Goal: Task Accomplishment & Management: Manage account settings

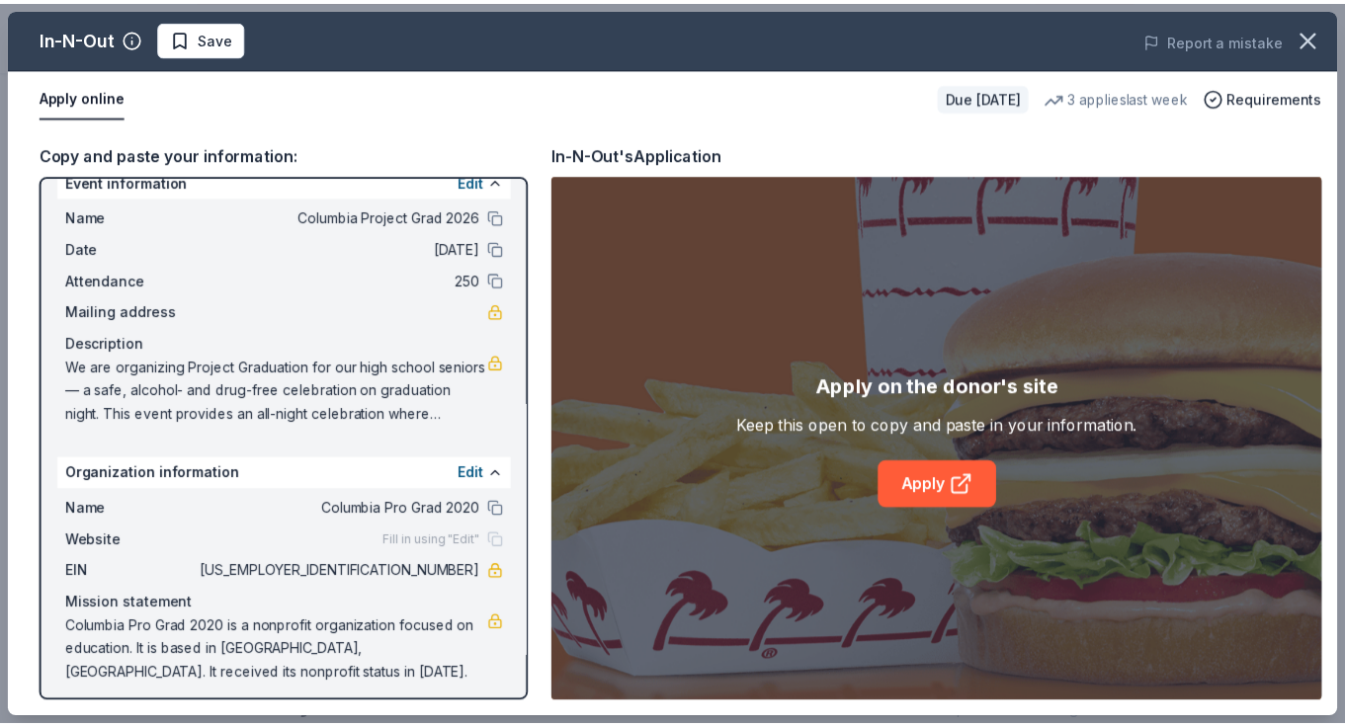
scroll to position [37, 0]
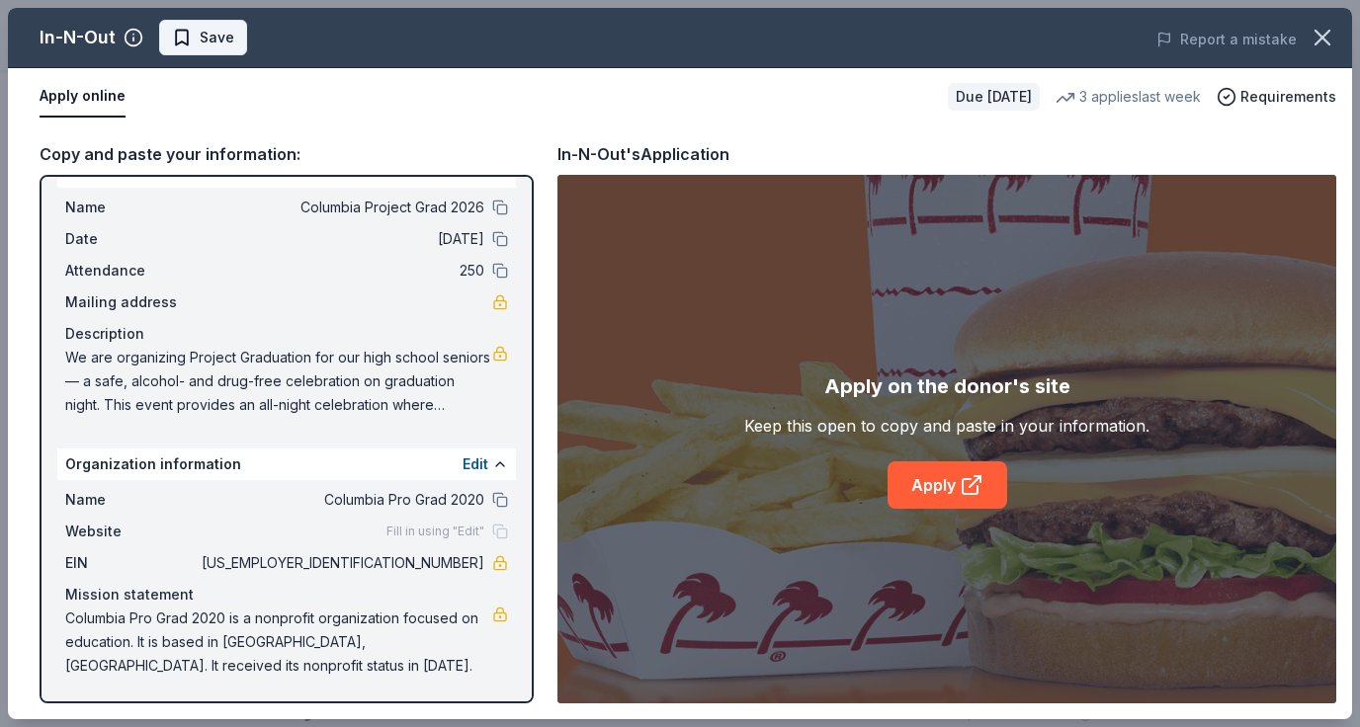
click at [213, 40] on span "Save" at bounding box center [217, 38] width 35 height 24
click at [1312, 34] on icon "button" at bounding box center [1322, 38] width 28 height 28
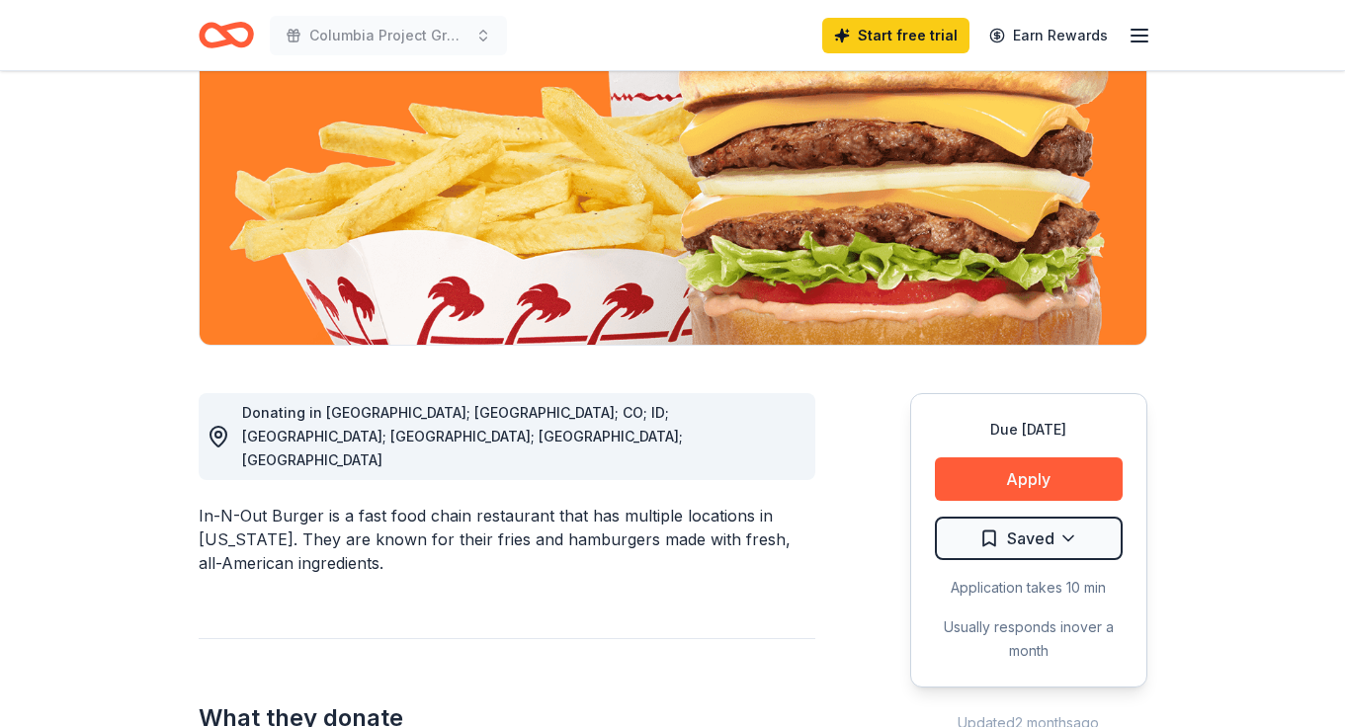
scroll to position [85, 0]
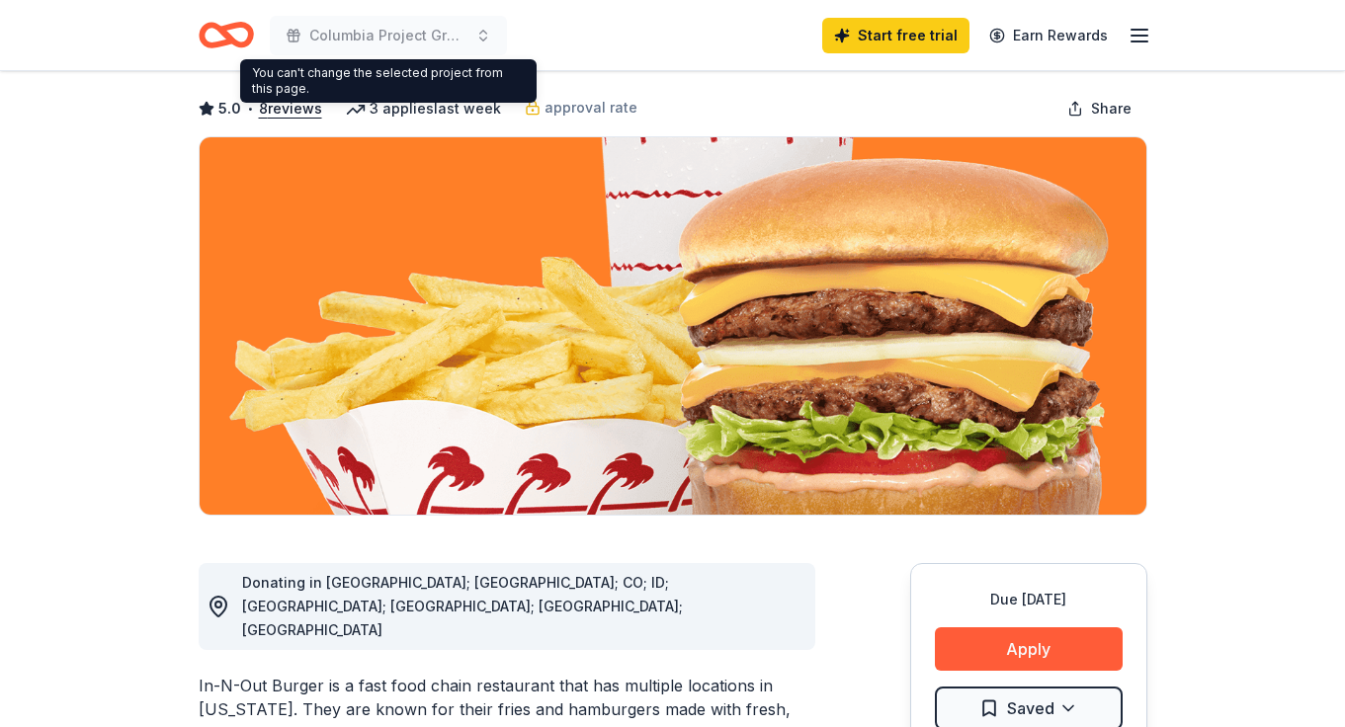
click at [241, 42] on icon "Home" at bounding box center [234, 35] width 31 height 20
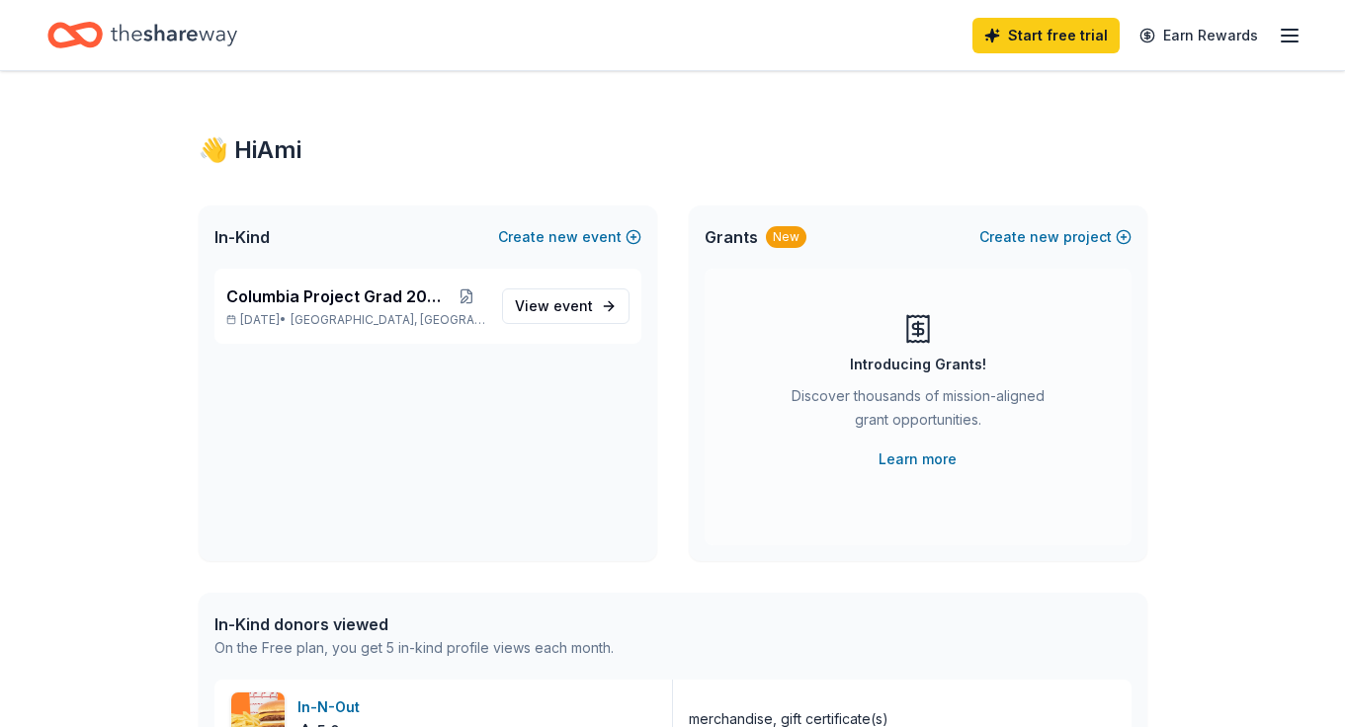
click at [1275, 28] on div "Start free trial Earn Rewards" at bounding box center [1136, 35] width 329 height 46
click at [1286, 42] on icon "button" at bounding box center [1290, 36] width 24 height 24
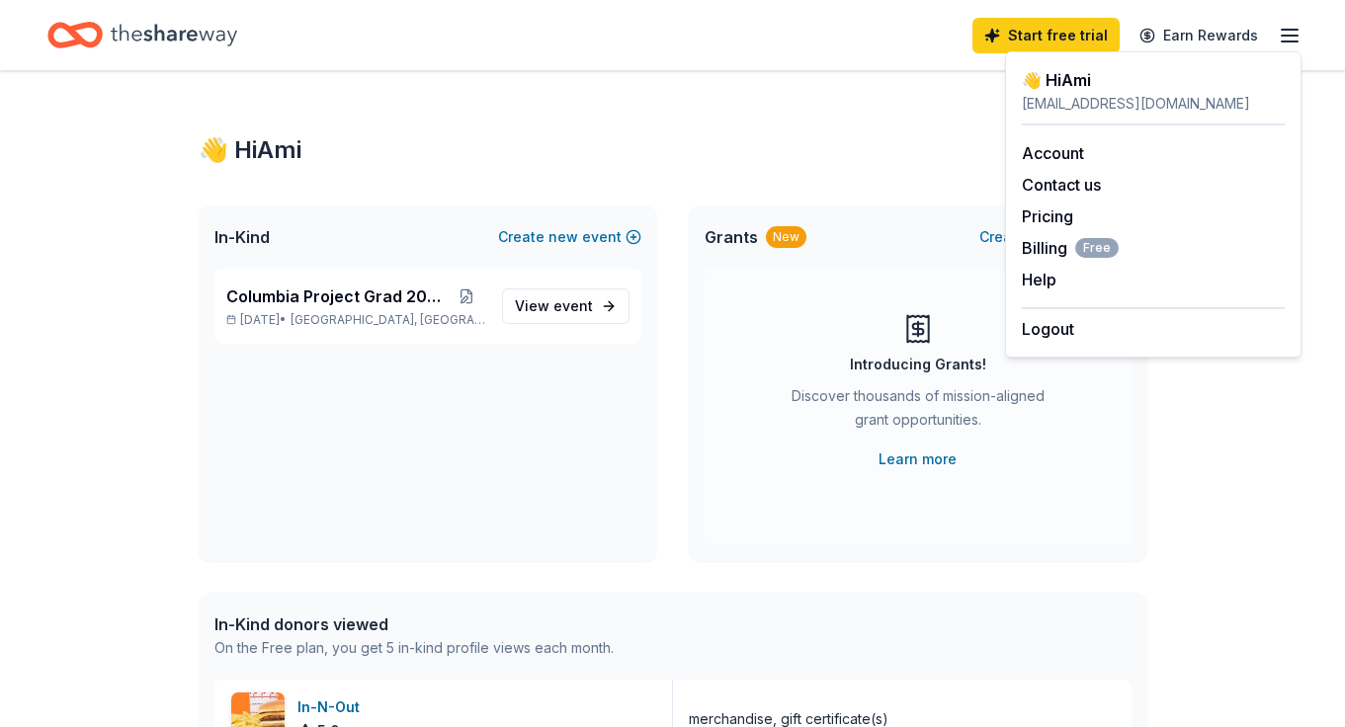
click at [788, 146] on div "👋 Hi Ami" at bounding box center [673, 150] width 949 height 32
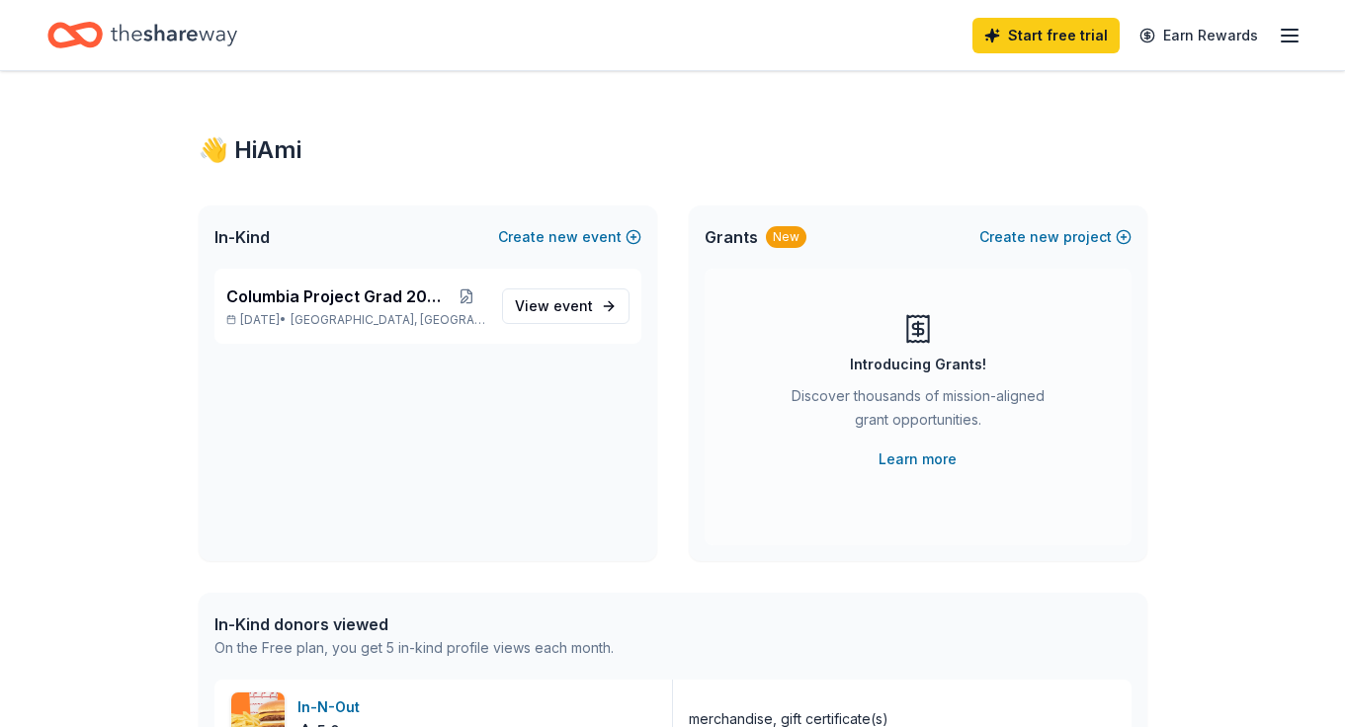
click at [166, 24] on icon "Home" at bounding box center [174, 35] width 126 height 41
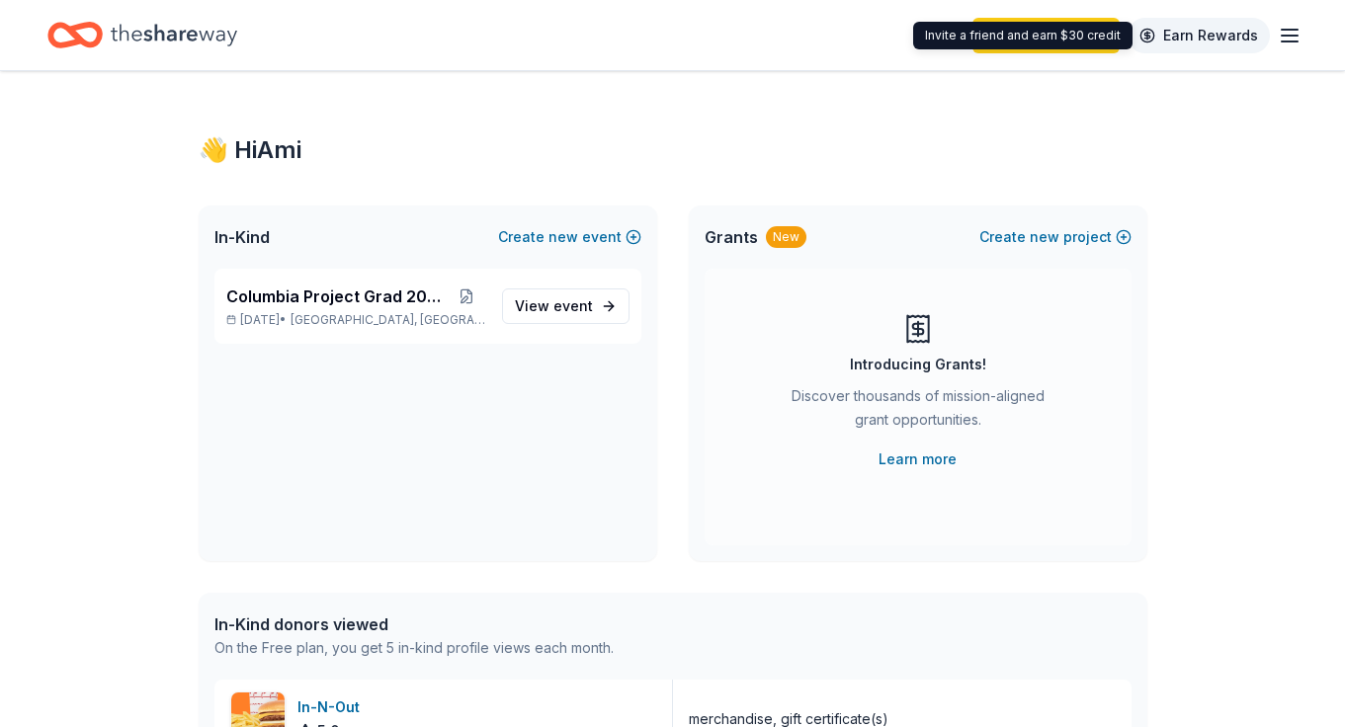
click at [1212, 40] on link "Earn Rewards" at bounding box center [1198, 36] width 142 height 36
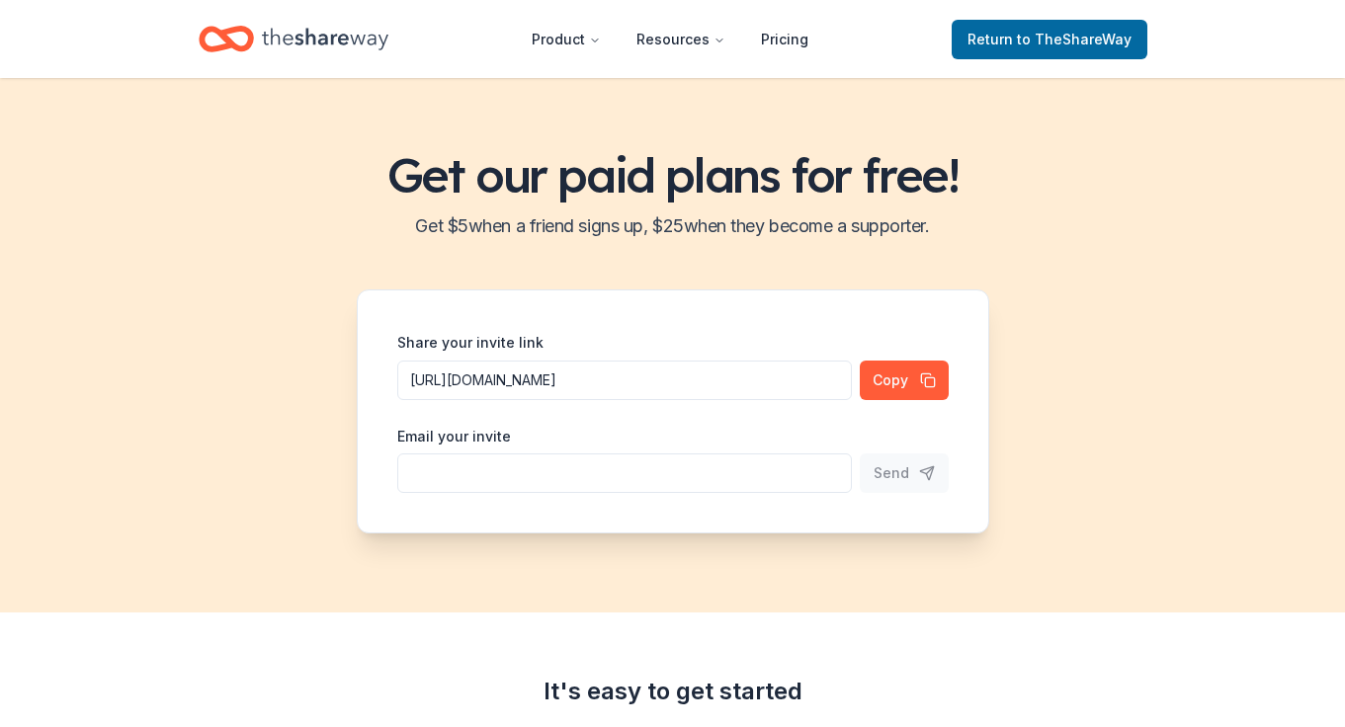
scroll to position [21, 0]
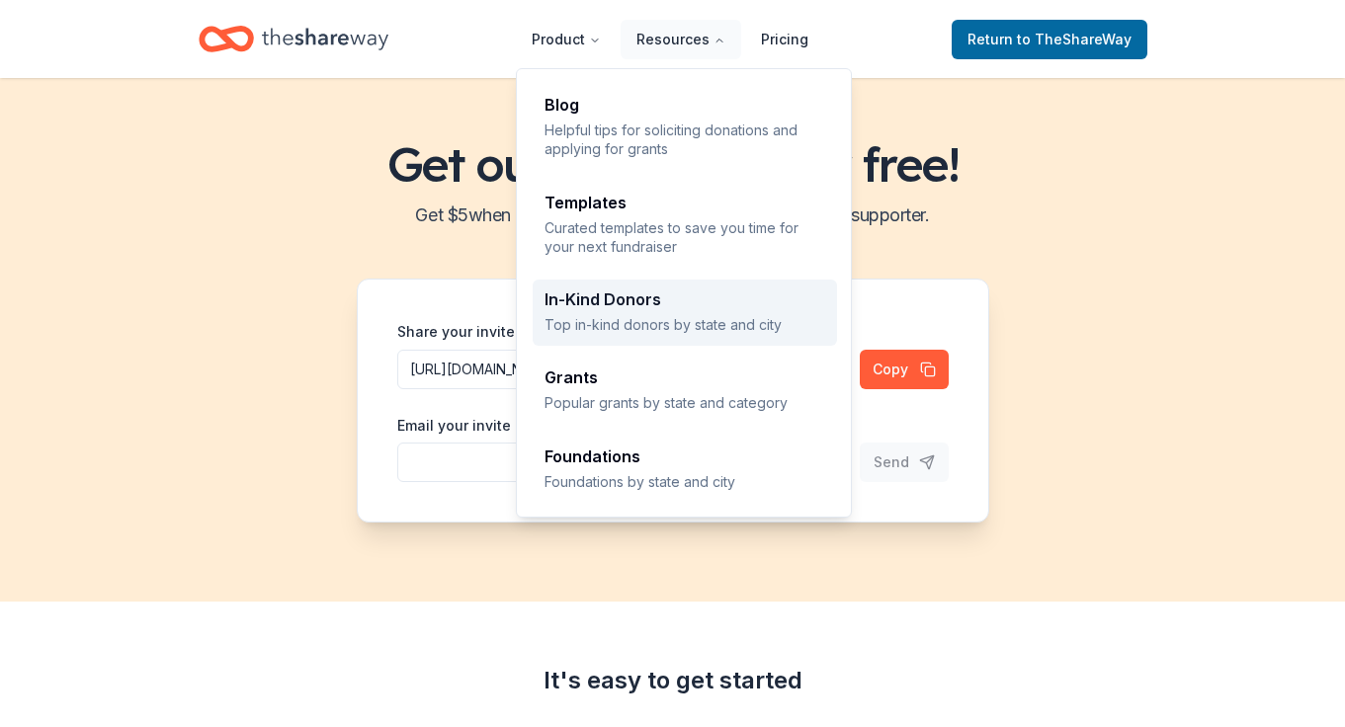
click at [624, 291] on div "In-Kind Donors" at bounding box center [684, 299] width 281 height 16
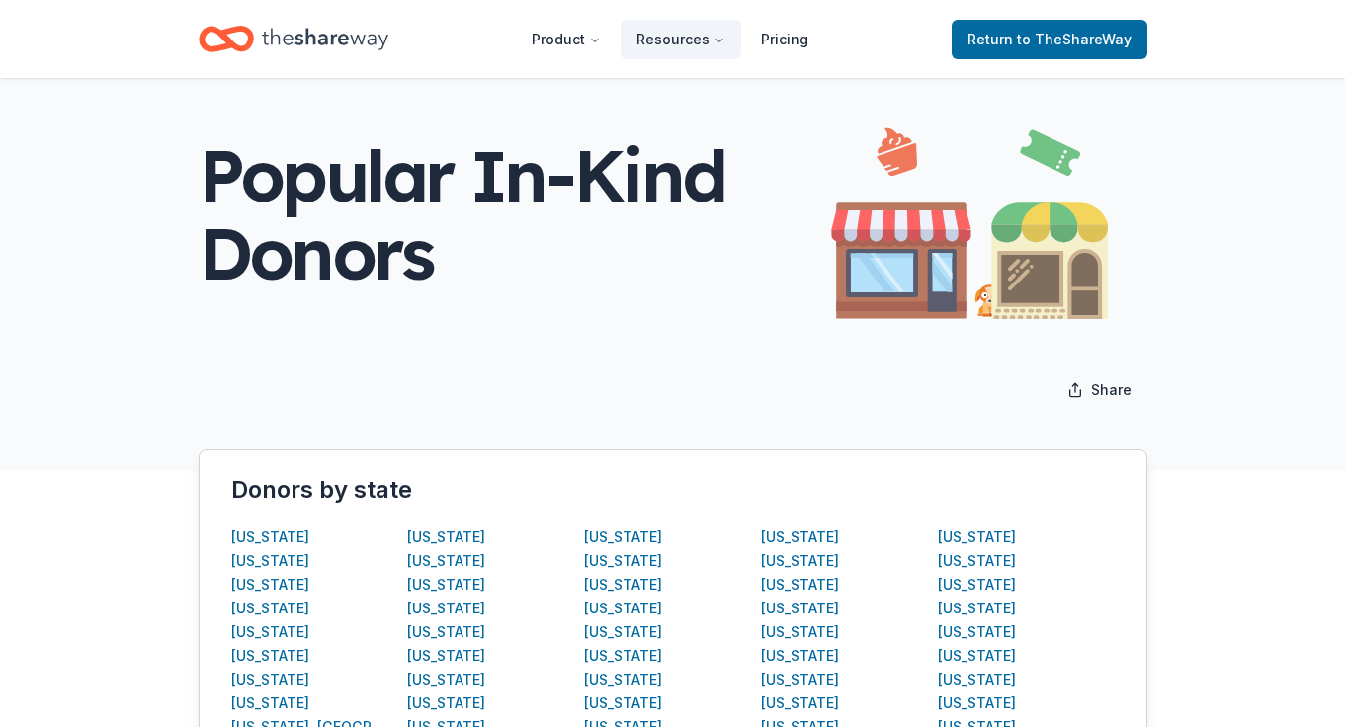
scroll to position [238, 0]
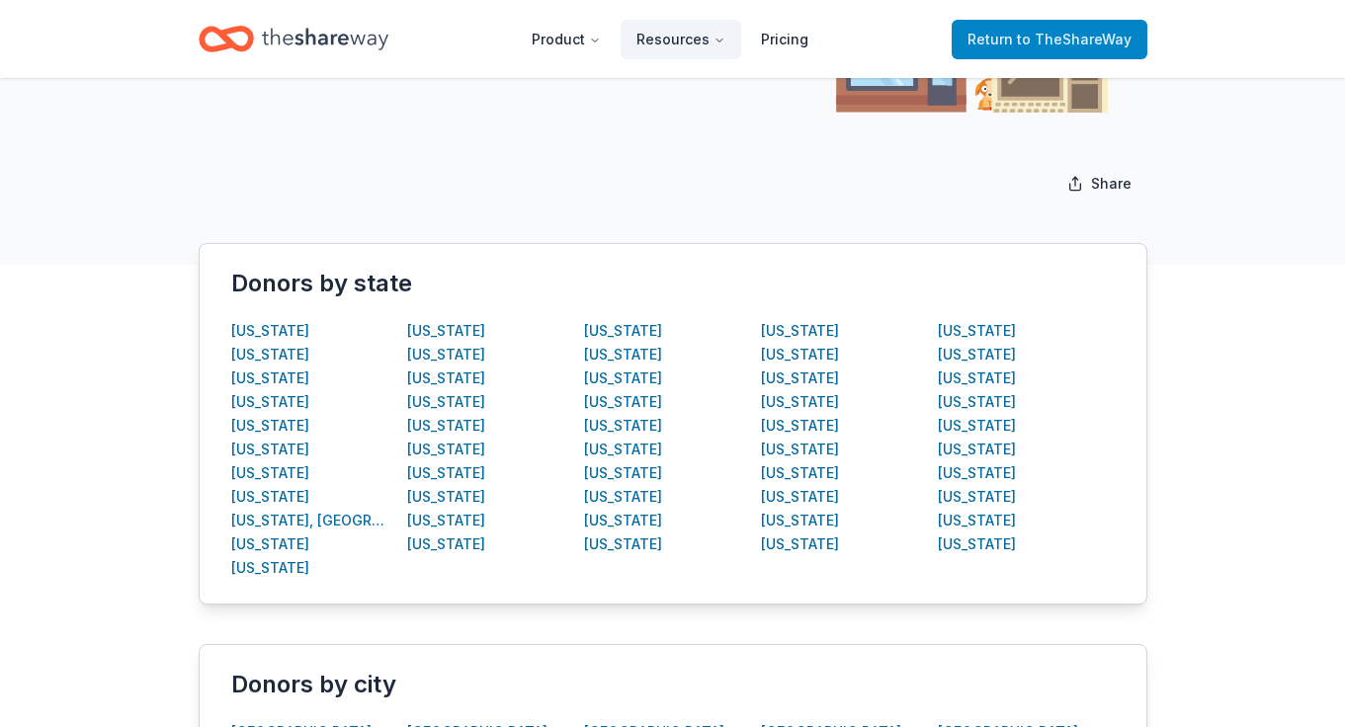
click at [1059, 41] on span "to TheShareWay" at bounding box center [1074, 39] width 115 height 17
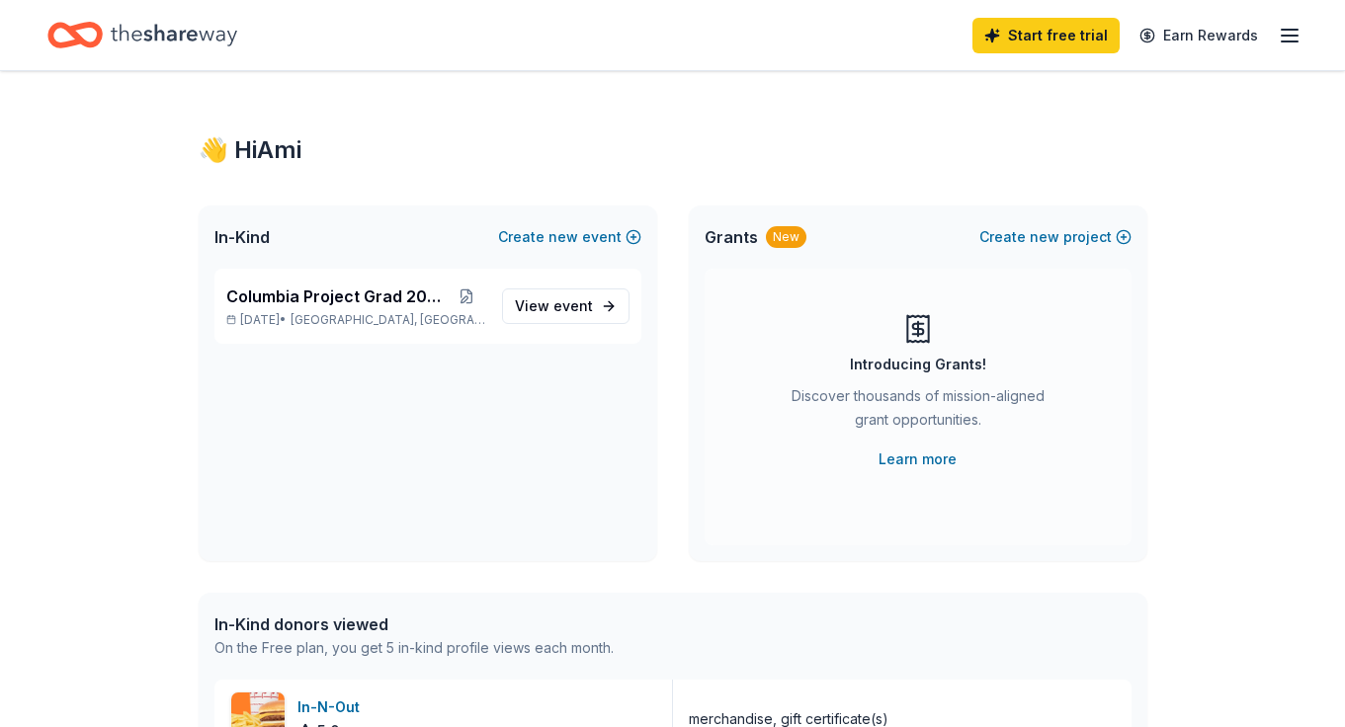
scroll to position [32, 0]
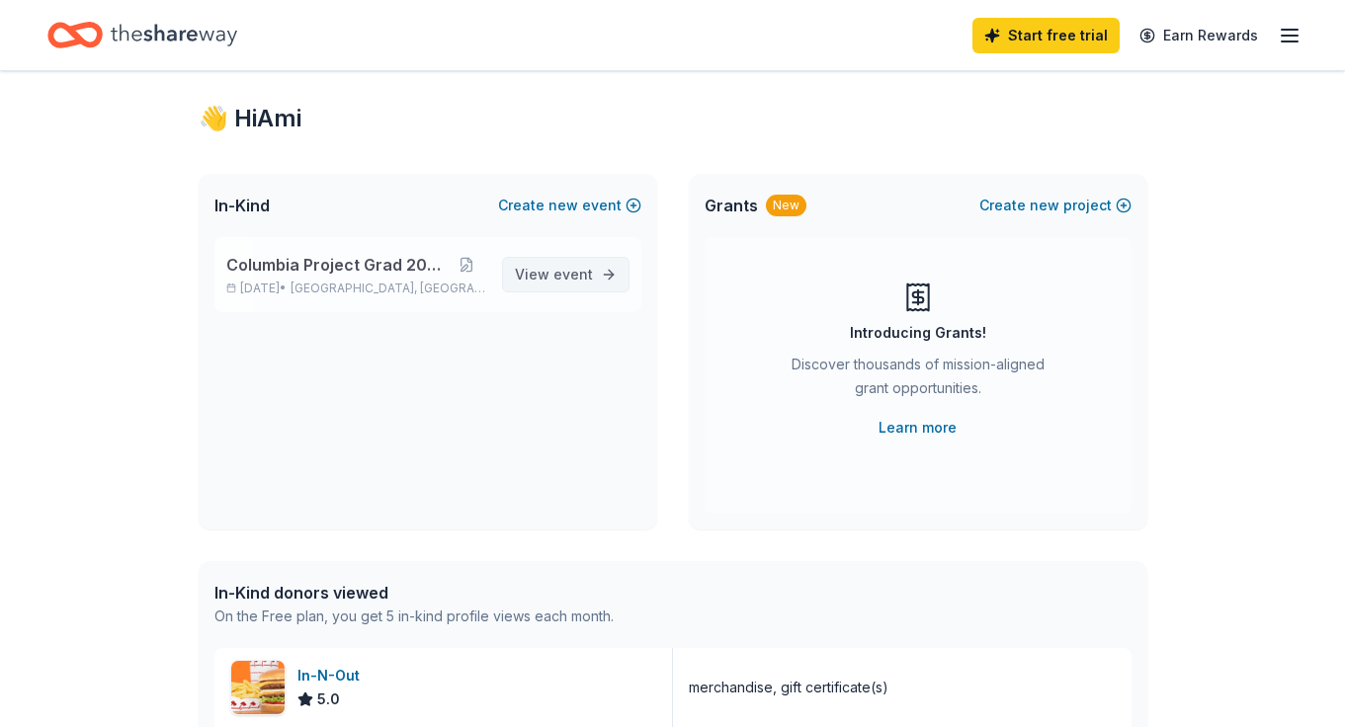
click at [583, 273] on span "event" at bounding box center [573, 274] width 40 height 17
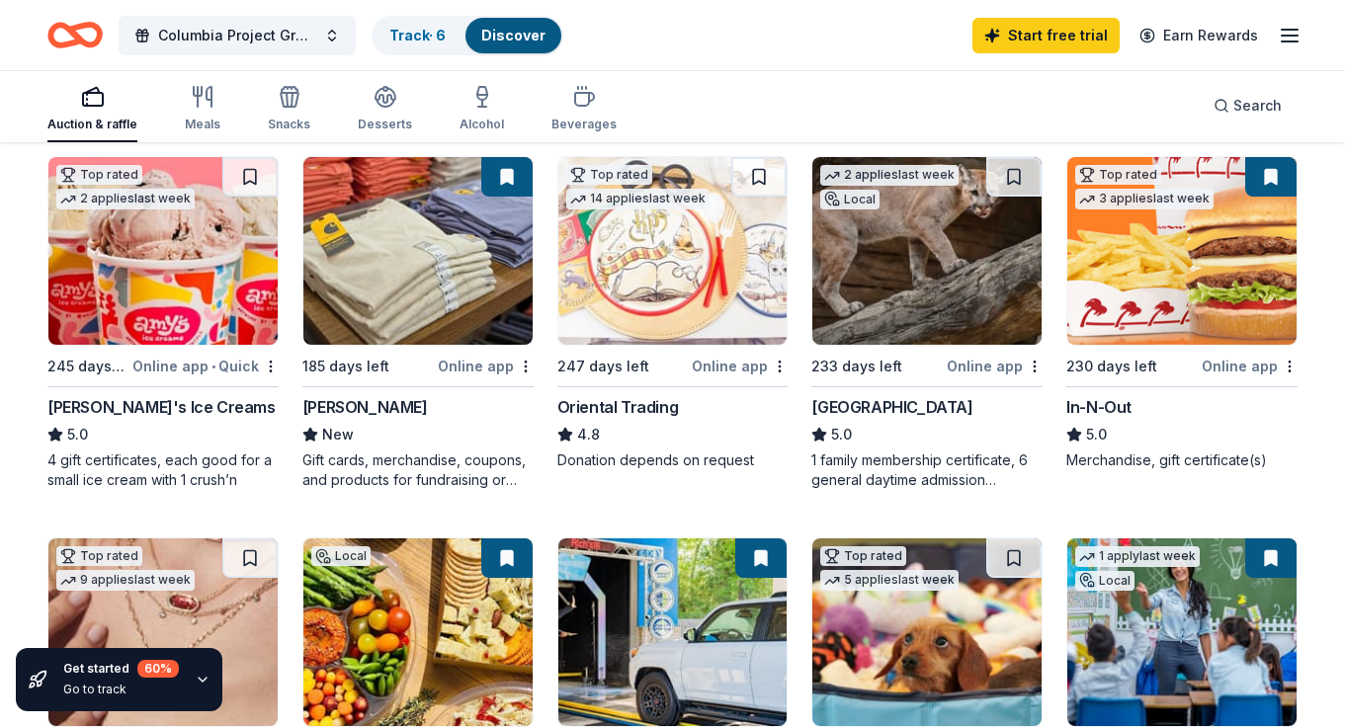
scroll to position [218, 0]
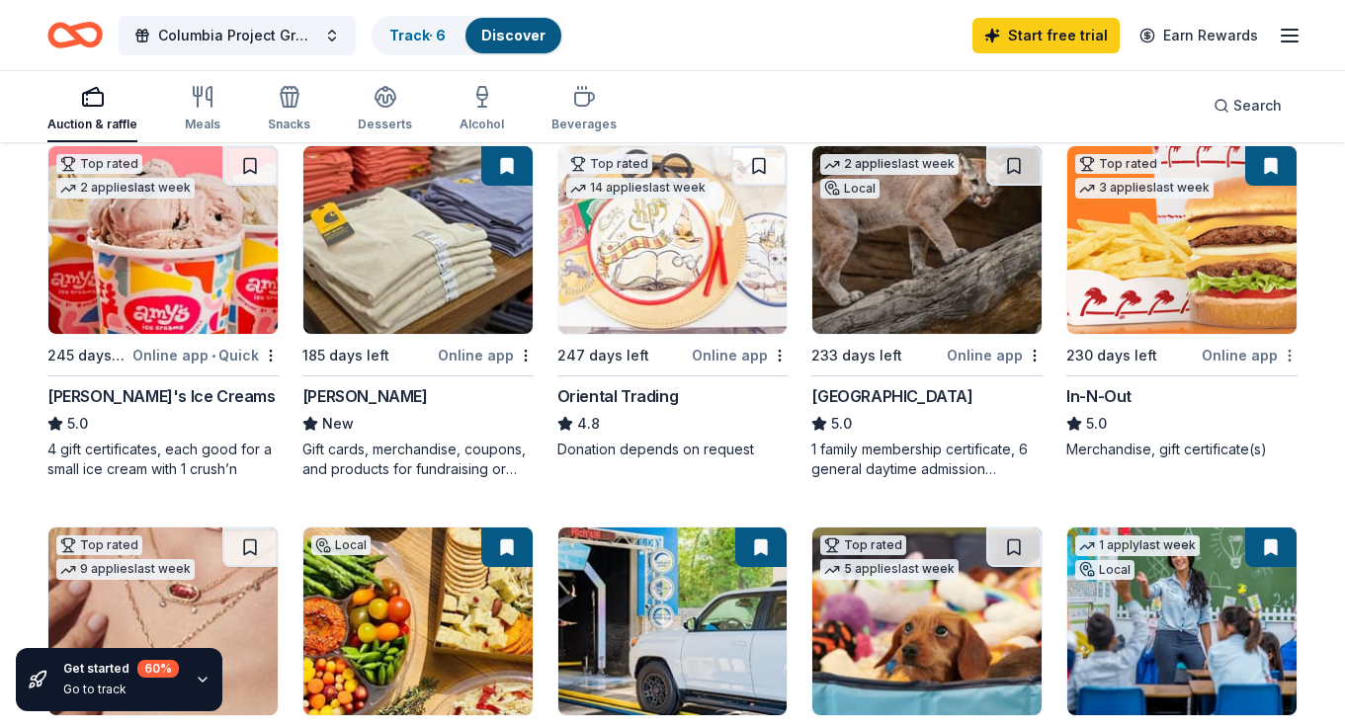
click at [1288, 355] on html "Columbia Project Grad 2026 Track · 6 Discover Start free trial Earn Rewards Auc…" at bounding box center [672, 145] width 1345 height 727
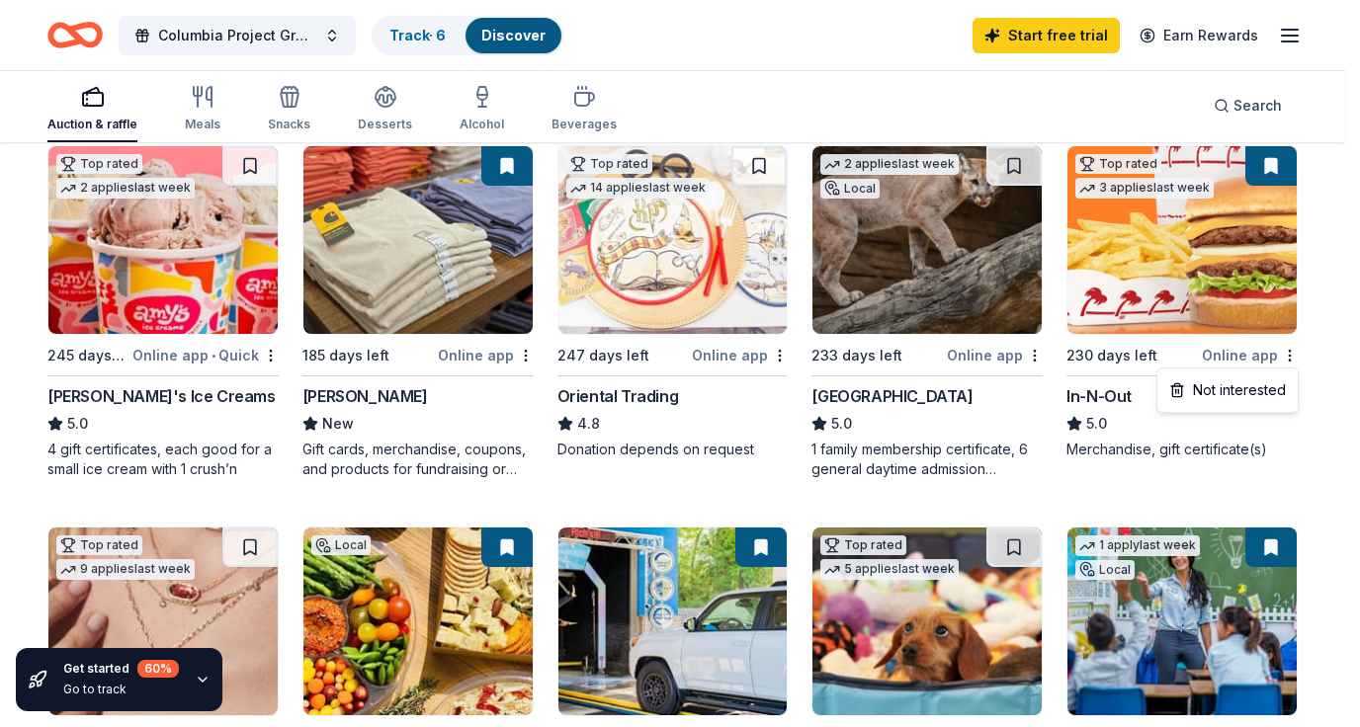
click at [1310, 317] on html "Columbia Project Grad 2026 Track · 6 Discover Start free trial Earn Rewards Auc…" at bounding box center [680, 145] width 1360 height 727
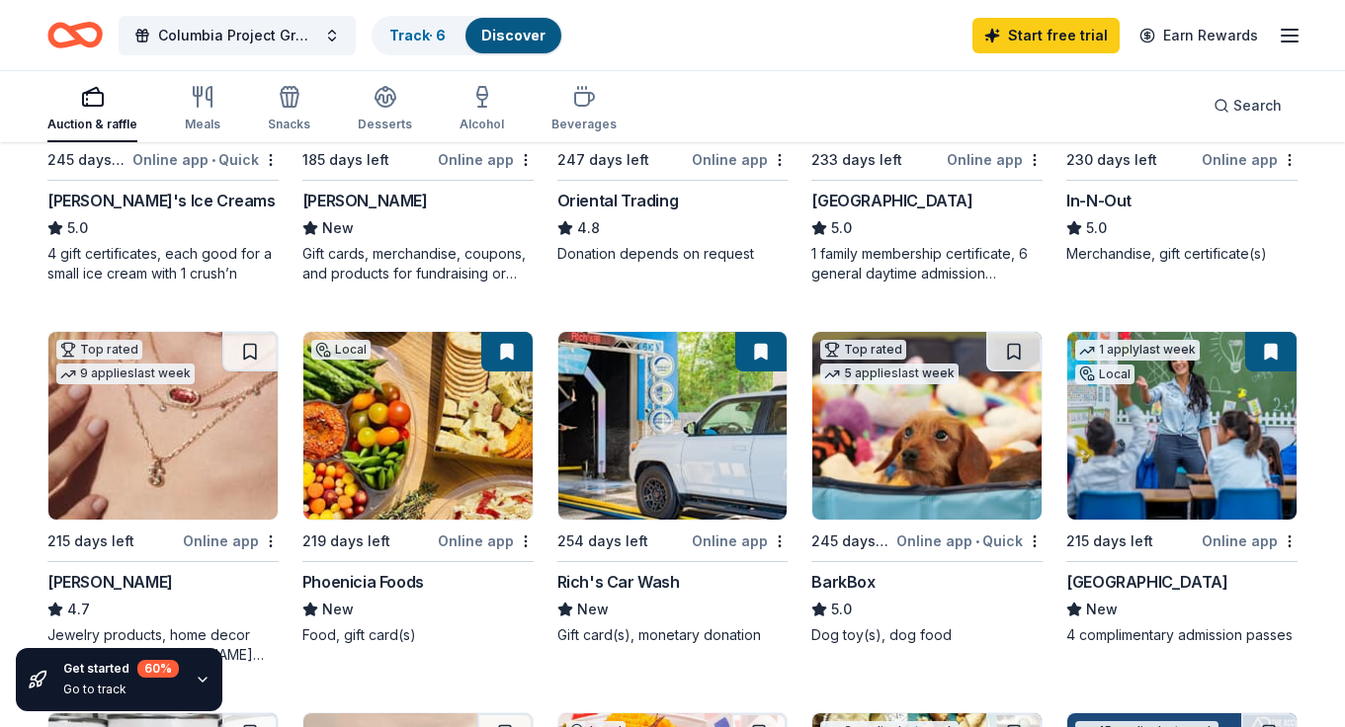
scroll to position [509, 0]
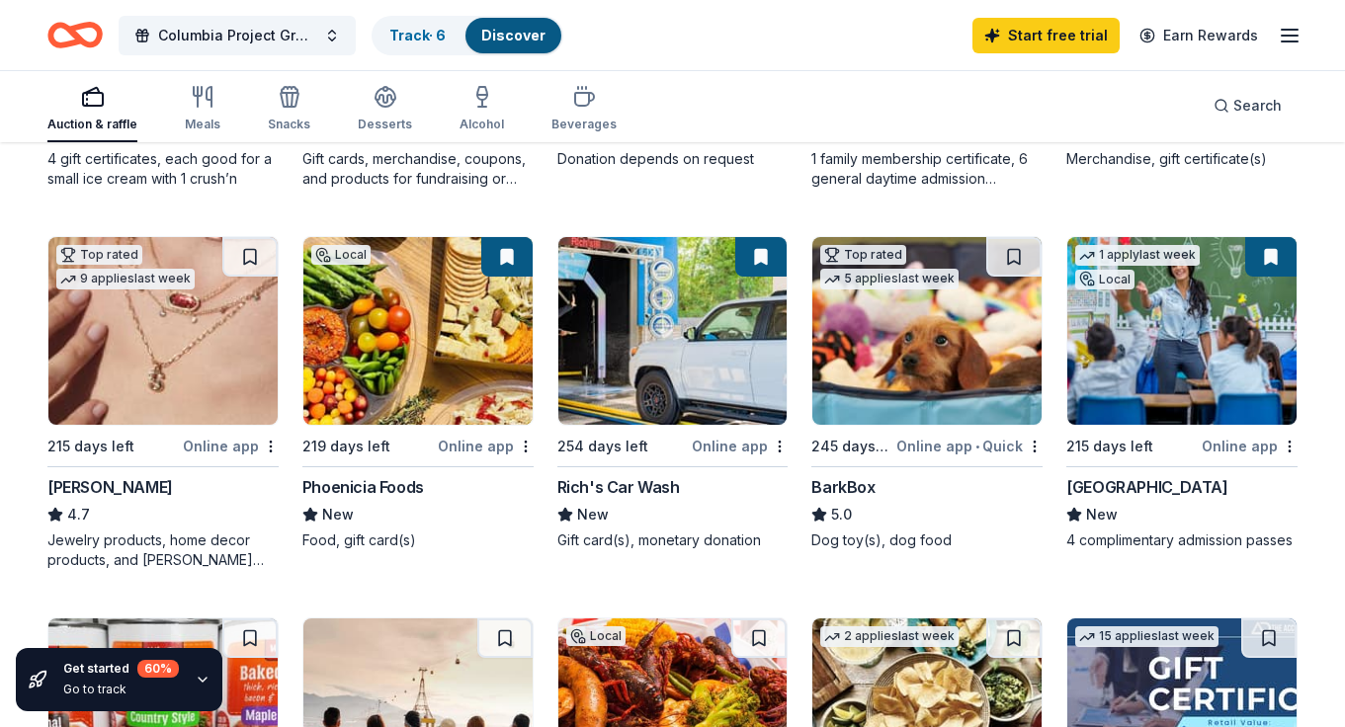
click at [157, 368] on img at bounding box center [162, 331] width 229 height 188
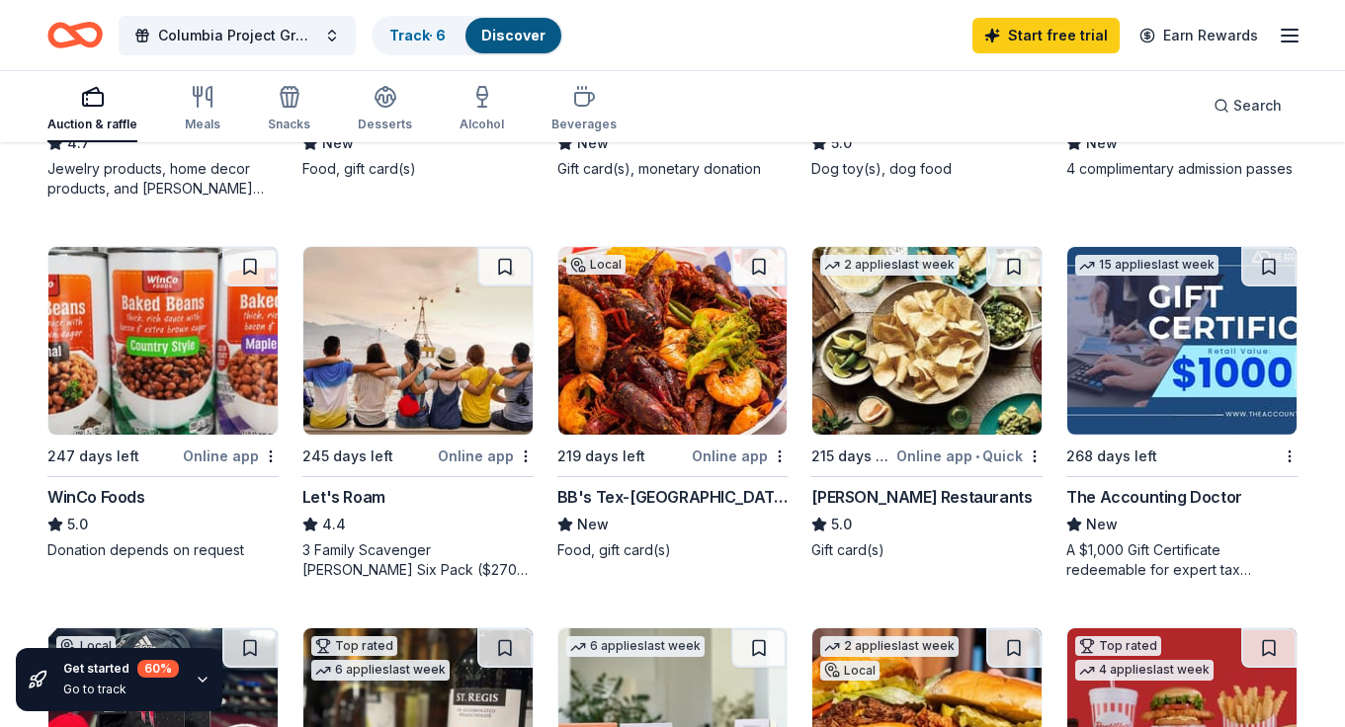
scroll to position [891, 0]
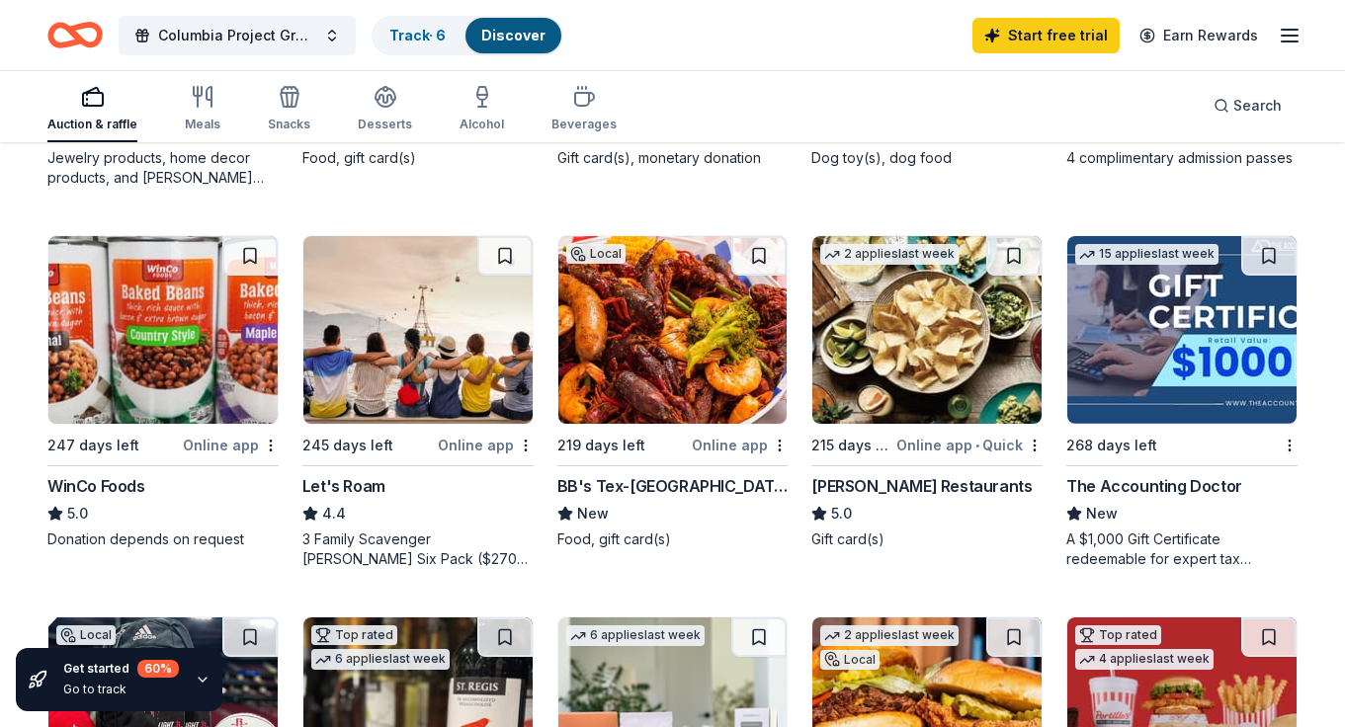
click at [675, 309] on img at bounding box center [672, 330] width 229 height 188
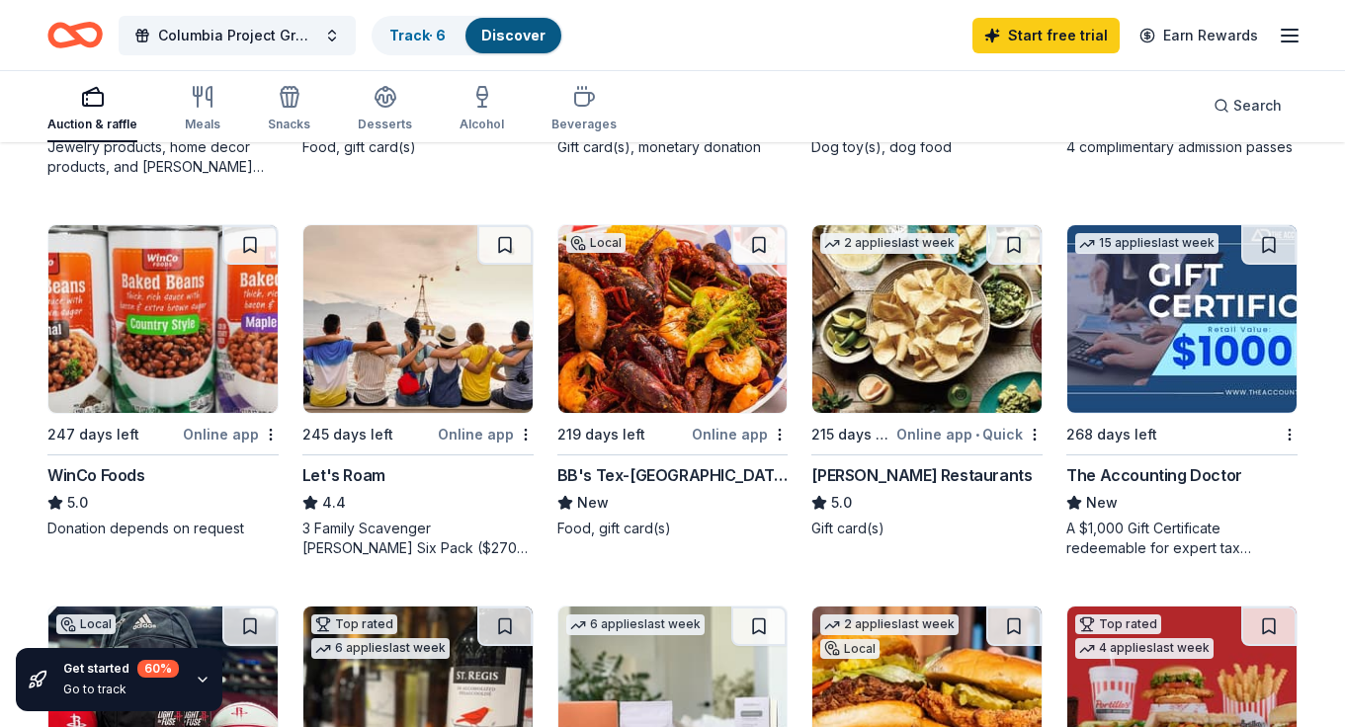
scroll to position [913, 0]
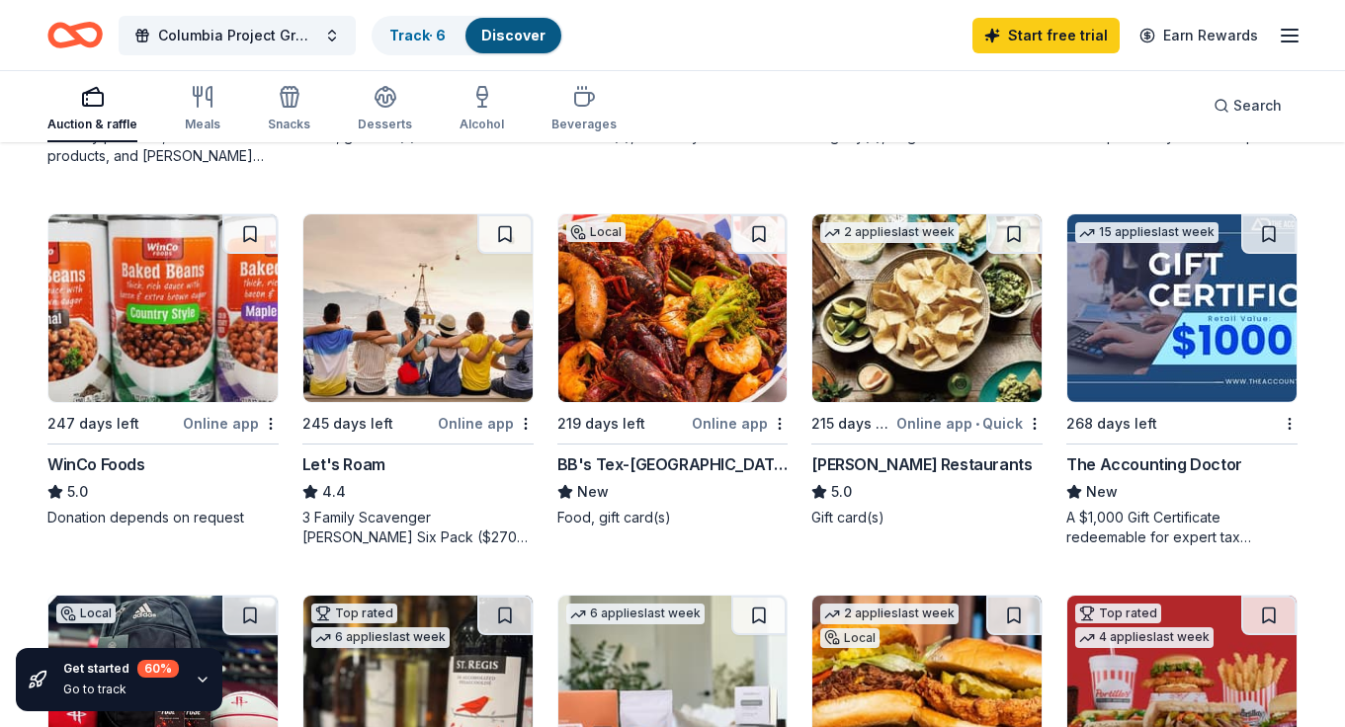
click at [849, 466] on div "Pappas Restaurants" at bounding box center [921, 465] width 220 height 24
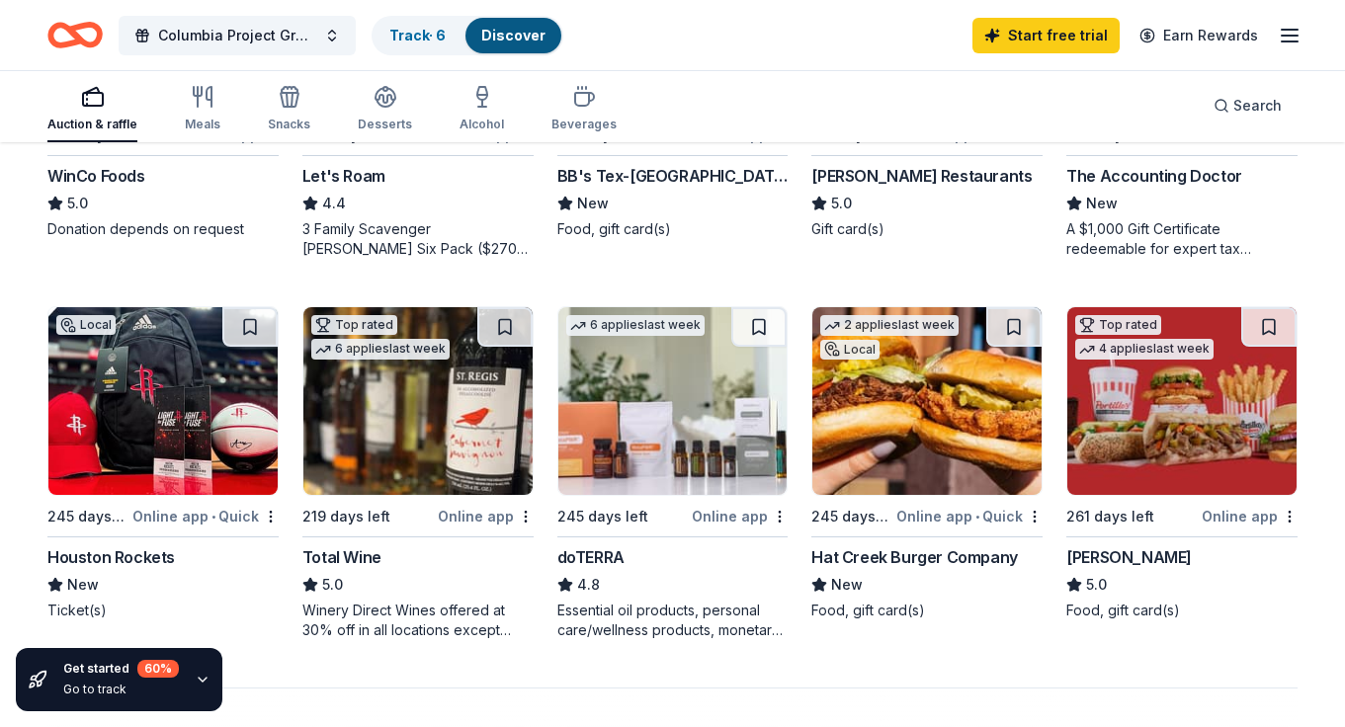
scroll to position [1234, 0]
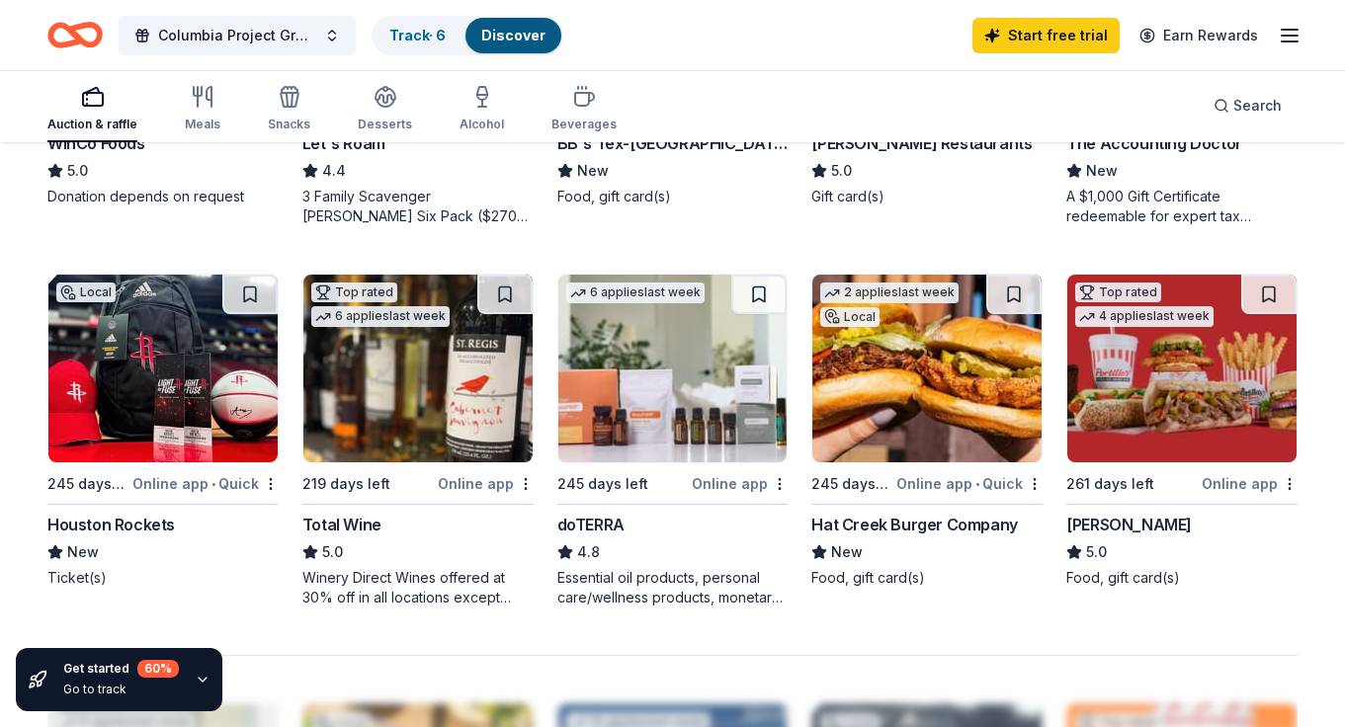
click at [183, 390] on img at bounding box center [162, 369] width 229 height 188
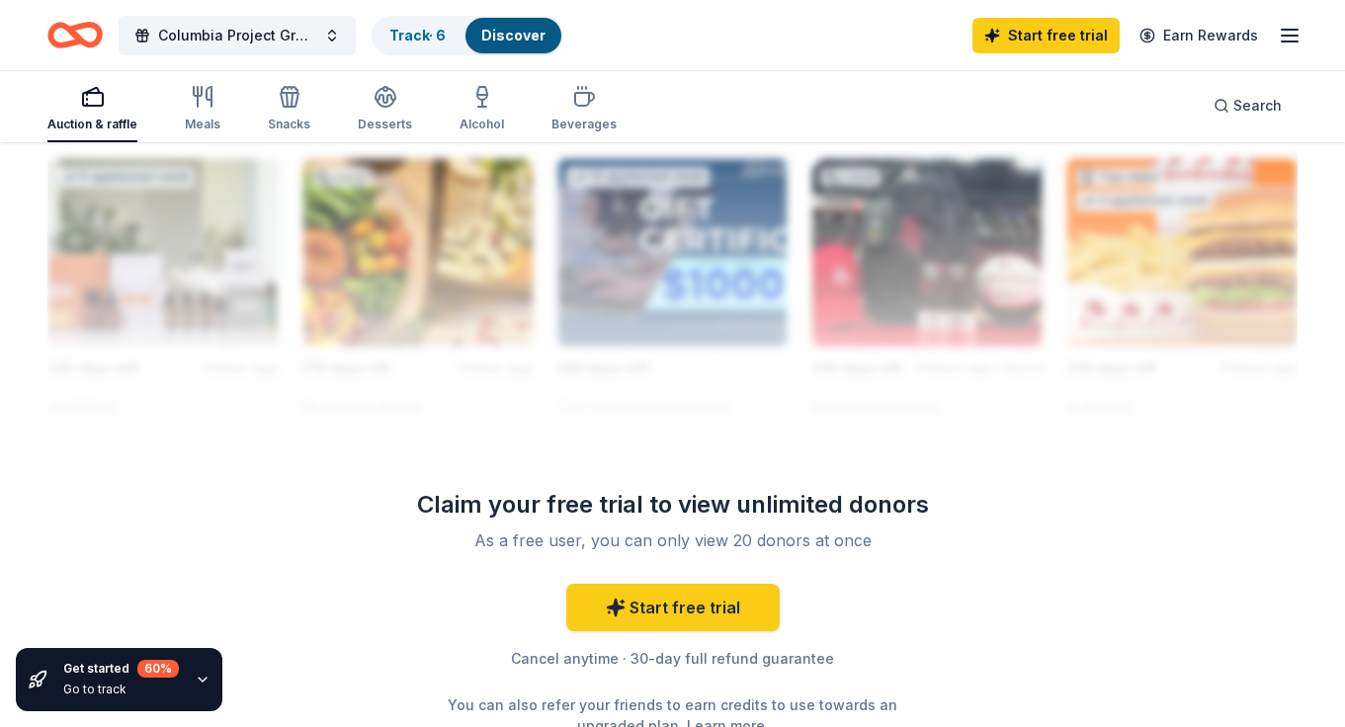
scroll to position [1825, 0]
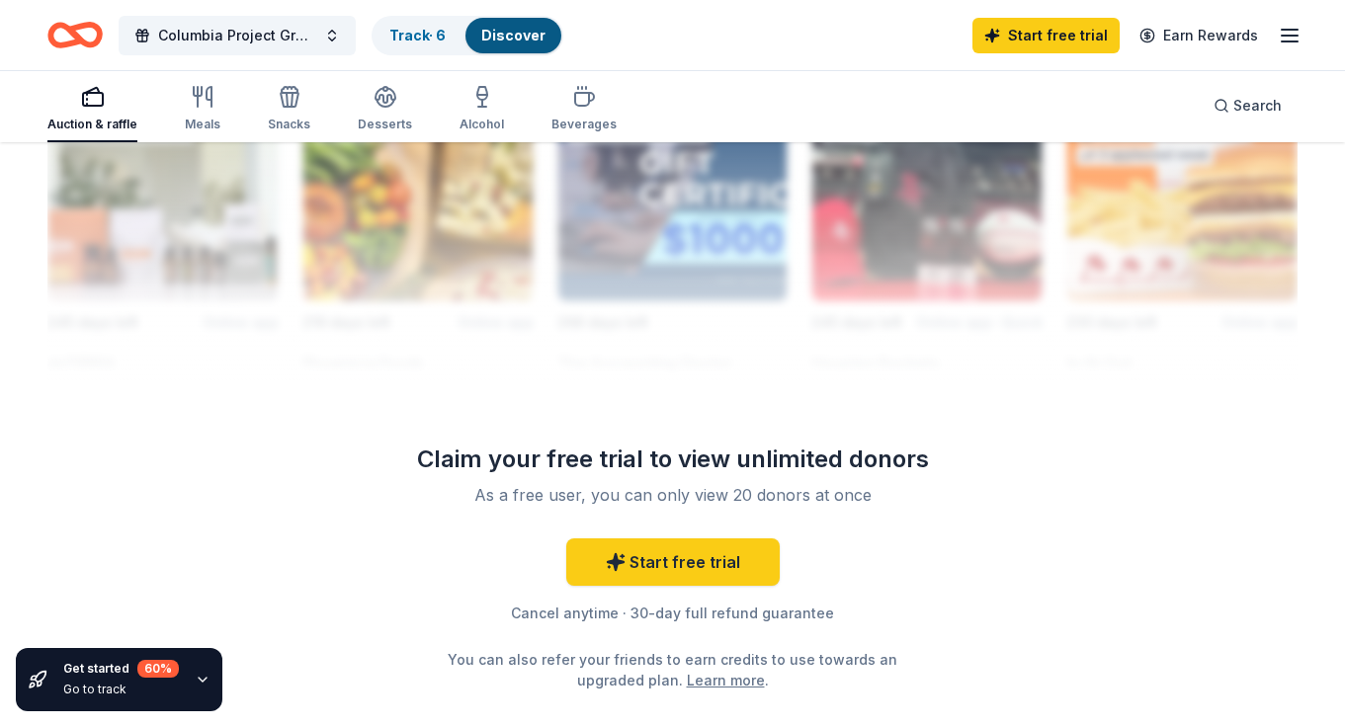
click at [202, 687] on icon "button" at bounding box center [203, 680] width 16 height 16
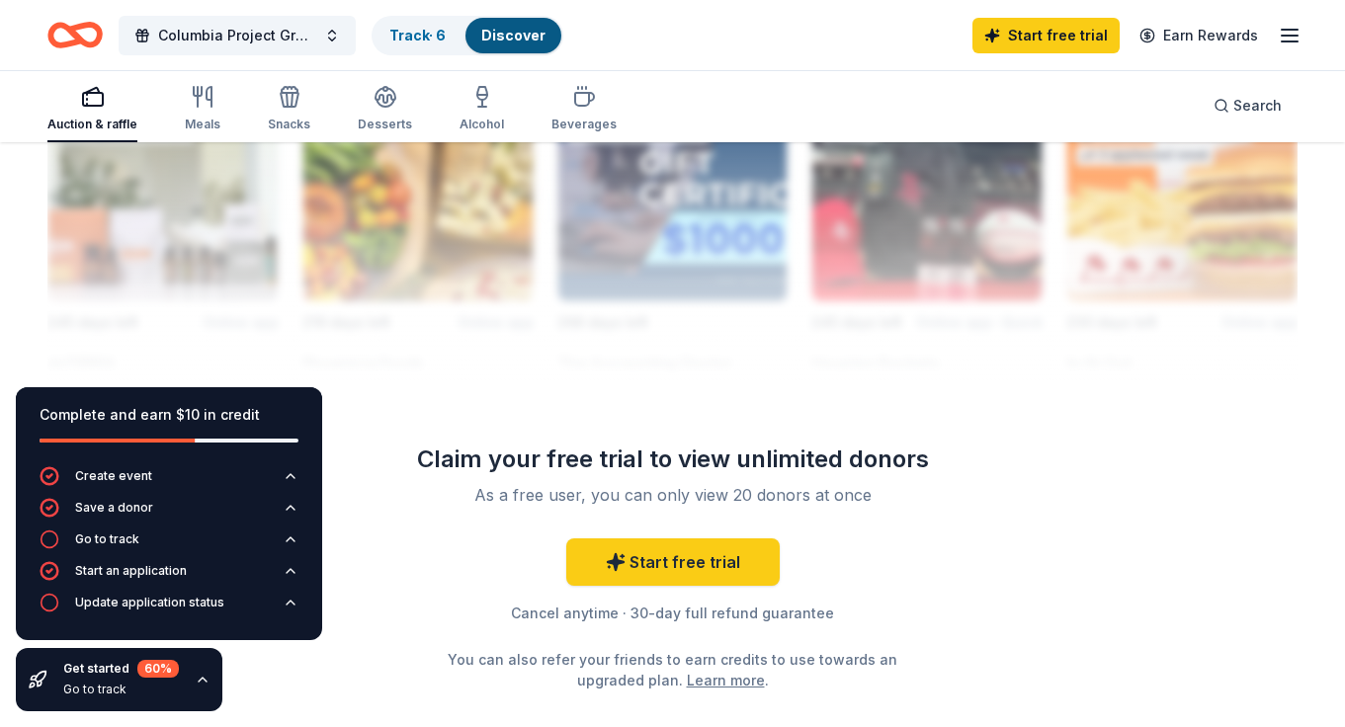
click at [155, 669] on div "60 %" at bounding box center [157, 669] width 41 height 18
click at [120, 693] on div "Go to track" at bounding box center [121, 690] width 116 height 16
click at [32, 677] on icon at bounding box center [34, 678] width 6 height 4
click at [87, 545] on div "Go to track" at bounding box center [107, 540] width 64 height 16
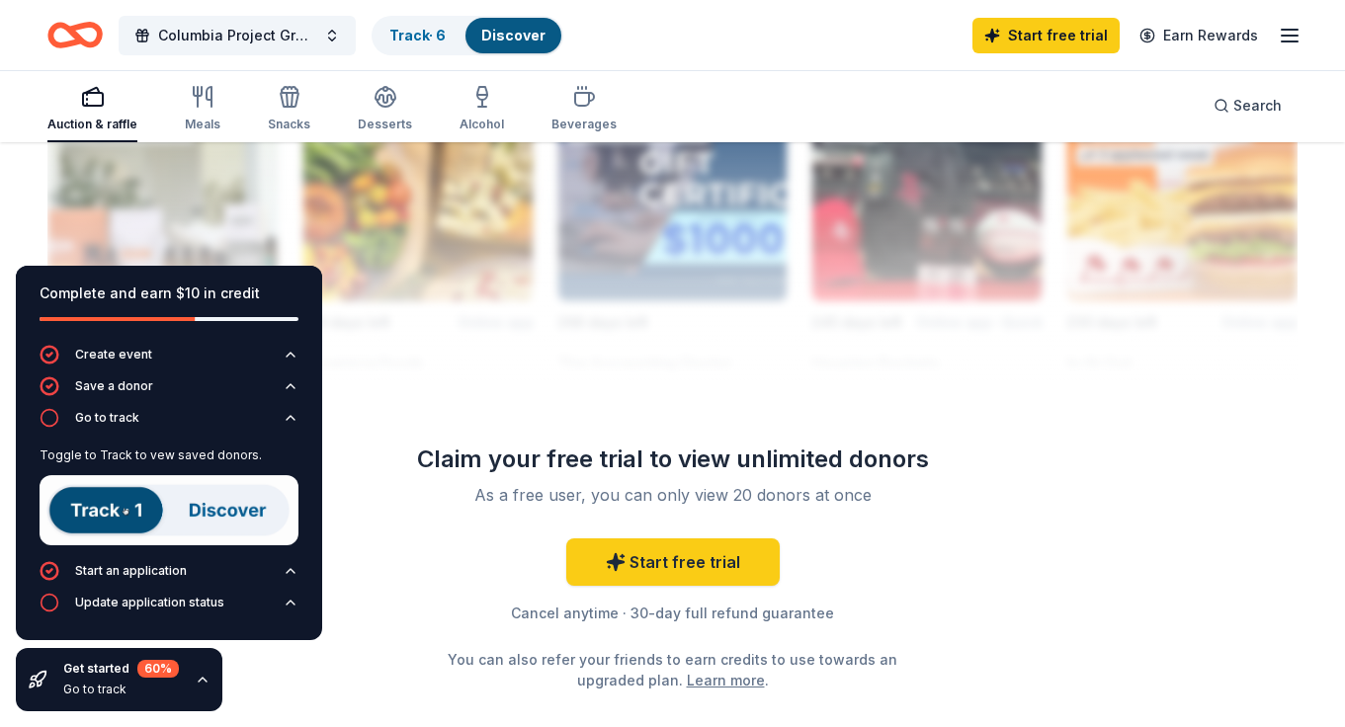
click at [106, 520] on img at bounding box center [169, 510] width 259 height 70
click at [437, 40] on link "Track · 6" at bounding box center [417, 35] width 56 height 17
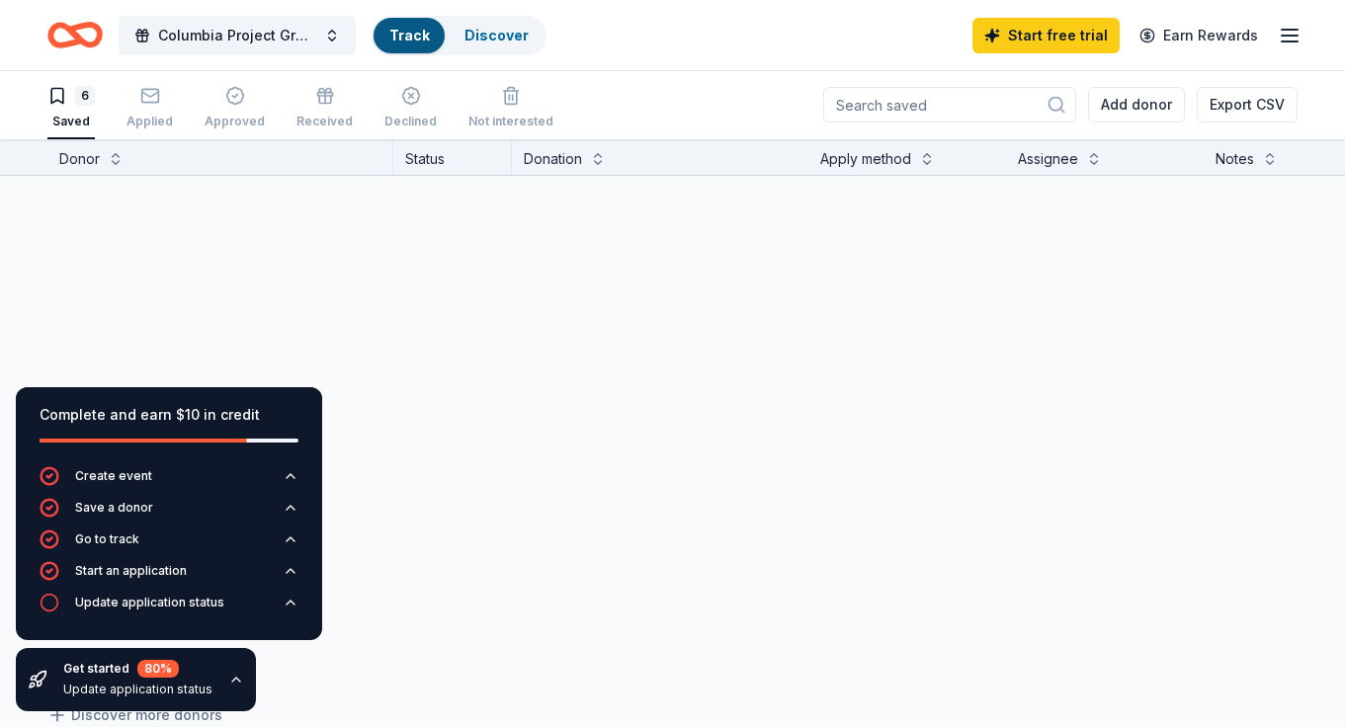
scroll to position [1, 0]
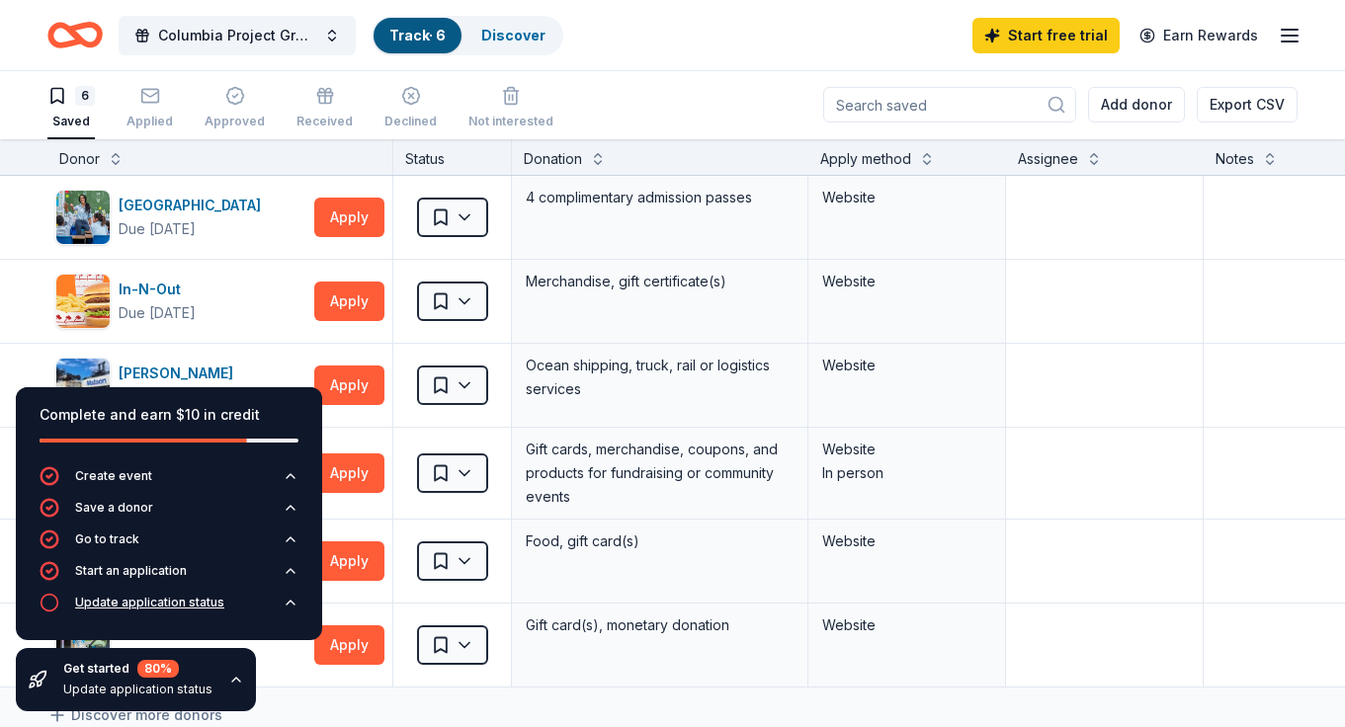
click at [228, 604] on button "Update application status" at bounding box center [169, 609] width 259 height 32
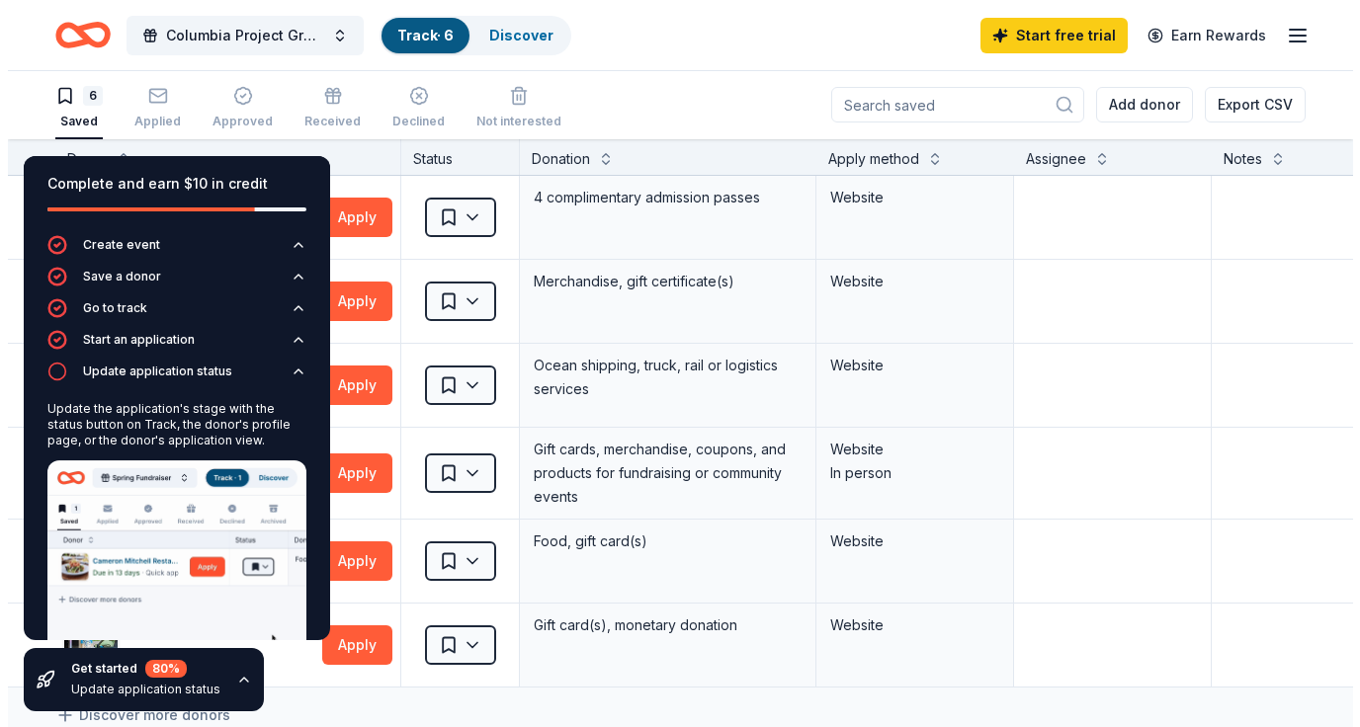
scroll to position [41, 0]
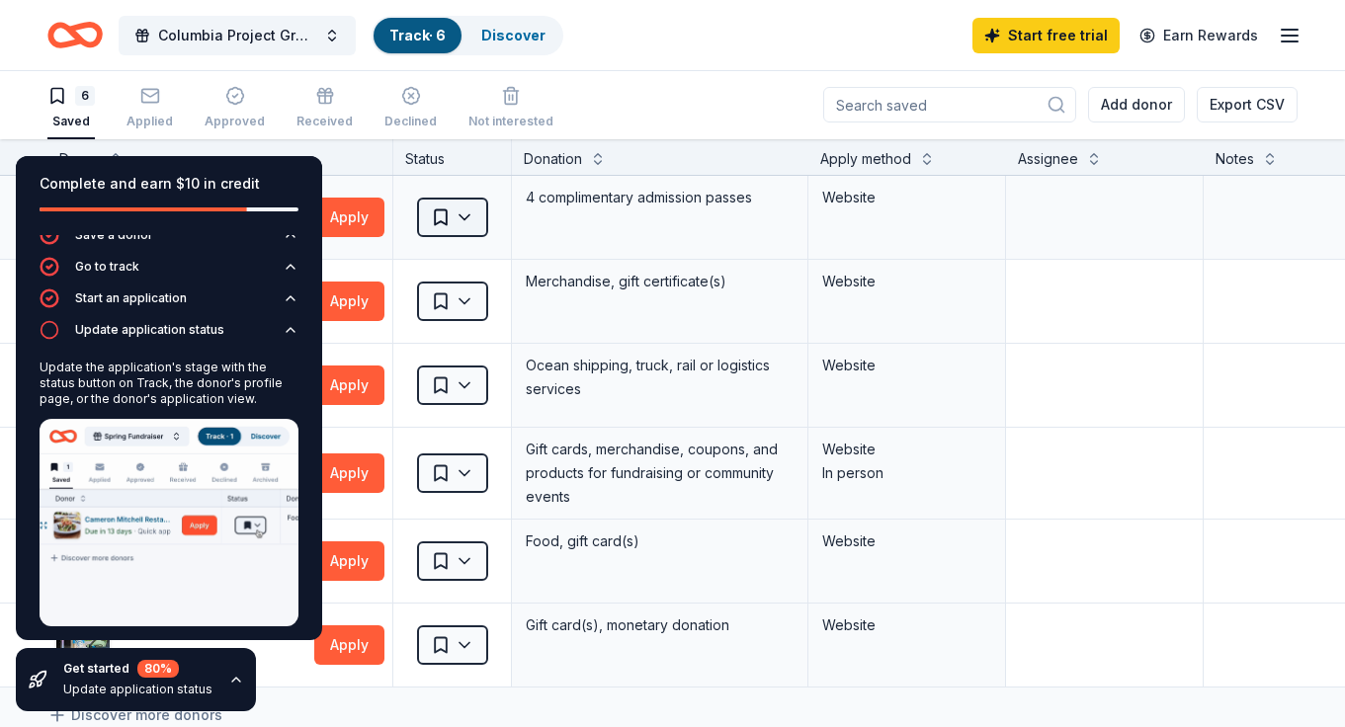
click at [461, 221] on html "Columbia Project Grad 2026 Track · 6 Discover Start free trial Earn Rewards 6 S…" at bounding box center [672, 362] width 1345 height 727
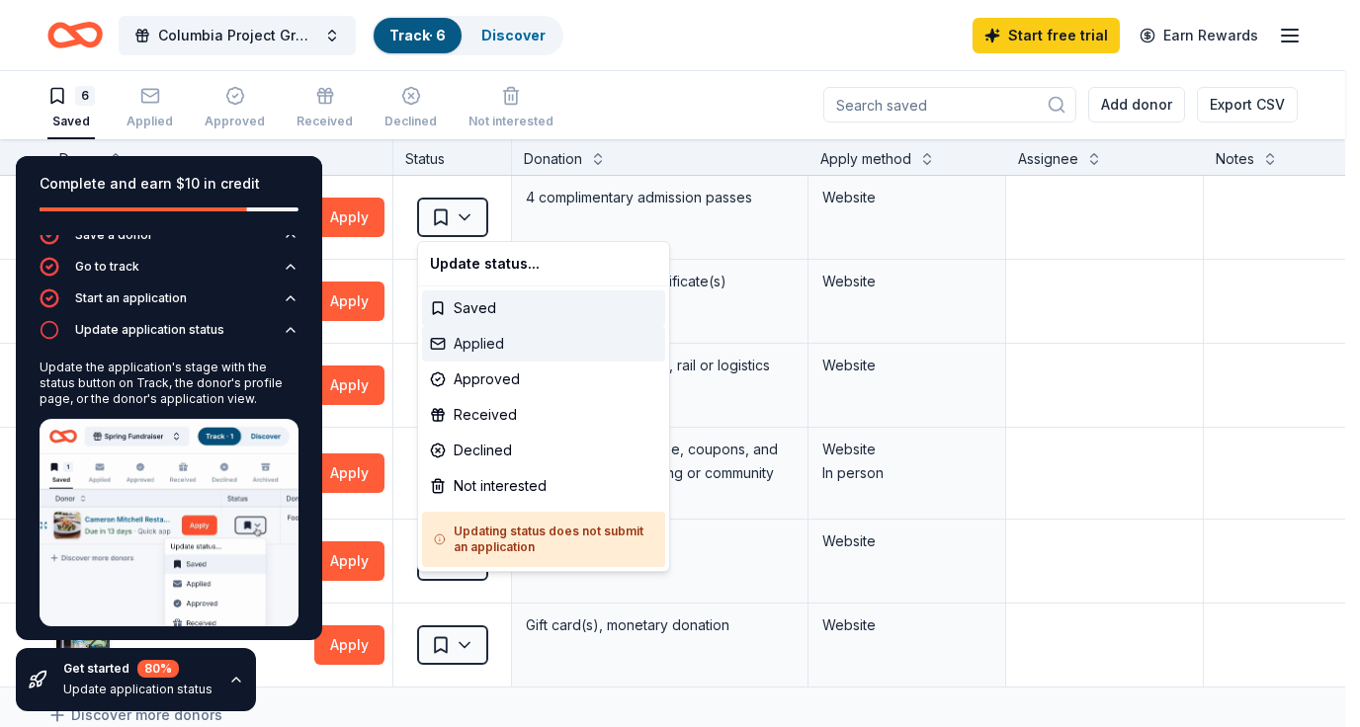
click at [471, 334] on div "Applied" at bounding box center [543, 344] width 243 height 36
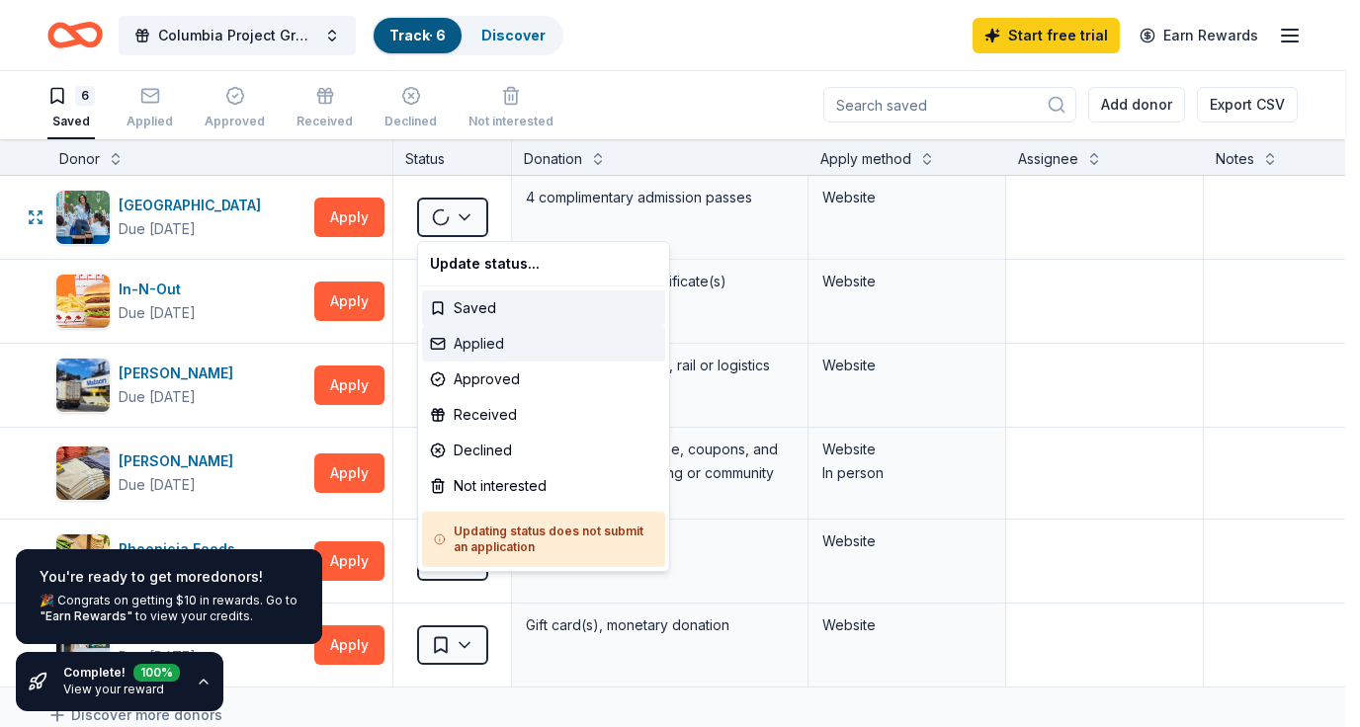
scroll to position [0, 0]
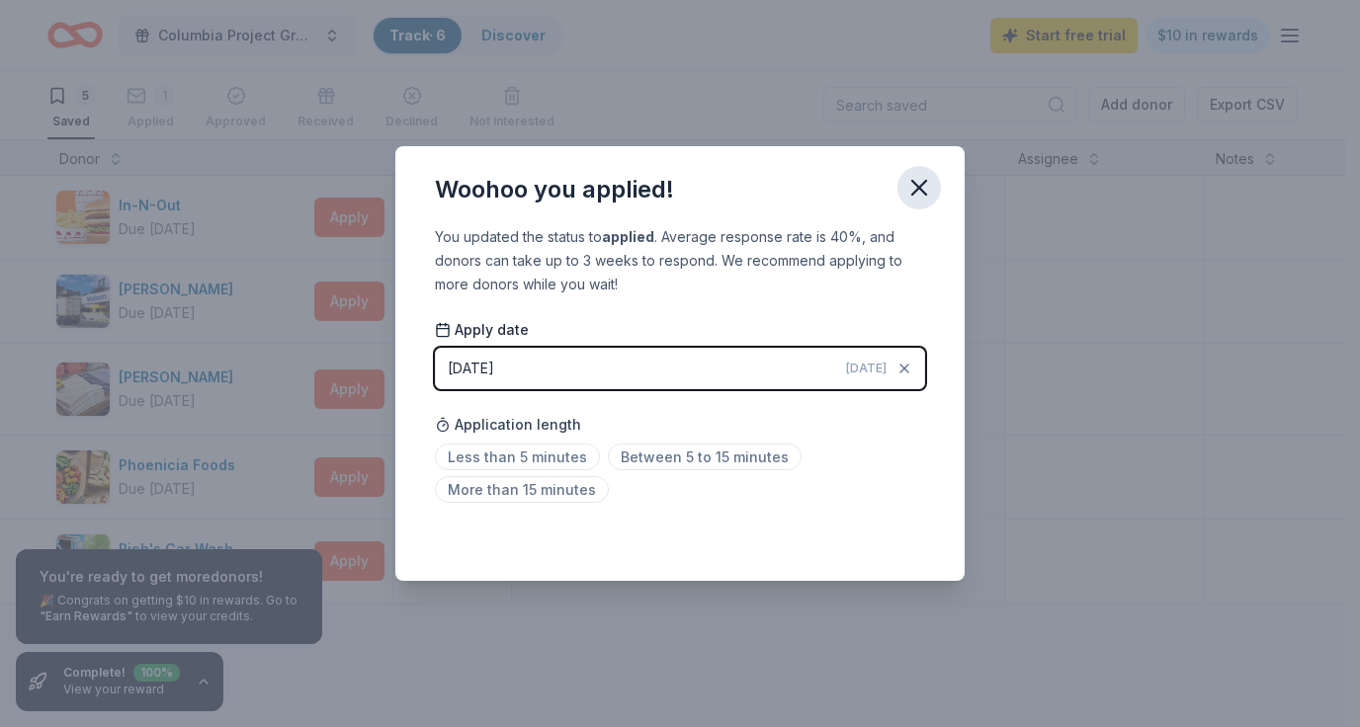
click at [905, 190] on icon "button" at bounding box center [919, 188] width 28 height 28
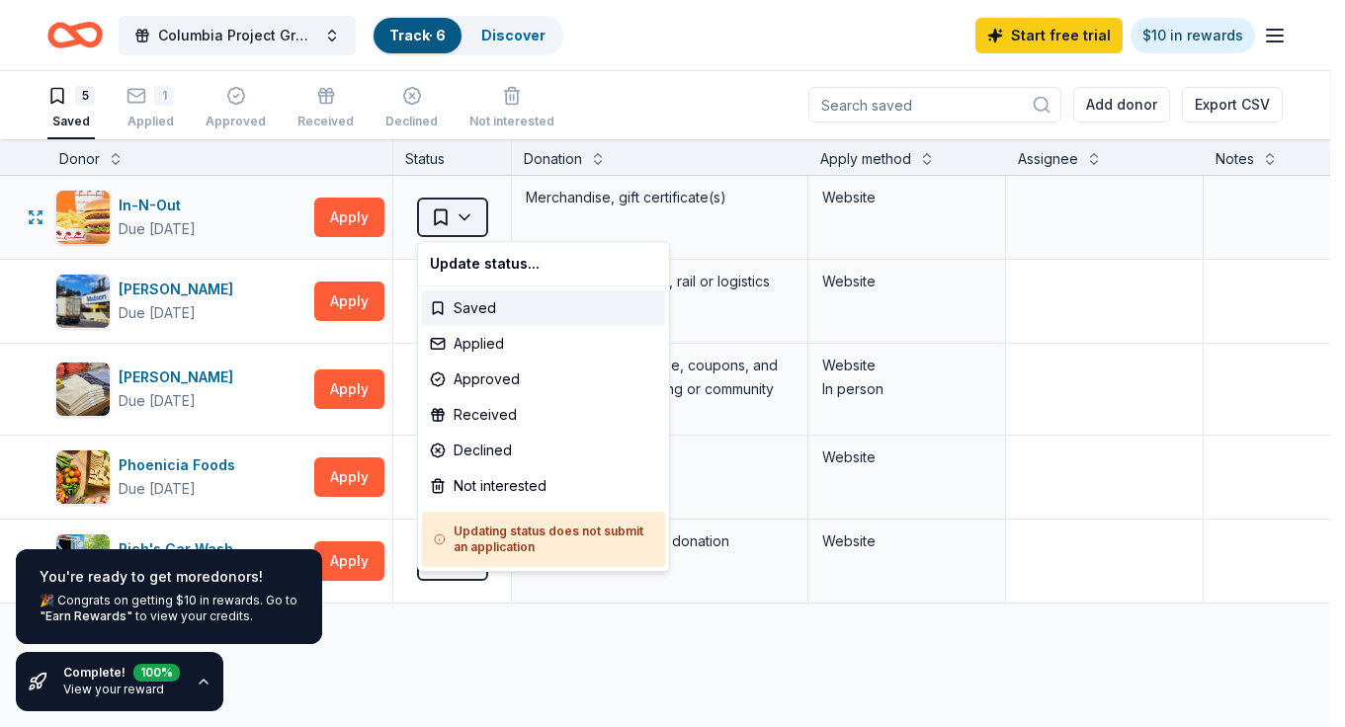
click at [477, 221] on html "Columbia Project Grad 2026 Track · 6 Discover Start free trial $10 in rewards 5…" at bounding box center [672, 362] width 1345 height 727
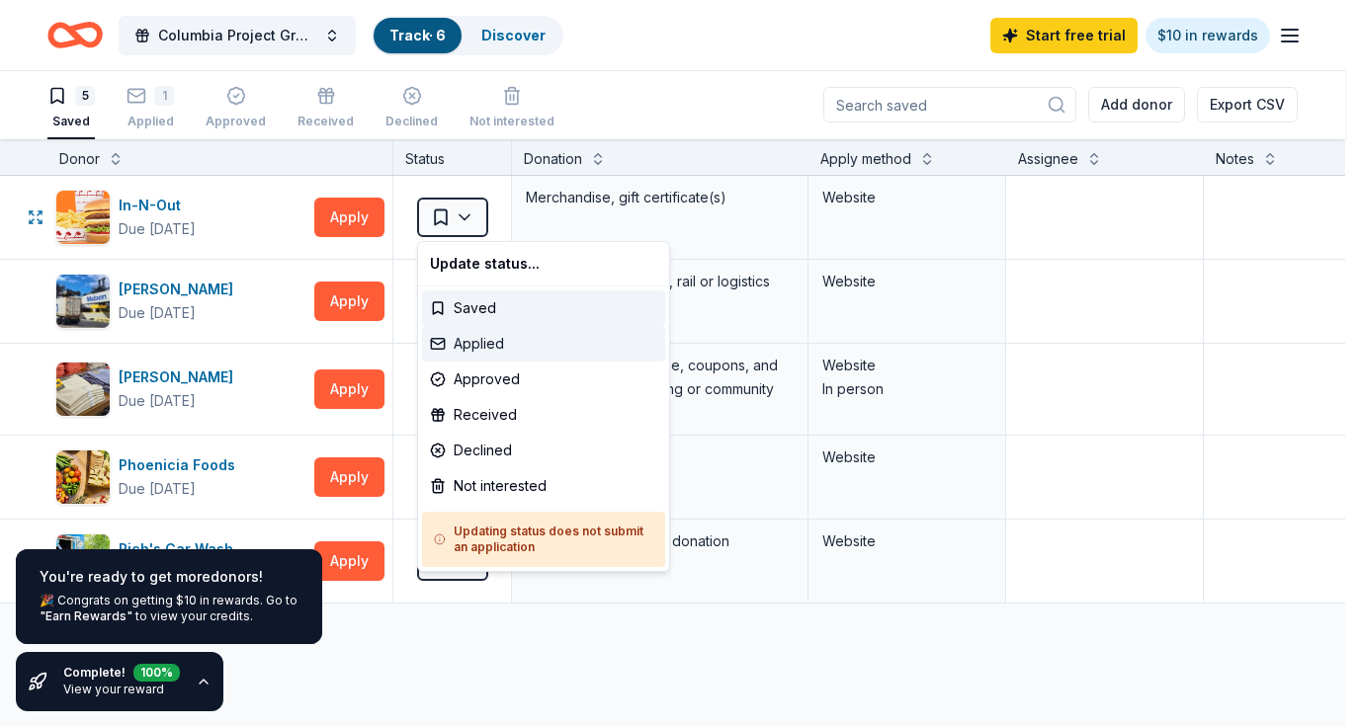
click at [477, 341] on div "Applied" at bounding box center [543, 344] width 243 height 36
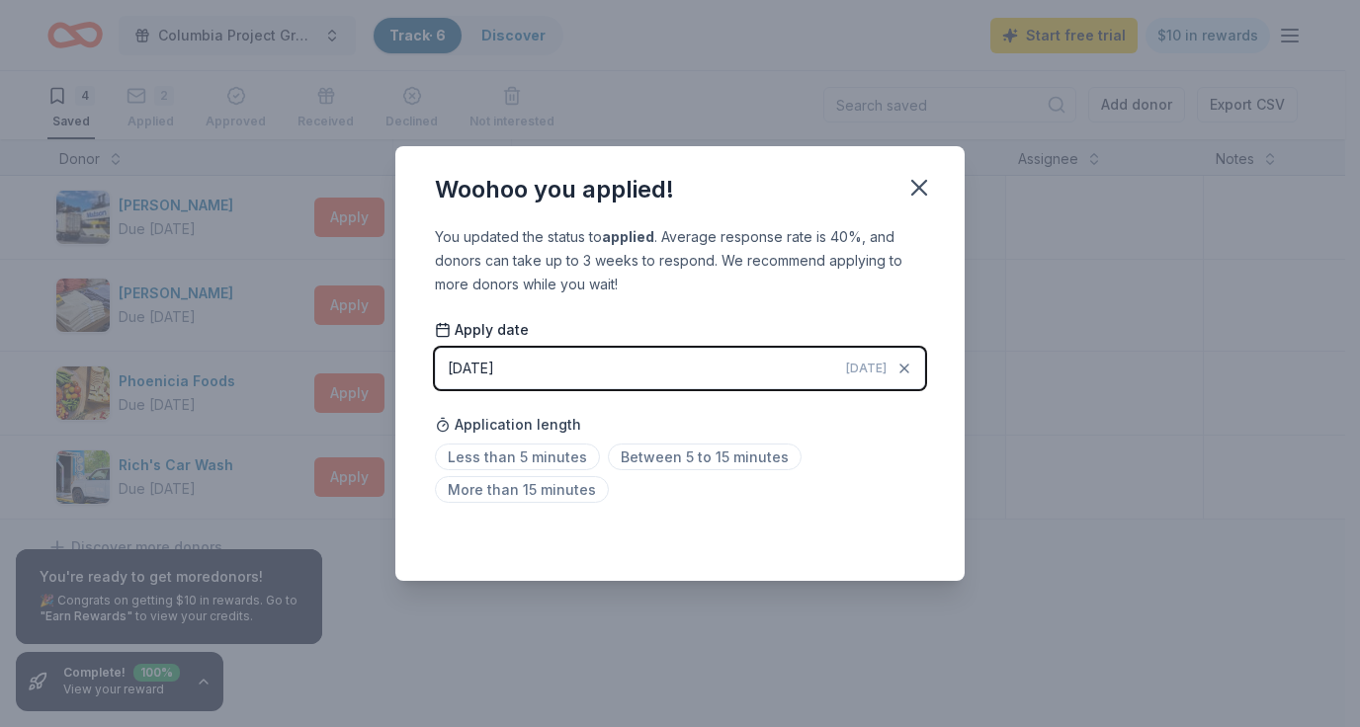
click at [873, 363] on span "Today" at bounding box center [866, 369] width 41 height 16
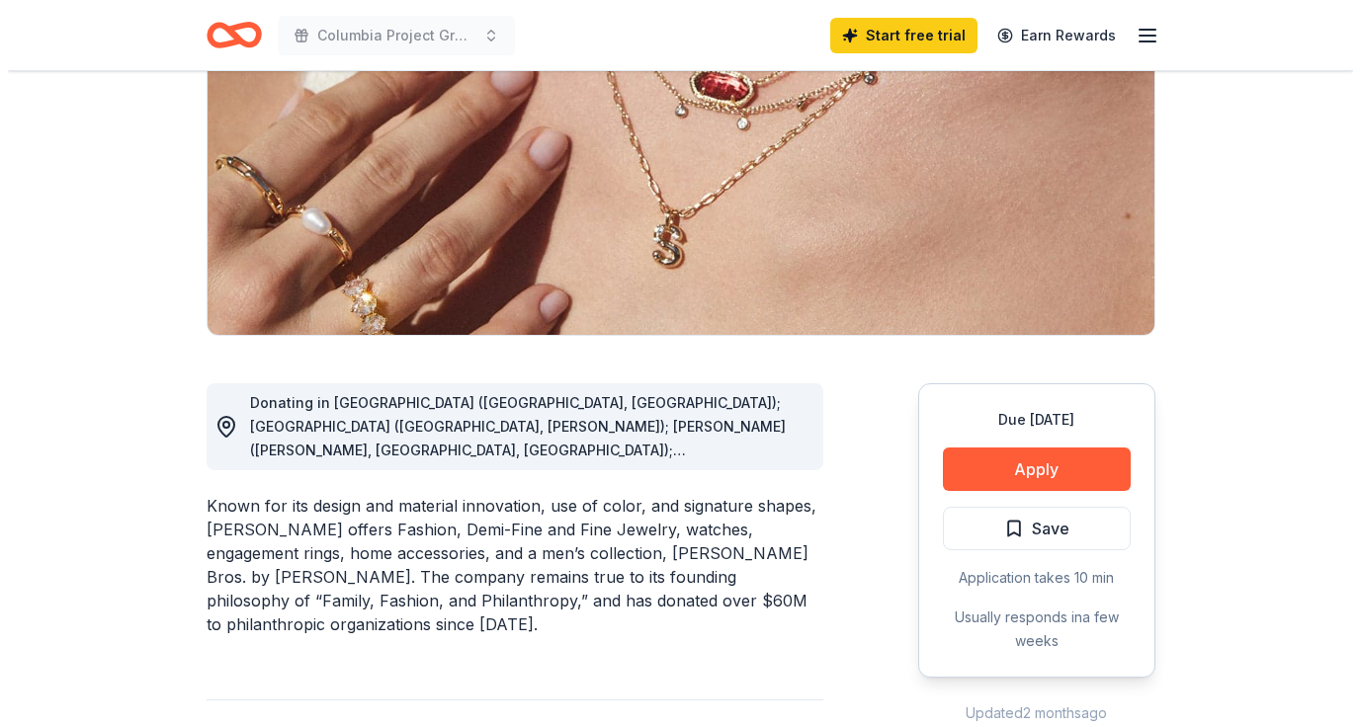
scroll to position [434, 0]
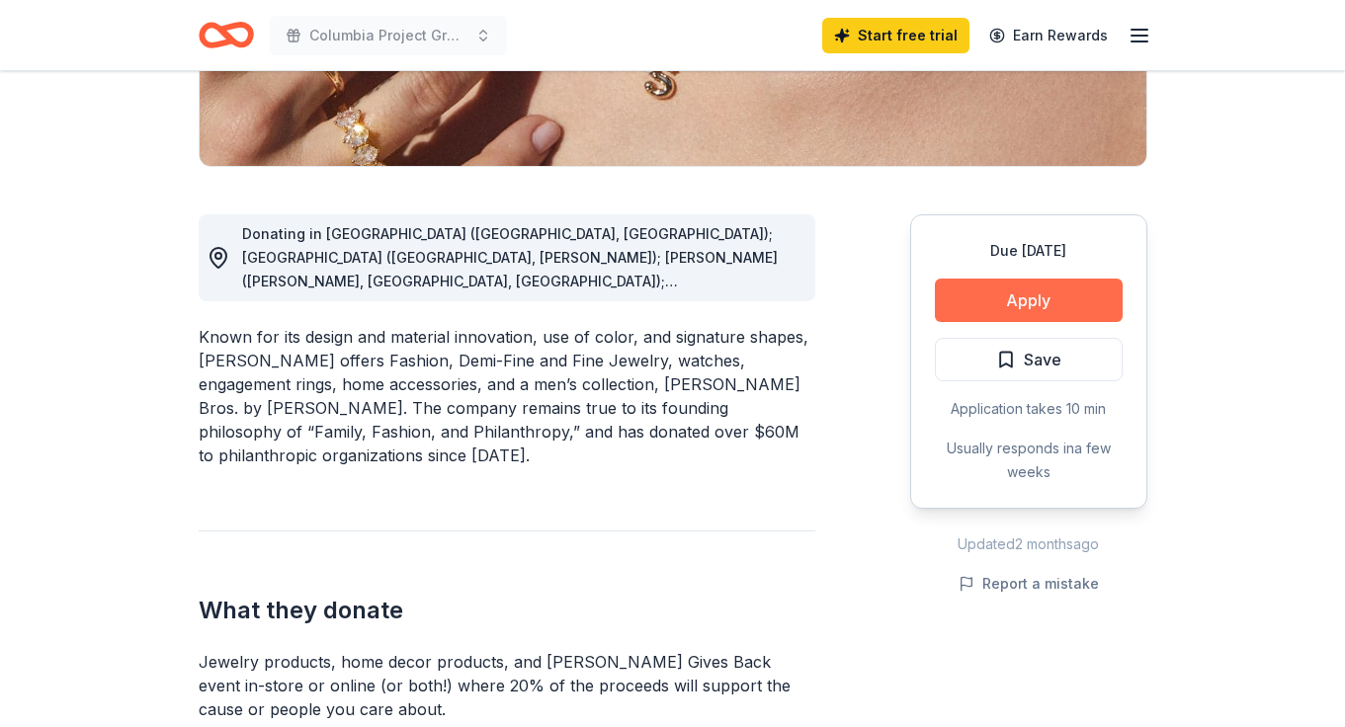
click at [1034, 289] on button "Apply" at bounding box center [1029, 300] width 188 height 43
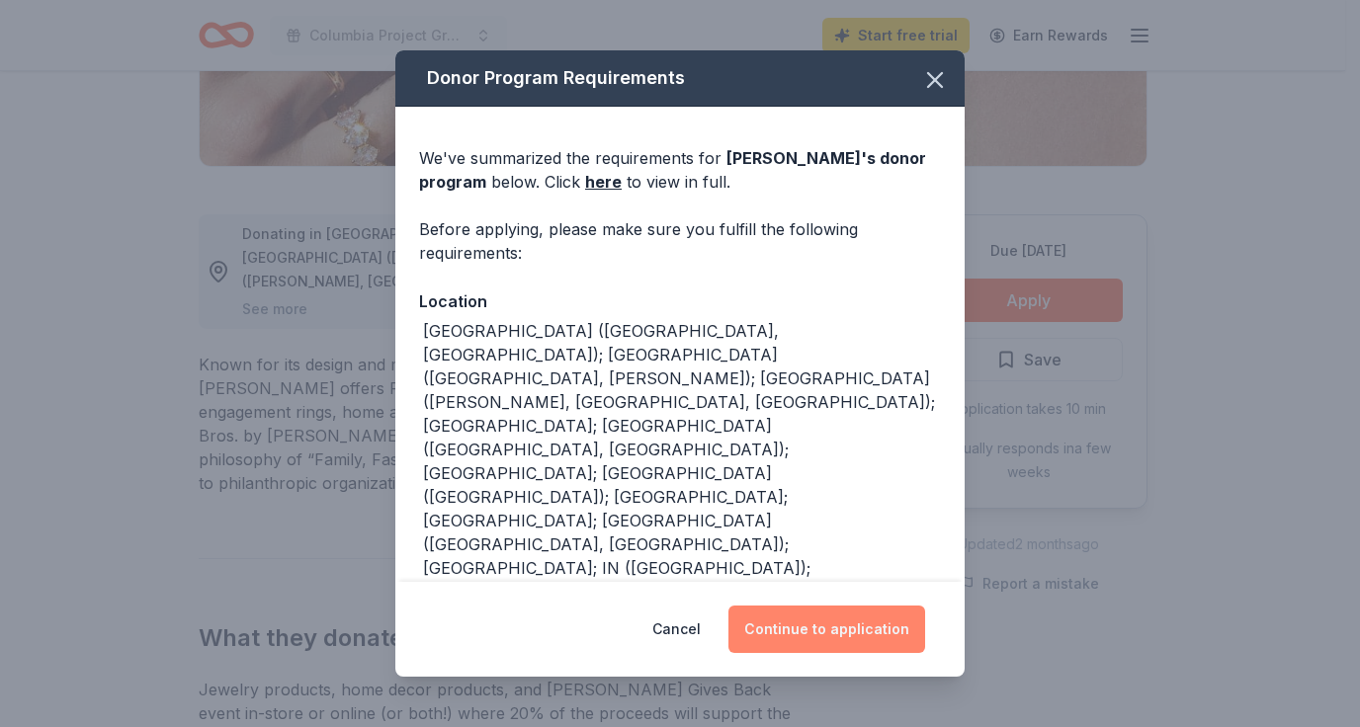
click at [879, 645] on button "Continue to application" at bounding box center [826, 629] width 197 height 47
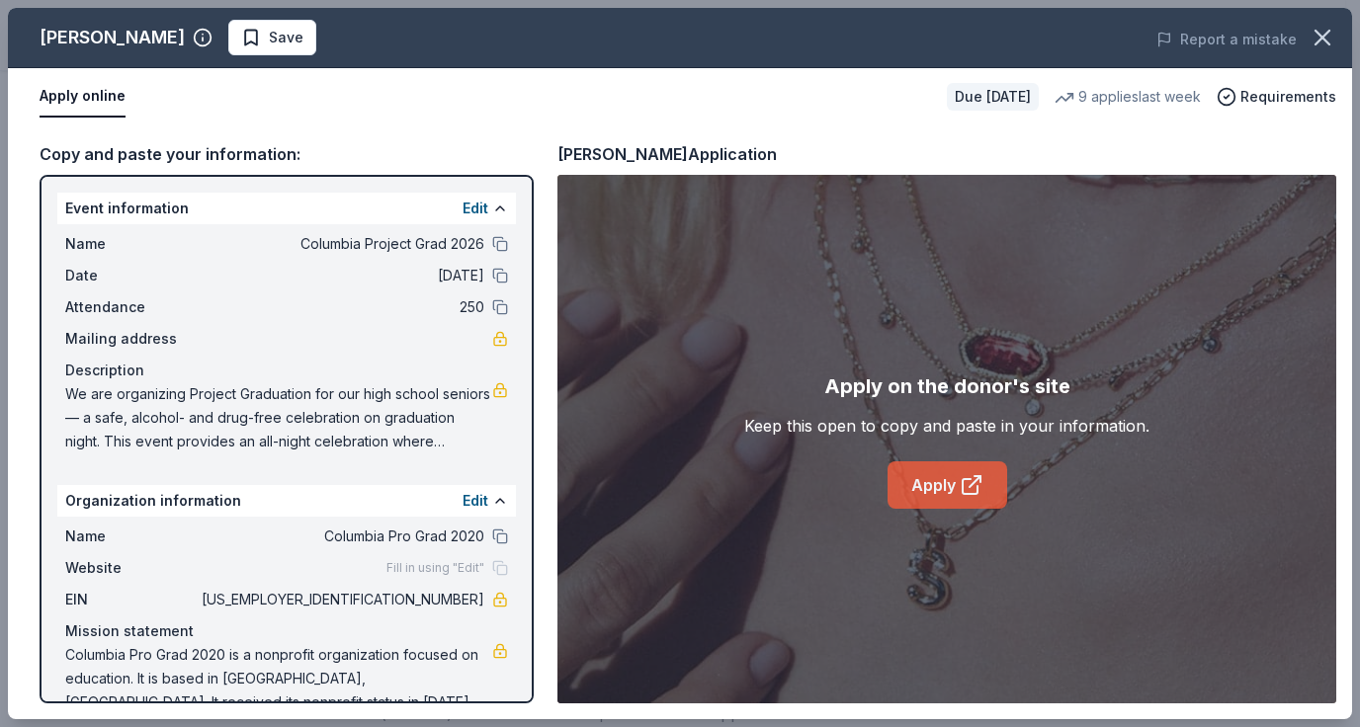
click at [928, 483] on link "Apply" at bounding box center [947, 484] width 120 height 47
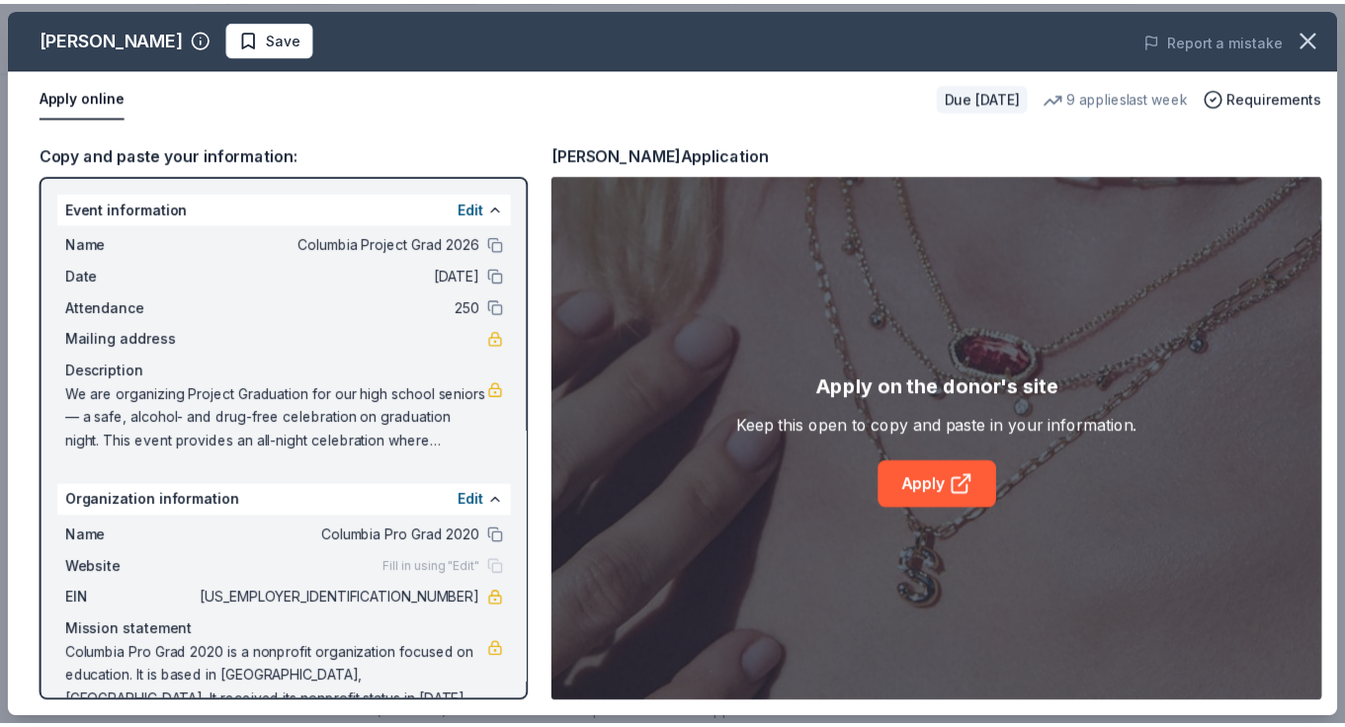
scroll to position [11, 0]
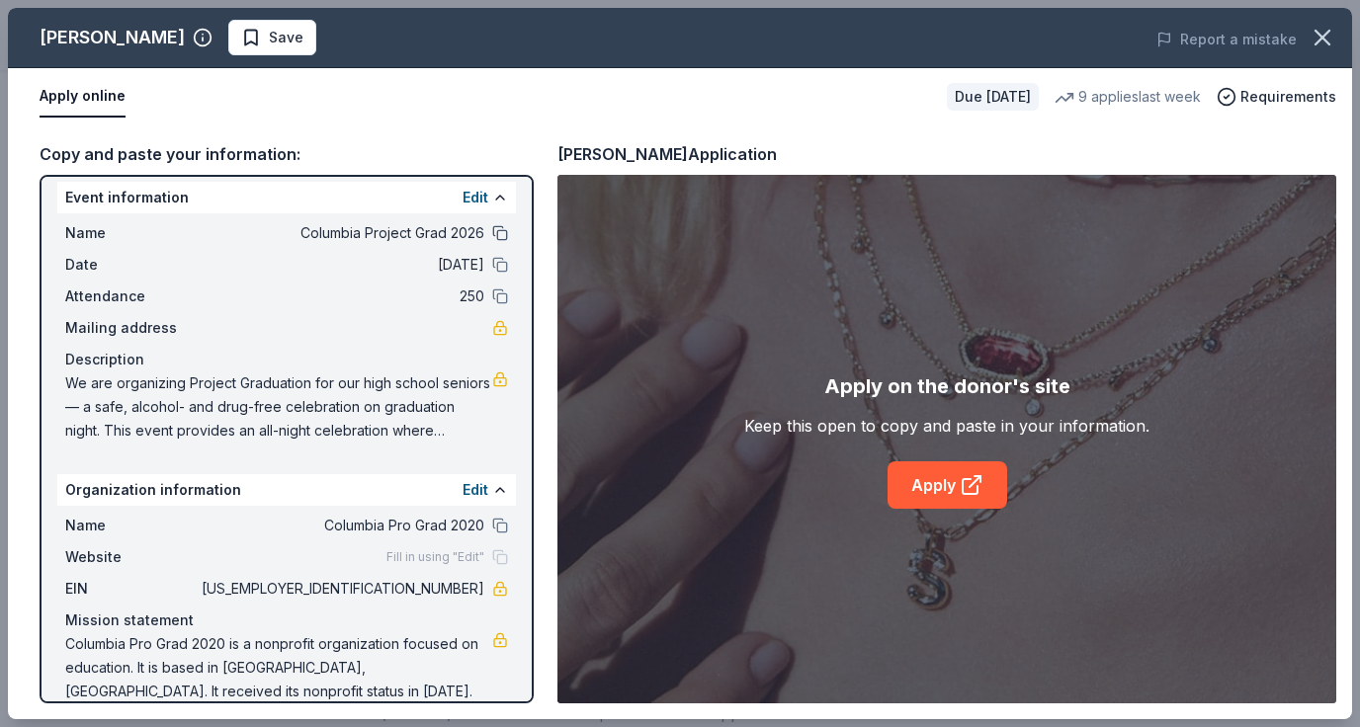
click at [492, 232] on button at bounding box center [500, 233] width 16 height 16
click at [1319, 42] on icon "button" at bounding box center [1322, 38] width 28 height 28
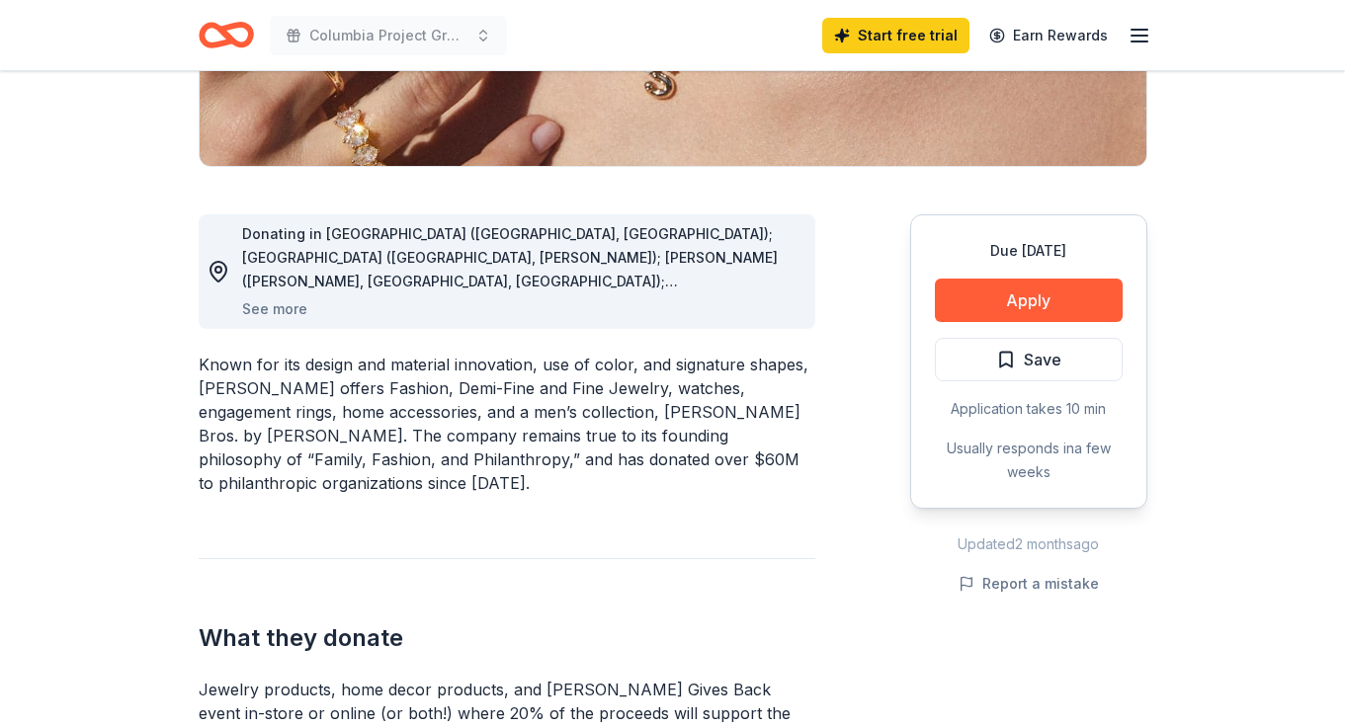
scroll to position [445, 0]
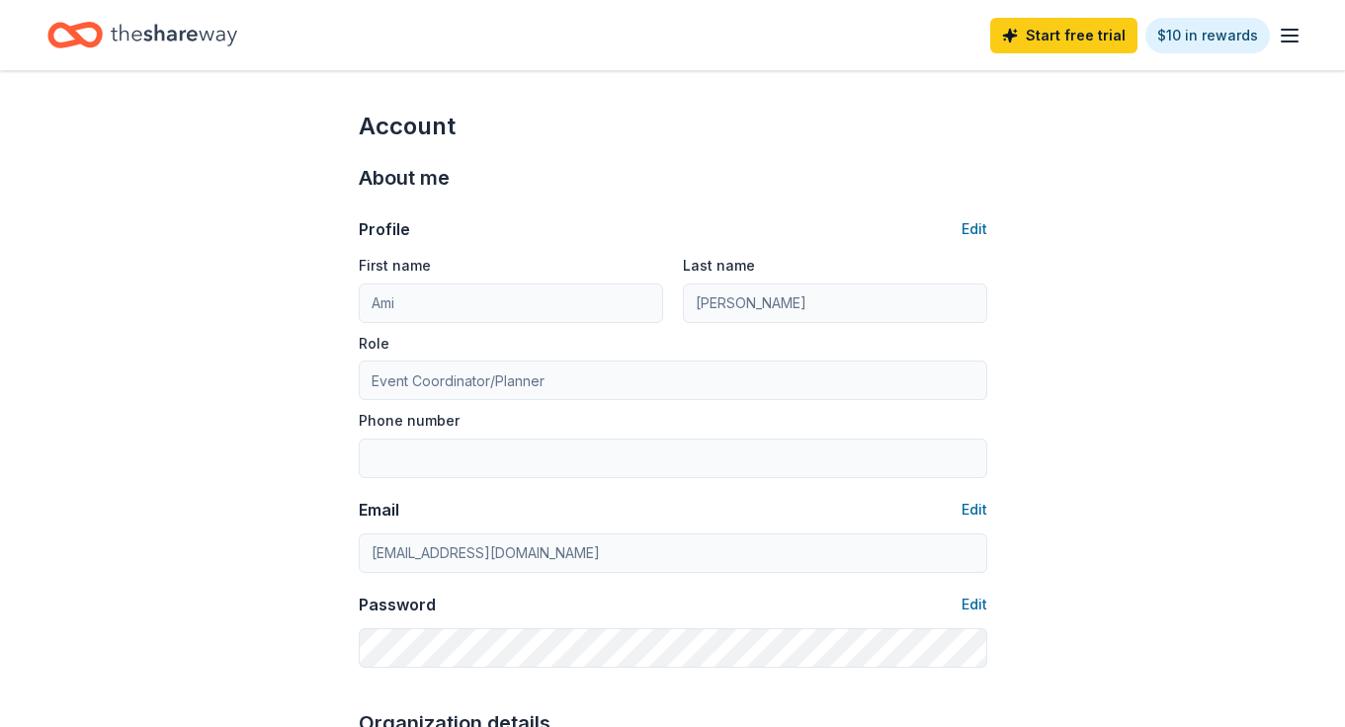
click at [170, 36] on icon "Home" at bounding box center [174, 35] width 126 height 22
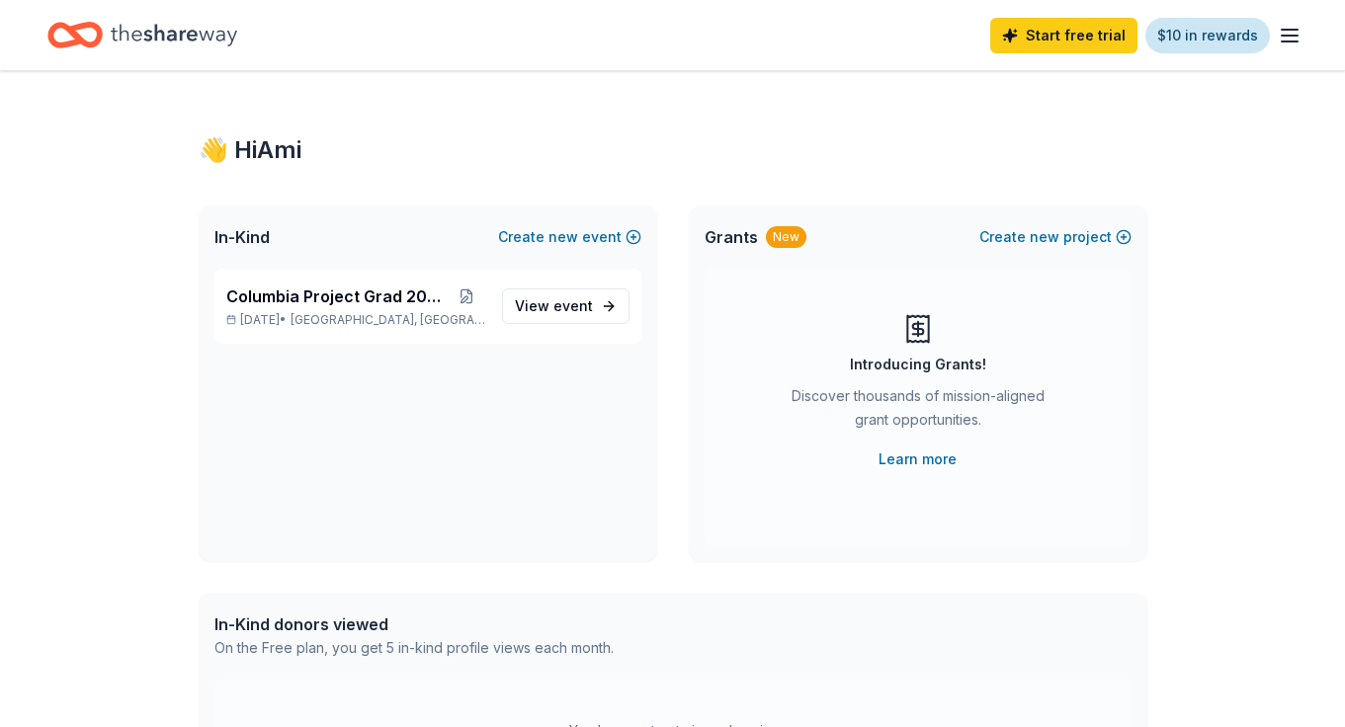
click at [1174, 38] on link "$10 in rewards" at bounding box center [1207, 36] width 124 height 36
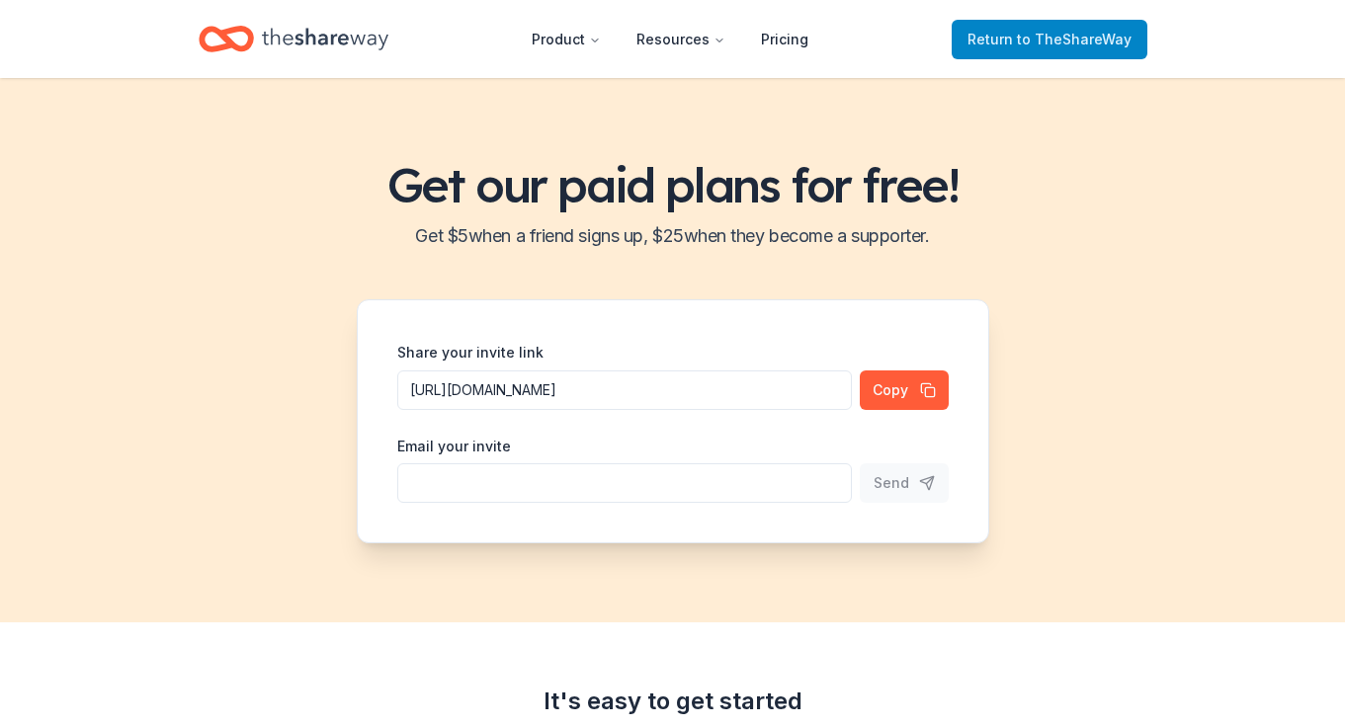
click at [1056, 24] on link "Return to TheShareWay" at bounding box center [1050, 40] width 196 height 40
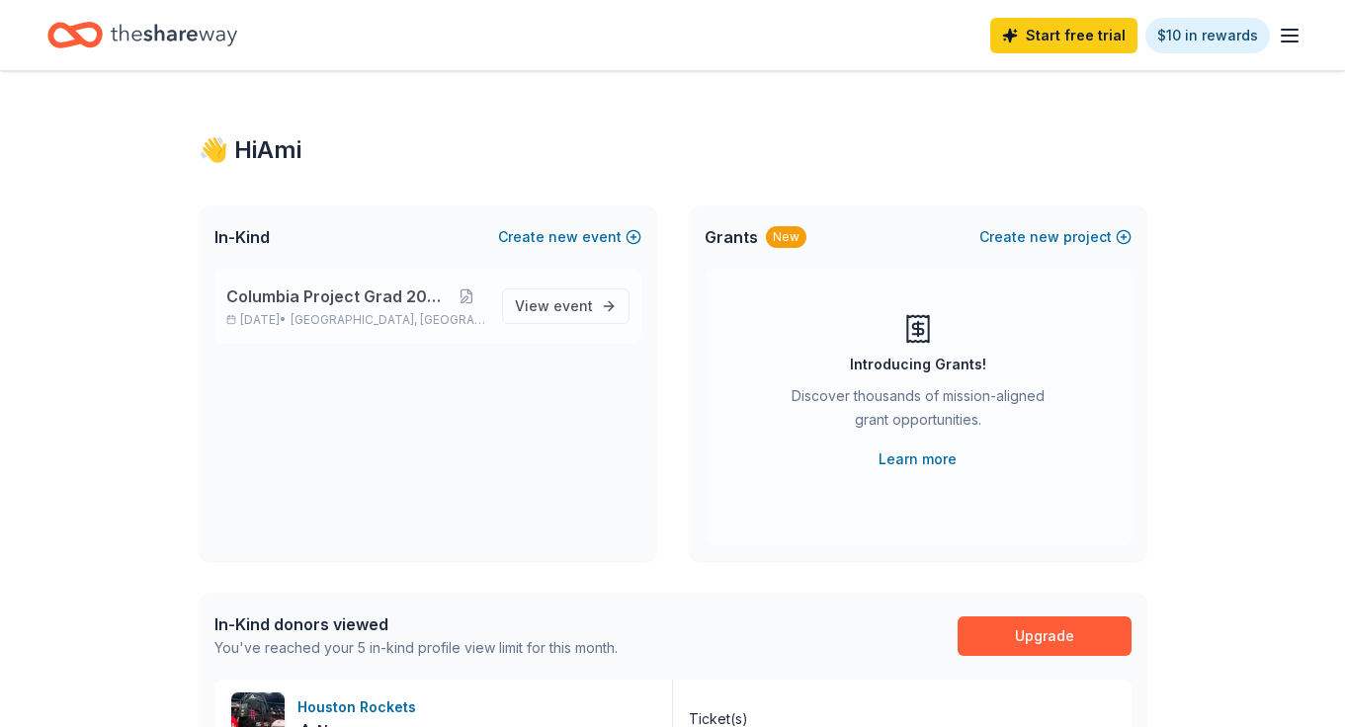
click at [401, 315] on span "West Columbia, TX" at bounding box center [387, 320] width 195 height 16
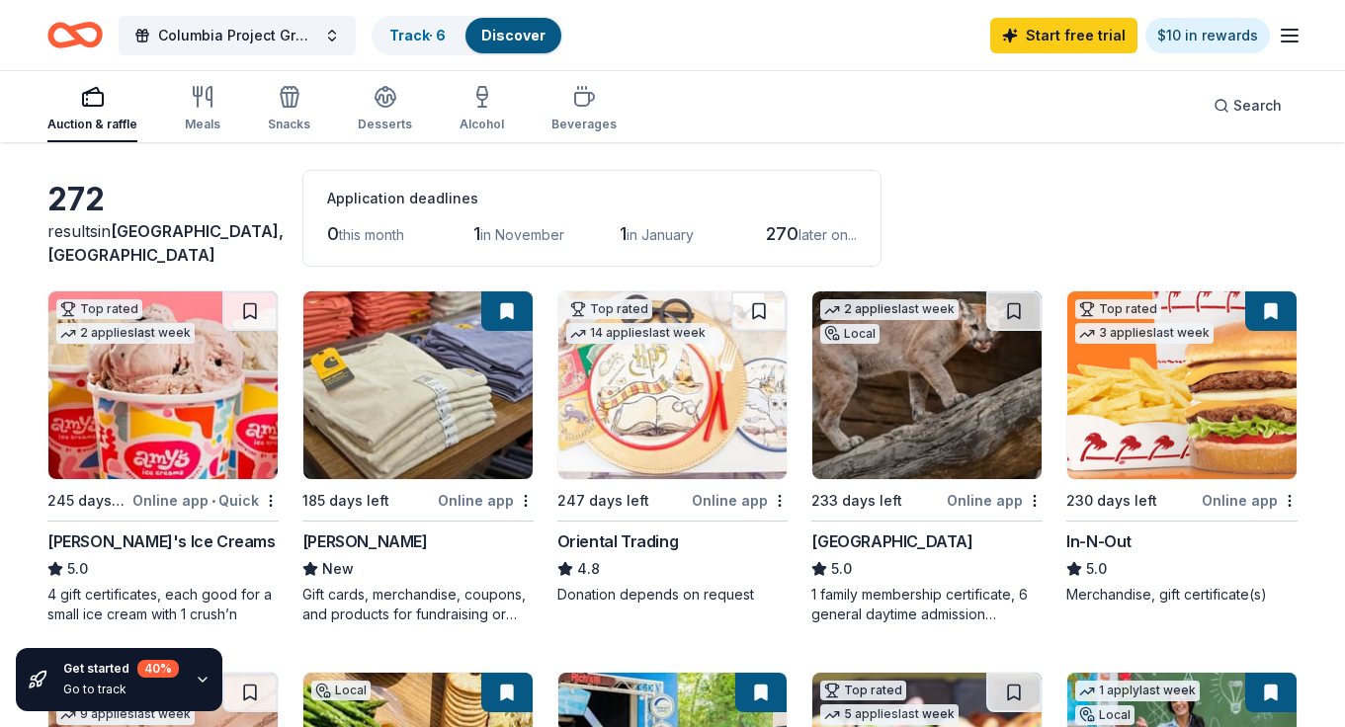
scroll to position [84, 0]
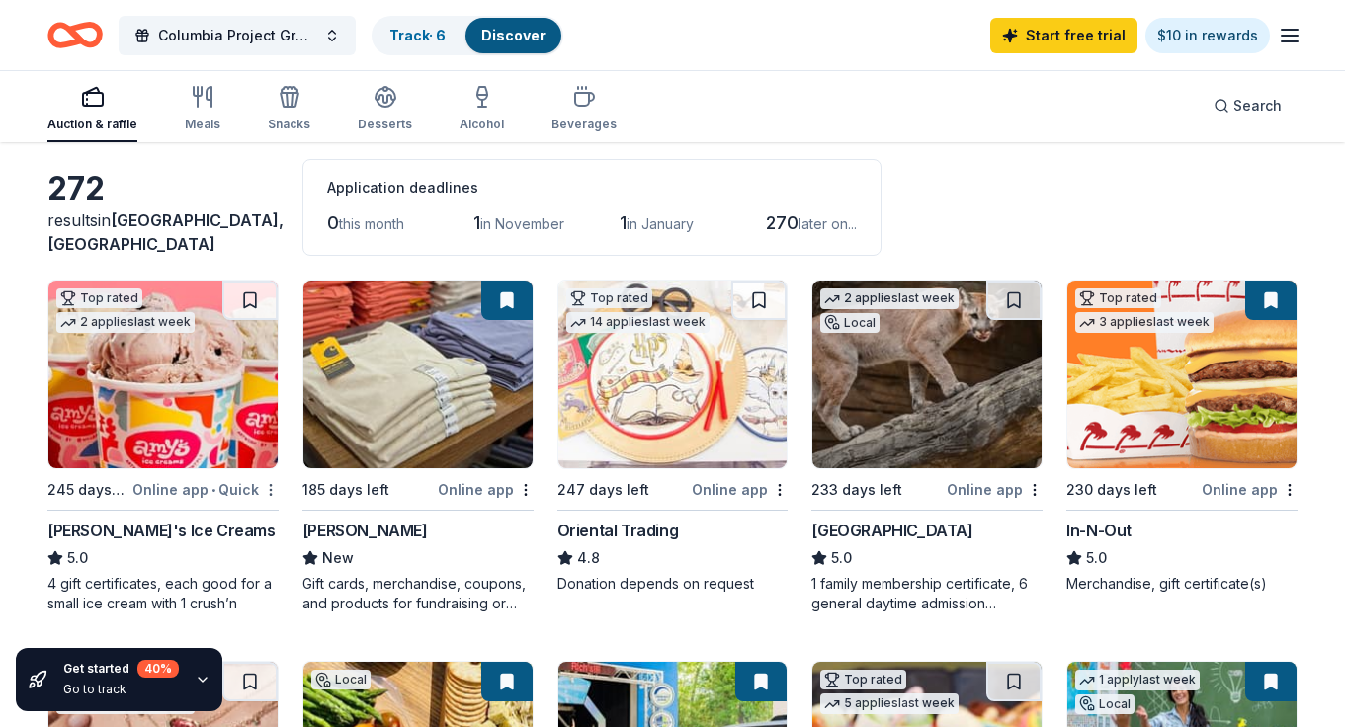
click at [267, 488] on html "17 Po Box Felch, MI, USA 17 K Box Lane Yoakum, TX, USA 17 Box House Road Lytle,…" at bounding box center [672, 279] width 1345 height 727
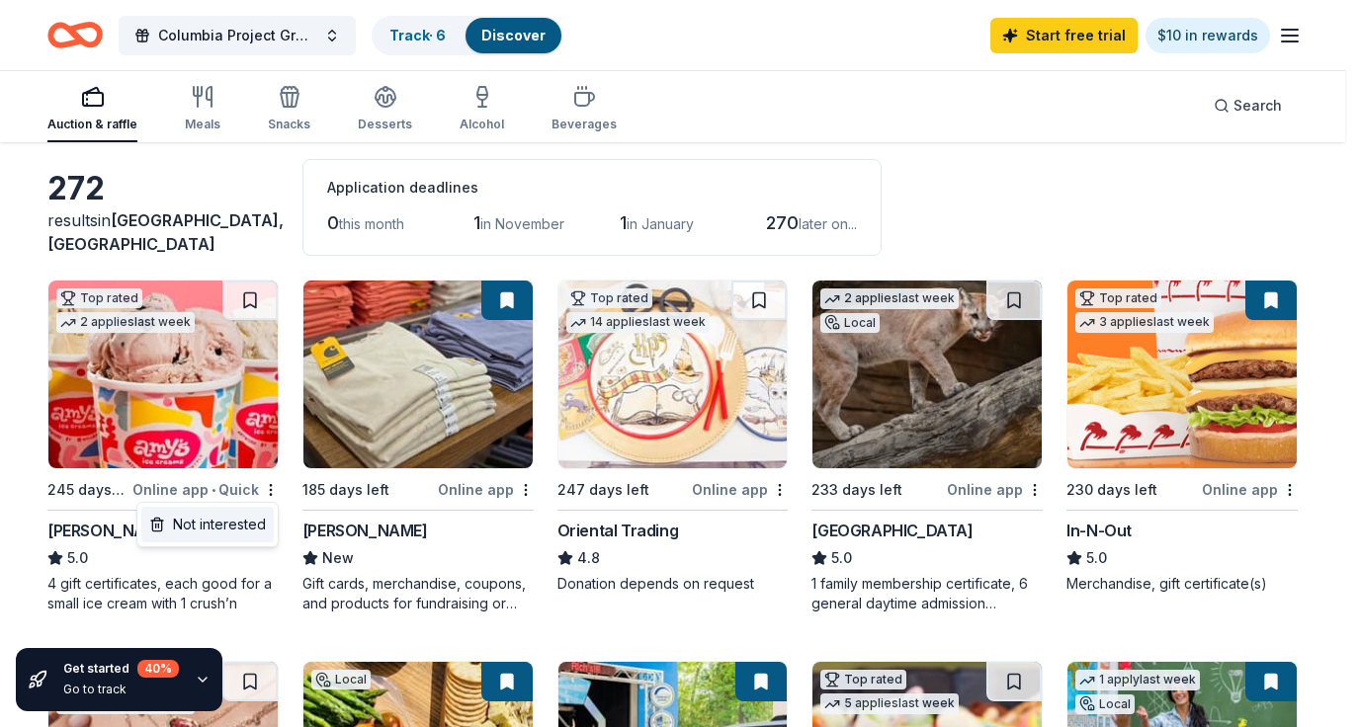
click at [228, 527] on div "Not interested" at bounding box center [207, 525] width 132 height 36
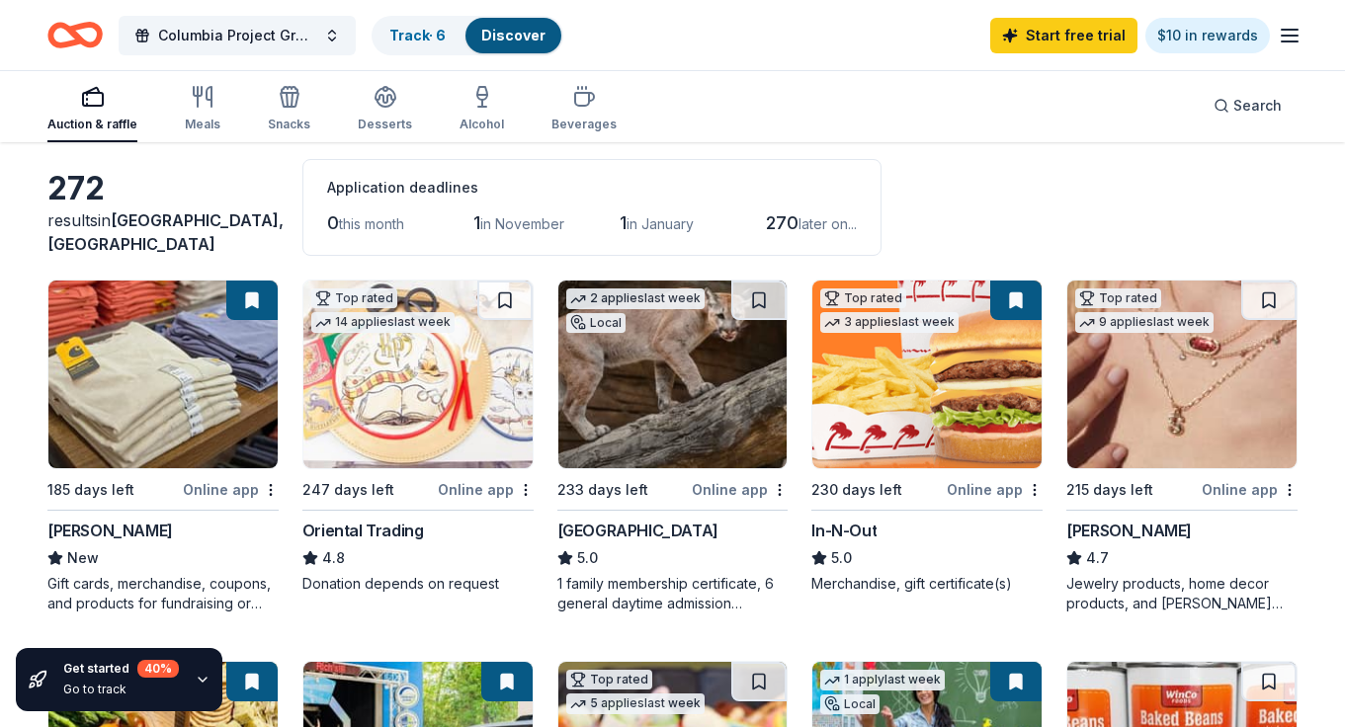
click at [268, 488] on html "17 Po Box Felch, MI, USA 17 K Box Lane Yoakum, TX, USA 17 Box House Road Lytle,…" at bounding box center [672, 279] width 1345 height 727
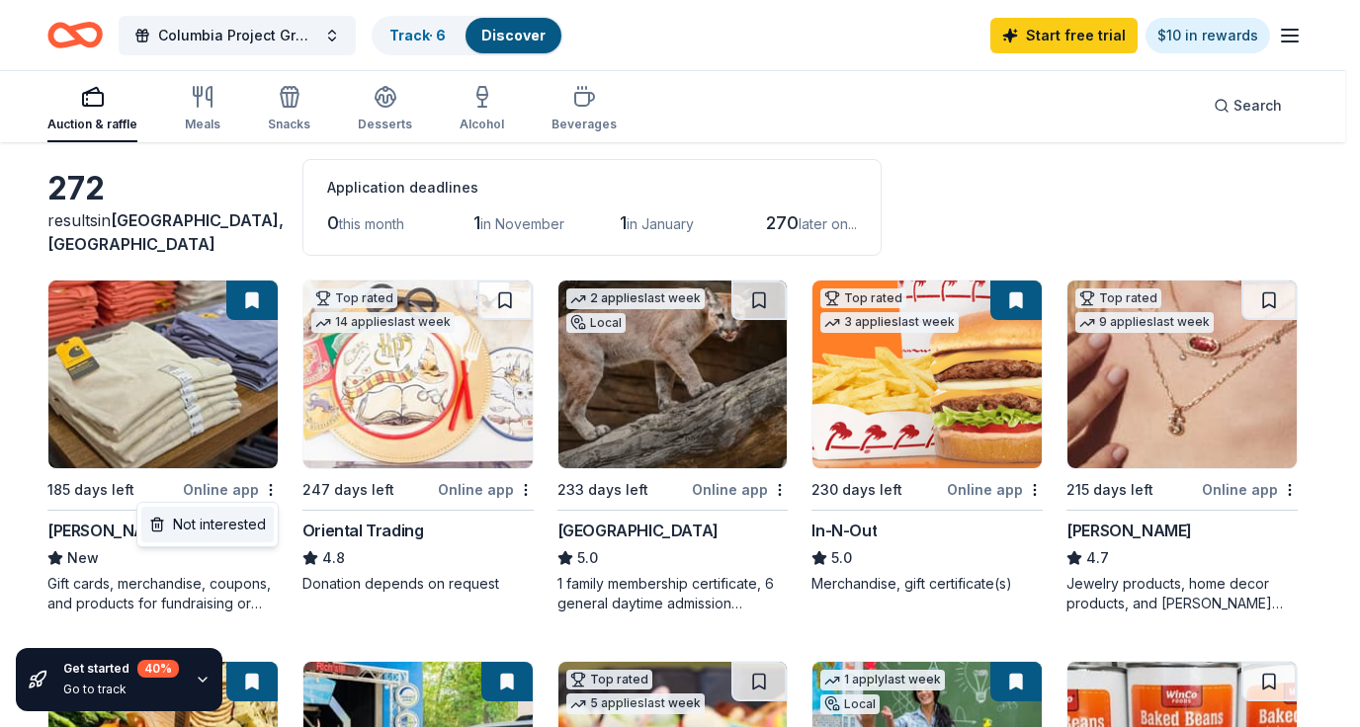
click at [240, 517] on div "Not interested" at bounding box center [207, 525] width 132 height 36
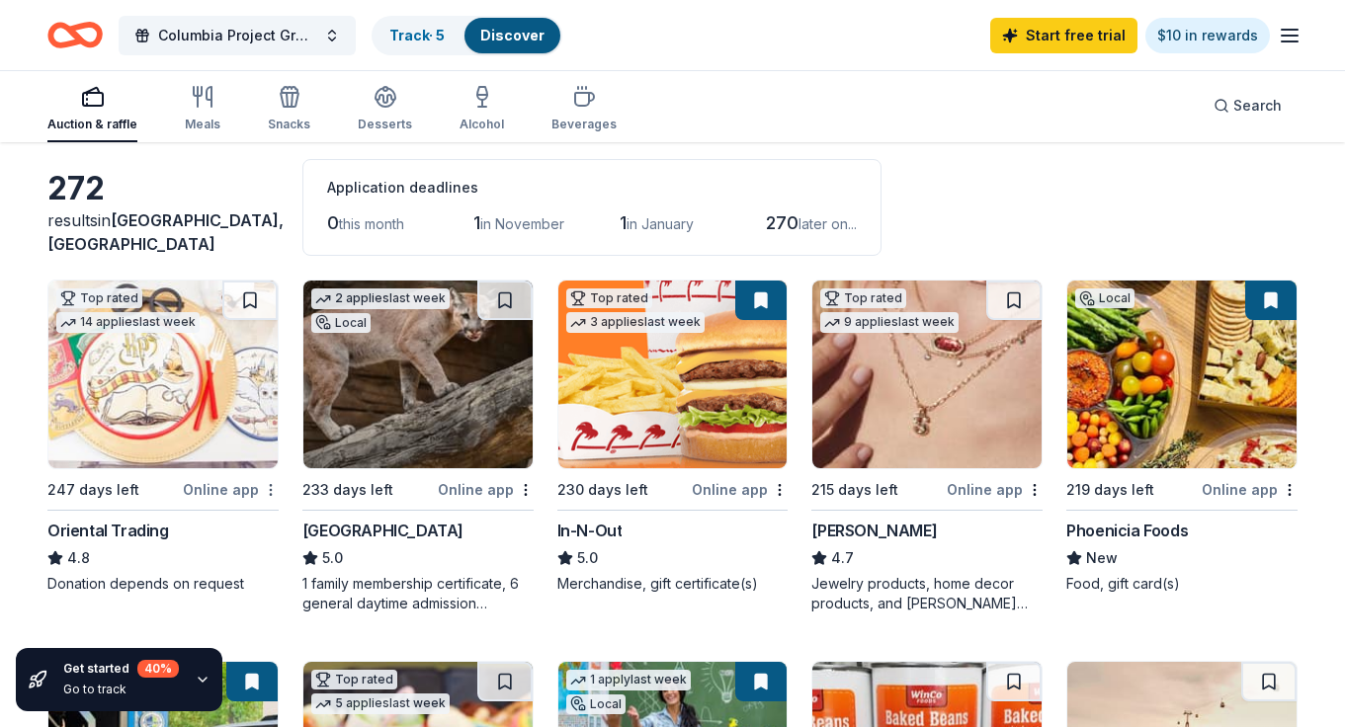
click at [269, 490] on html "17 Po Box Felch, MI, USA 17 K Box Lane Yoakum, TX, USA 17 Box House Road Lytle,…" at bounding box center [672, 279] width 1345 height 727
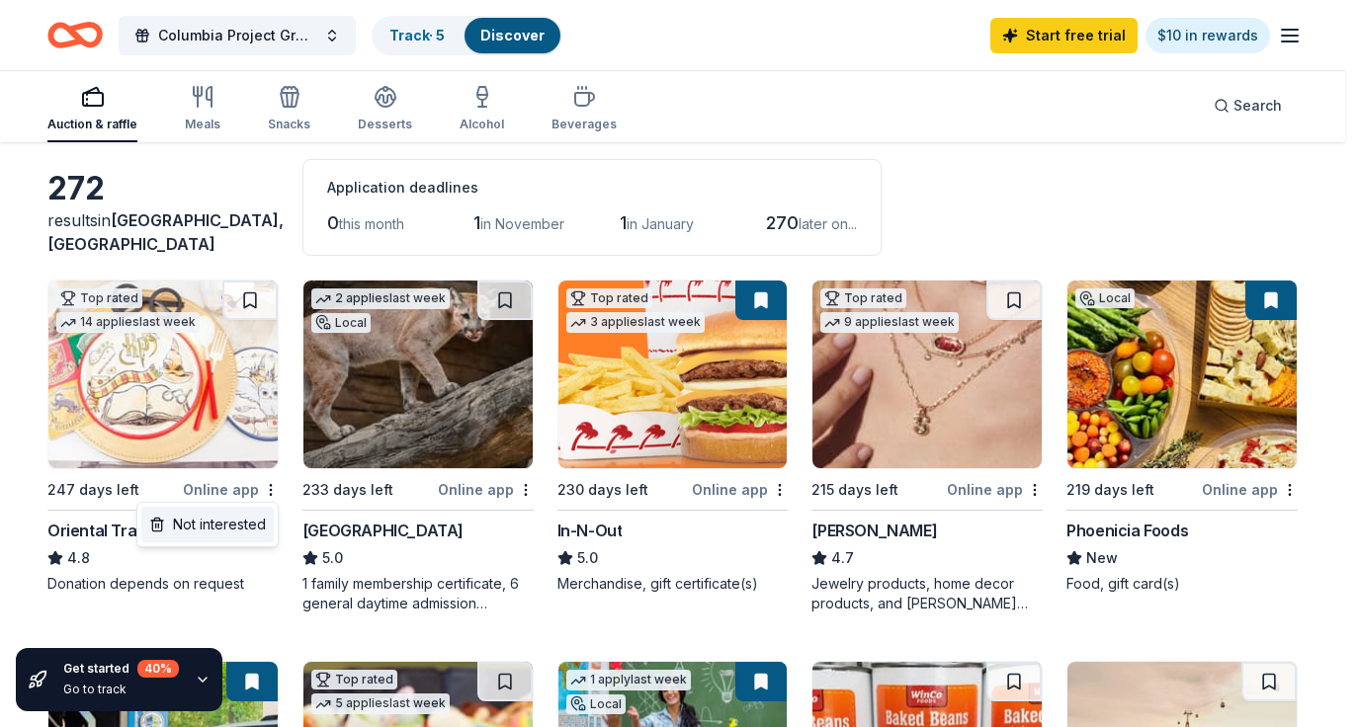
click at [225, 521] on div "Not interested" at bounding box center [207, 525] width 132 height 36
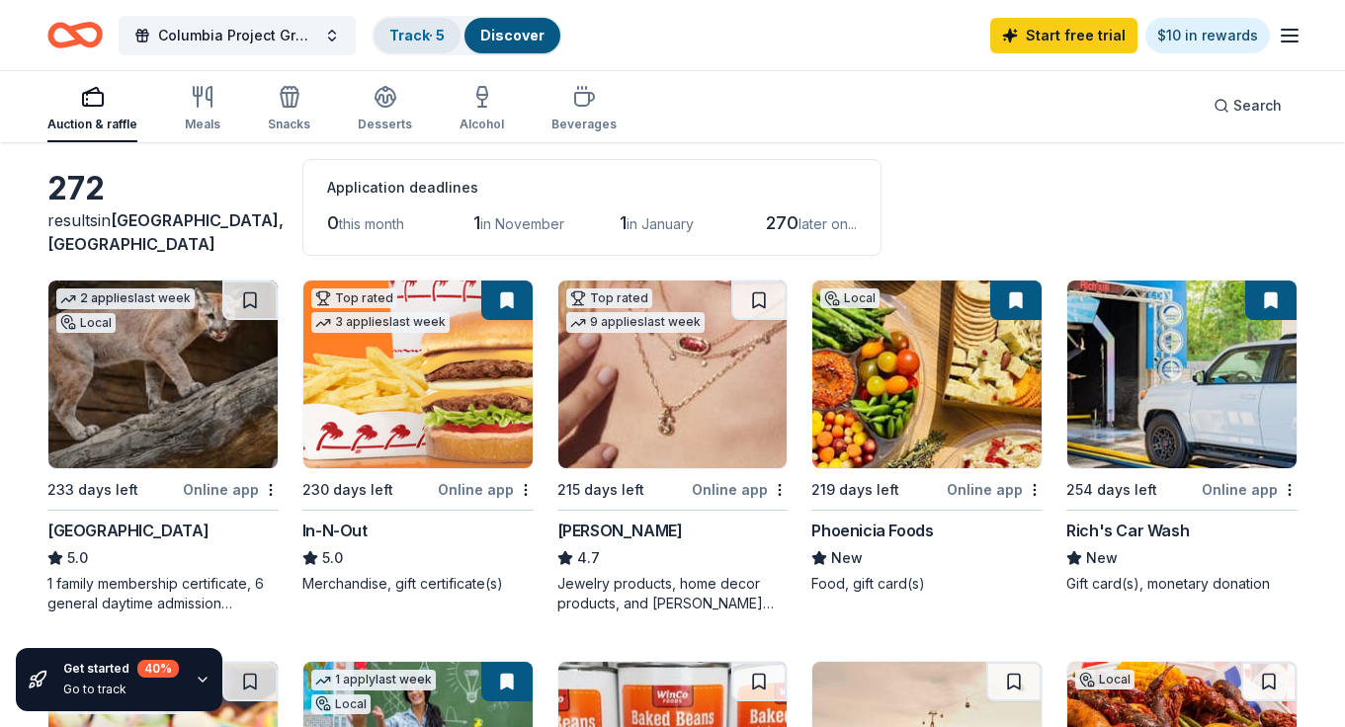
click at [425, 43] on div "Track · 5" at bounding box center [416, 36] width 87 height 36
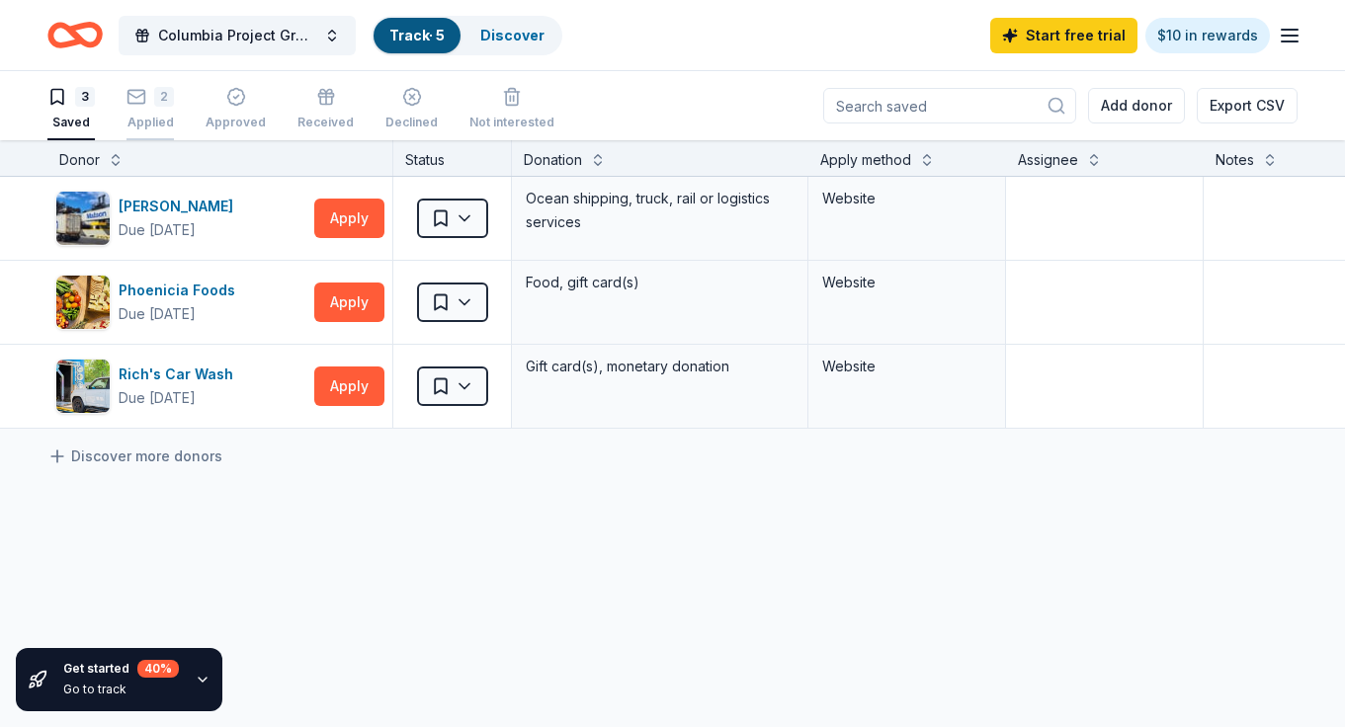
click at [135, 107] on div "2 Applied" at bounding box center [149, 108] width 47 height 43
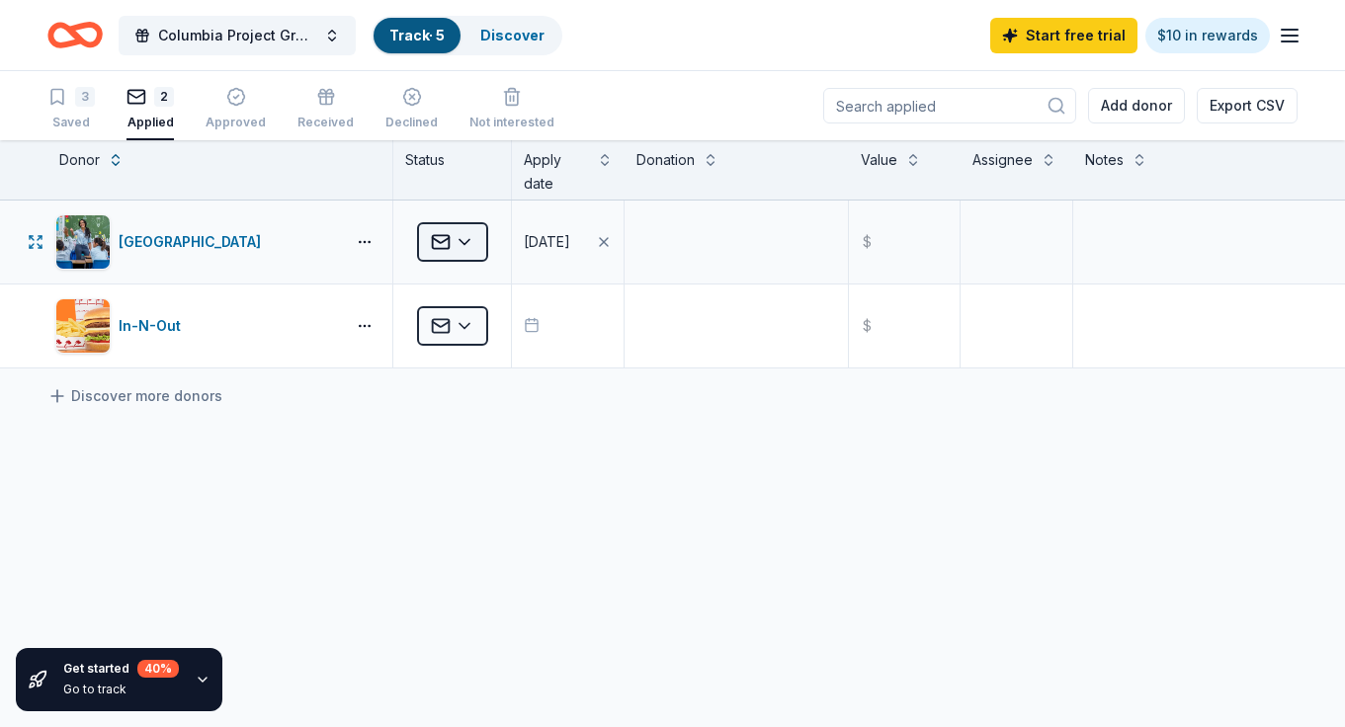
click at [470, 251] on html "17 Po Box Felch, MI, USA 17 K Box Lane Yoakum, TX, USA 17 Box House Road Lytle,…" at bounding box center [672, 363] width 1345 height 727
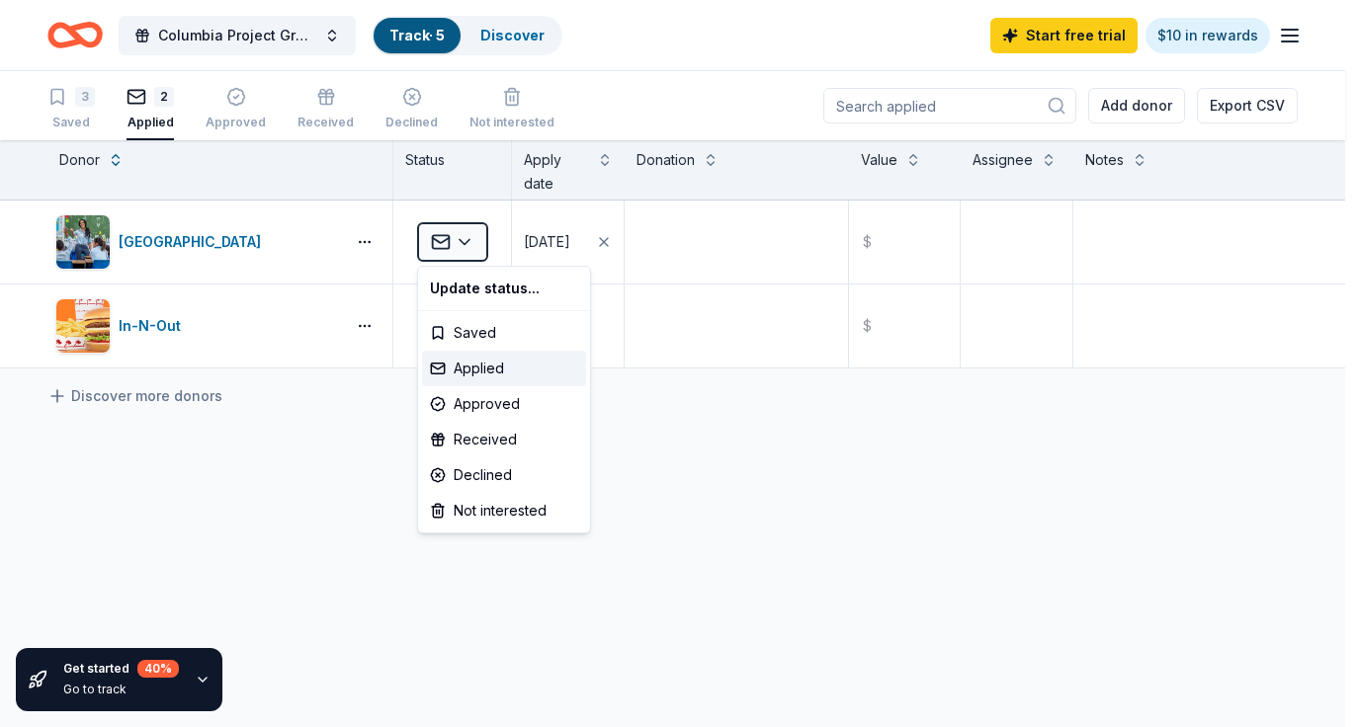
click at [557, 75] on html "17 Po Box Felch, MI, USA 17 K Box Lane Yoakum, TX, USA 17 Box House Road Lytle,…" at bounding box center [680, 363] width 1360 height 727
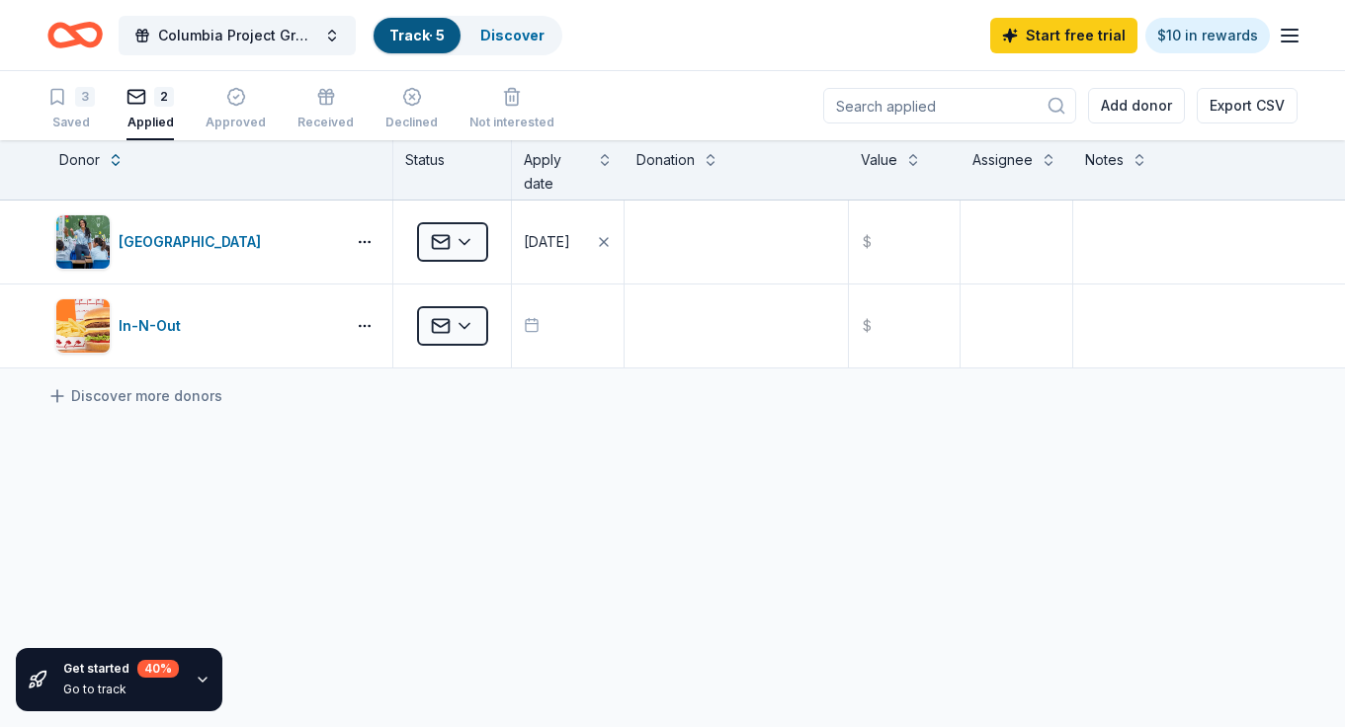
click at [101, 44] on icon "Home" at bounding box center [74, 35] width 55 height 46
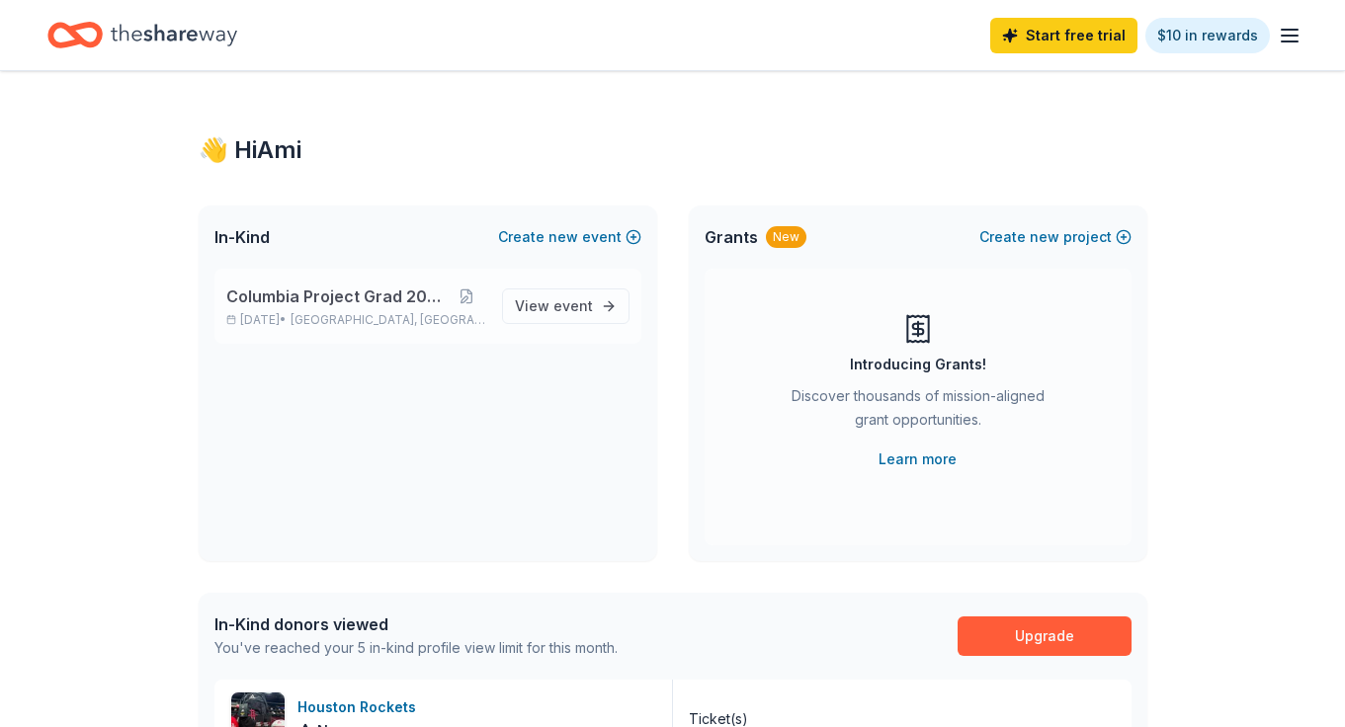
scroll to position [21, 0]
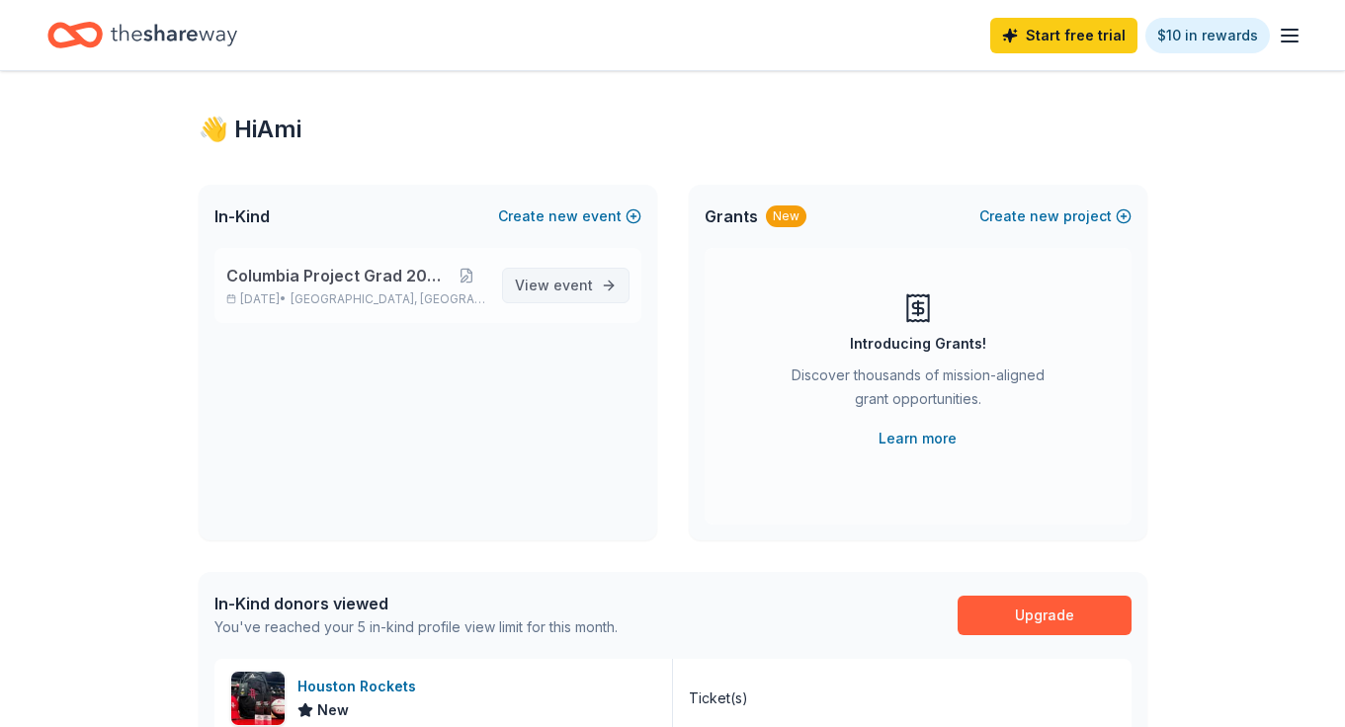
click at [511, 273] on link "View event" at bounding box center [565, 286] width 127 height 36
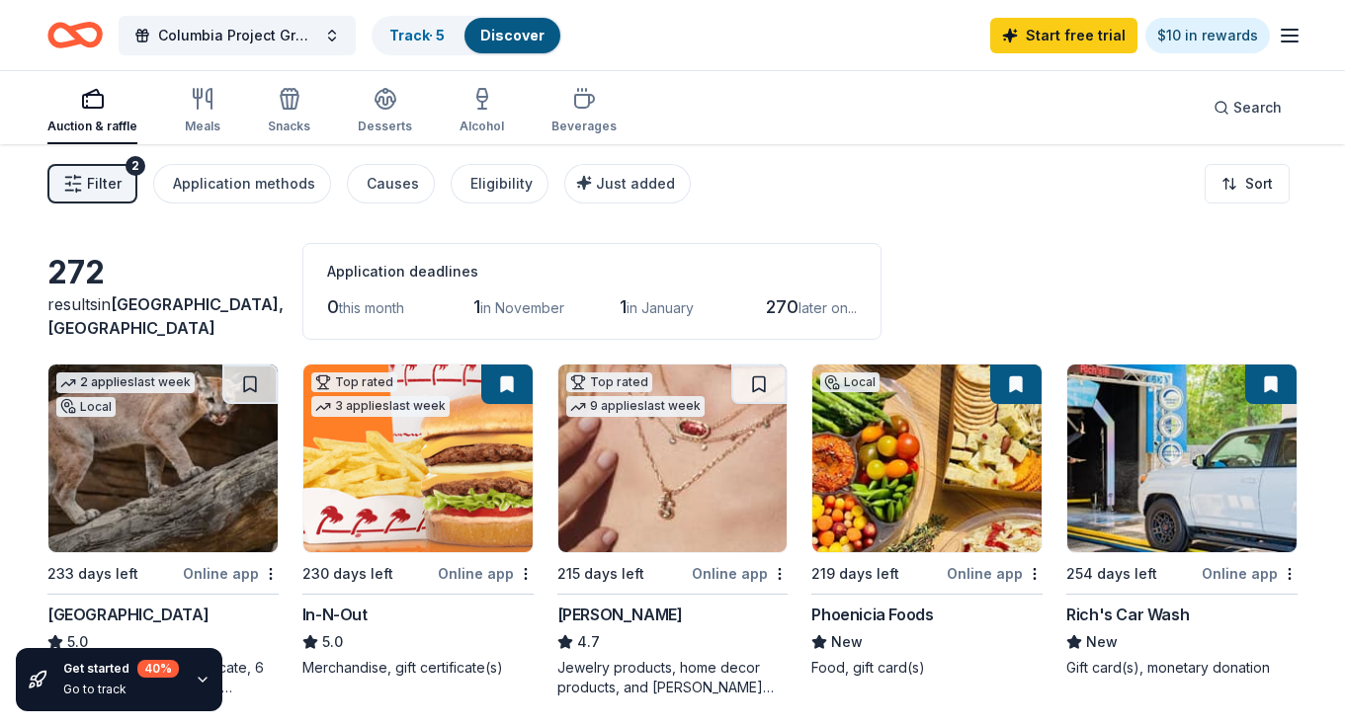
scroll to position [155, 0]
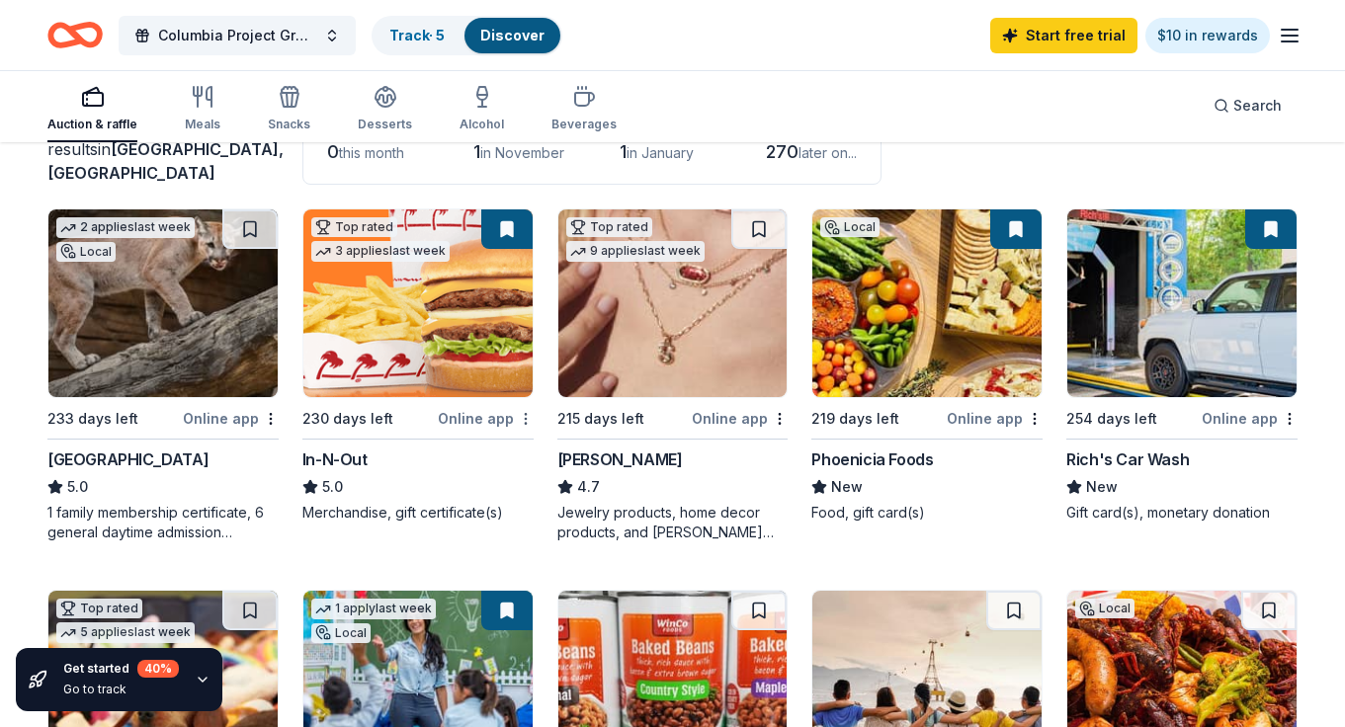
click at [520, 424] on html "17 Po Box Felch, MI, USA 17 K Box Lane Yoakum, TX, USA 17 Box House Road Lytle,…" at bounding box center [672, 208] width 1345 height 727
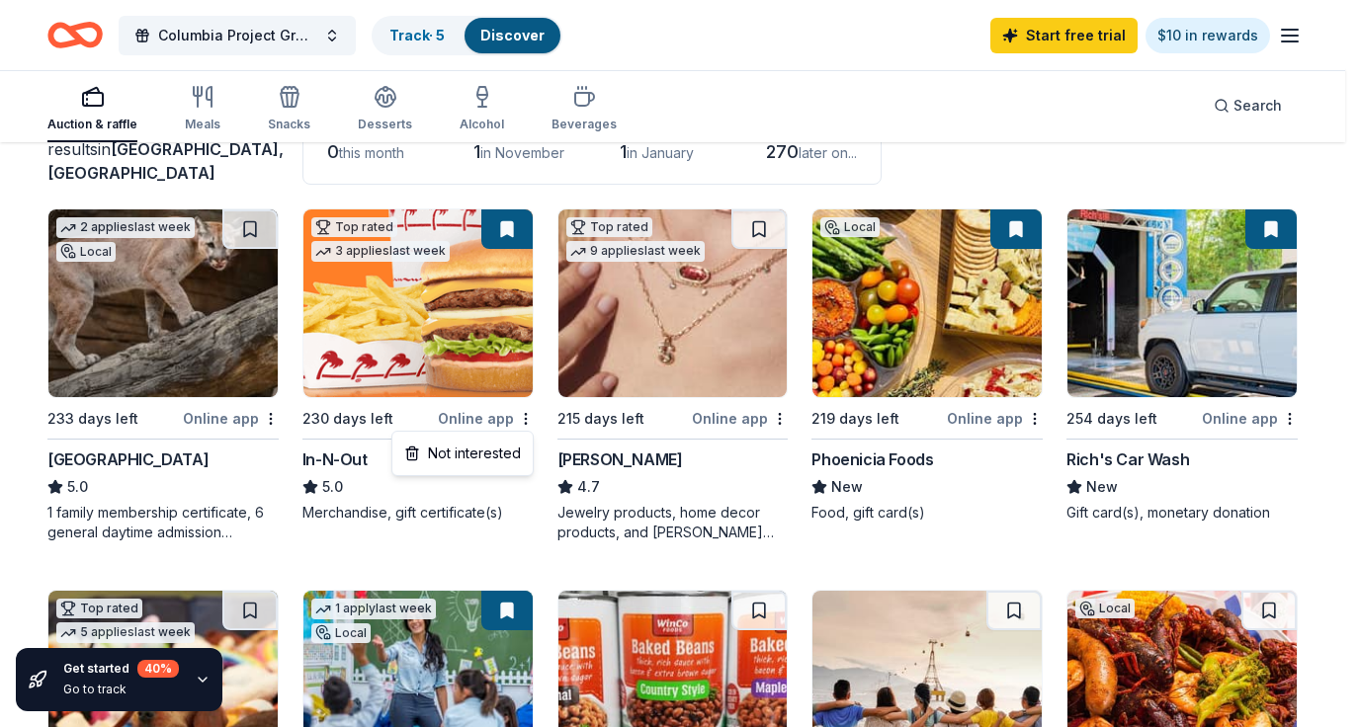
click at [446, 304] on html "17 Po Box Felch, MI, USA 17 K Box Lane Yoakum, TX, USA 17 Box House Road Lytle,…" at bounding box center [680, 208] width 1360 height 727
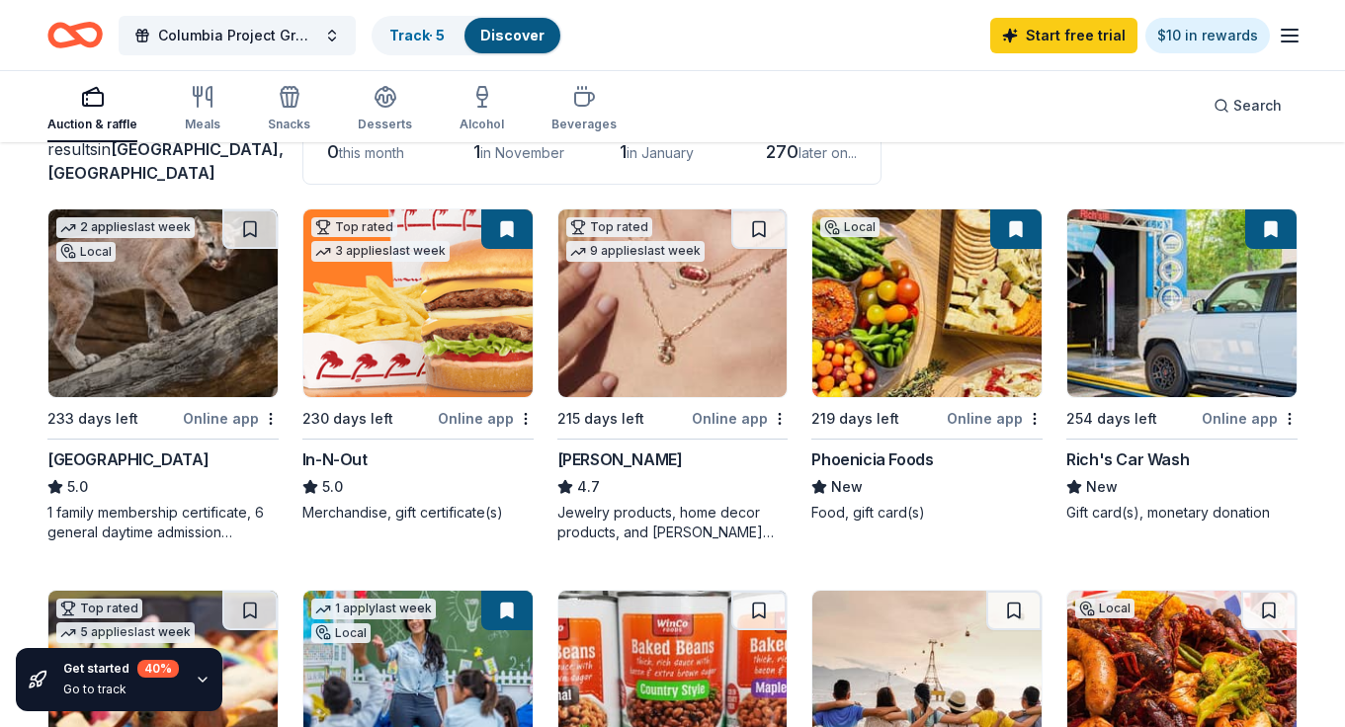
click at [442, 306] on img at bounding box center [417, 303] width 229 height 188
click at [431, 32] on link "Track · 5" at bounding box center [416, 35] width 55 height 17
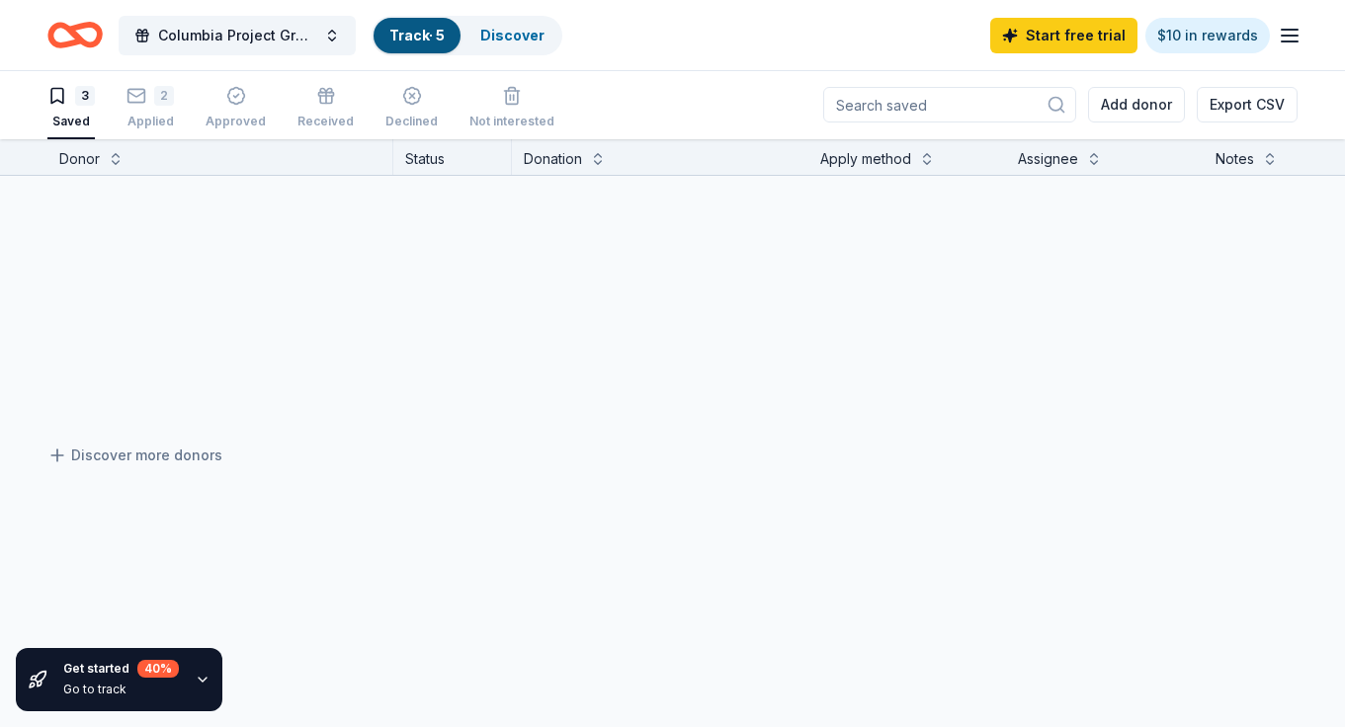
scroll to position [1, 0]
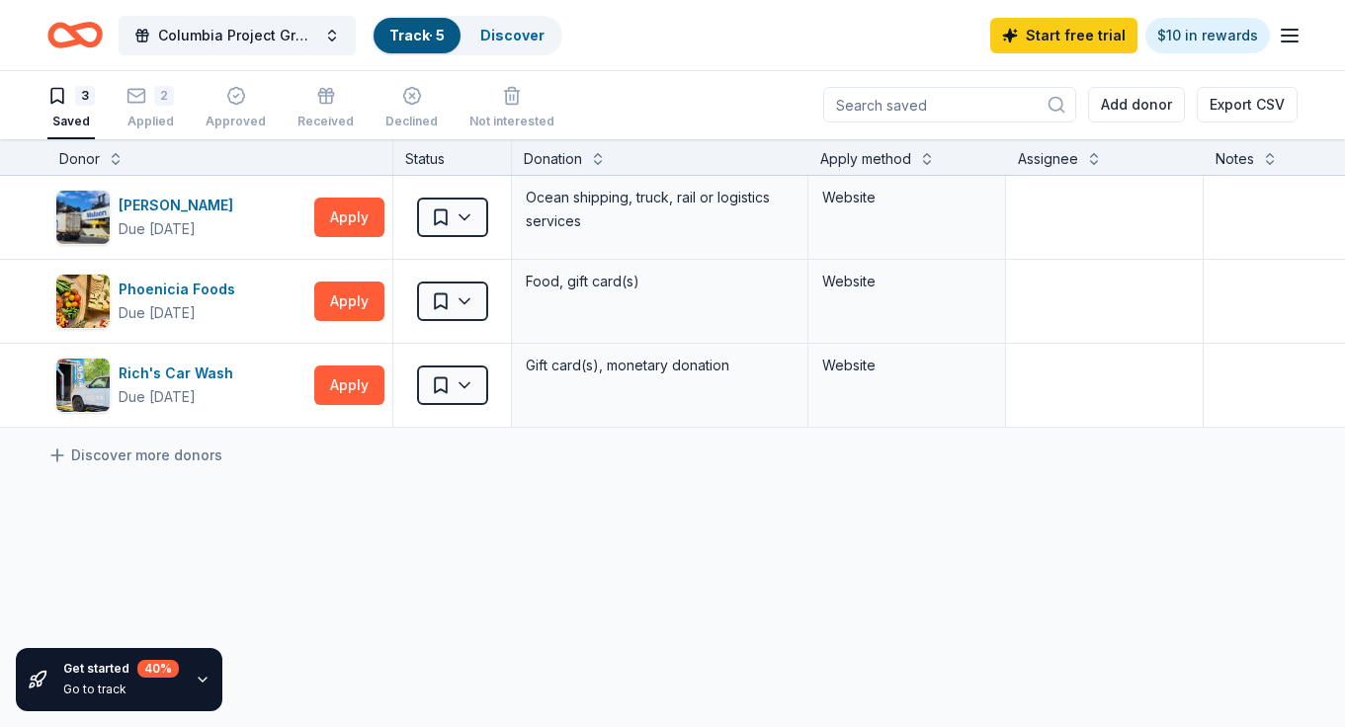
click at [183, 113] on div "3 Saved 2 Applied Approved Received Declined Not interested" at bounding box center [300, 108] width 507 height 61
click at [163, 114] on div "Applied" at bounding box center [149, 122] width 47 height 16
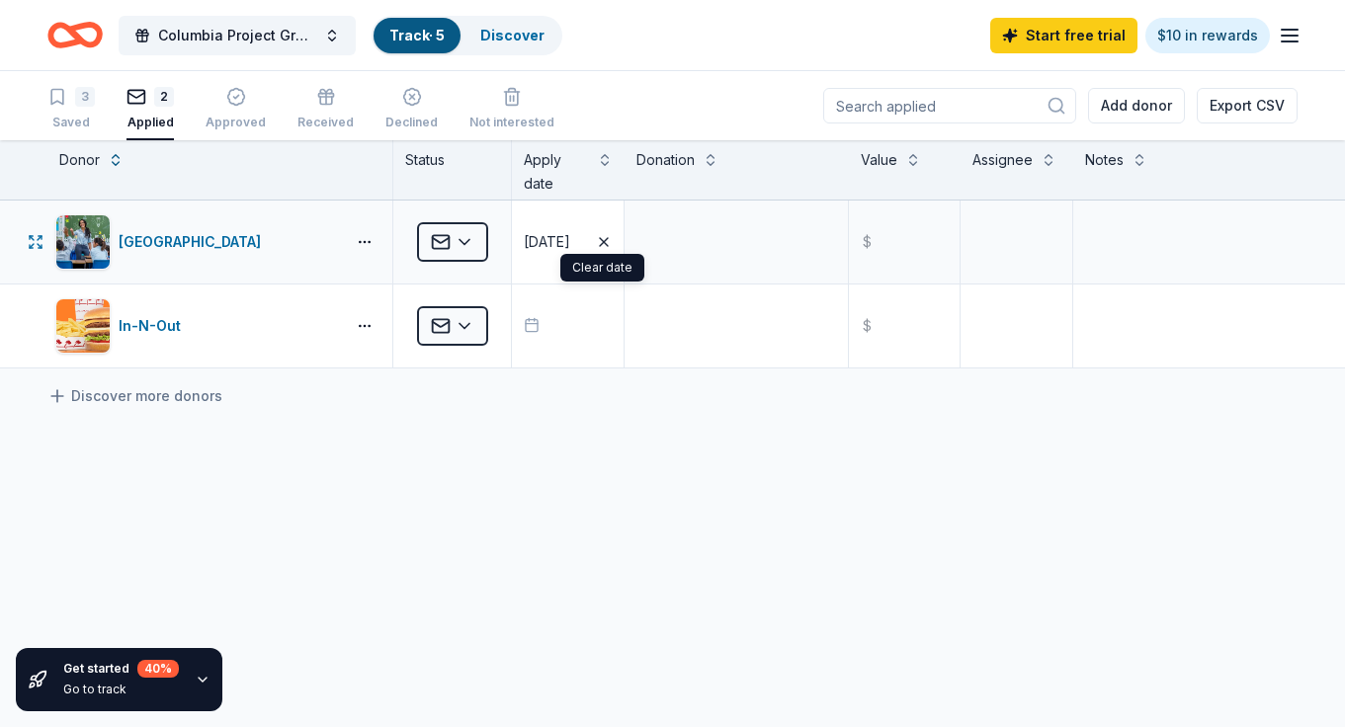
click at [606, 242] on icon "button" at bounding box center [604, 242] width 16 height 16
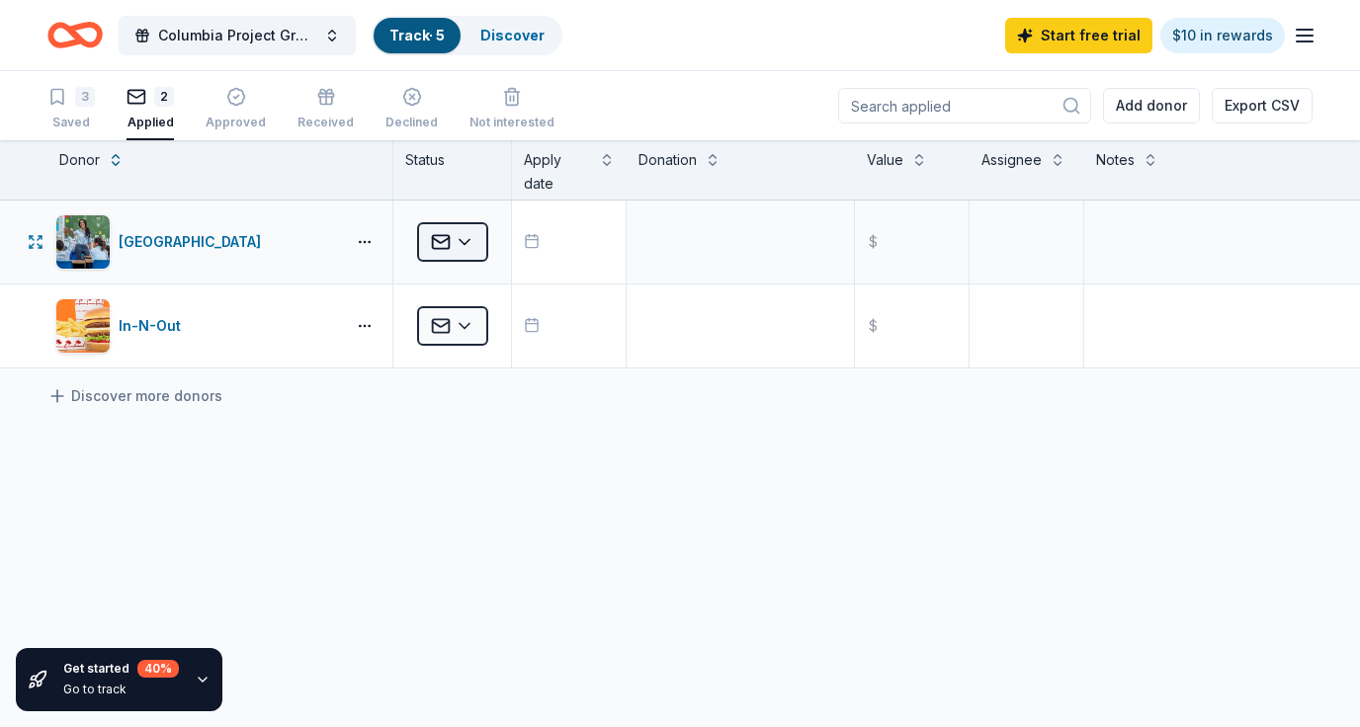
click at [471, 243] on html "17 Po Box Felch, MI, USA 17 K Box Lane Yoakum, TX, USA 17 Box House Road Lytle,…" at bounding box center [680, 363] width 1360 height 727
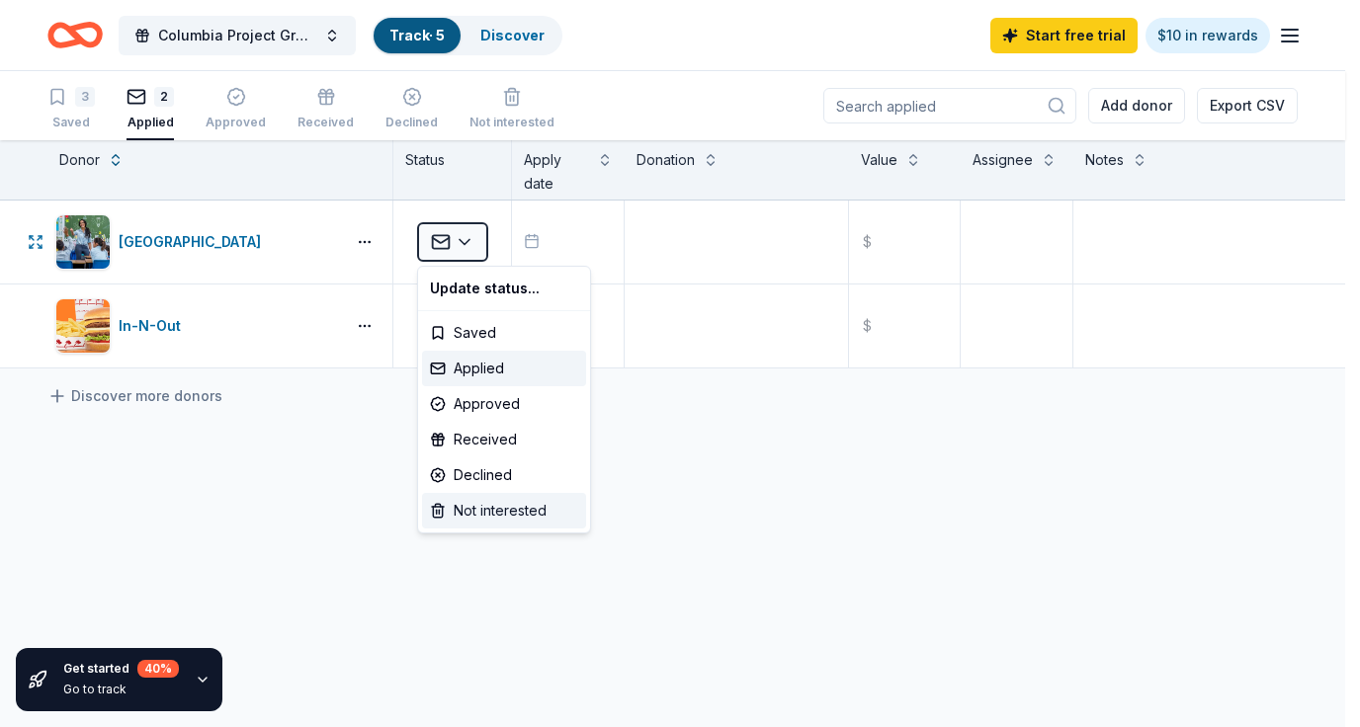
click at [500, 501] on div "Not interested" at bounding box center [504, 511] width 164 height 36
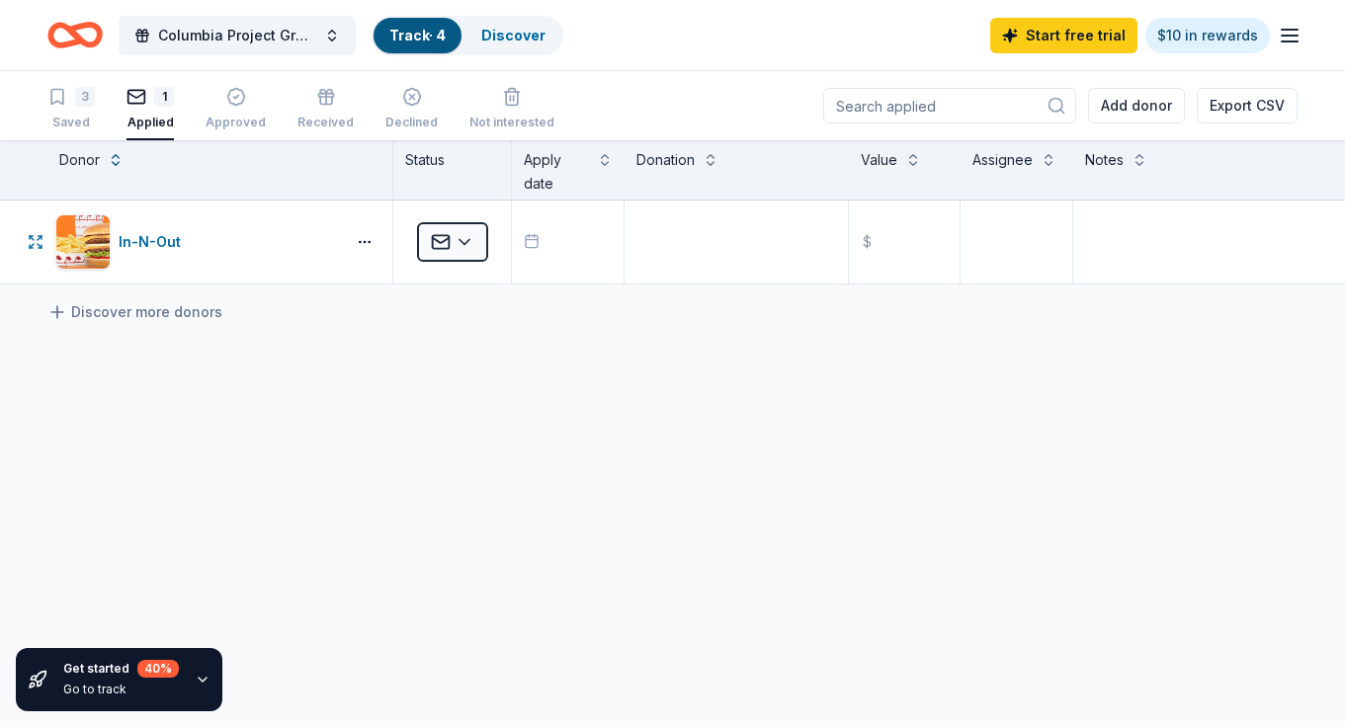
click at [478, 249] on html "17 Po Box Felch, MI, USA 17 K Box Lane Yoakum, TX, USA 17 Box House Road Lytle,…" at bounding box center [672, 363] width 1345 height 727
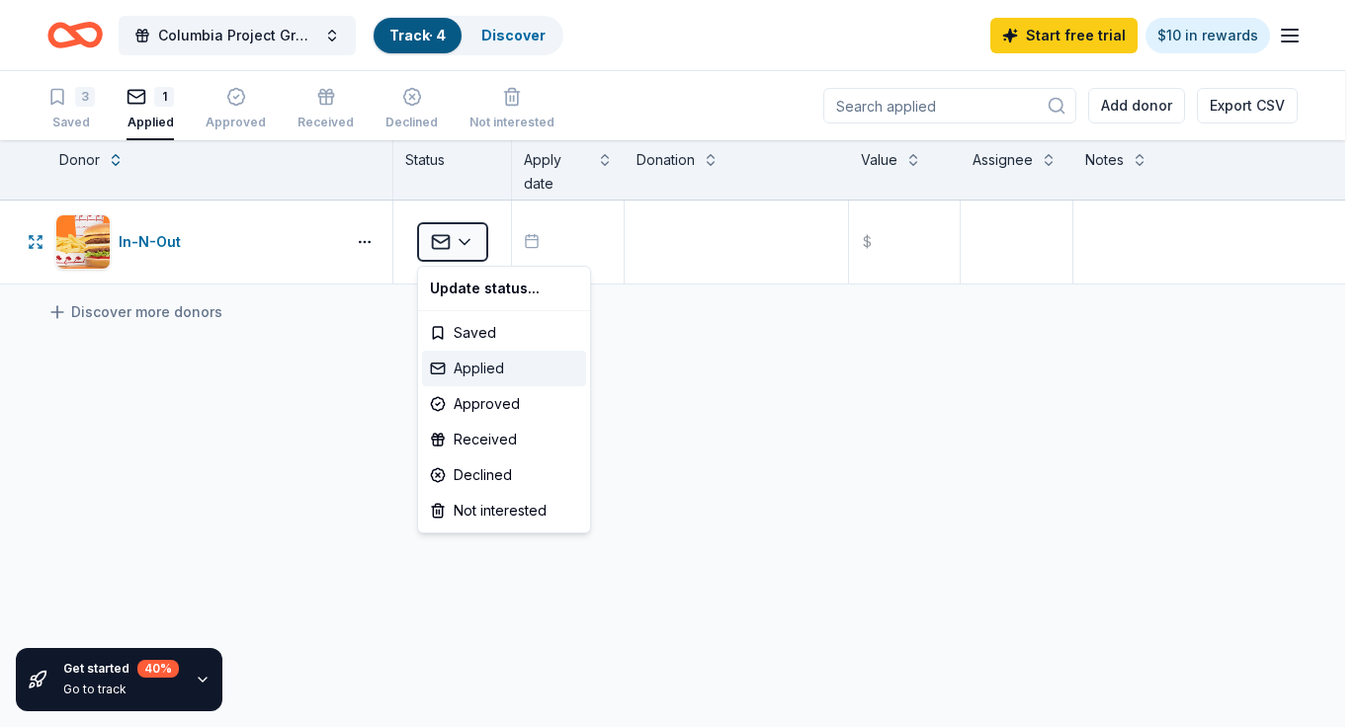
click at [474, 372] on div "Applied" at bounding box center [504, 369] width 164 height 36
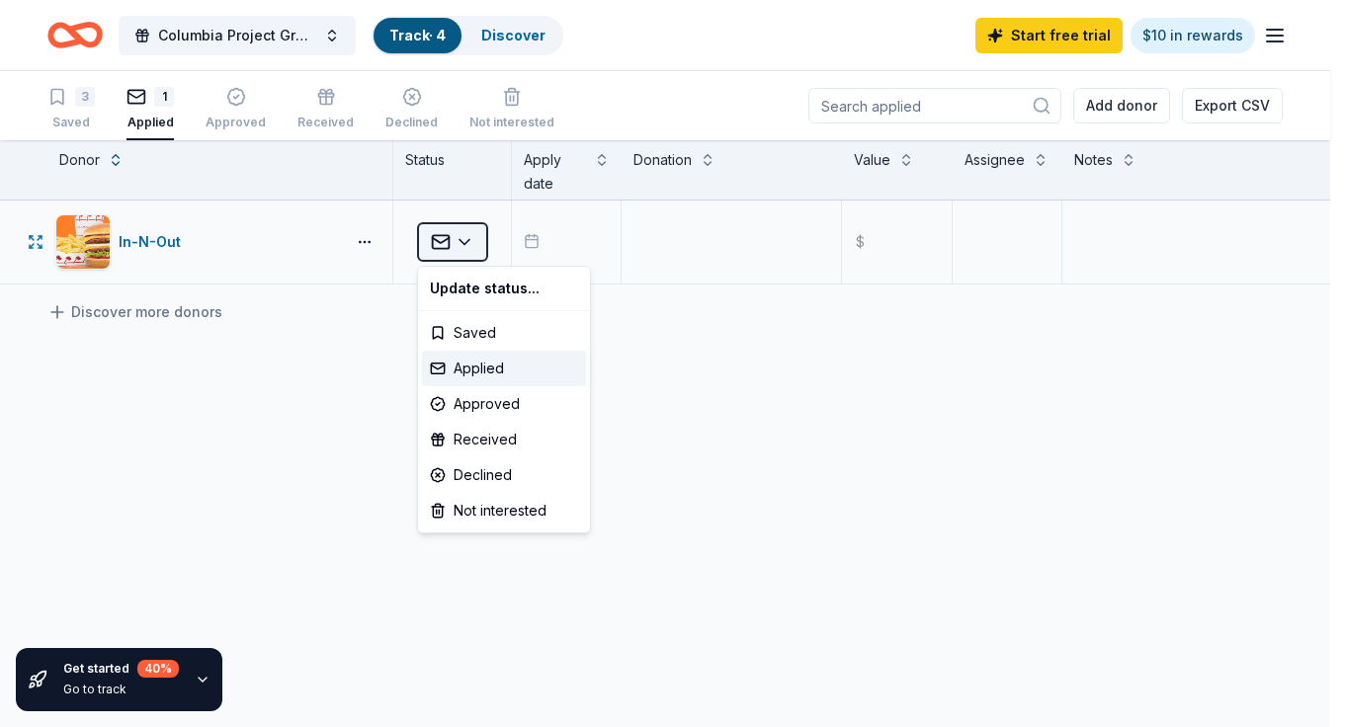
click at [463, 241] on html "17 Po Box Felch, MI, USA 17 K Box Lane Yoakum, TX, USA 17 Box House Road Lytle,…" at bounding box center [672, 363] width 1345 height 727
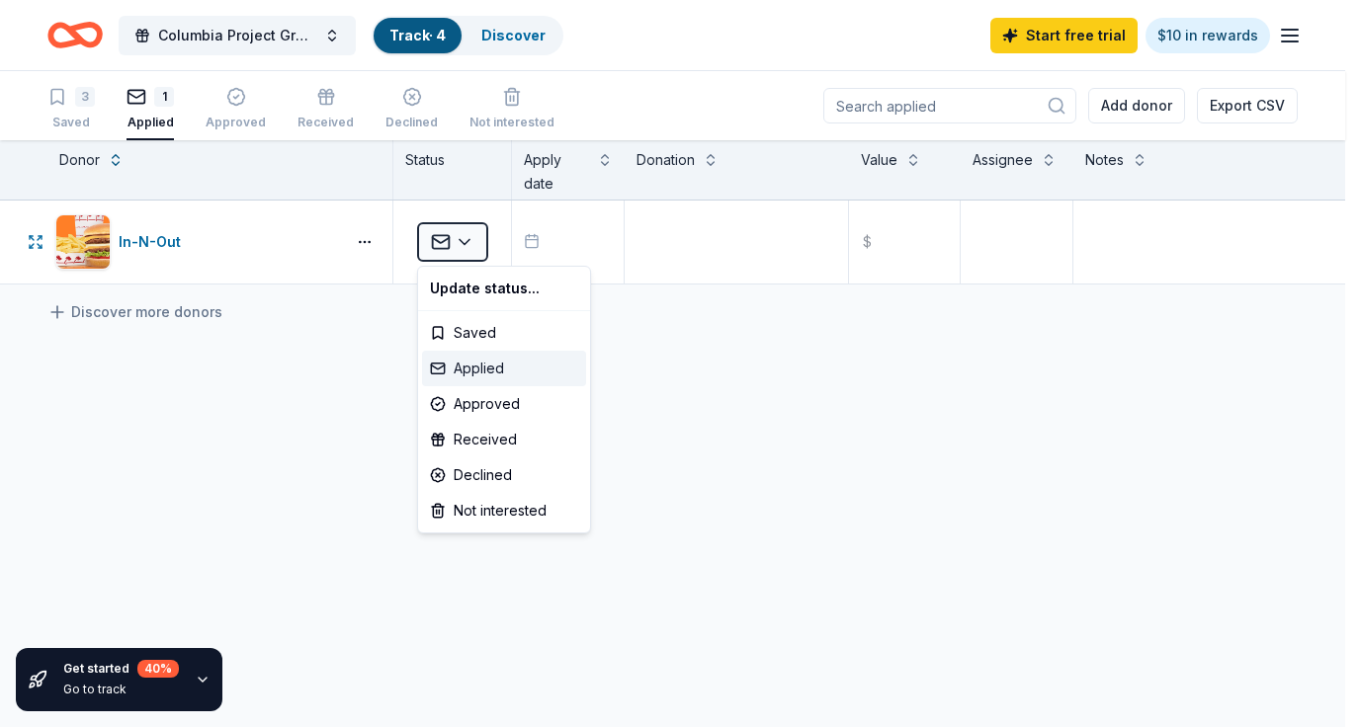
click at [466, 371] on div "Applied" at bounding box center [504, 369] width 164 height 36
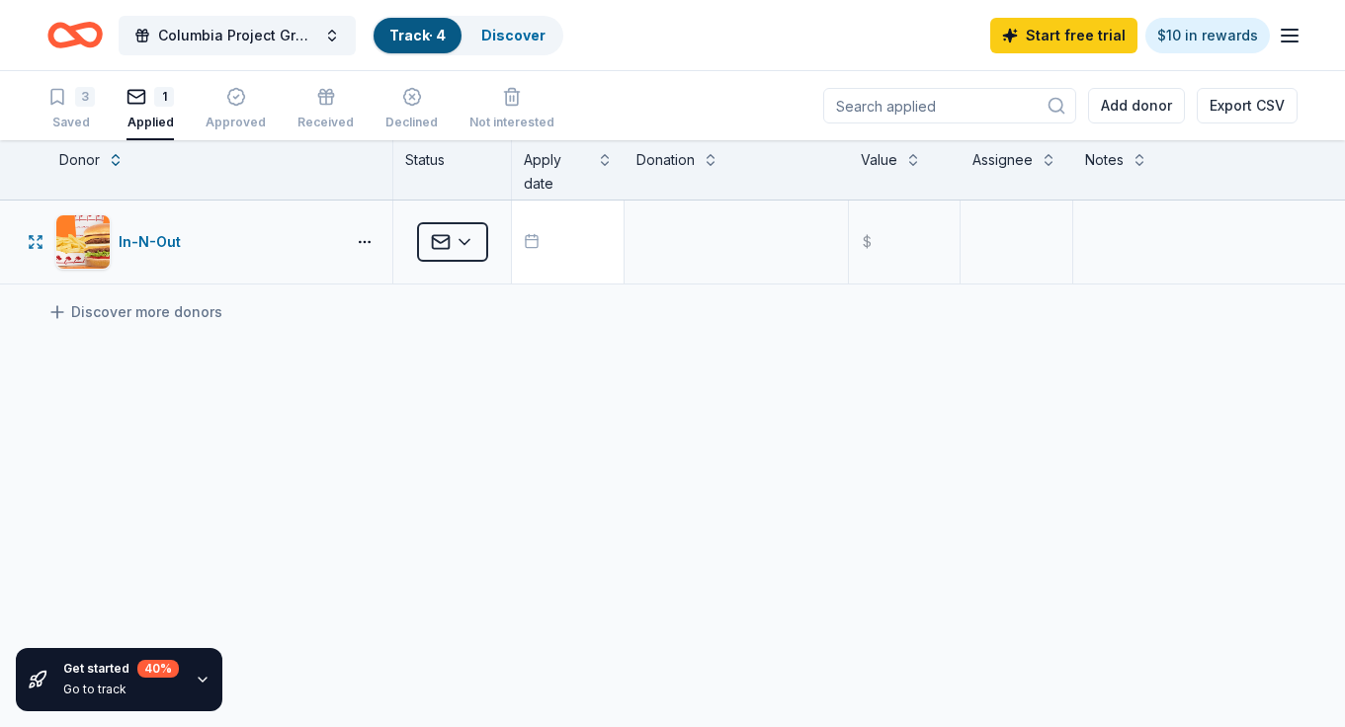
click at [558, 254] on button "button" at bounding box center [568, 242] width 112 height 83
click at [623, 537] on button "19" at bounding box center [630, 537] width 36 height 36
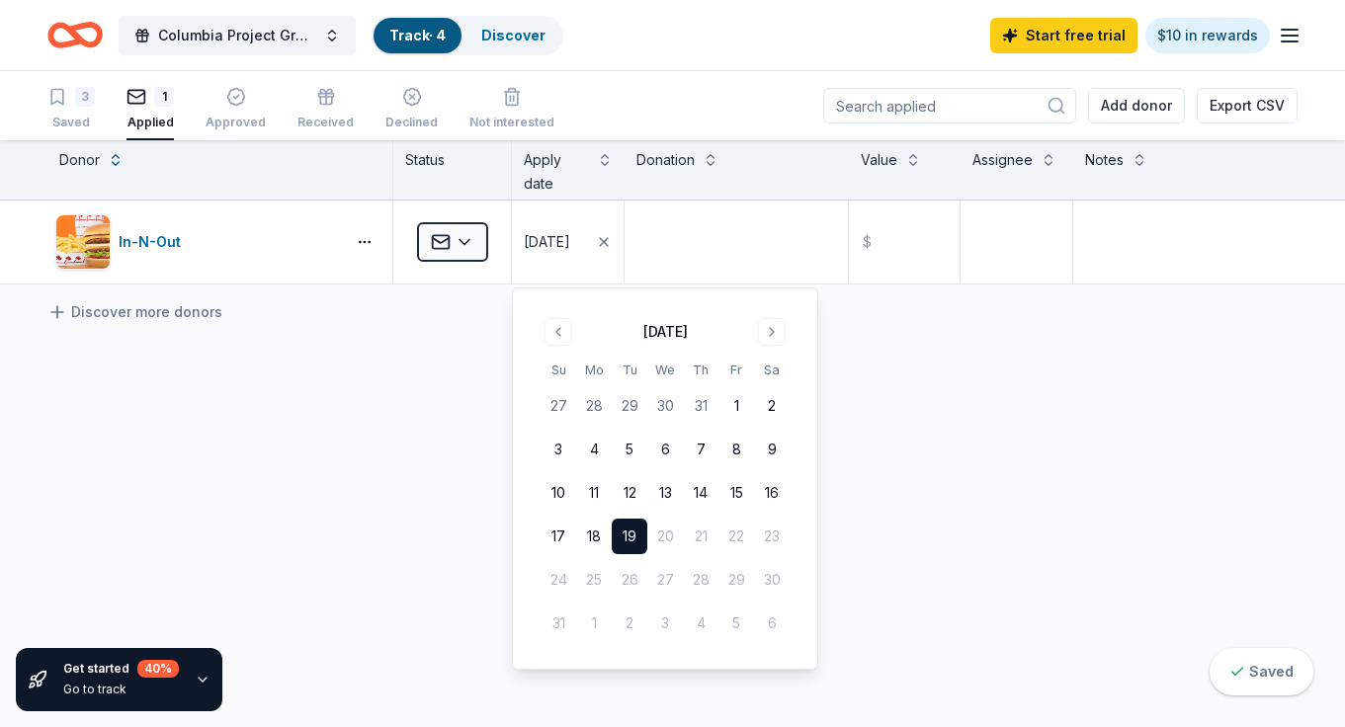
click at [941, 449] on div "In-N-Out Applied 08/19/2025 $ Discover more donors" at bounding box center [672, 429] width 1345 height 456
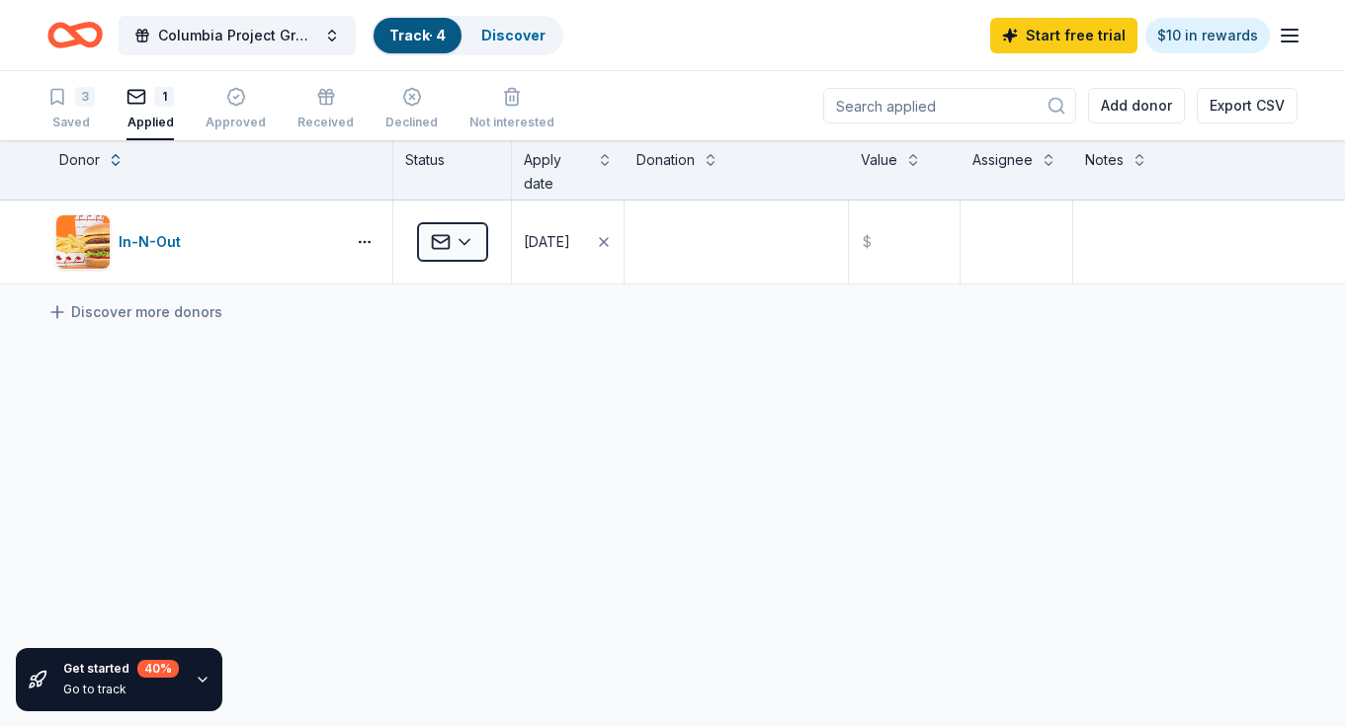
click at [990, 112] on input at bounding box center [949, 106] width 253 height 36
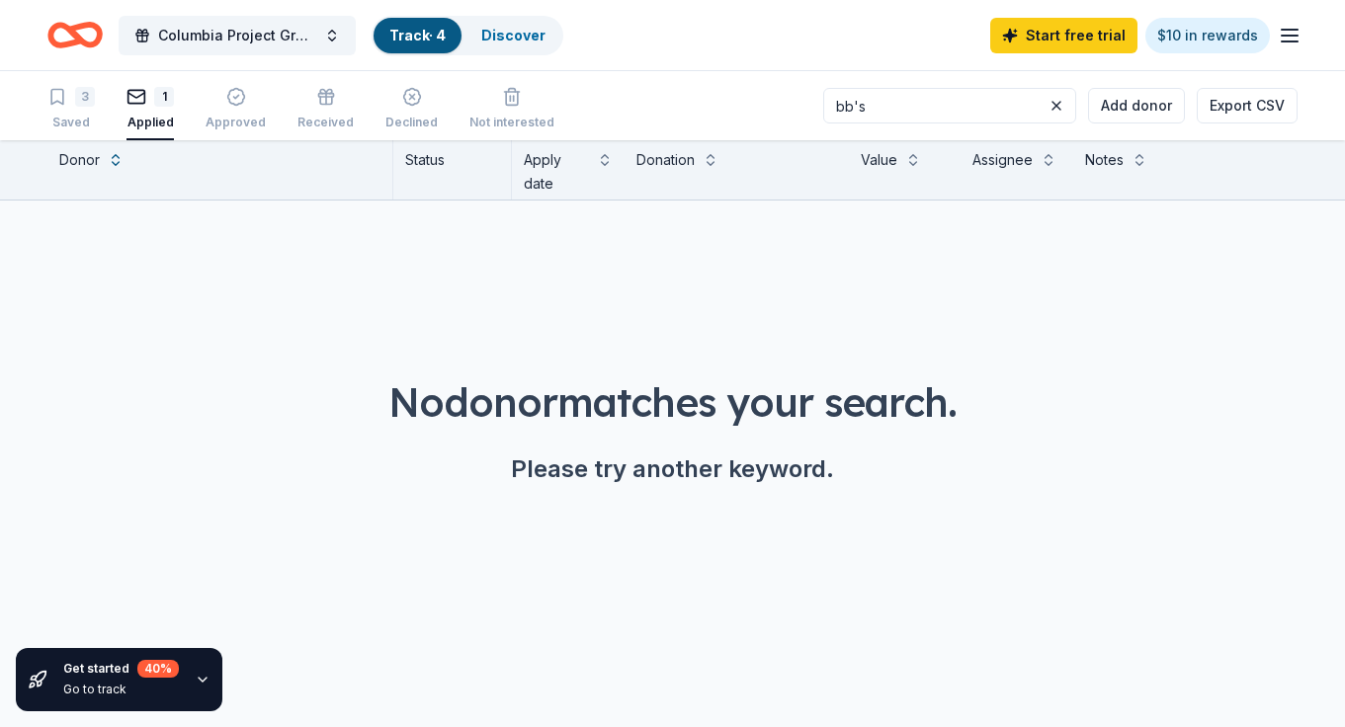
type input "bb's"
click at [94, 107] on div "3 Saved" at bounding box center [70, 108] width 47 height 43
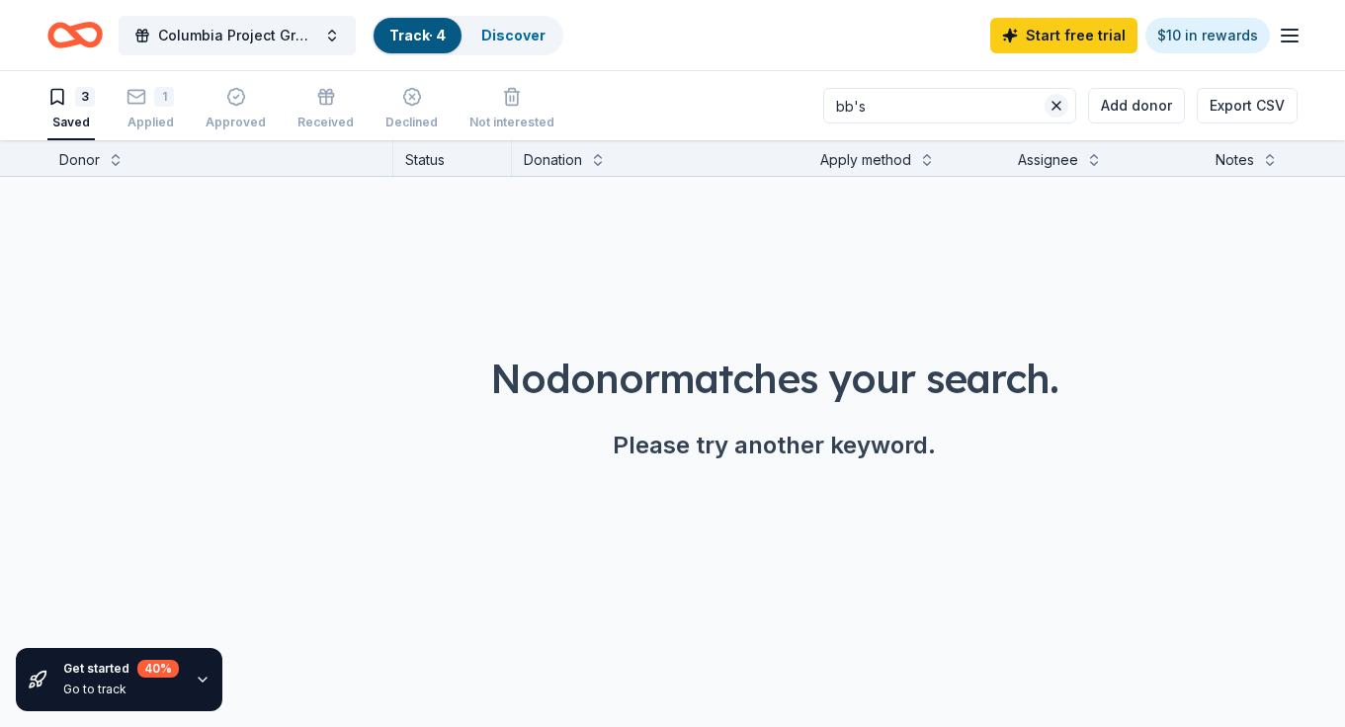
click at [1058, 110] on button at bounding box center [1056, 106] width 24 height 24
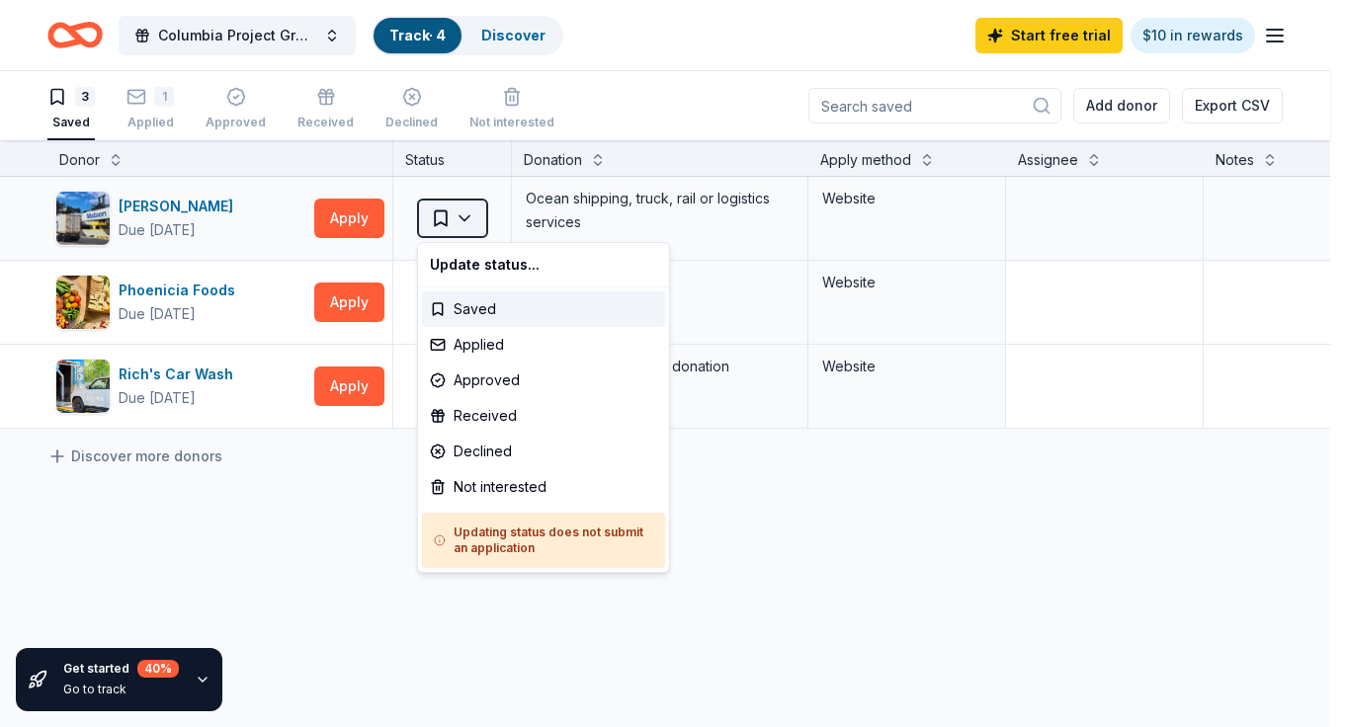
click at [475, 219] on html "17 Po Box Felch, MI, USA 17 K Box Lane Yoakum, TX, USA 17 Box House Road Lytle,…" at bounding box center [672, 363] width 1345 height 727
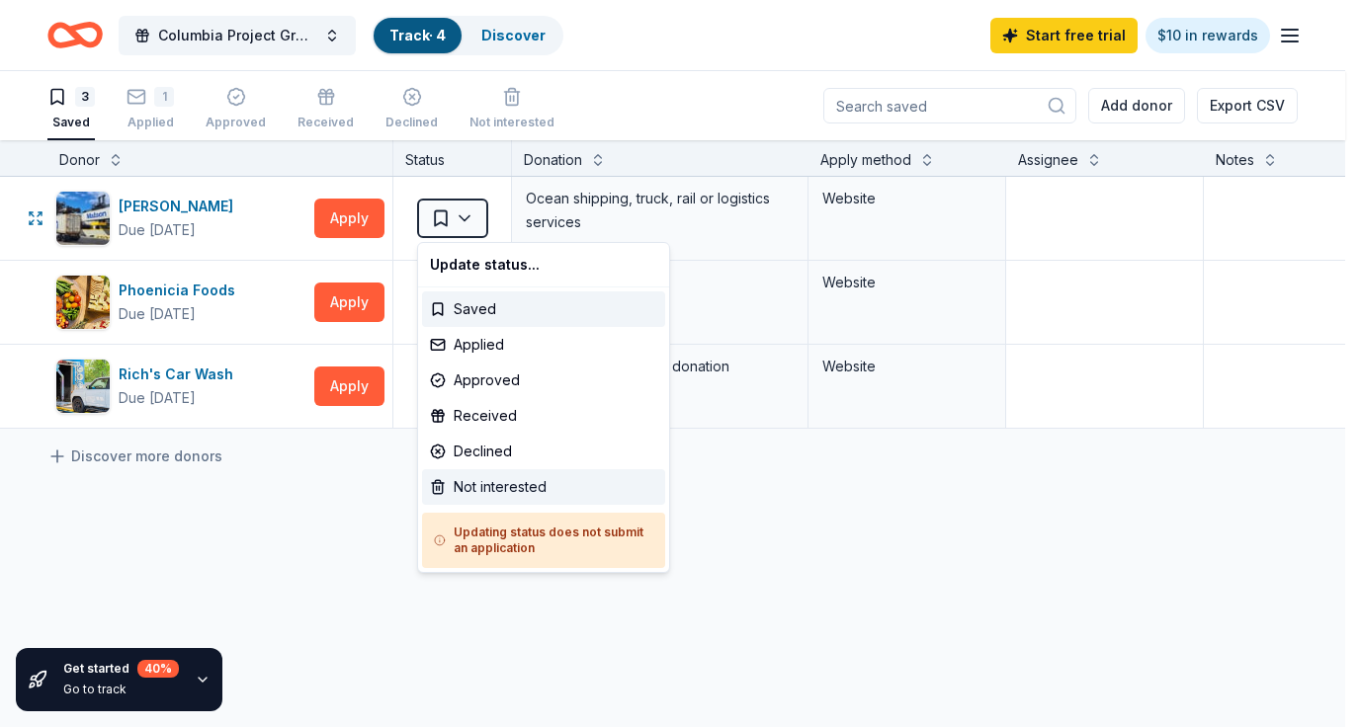
click at [469, 490] on div "Not interested" at bounding box center [543, 487] width 243 height 36
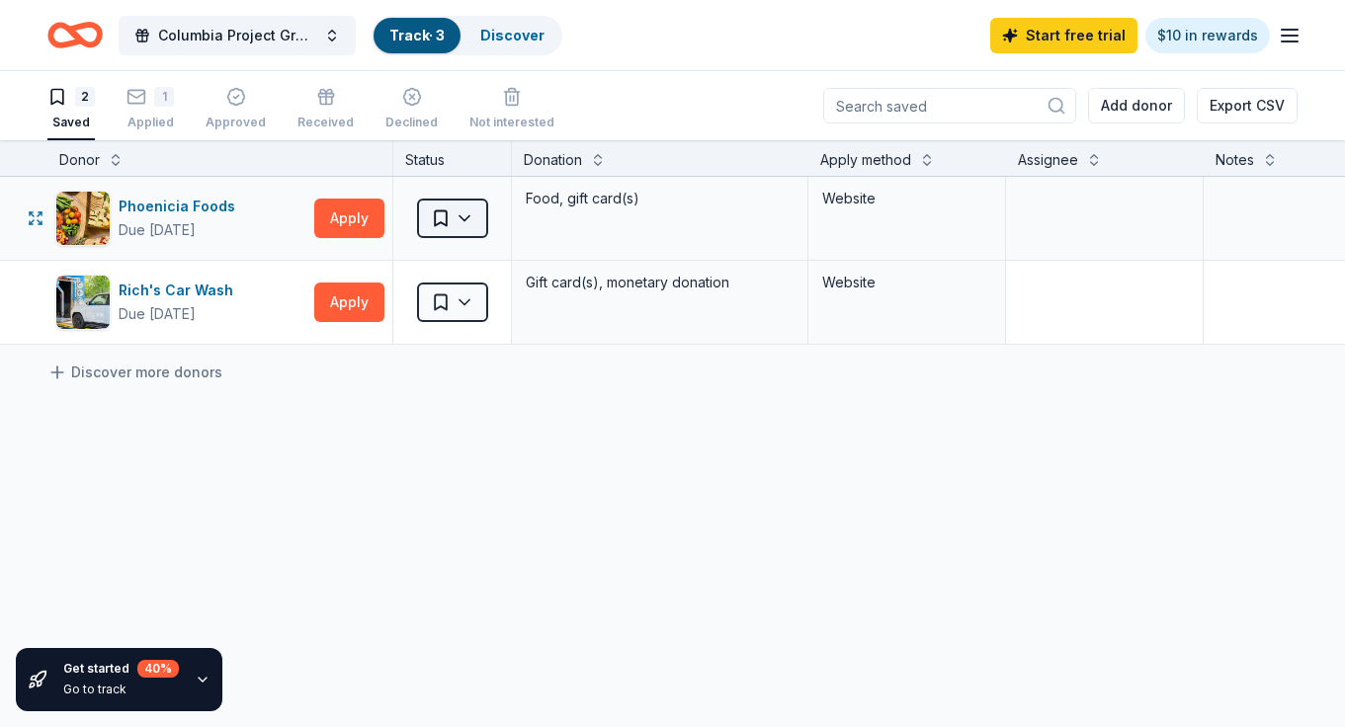
click at [476, 223] on html "17 Po Box Felch, MI, USA 17 K Box Lane Yoakum, TX, USA 17 Box House Road Lytle,…" at bounding box center [672, 363] width 1345 height 727
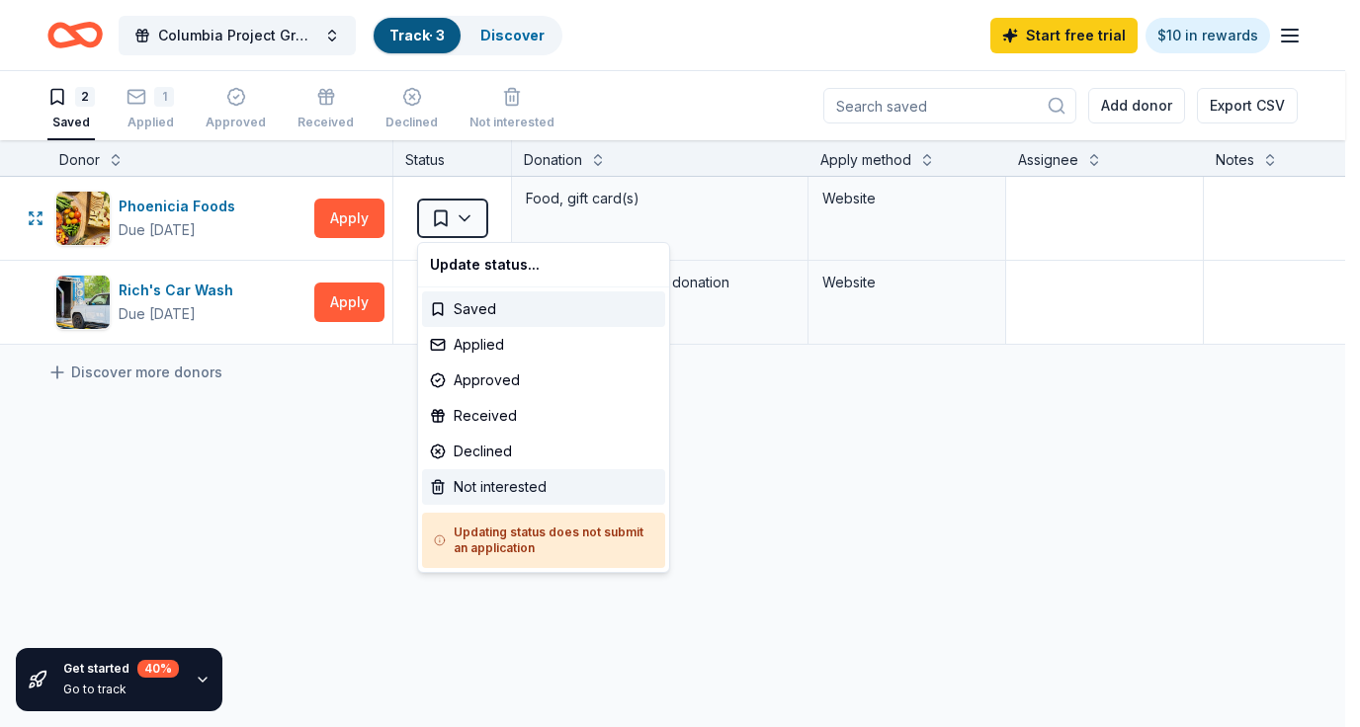
click at [461, 492] on div "Not interested" at bounding box center [543, 487] width 243 height 36
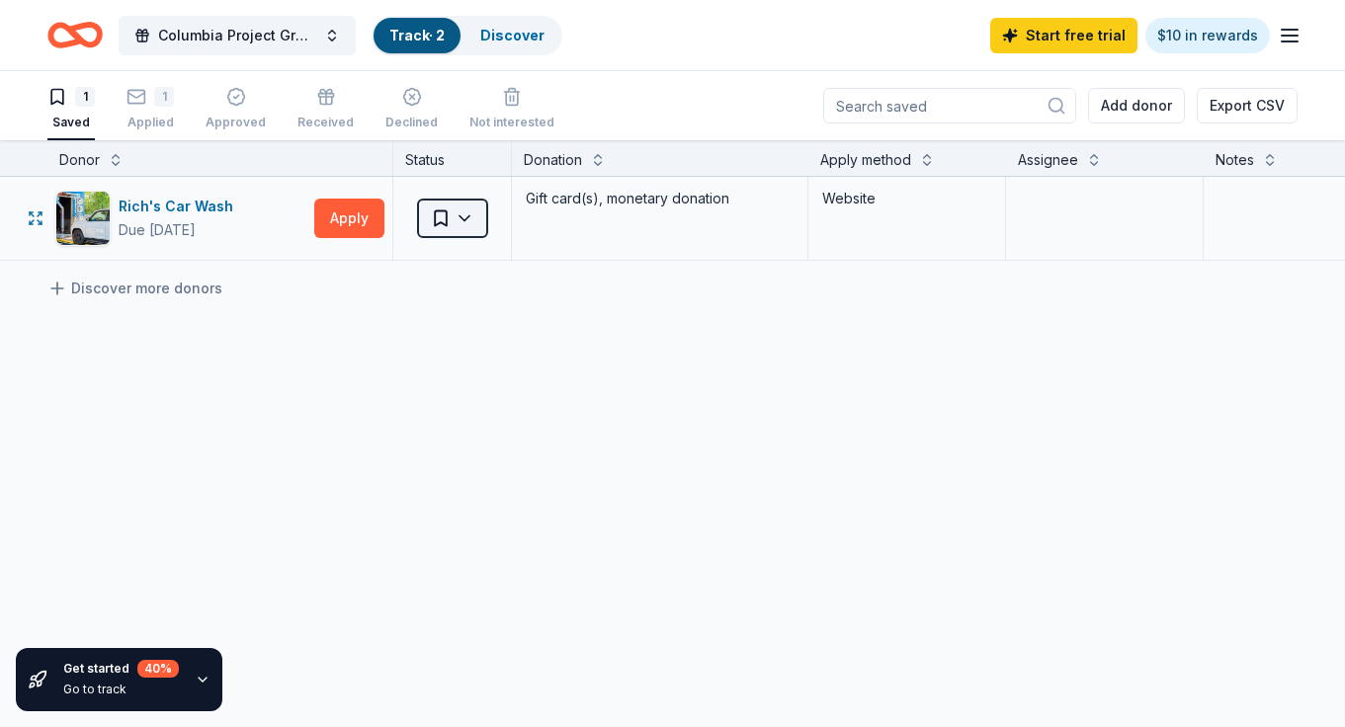
click at [462, 222] on html "17 Po Box Felch, MI, USA 17 K Box Lane Yoakum, TX, USA 17 Box House Road Lytle,…" at bounding box center [672, 363] width 1345 height 727
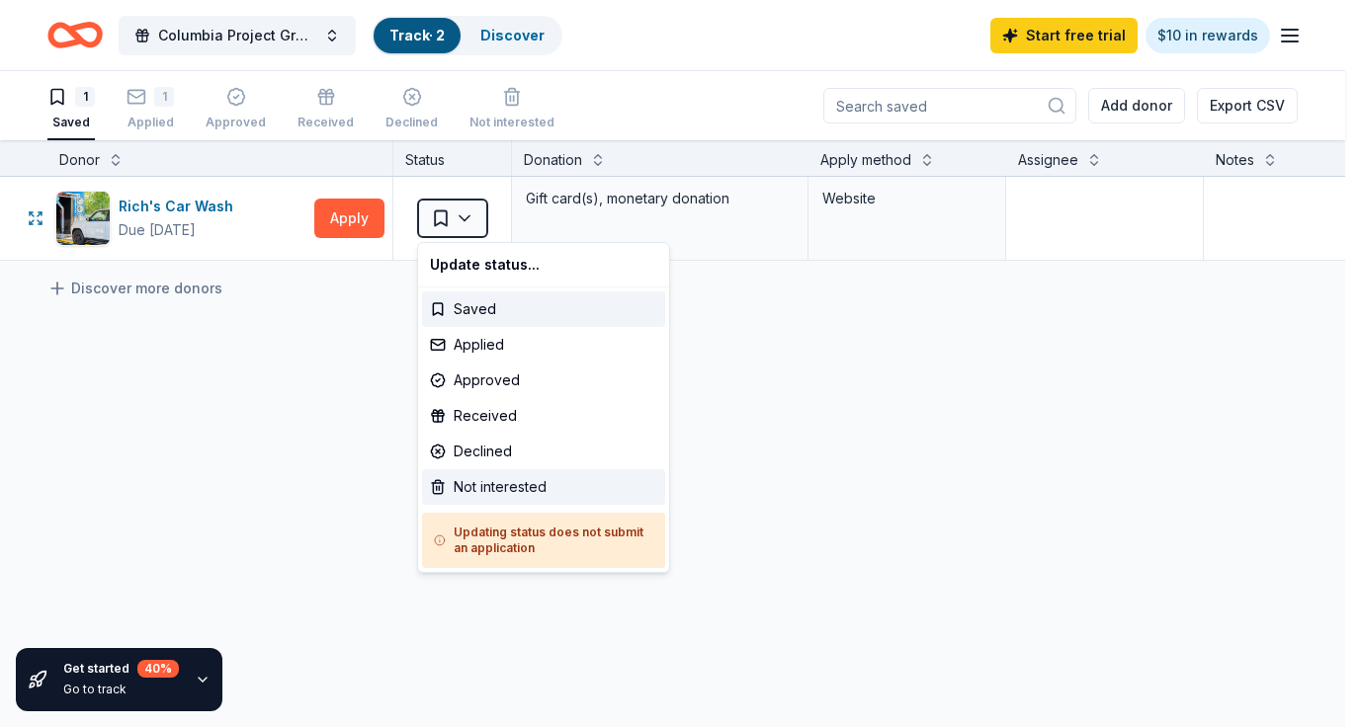
click at [486, 479] on div "Not interested" at bounding box center [543, 487] width 243 height 36
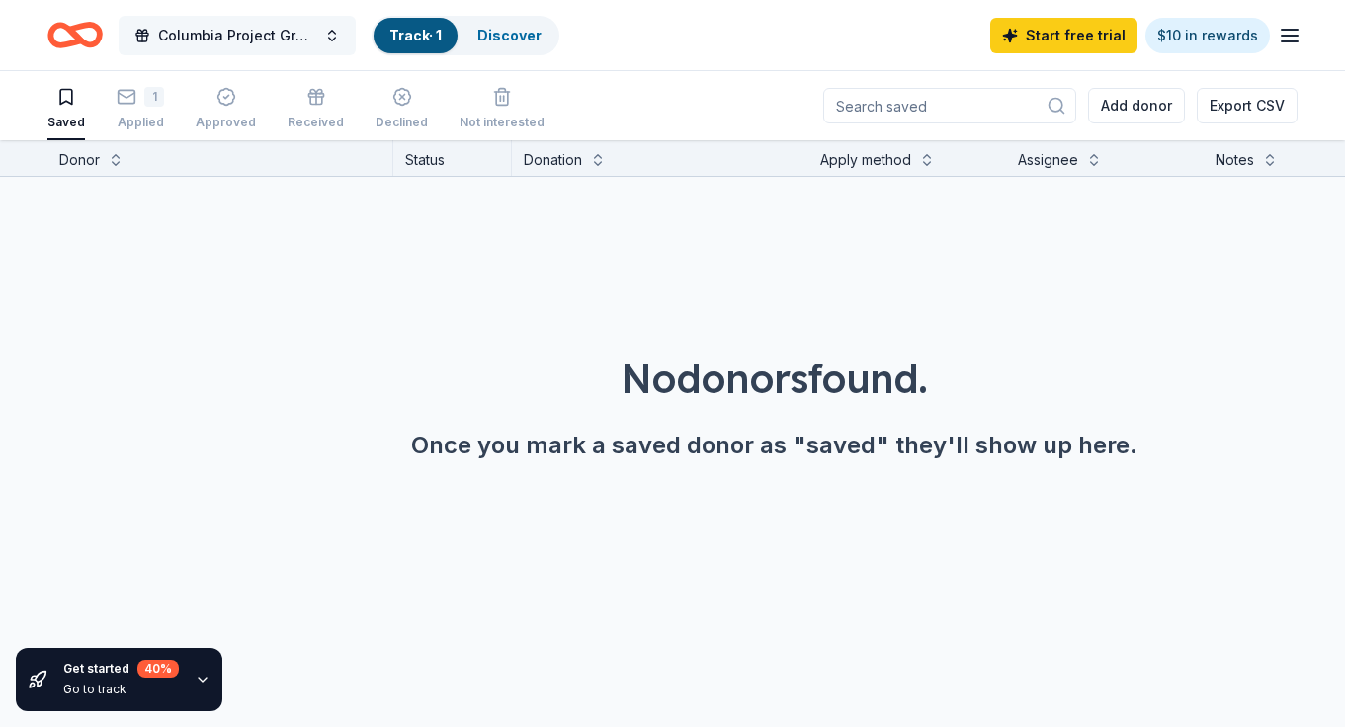
click at [221, 39] on span "Columbia Project Grad 2026" at bounding box center [237, 36] width 158 height 24
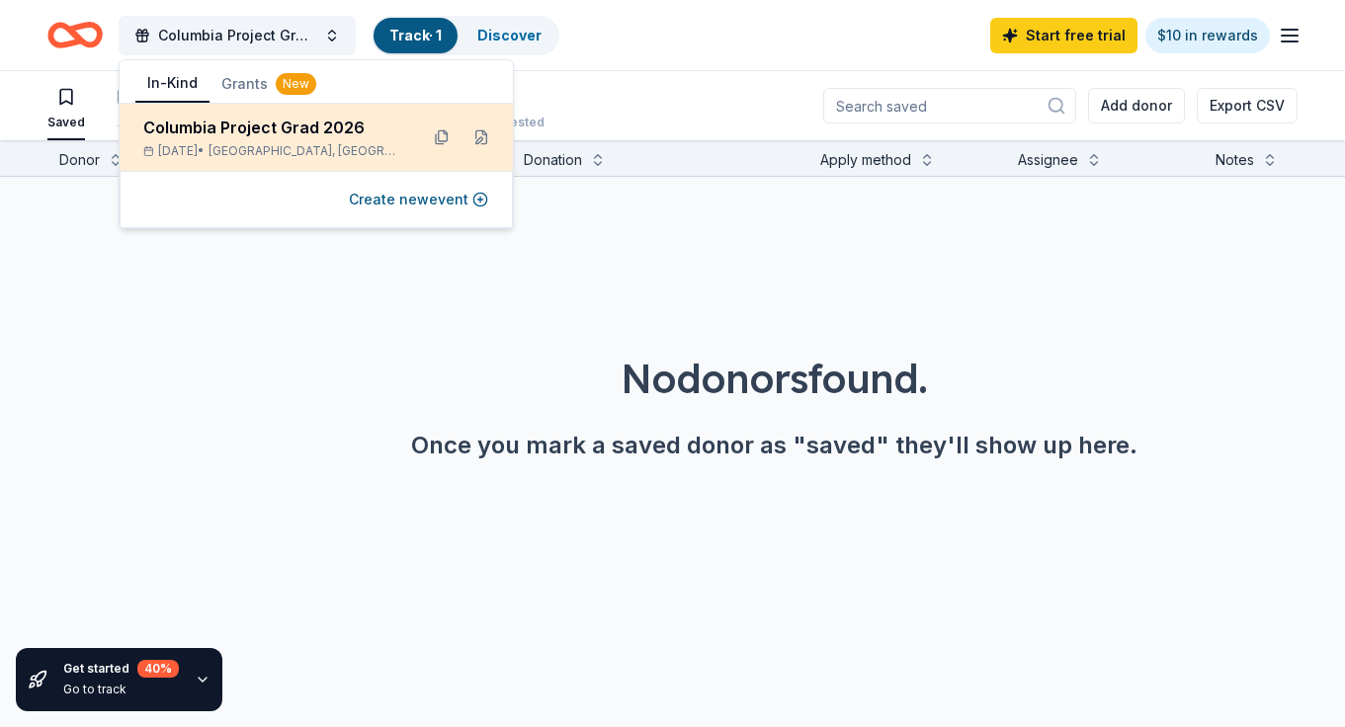
click at [225, 143] on div "May 21, 2026 • West Columbia, TX" at bounding box center [272, 151] width 259 height 16
click at [230, 132] on div "Columbia Project Grad 2026" at bounding box center [272, 128] width 259 height 24
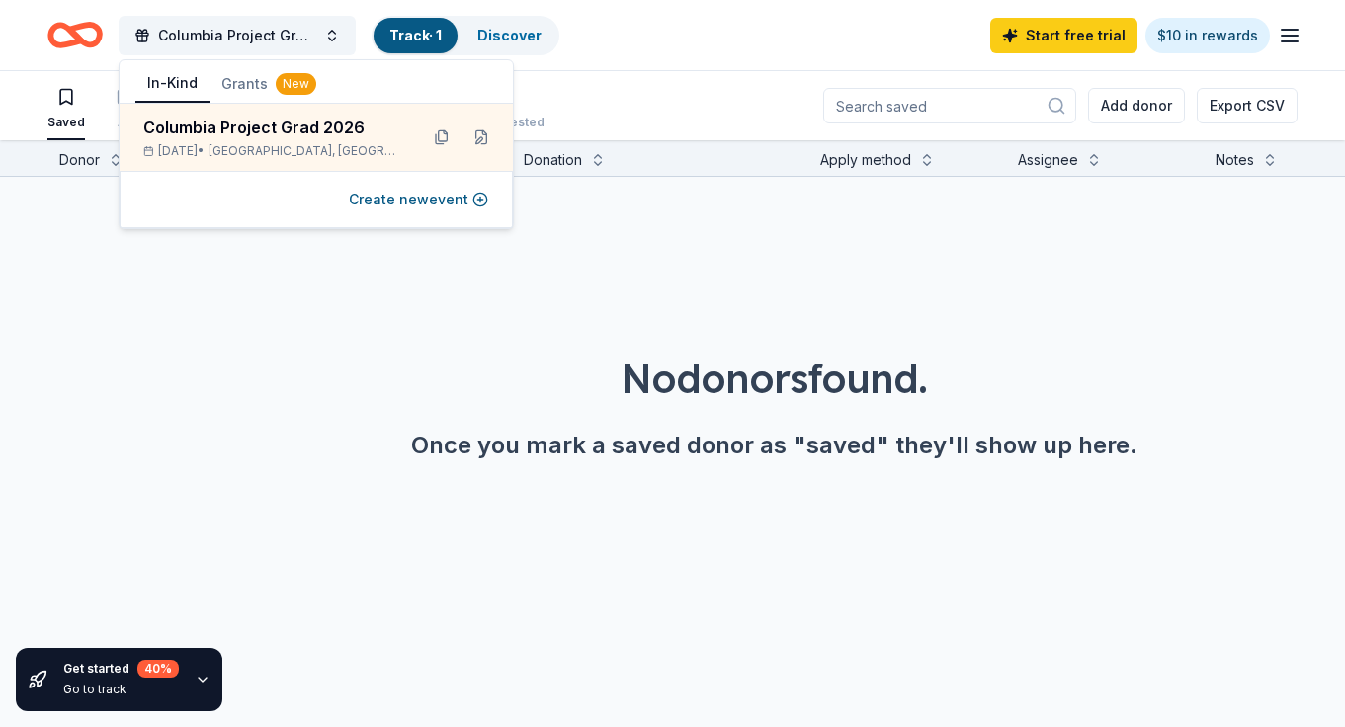
click at [78, 29] on icon "Home" at bounding box center [84, 35] width 31 height 20
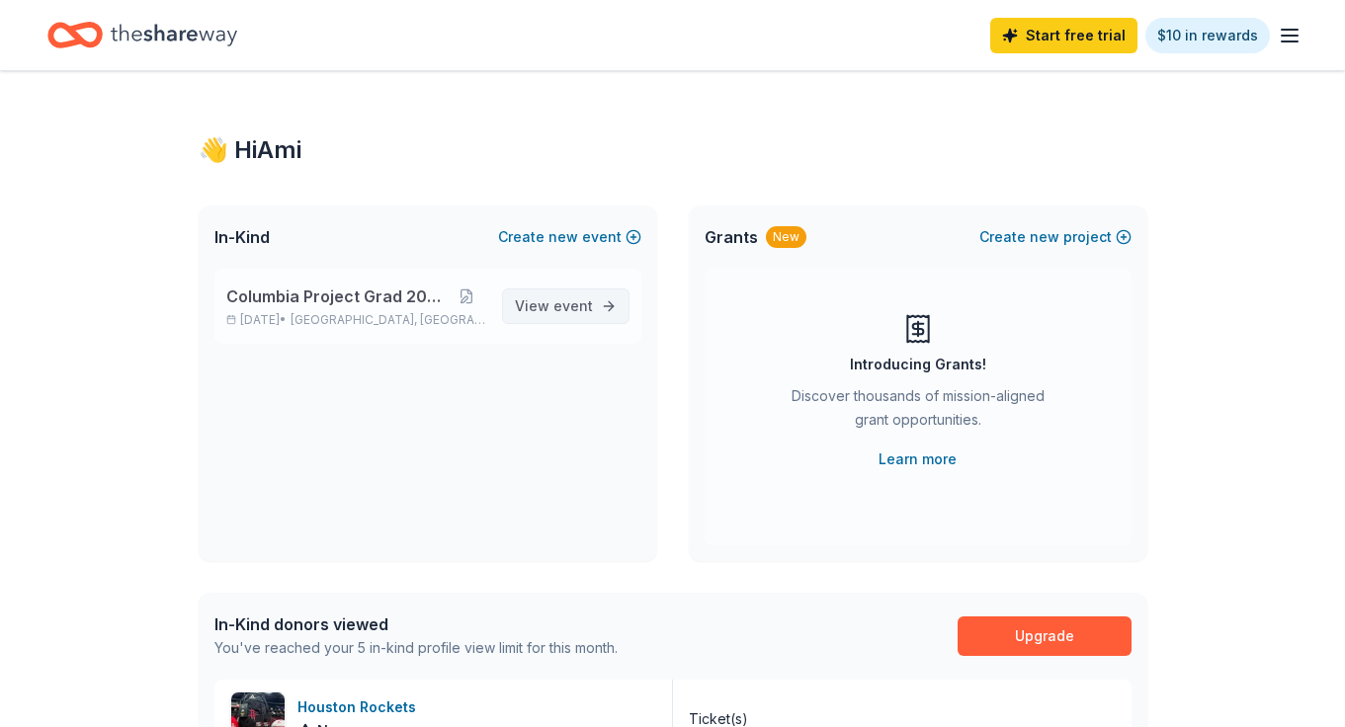
click at [539, 312] on span "View event" at bounding box center [554, 306] width 78 height 24
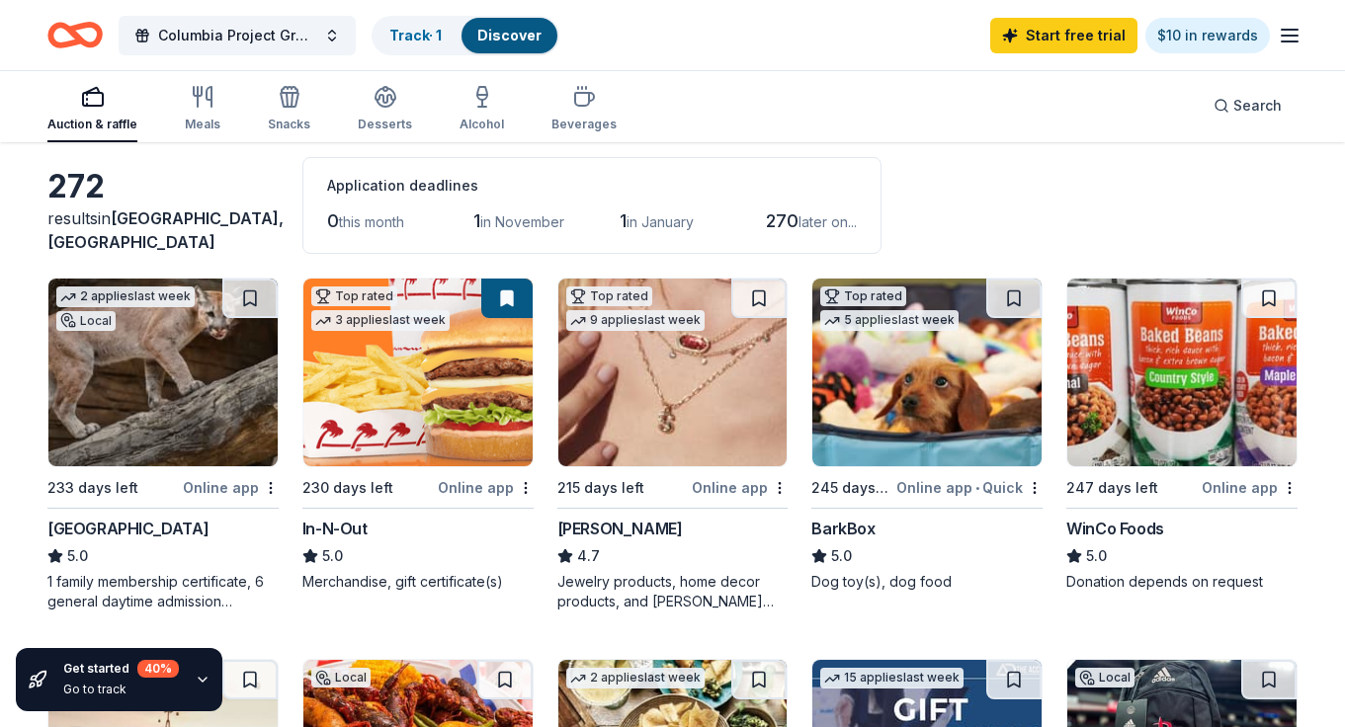
scroll to position [112, 0]
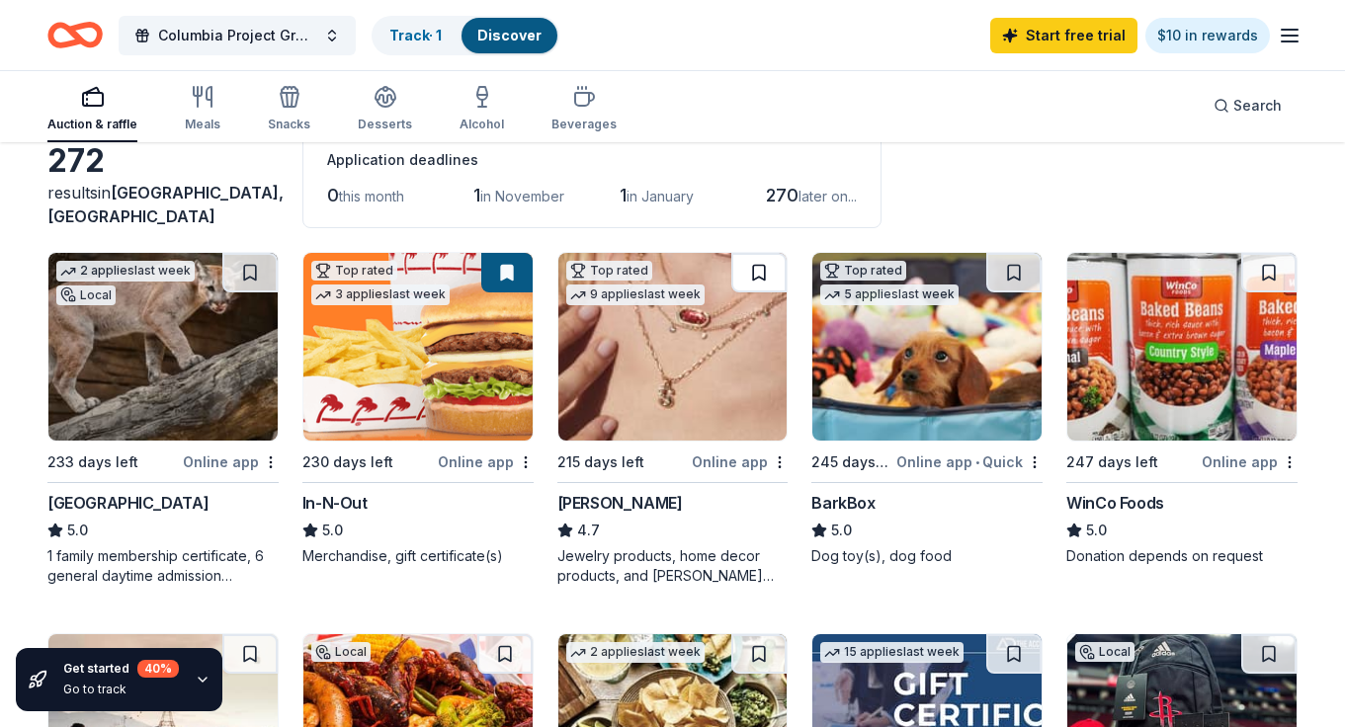
click at [762, 278] on button at bounding box center [758, 273] width 55 height 40
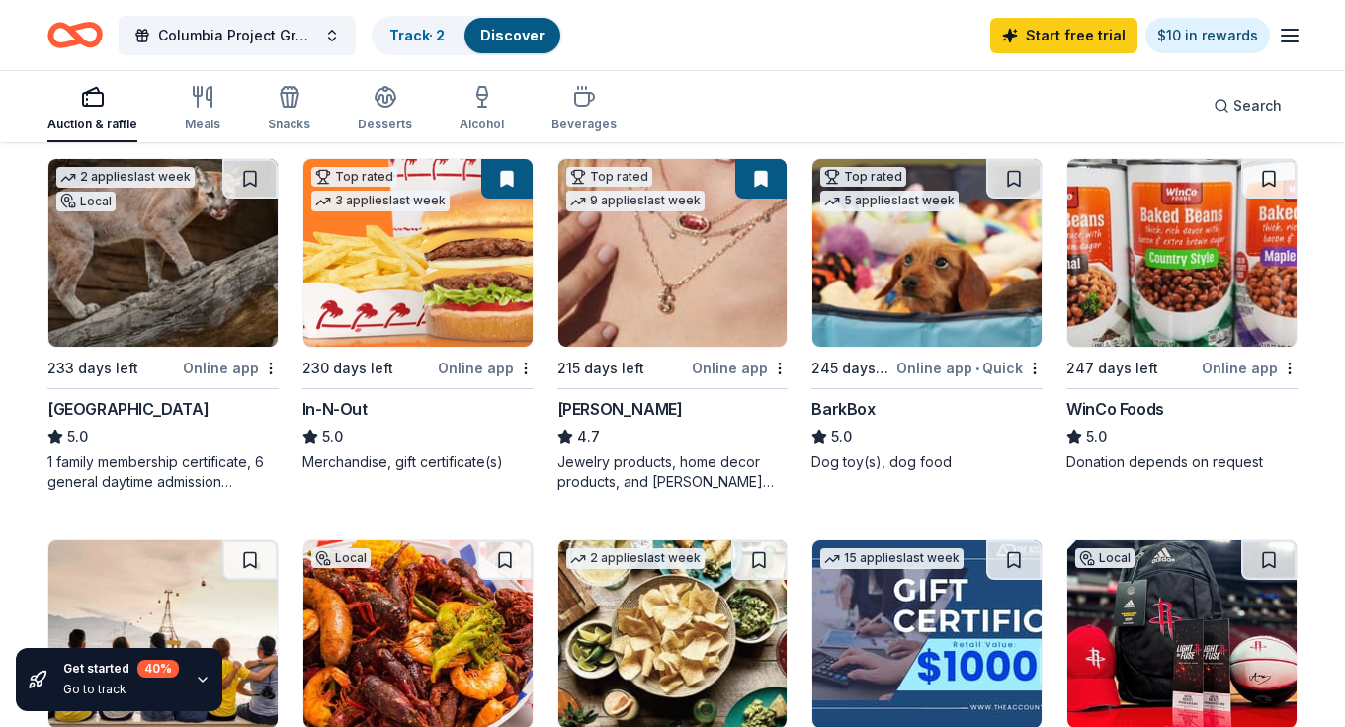
scroll to position [216, 0]
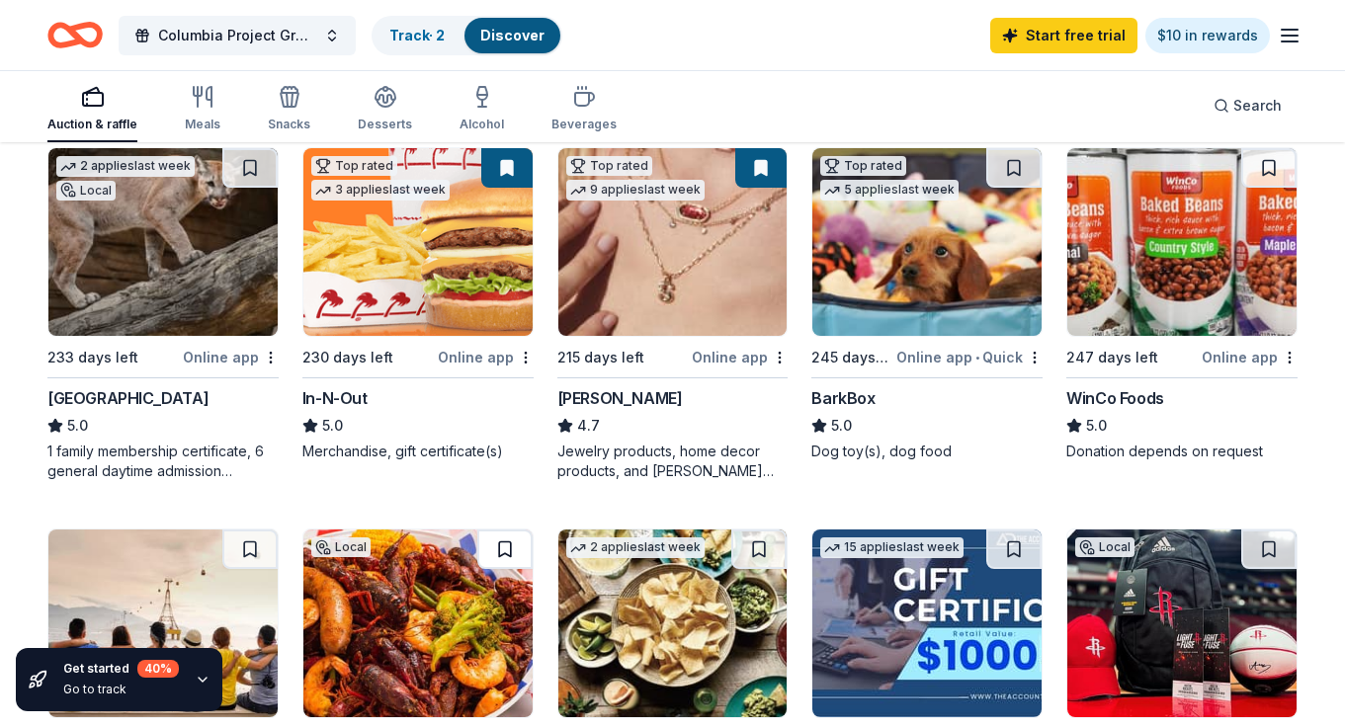
click at [495, 545] on button at bounding box center [504, 550] width 55 height 40
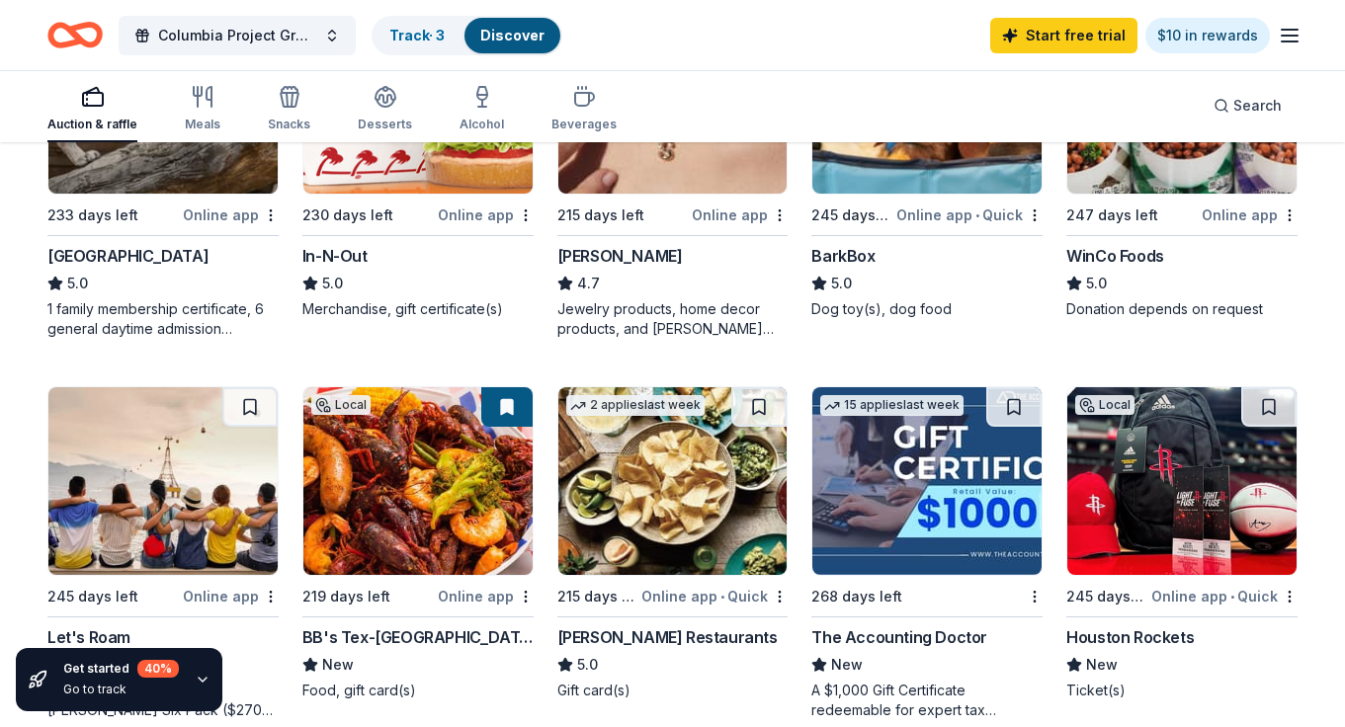
scroll to position [412, 0]
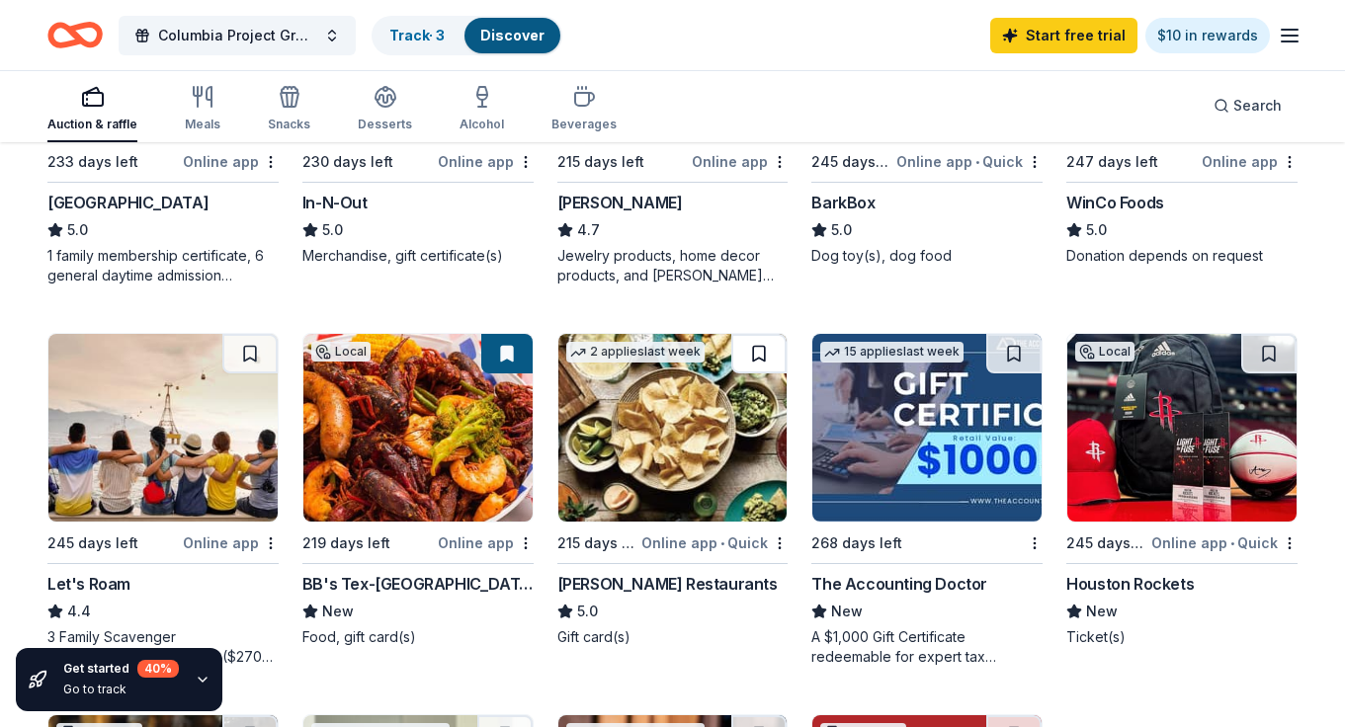
click at [749, 354] on button at bounding box center [758, 354] width 55 height 40
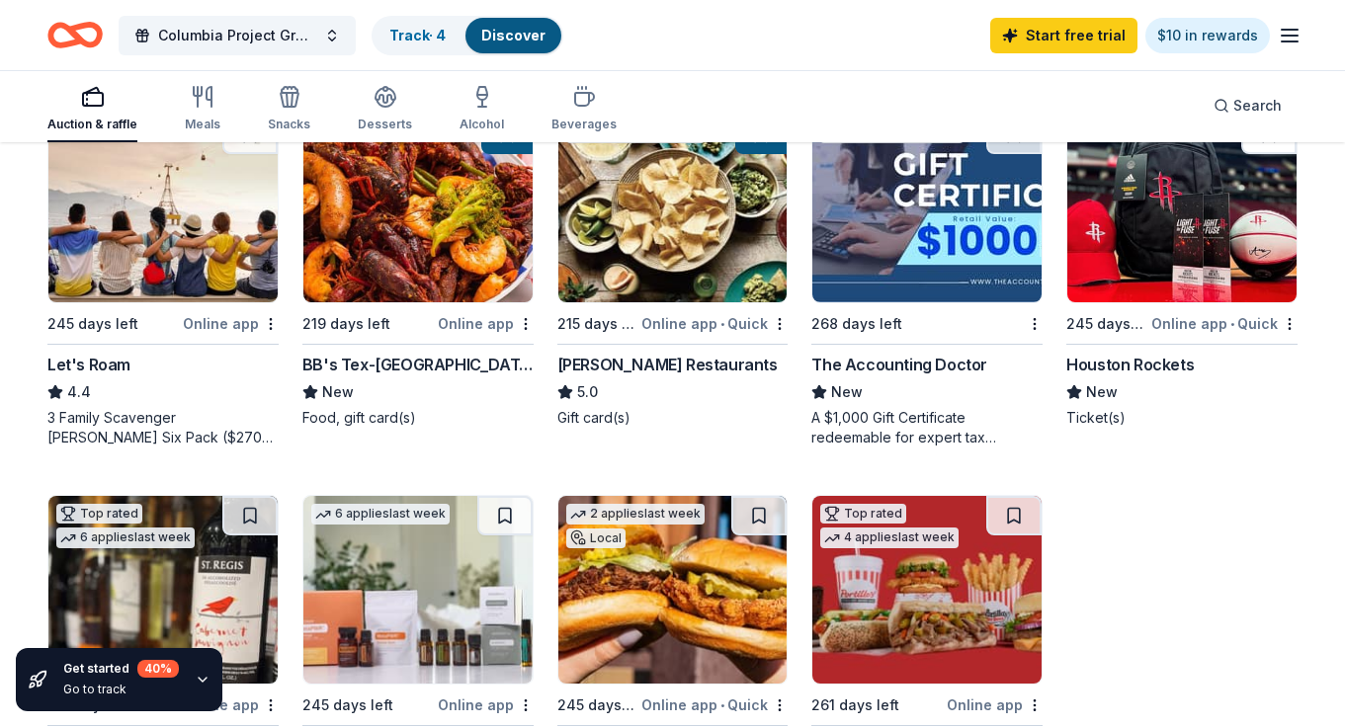
scroll to position [611, 0]
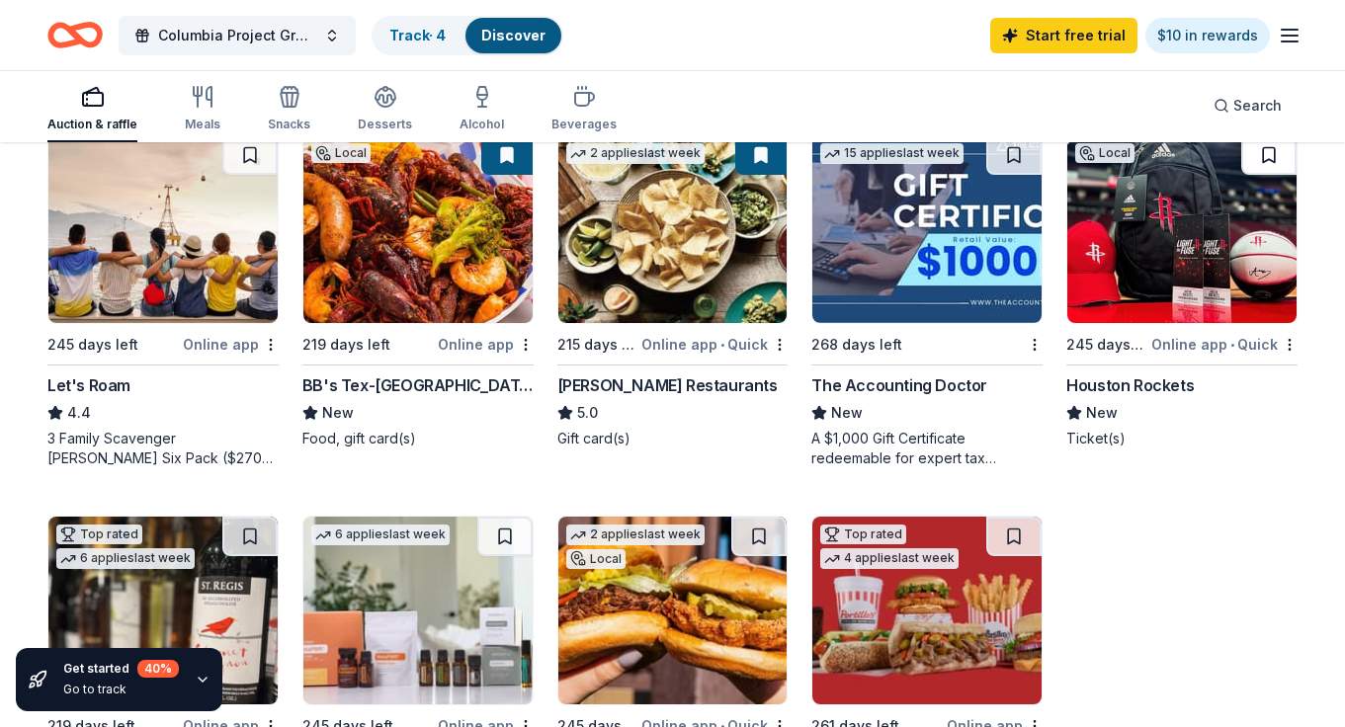
click at [1264, 167] on button at bounding box center [1268, 155] width 55 height 40
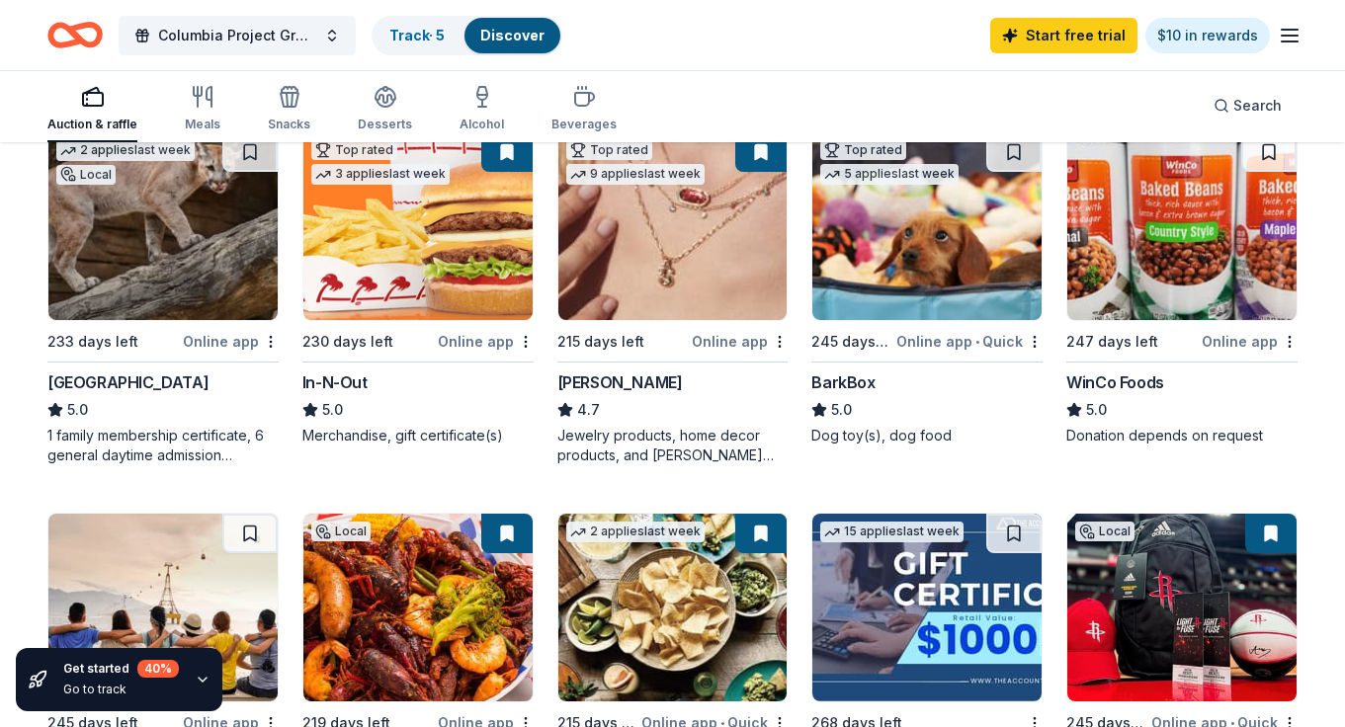
scroll to position [0, 0]
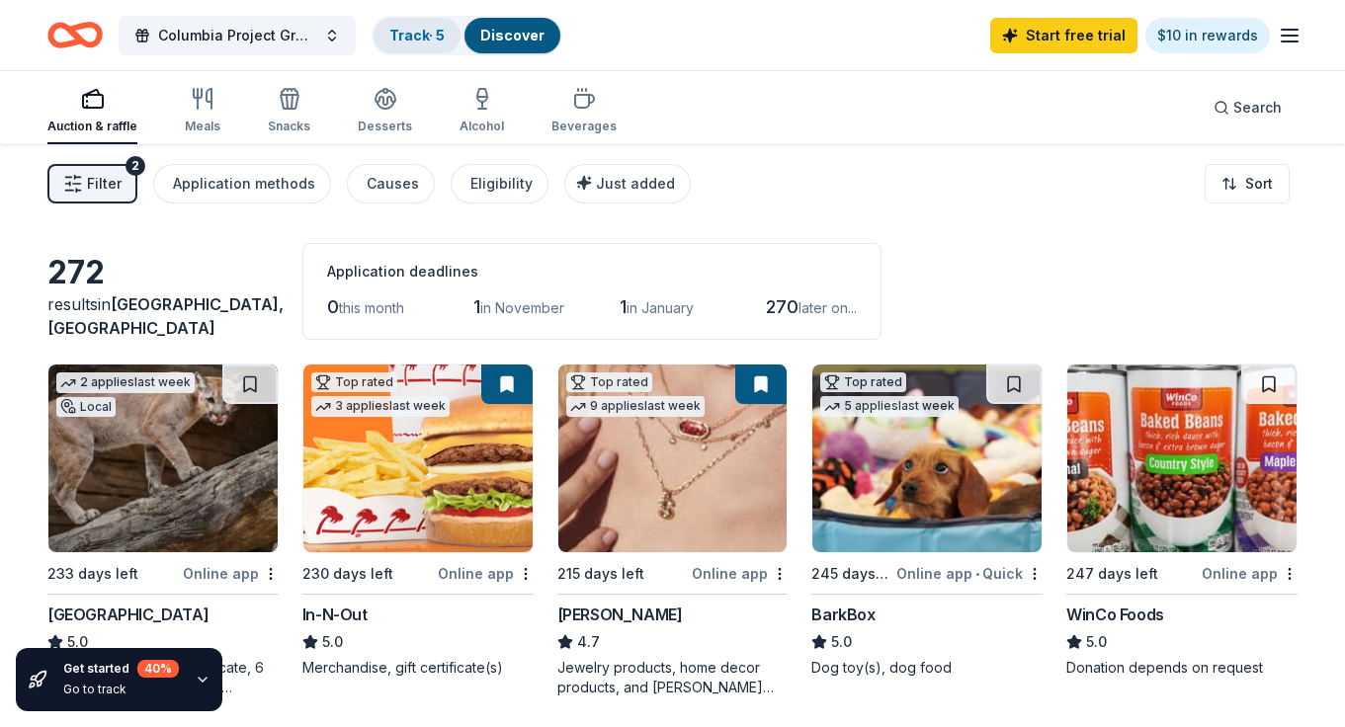
click at [439, 33] on link "Track · 5" at bounding box center [416, 35] width 55 height 17
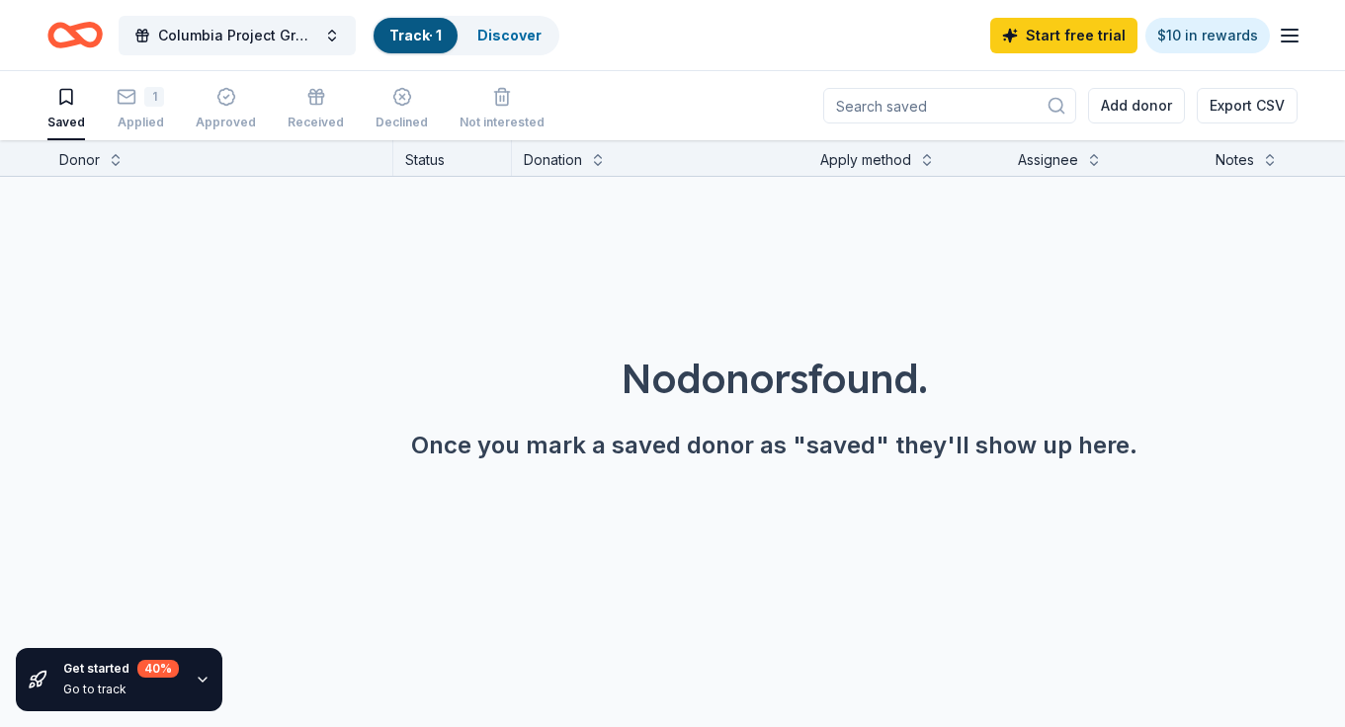
scroll to position [1, 0]
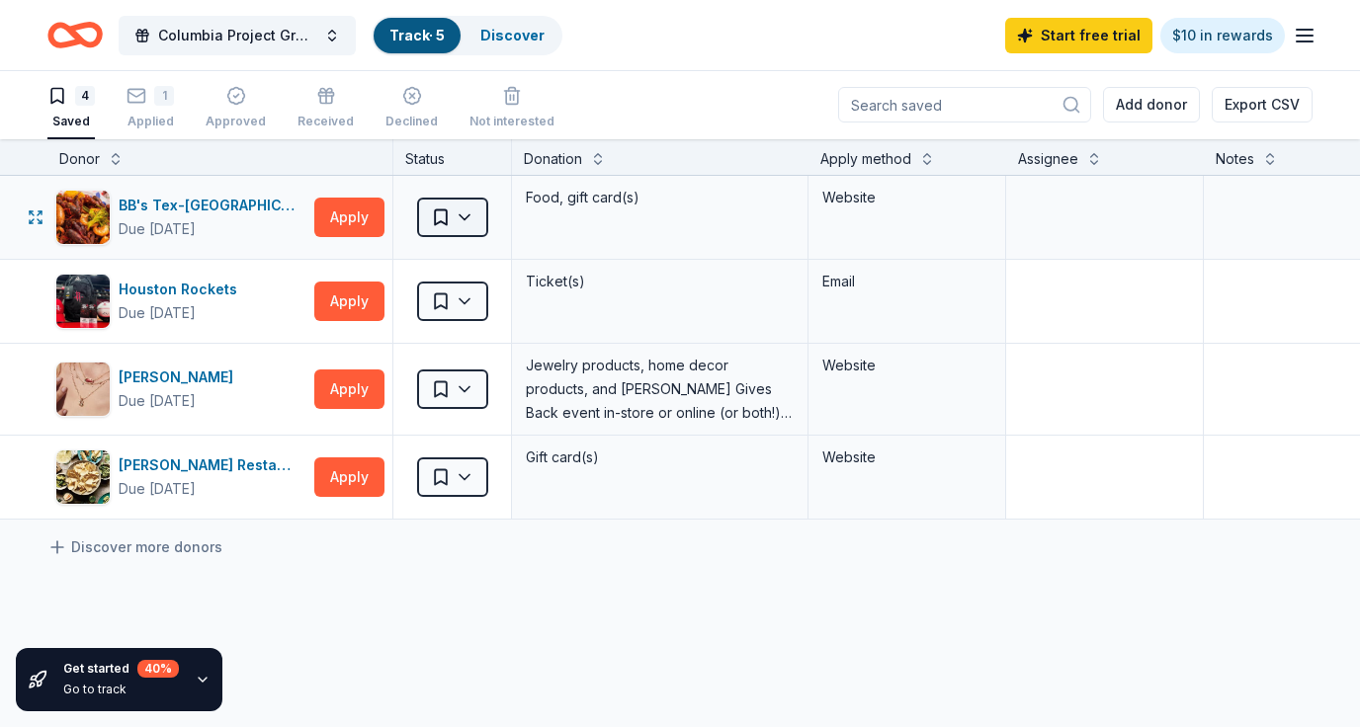
click at [457, 216] on html "17 Po Box Felch, MI, USA 17 K Box Lane Yoakum, TX, USA 17 Box House Road Lytle,…" at bounding box center [680, 362] width 1360 height 727
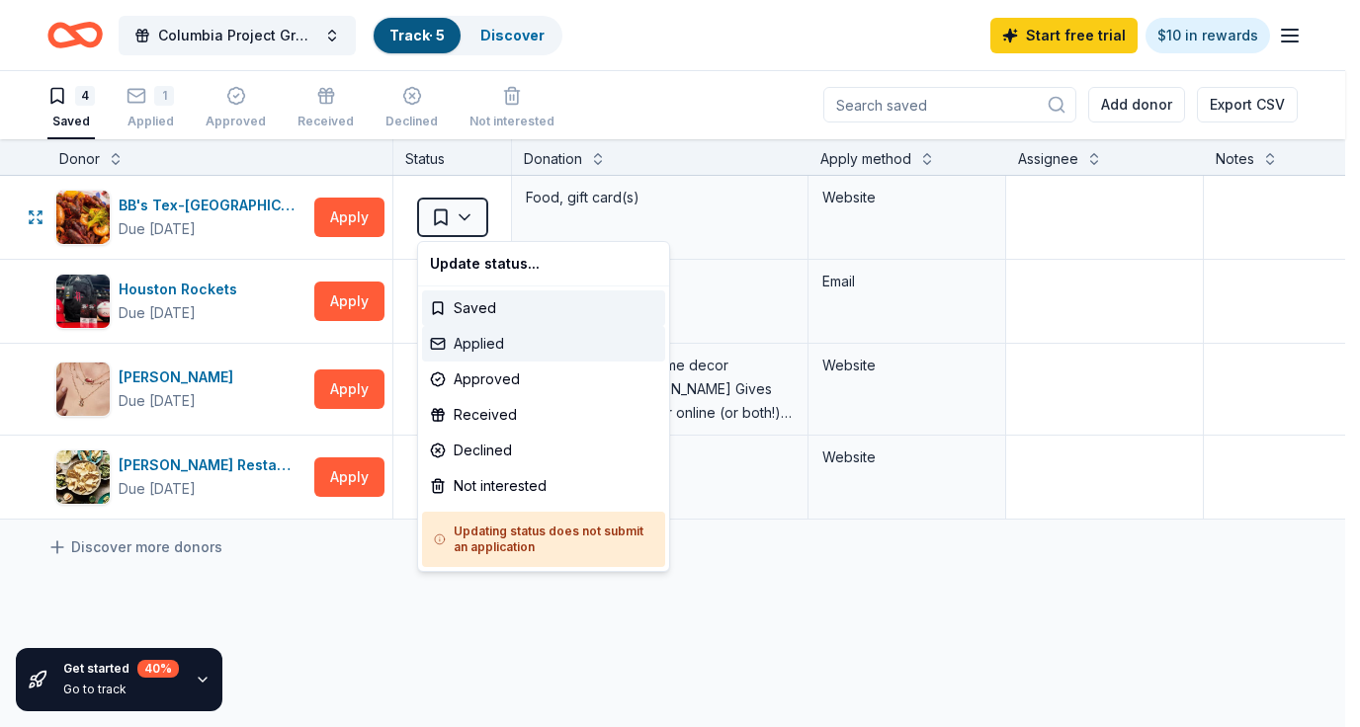
click at [464, 342] on div "Applied" at bounding box center [543, 344] width 243 height 36
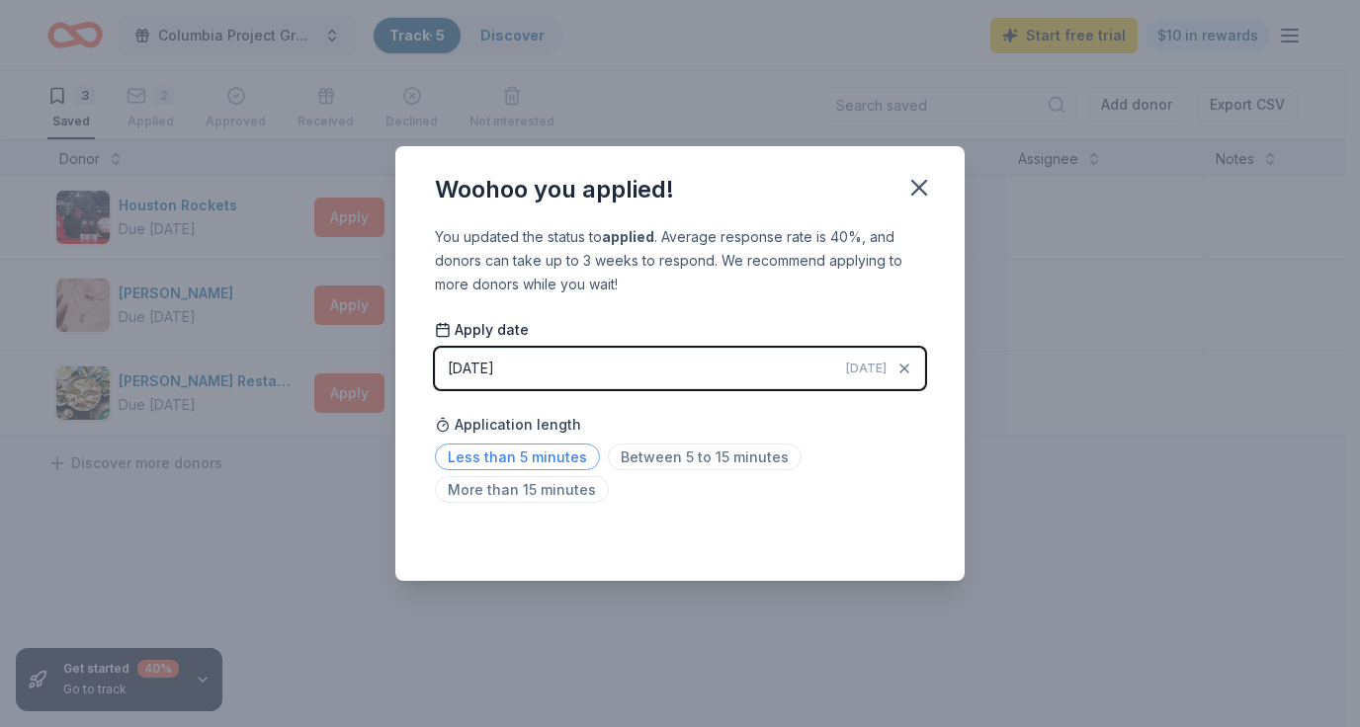
click at [548, 457] on span "Less than 5 minutes" at bounding box center [517, 457] width 165 height 27
click at [918, 186] on icon "button" at bounding box center [919, 188] width 28 height 28
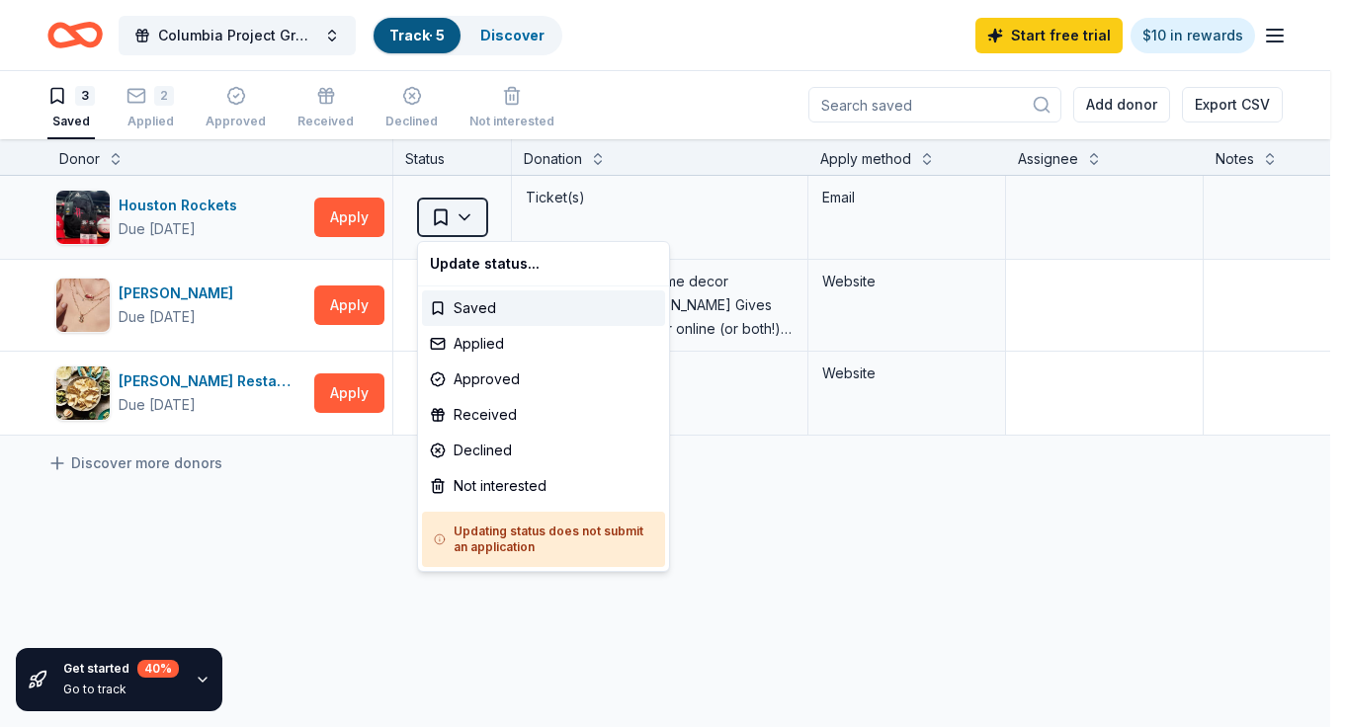
click at [455, 221] on html "17 Po Box Felch, MI, USA 17 K Box Lane Yoakum, TX, USA 17 Box House Road Lytle,…" at bounding box center [672, 362] width 1345 height 727
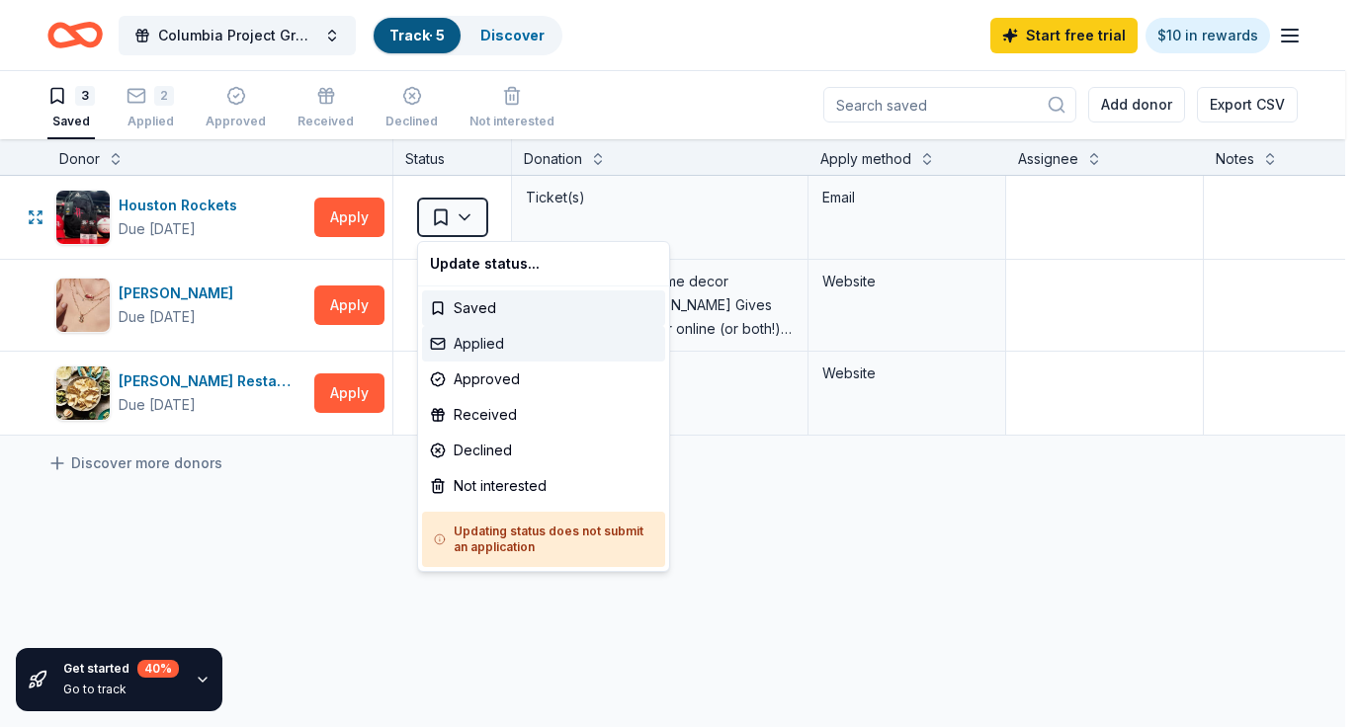
click at [458, 335] on div "Applied" at bounding box center [543, 344] width 243 height 36
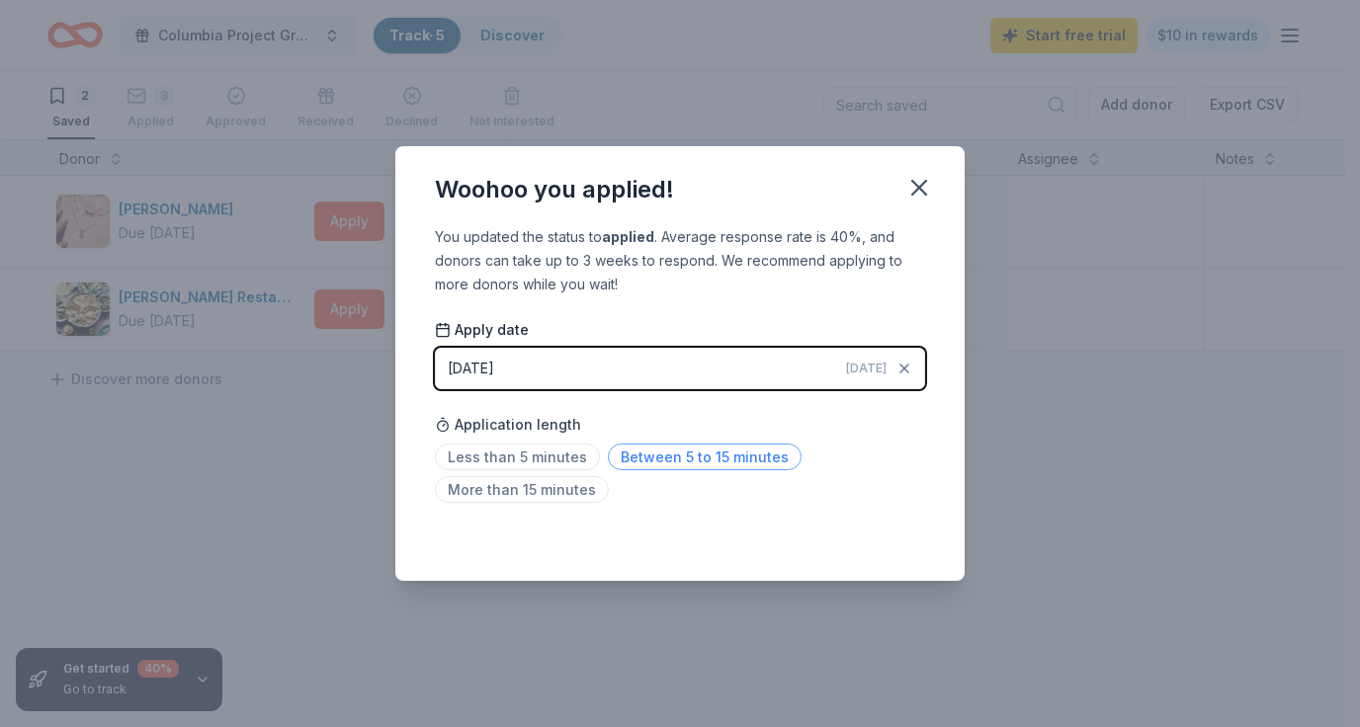
click at [674, 461] on span "Between 5 to 15 minutes" at bounding box center [705, 457] width 194 height 27
click at [921, 185] on icon "button" at bounding box center [919, 188] width 14 height 14
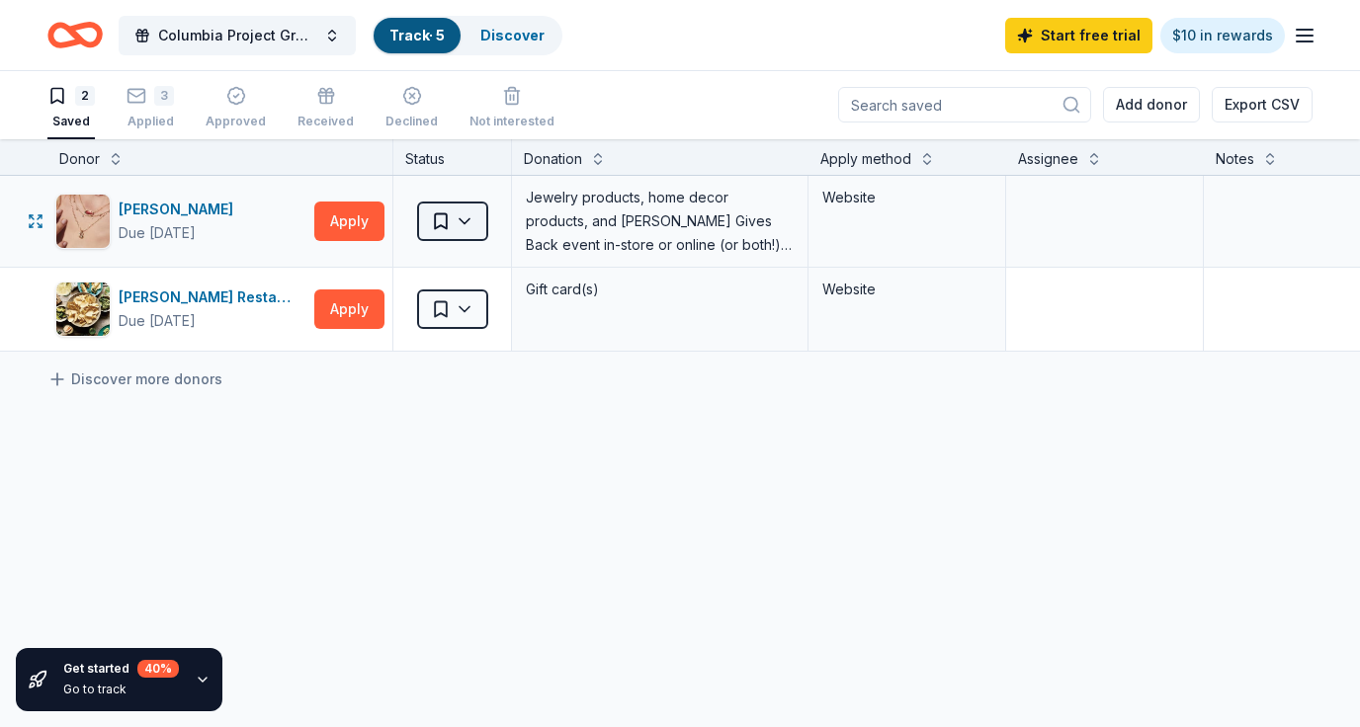
click at [462, 226] on html "17 Po Box Felch, MI, USA 17 K Box Lane Yoakum, TX, USA 17 Box House Road Lytle,…" at bounding box center [680, 362] width 1360 height 727
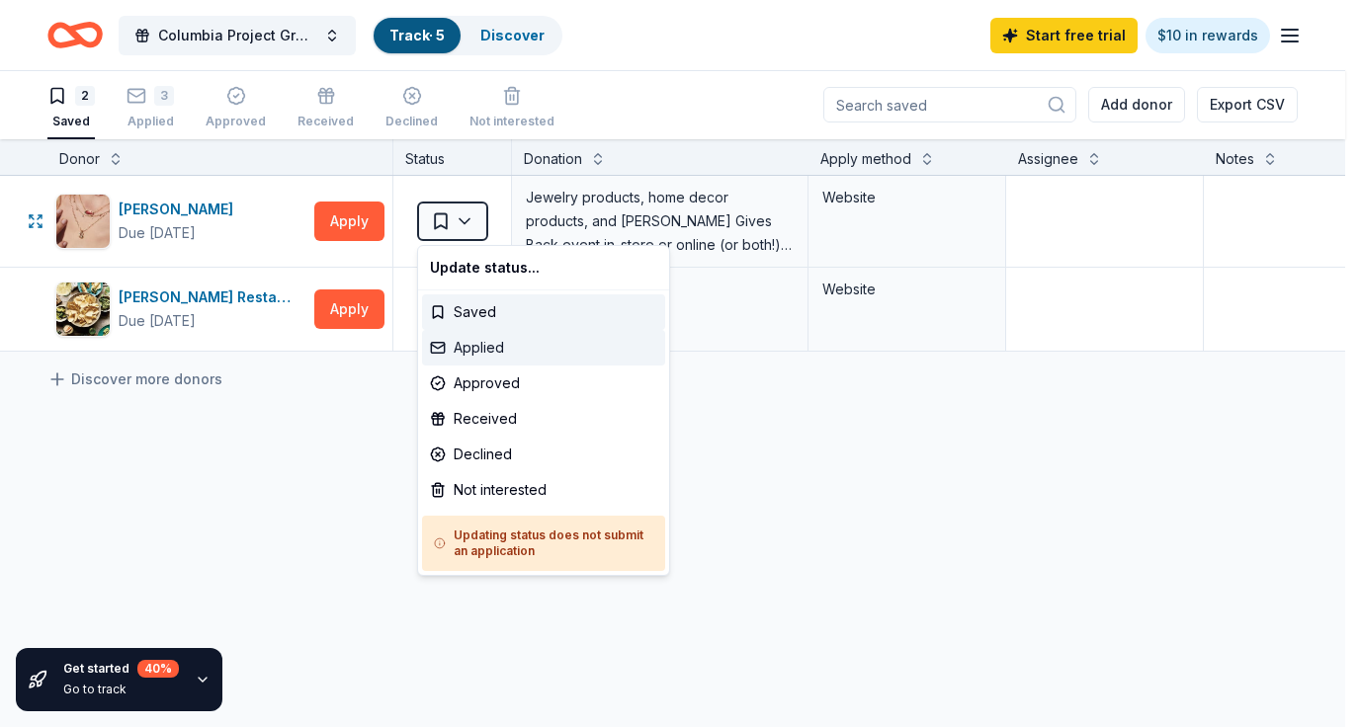
click at [469, 337] on div "Applied" at bounding box center [543, 348] width 243 height 36
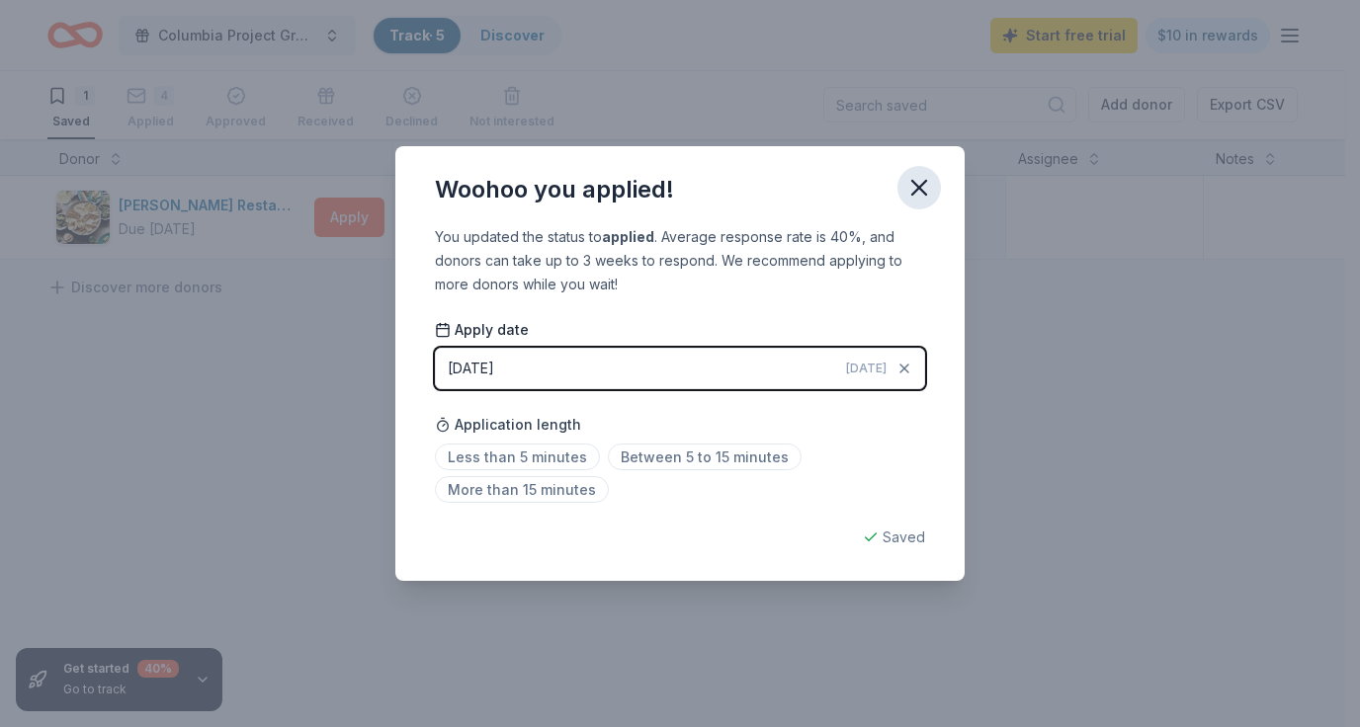
click at [913, 188] on icon "button" at bounding box center [919, 188] width 28 height 28
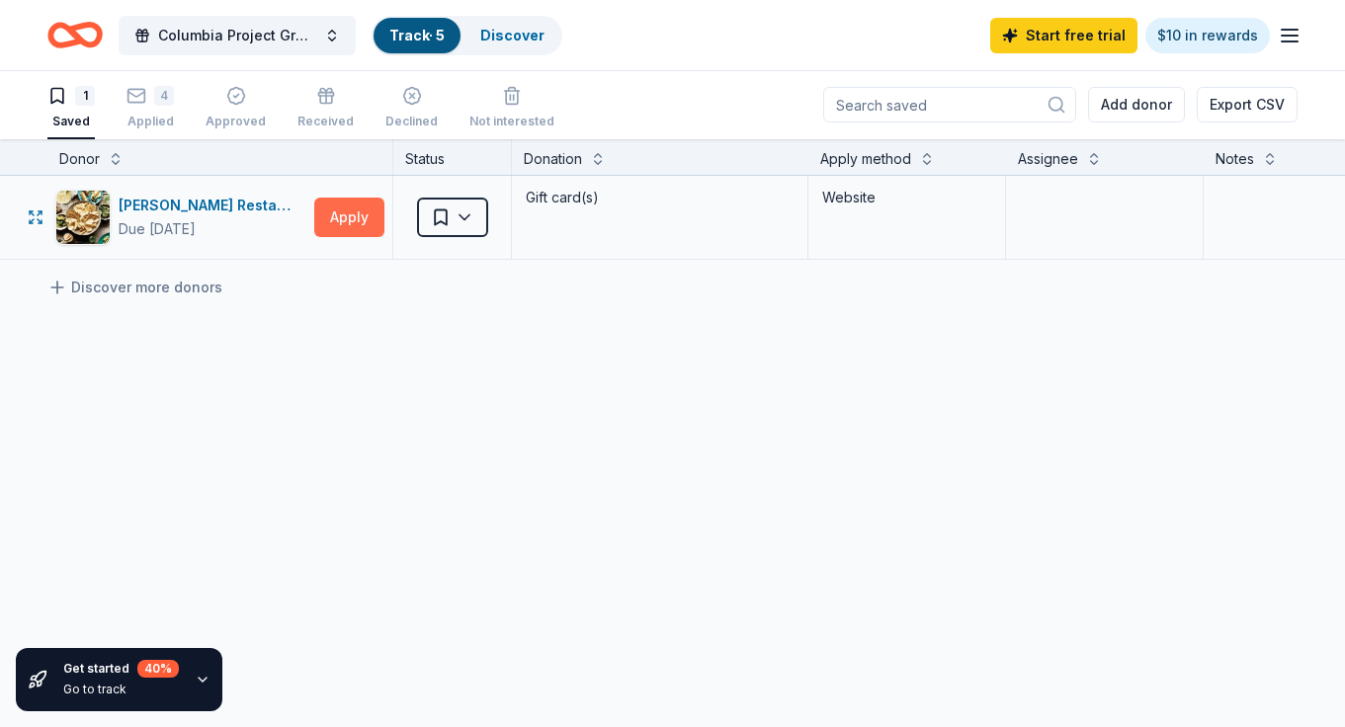
click at [368, 226] on button "Apply" at bounding box center [349, 218] width 70 height 40
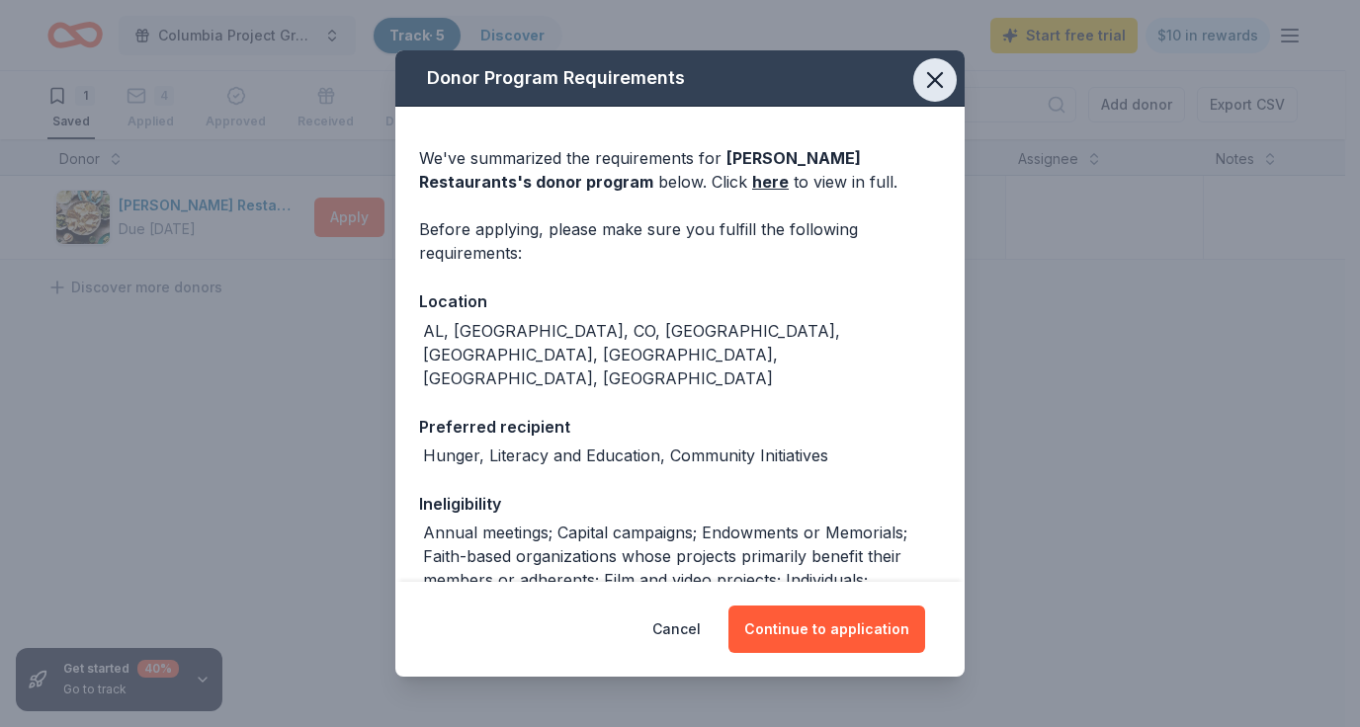
click at [923, 80] on icon "button" at bounding box center [935, 80] width 28 height 28
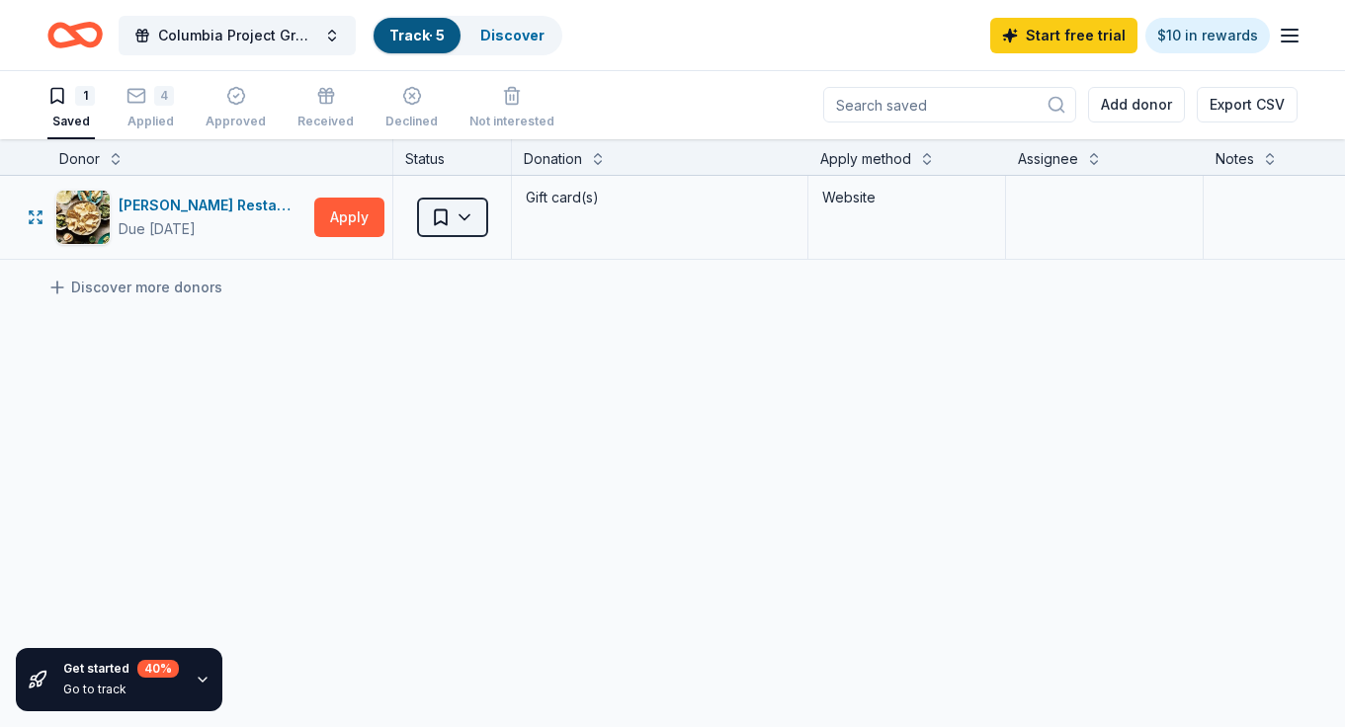
click at [463, 215] on html "17 Po Box Felch, MI, USA 17 K Box Lane Yoakum, TX, USA 17 Box House Road Lytle,…" at bounding box center [672, 362] width 1345 height 727
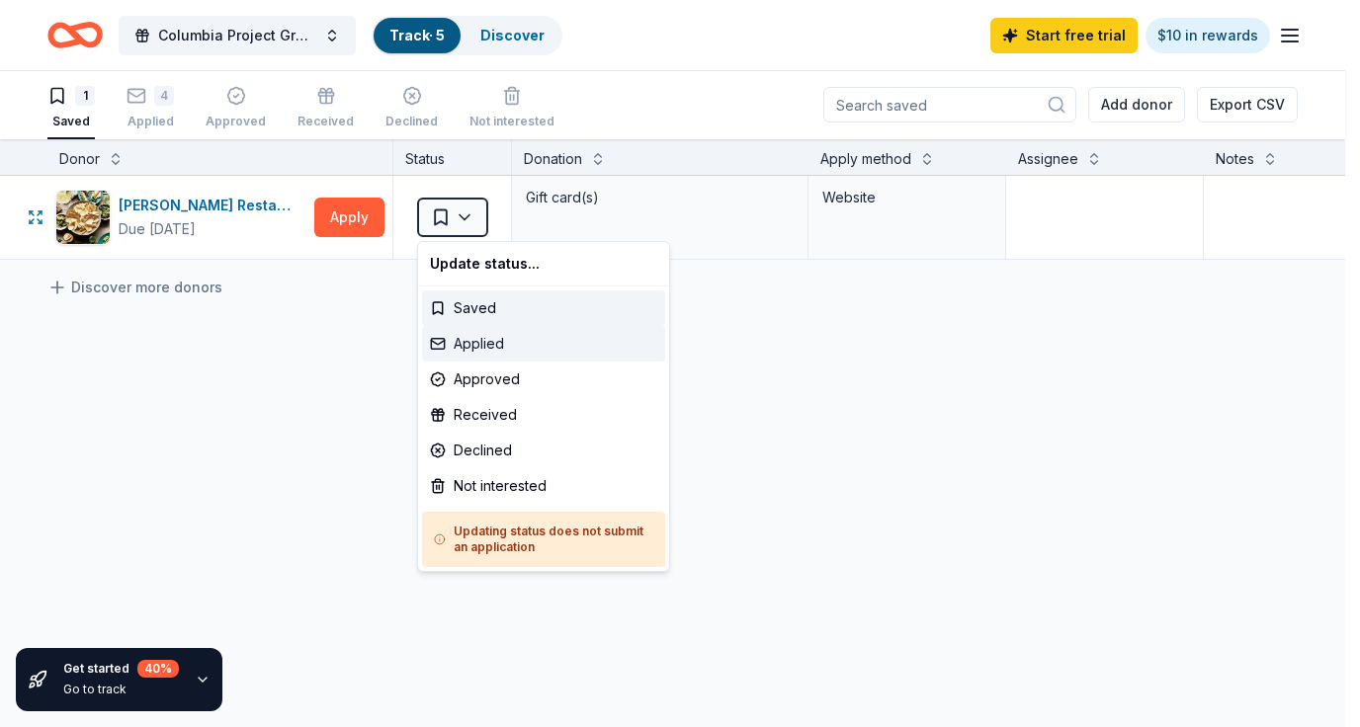
click at [477, 334] on div "Applied" at bounding box center [543, 344] width 243 height 36
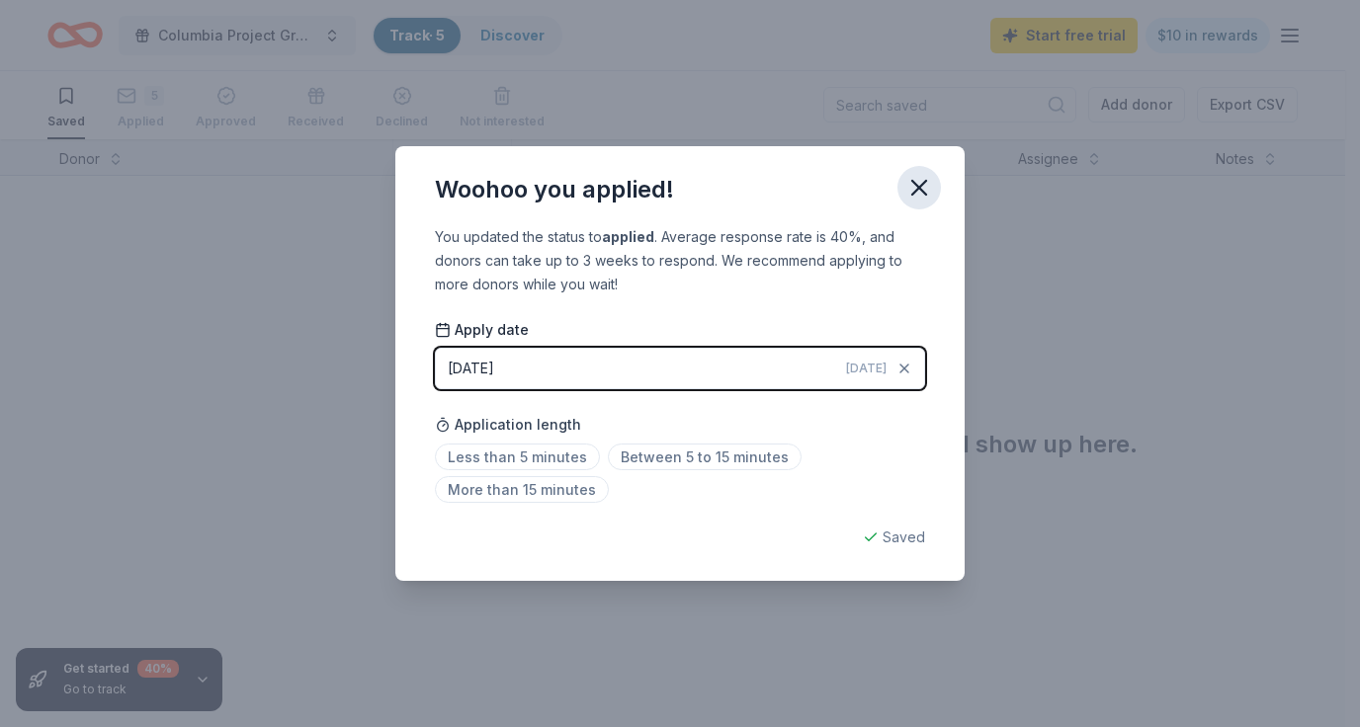
click at [921, 182] on icon "button" at bounding box center [919, 188] width 28 height 28
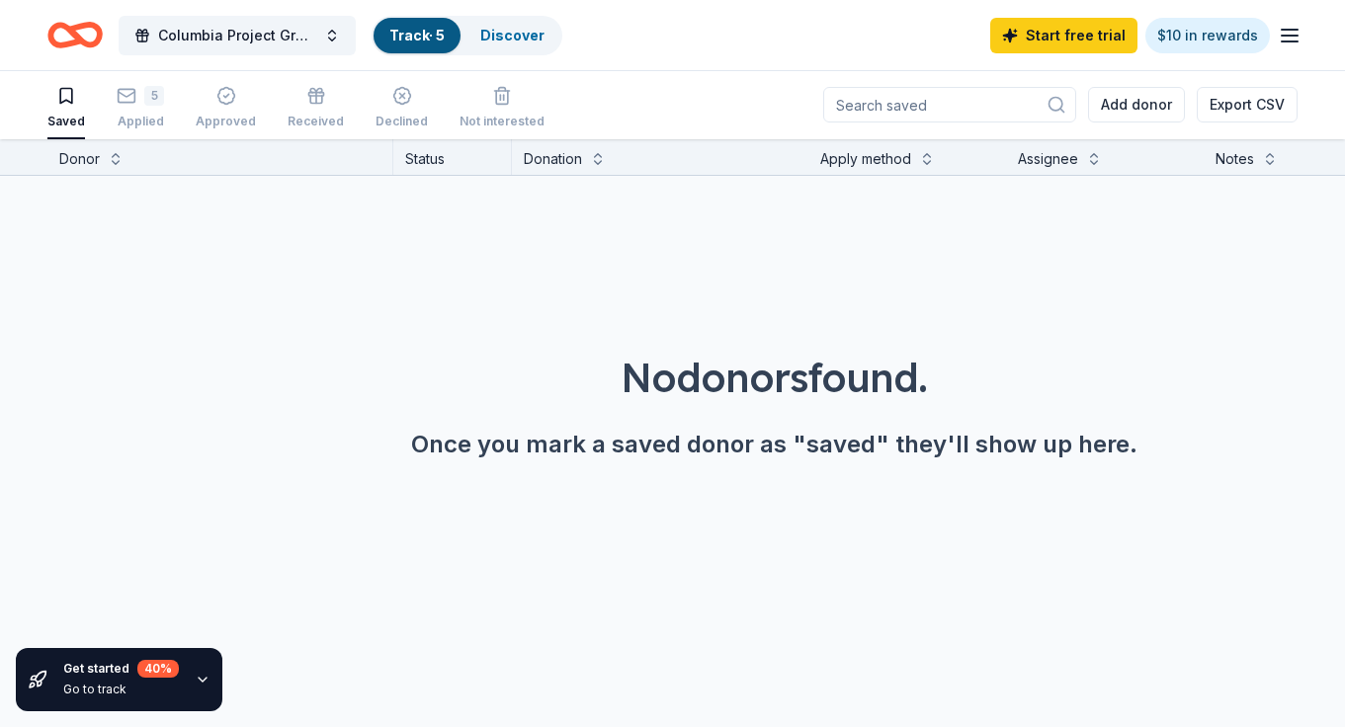
click at [1279, 39] on icon "button" at bounding box center [1290, 36] width 24 height 24
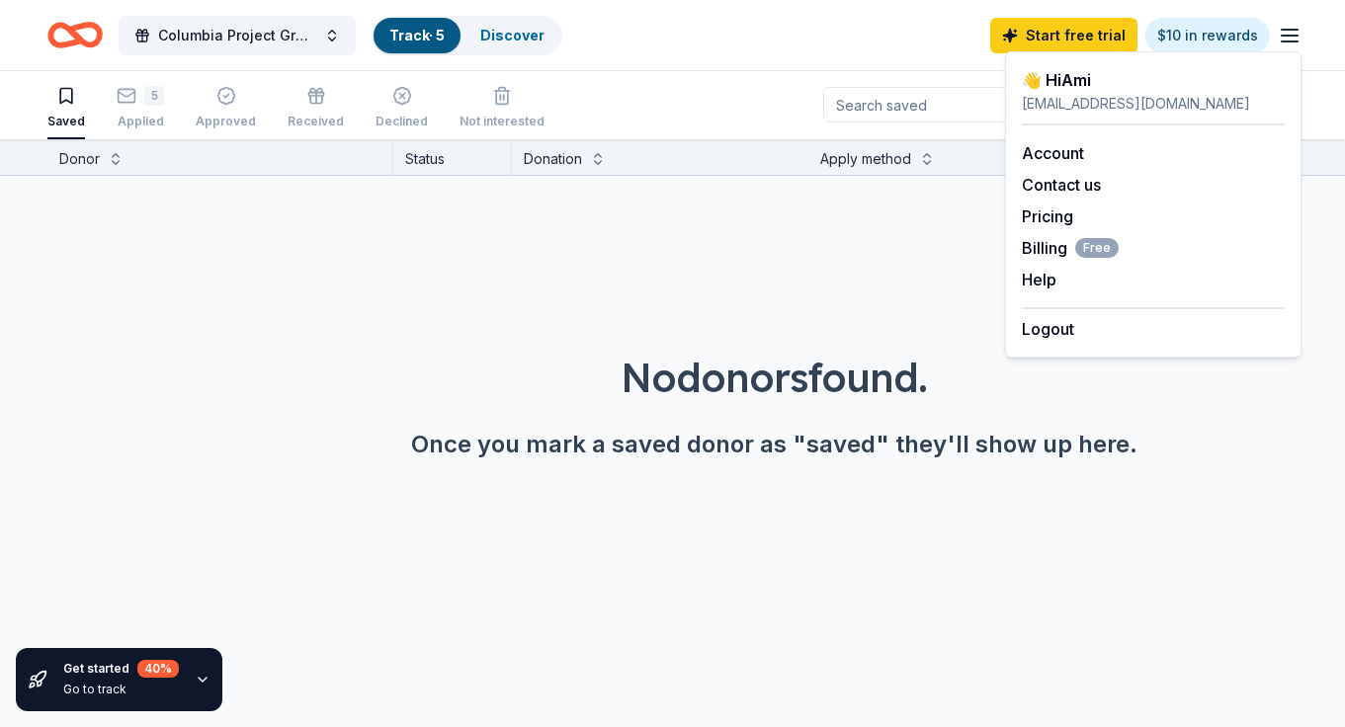
click at [1120, 80] on div "👋 Hi Ami" at bounding box center [1153, 80] width 263 height 24
click at [1060, 155] on link "Account" at bounding box center [1053, 153] width 62 height 20
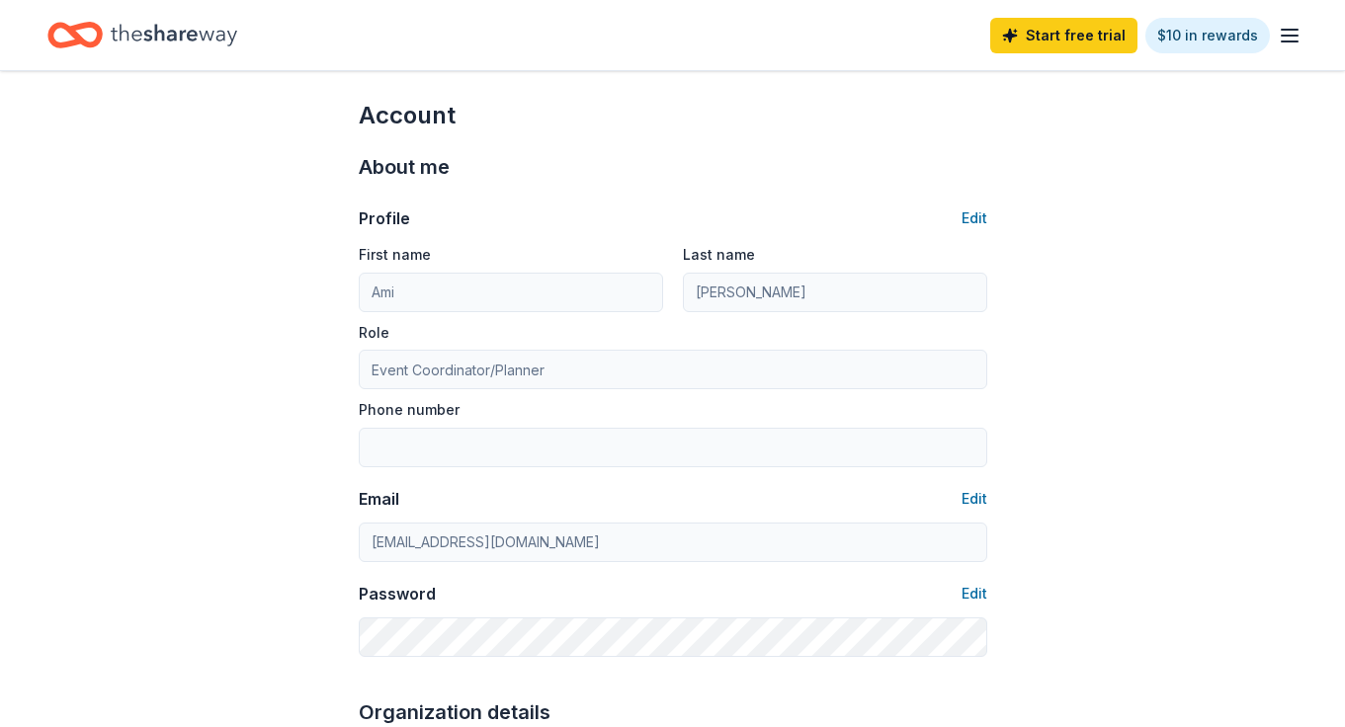
scroll to position [22, 0]
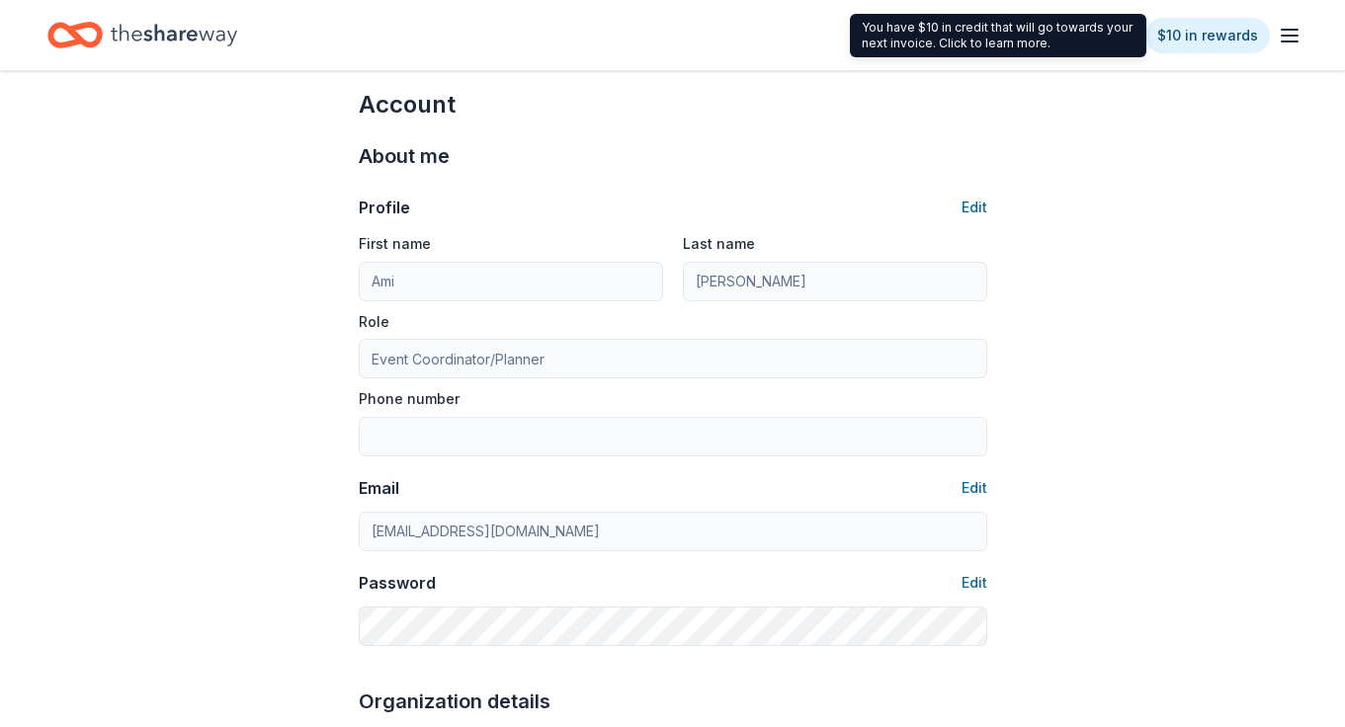
click at [1286, 34] on icon "button" at bounding box center [1290, 36] width 24 height 24
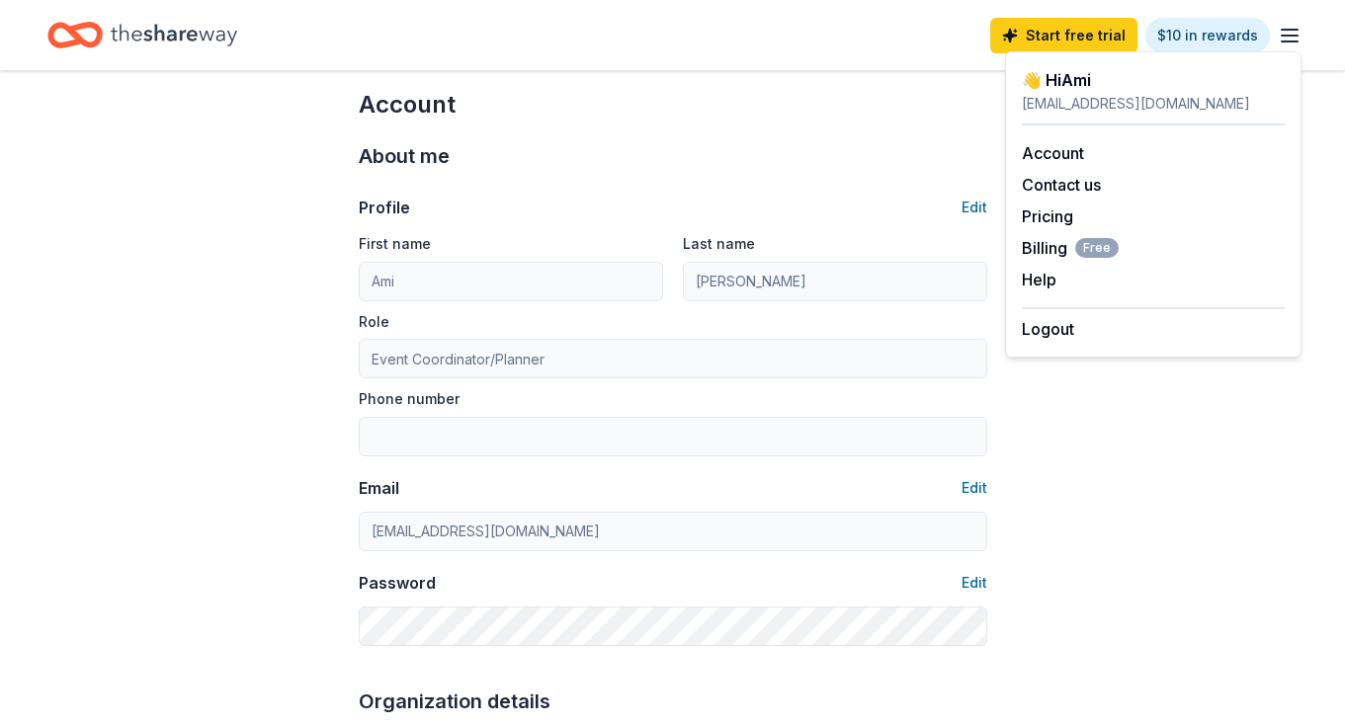
click at [1065, 204] on div "Account Contact us Pricing Billing Free Help Earn rewards" at bounding box center [1153, 216] width 263 height 182
click at [1065, 209] on link "Pricing" at bounding box center [1047, 217] width 51 height 20
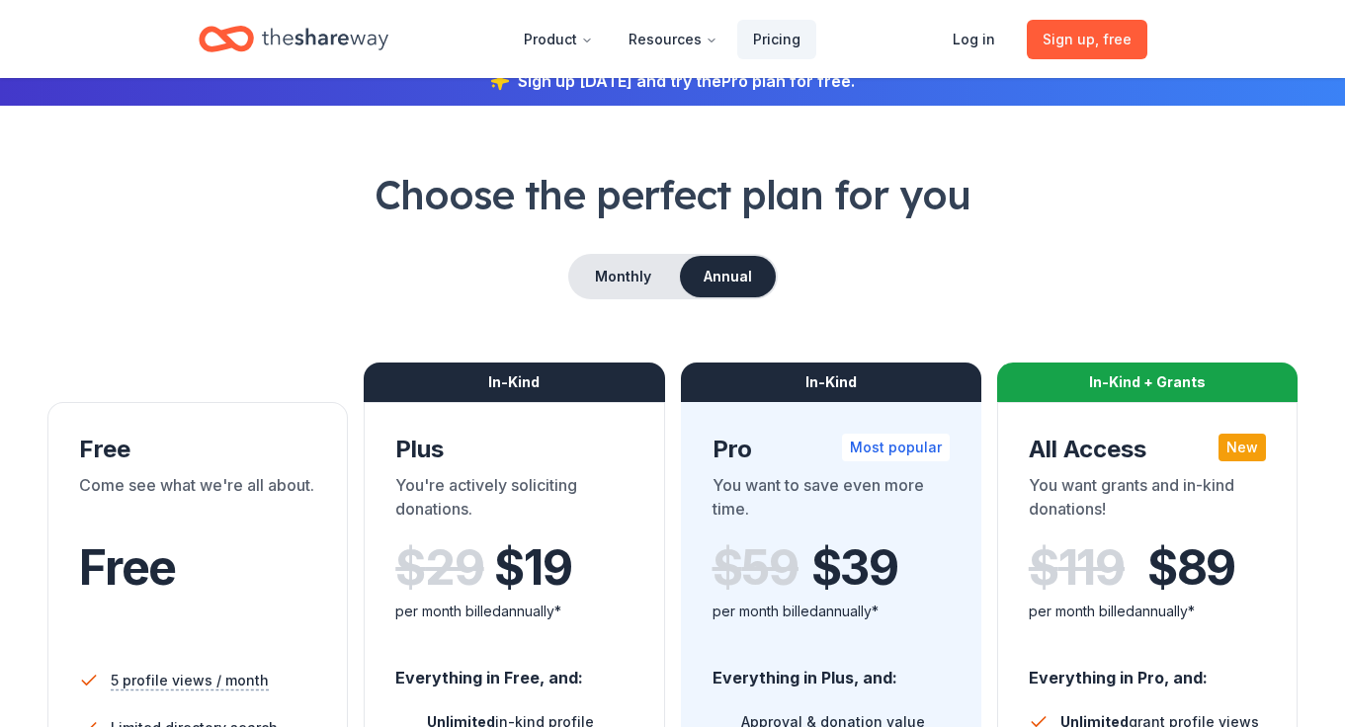
click at [1091, 32] on span "Sign up , free" at bounding box center [1086, 40] width 89 height 24
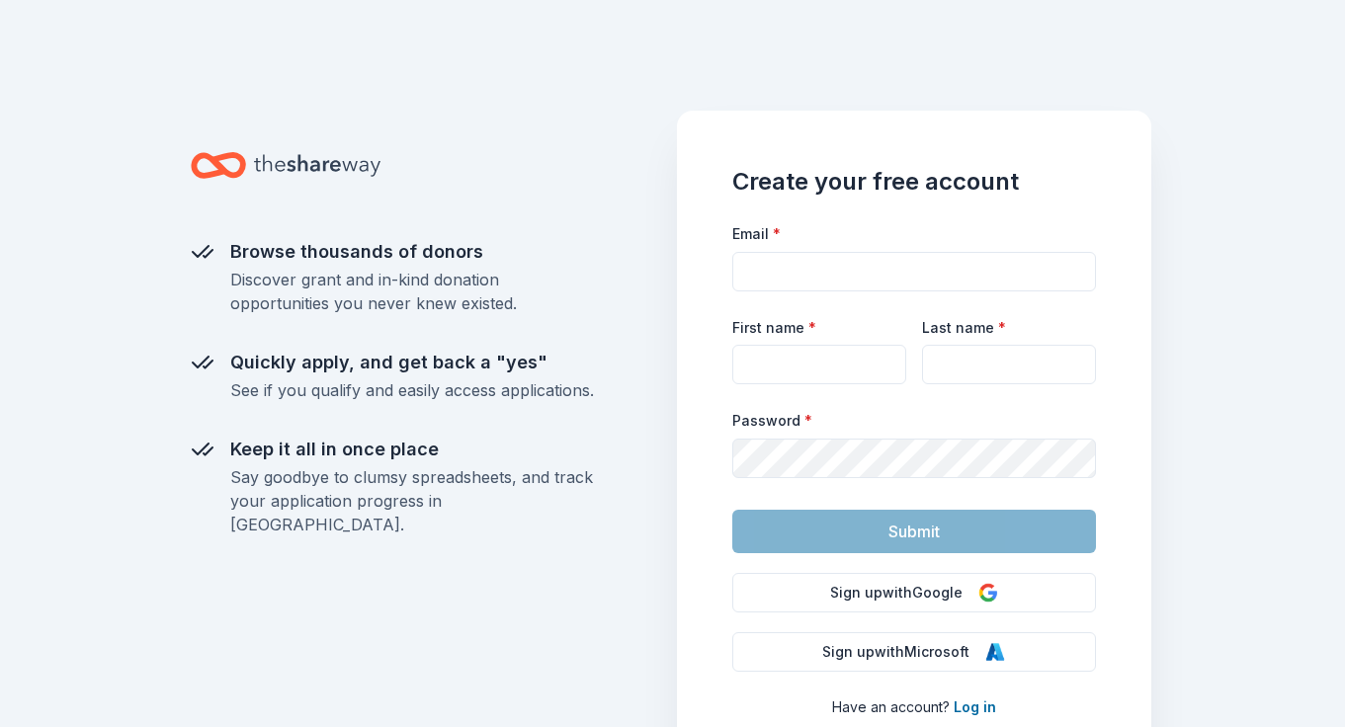
click at [350, 158] on icon at bounding box center [317, 165] width 126 height 41
click at [224, 160] on icon at bounding box center [218, 165] width 55 height 46
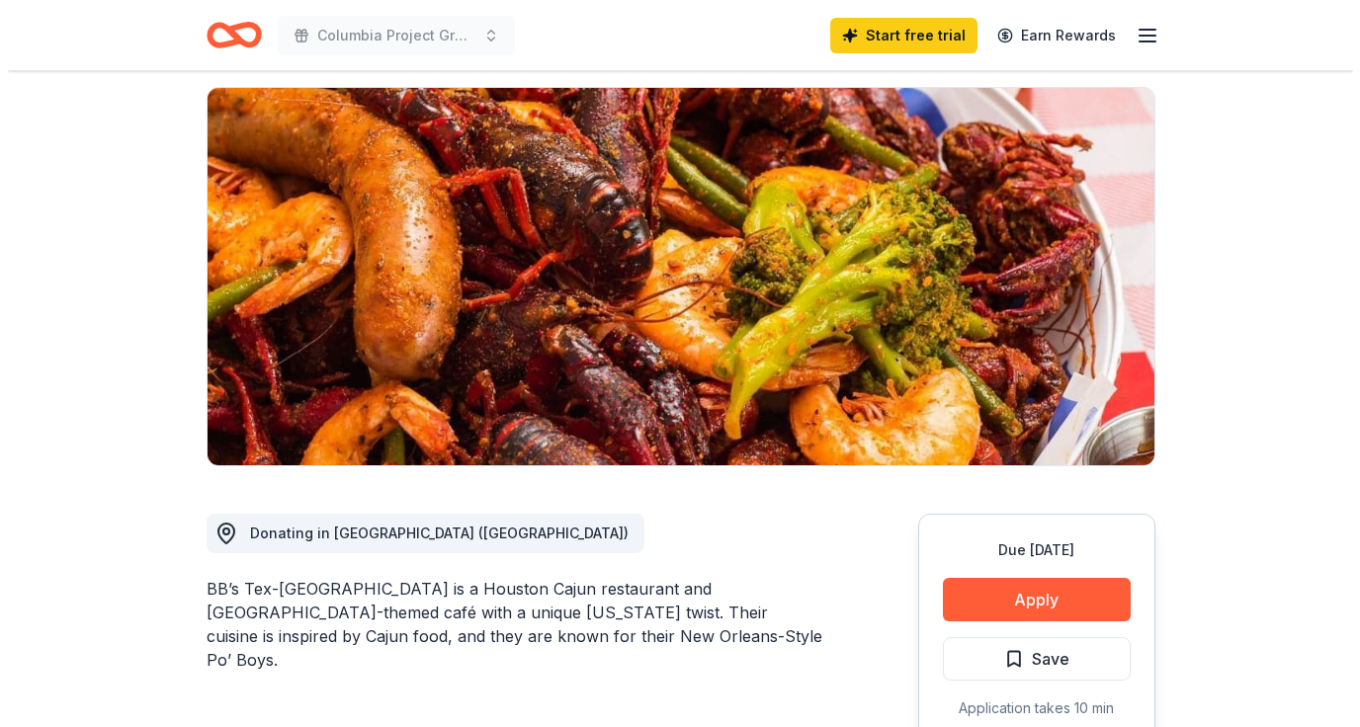
scroll to position [219, 0]
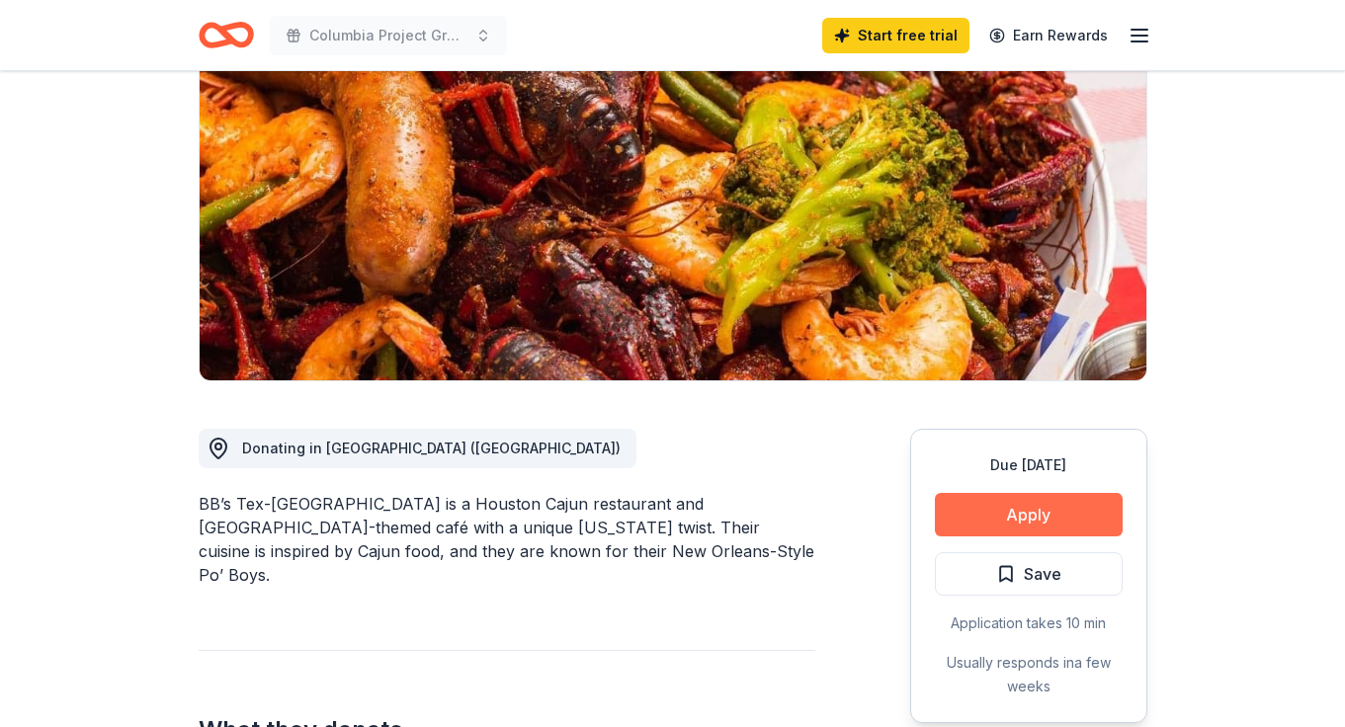
click at [1005, 507] on button "Apply" at bounding box center [1029, 514] width 188 height 43
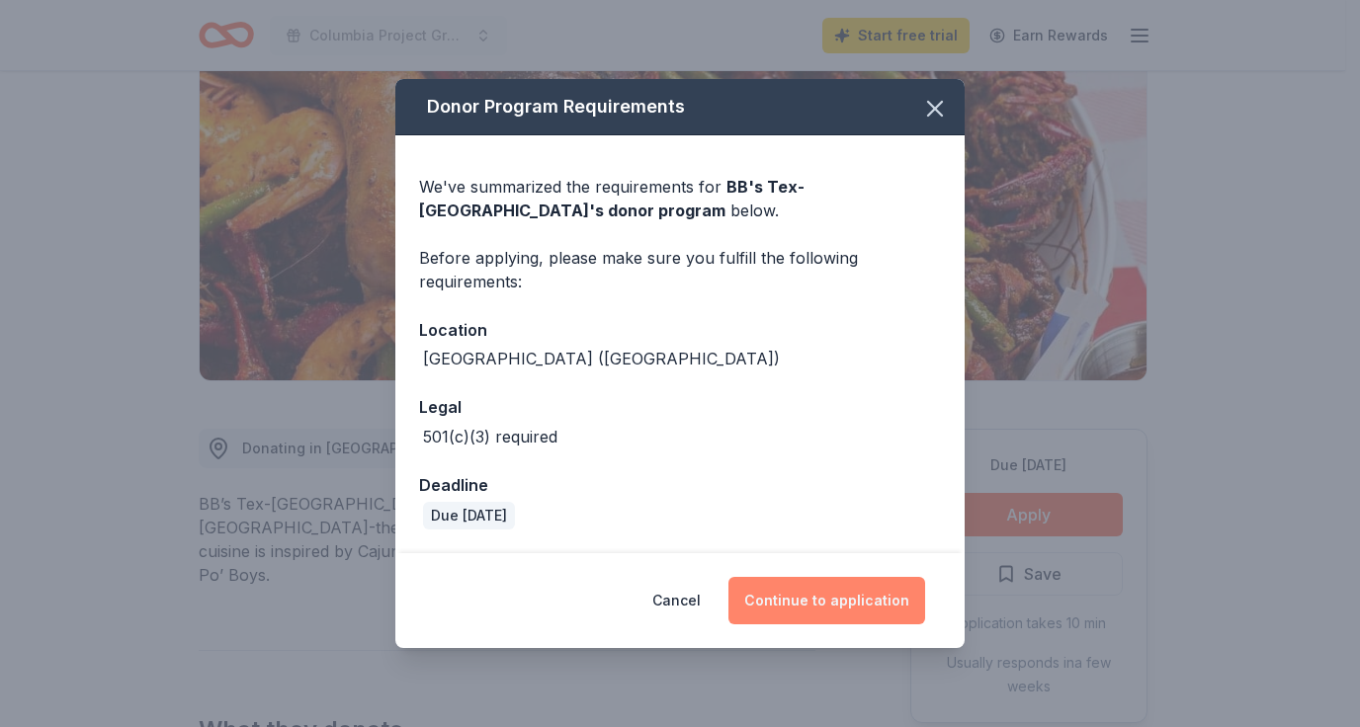
click at [850, 597] on button "Continue to application" at bounding box center [826, 600] width 197 height 47
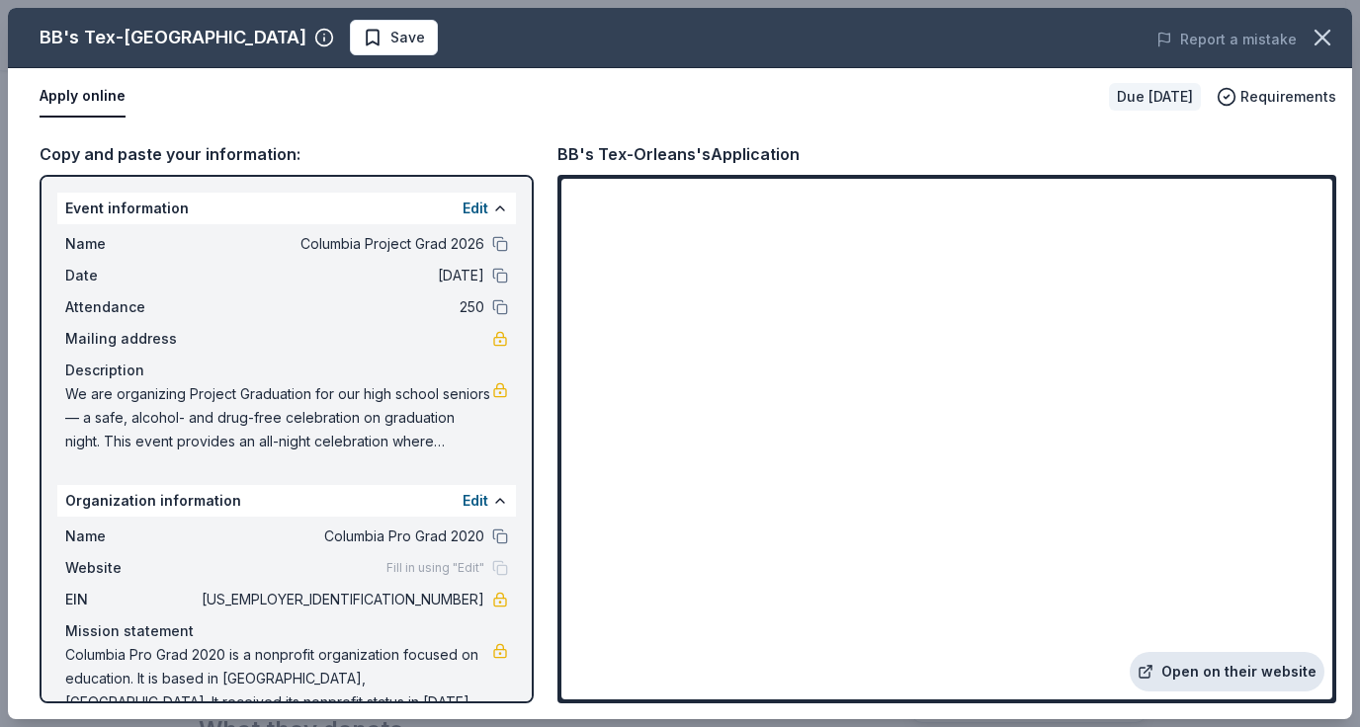
click at [1247, 671] on link "Open on their website" at bounding box center [1226, 672] width 195 height 40
click at [492, 240] on button at bounding box center [500, 244] width 16 height 16
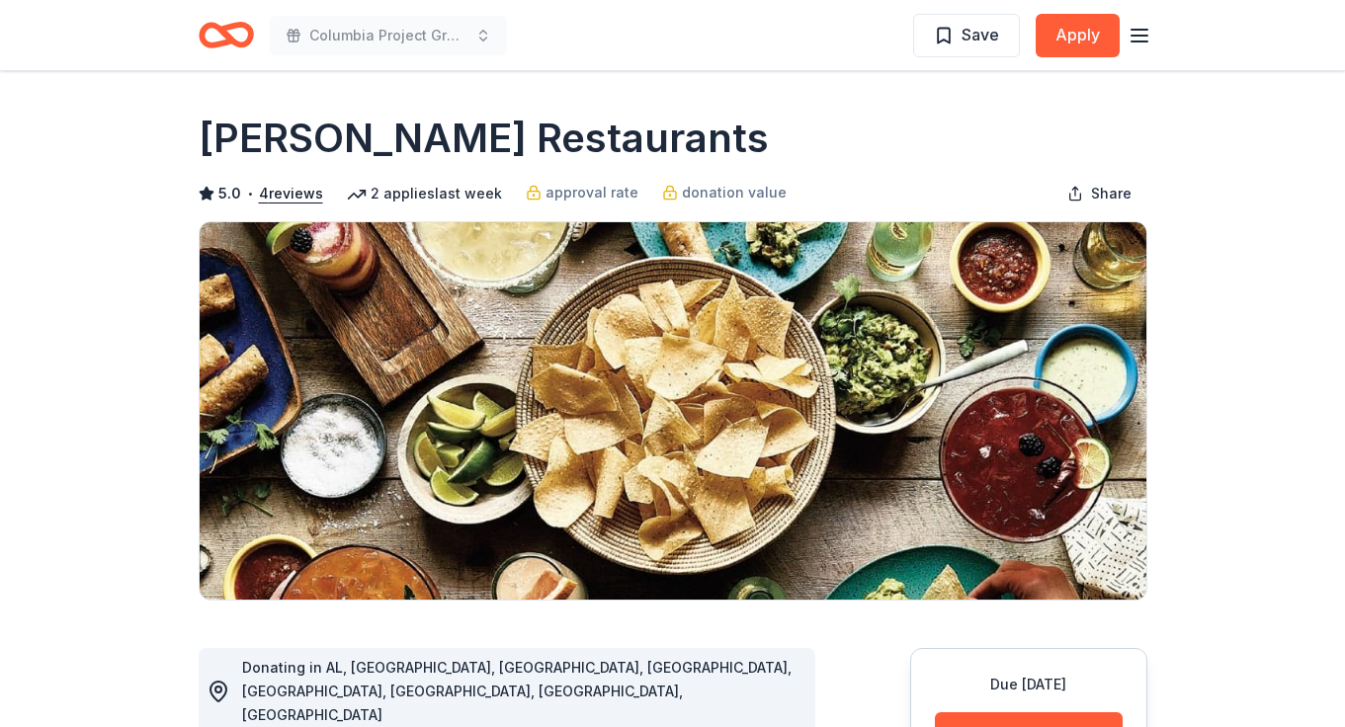
scroll to position [265, 0]
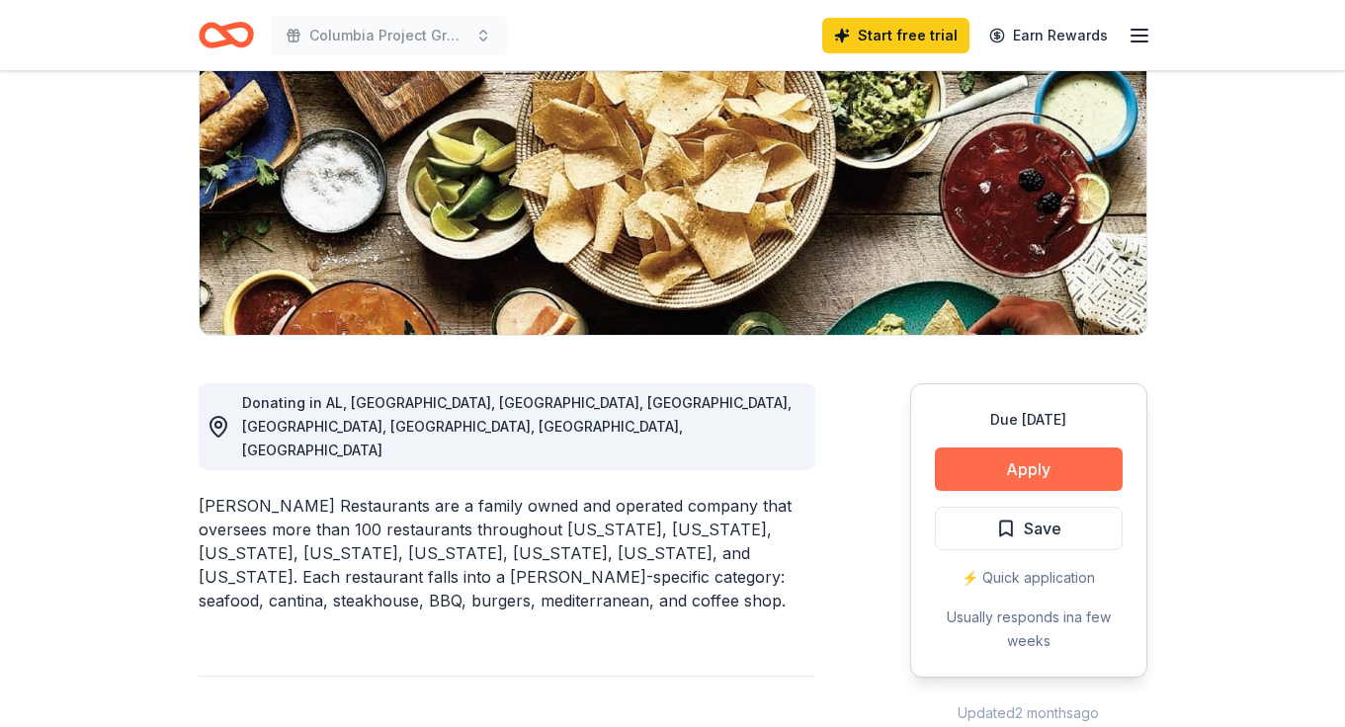
click at [1049, 456] on button "Apply" at bounding box center [1029, 469] width 188 height 43
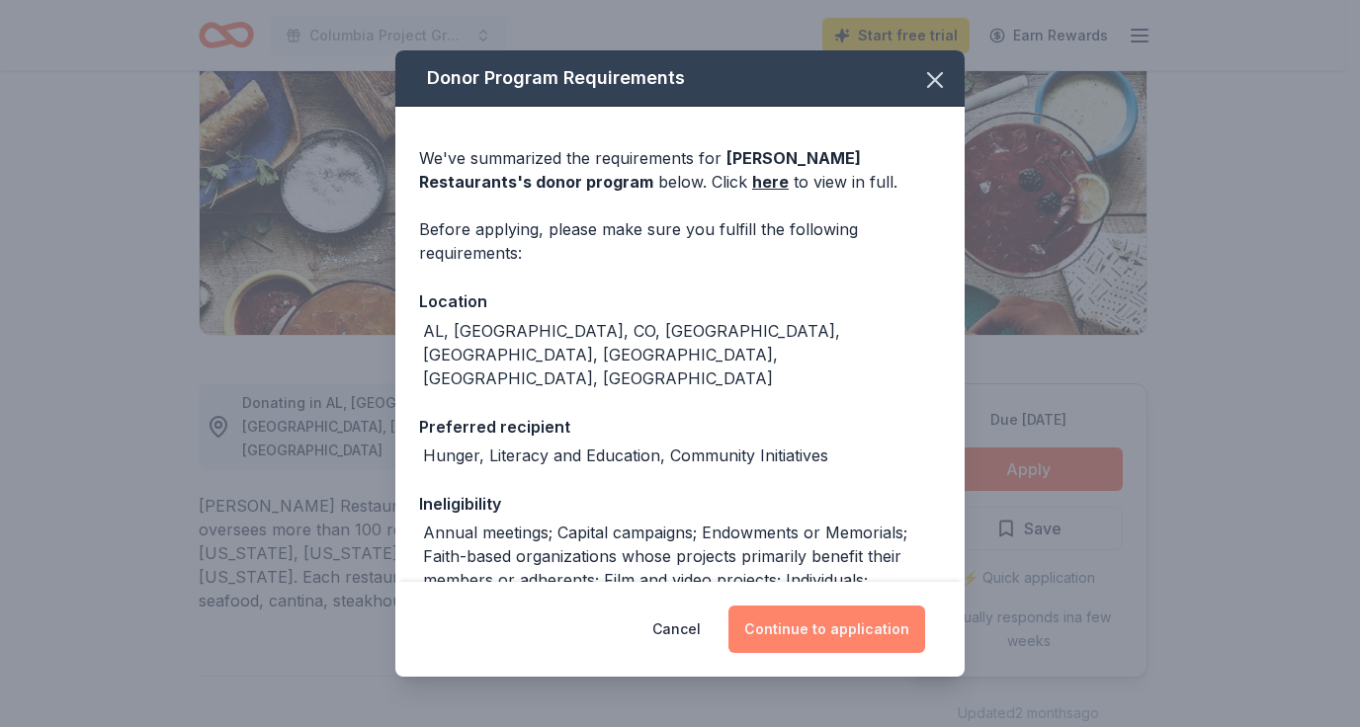
click at [875, 630] on button "Continue to application" at bounding box center [826, 629] width 197 height 47
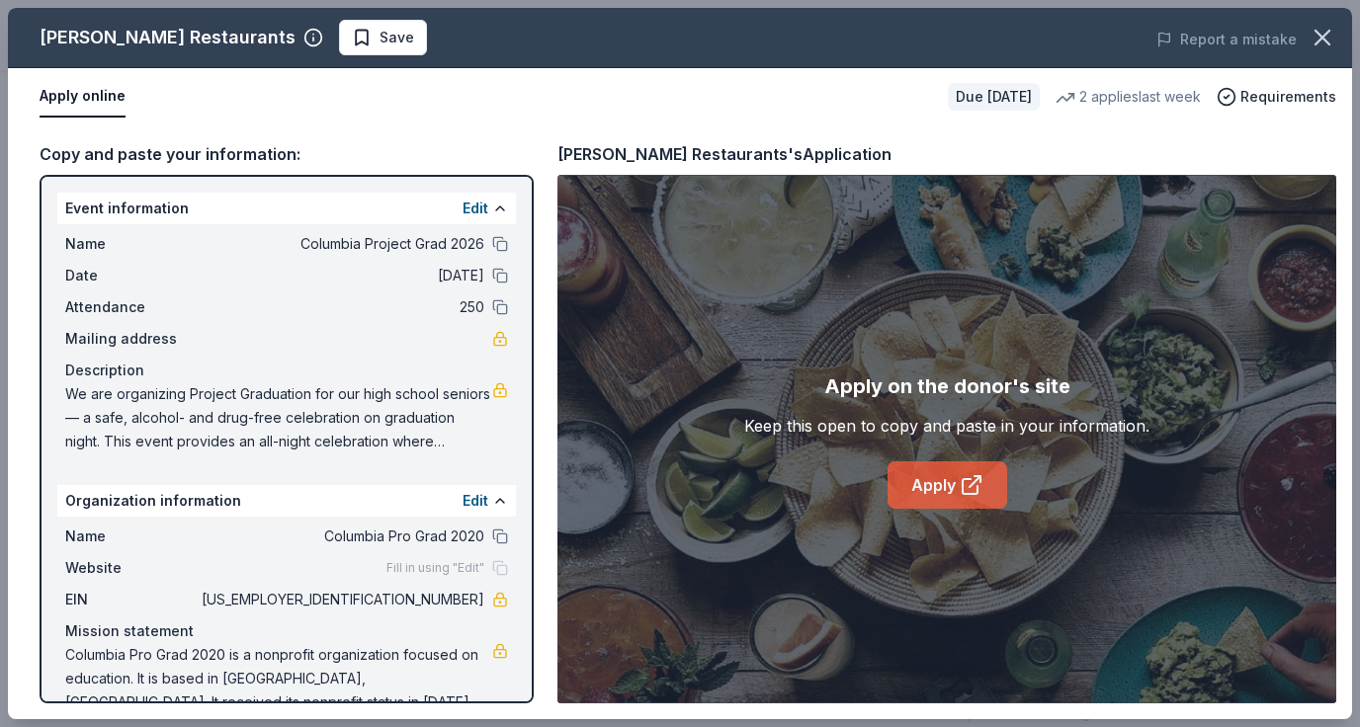
click at [949, 481] on link "Apply" at bounding box center [947, 484] width 120 height 47
click at [1313, 41] on icon "button" at bounding box center [1322, 38] width 28 height 28
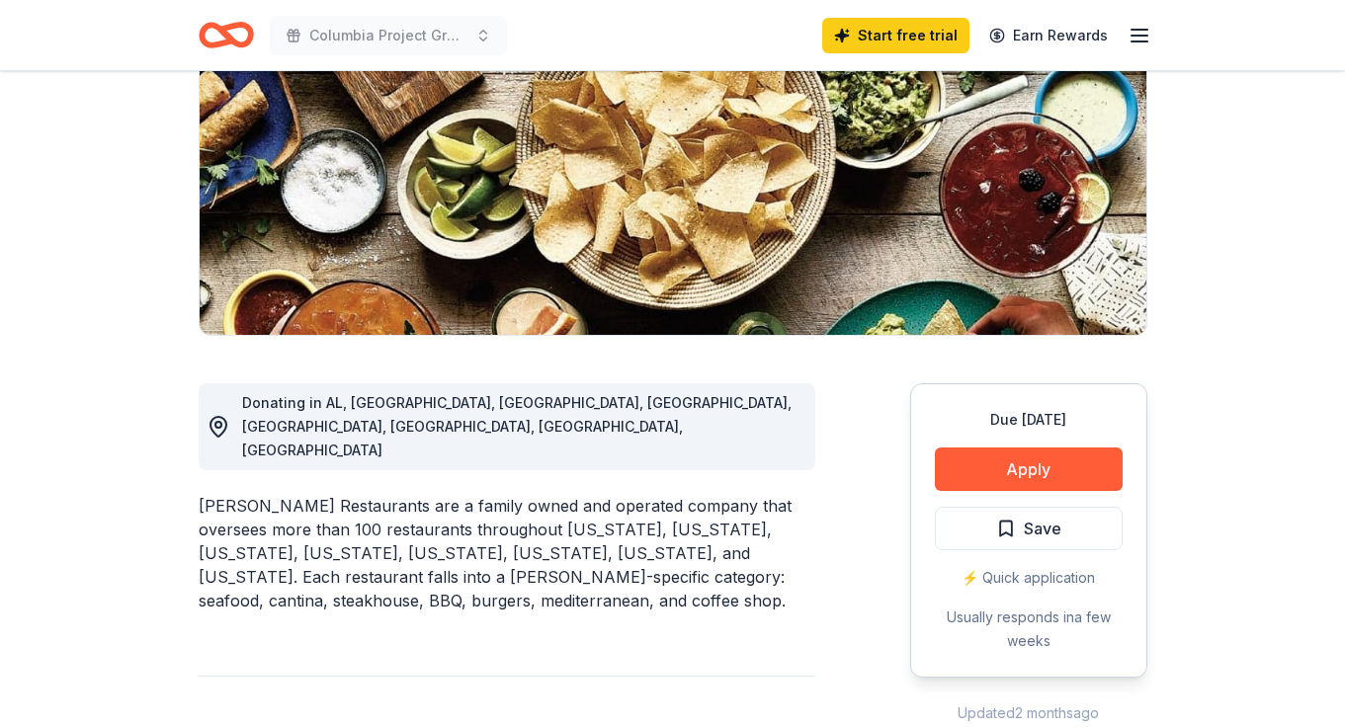
scroll to position [275, 0]
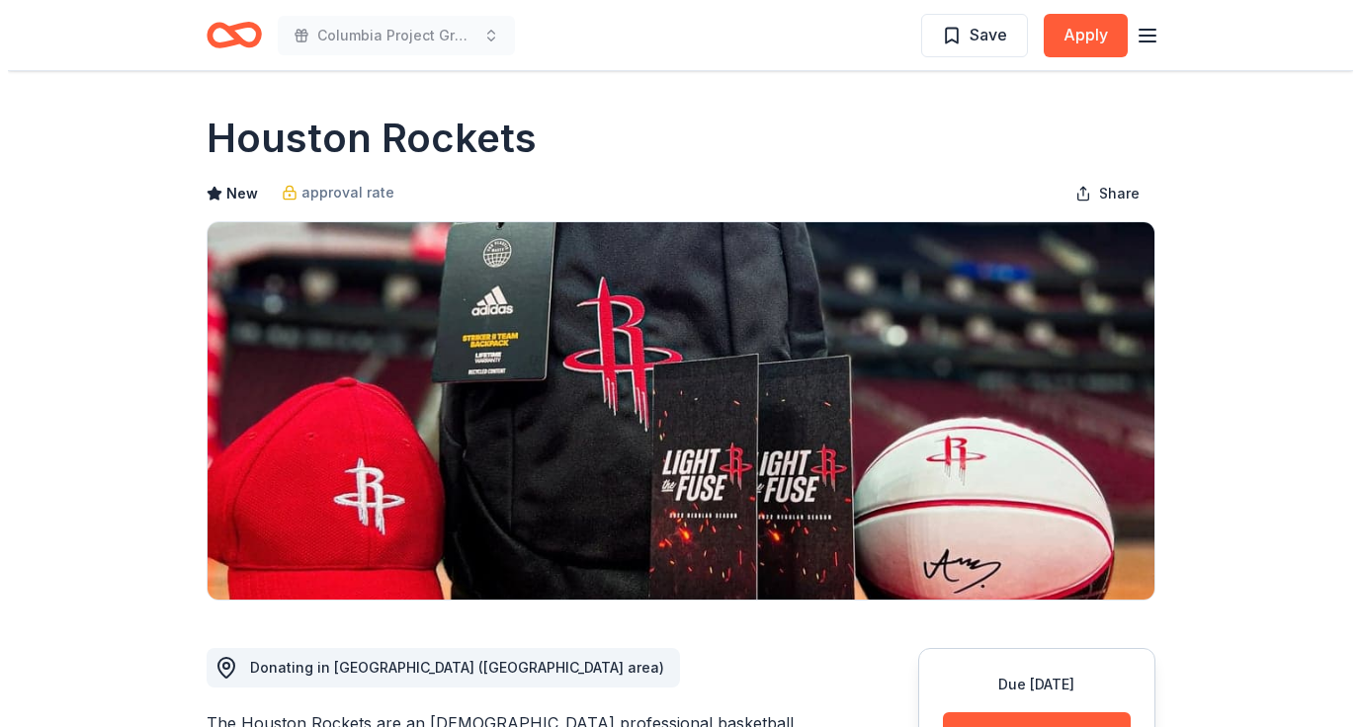
scroll to position [315, 0]
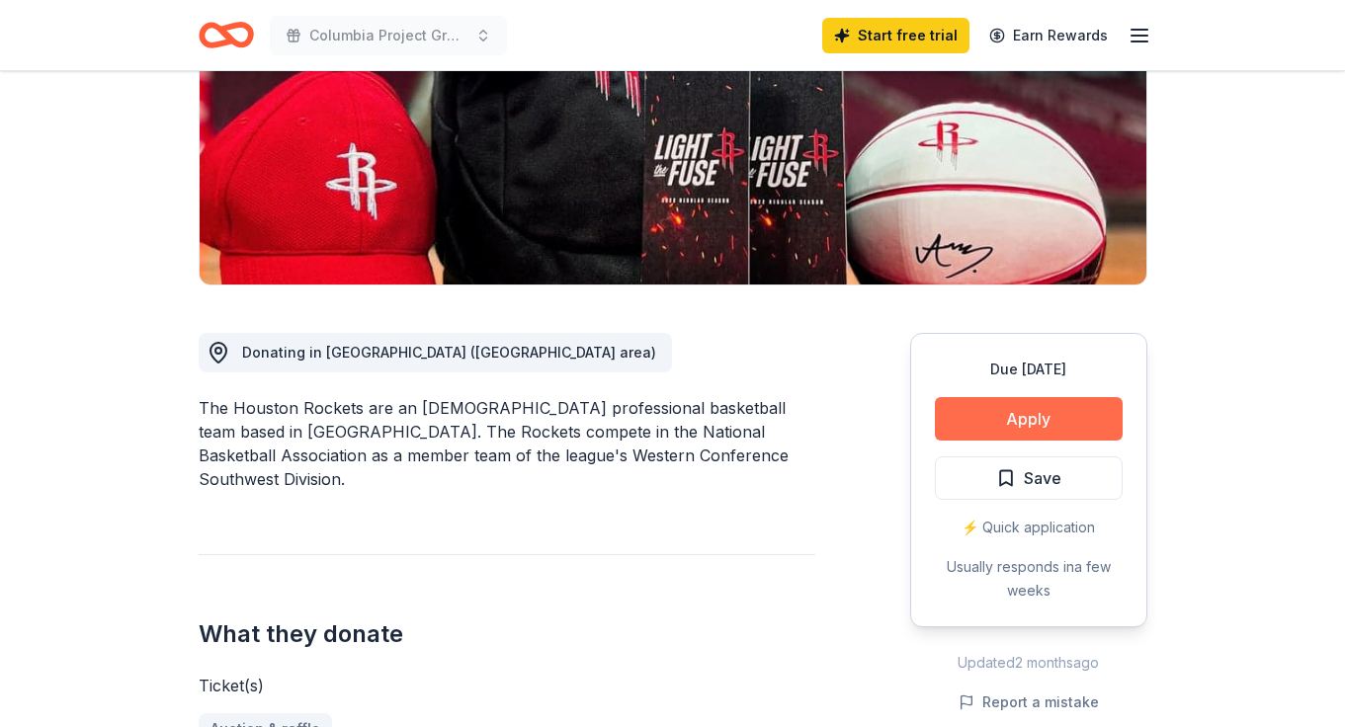
click at [1023, 414] on button "Apply" at bounding box center [1029, 418] width 188 height 43
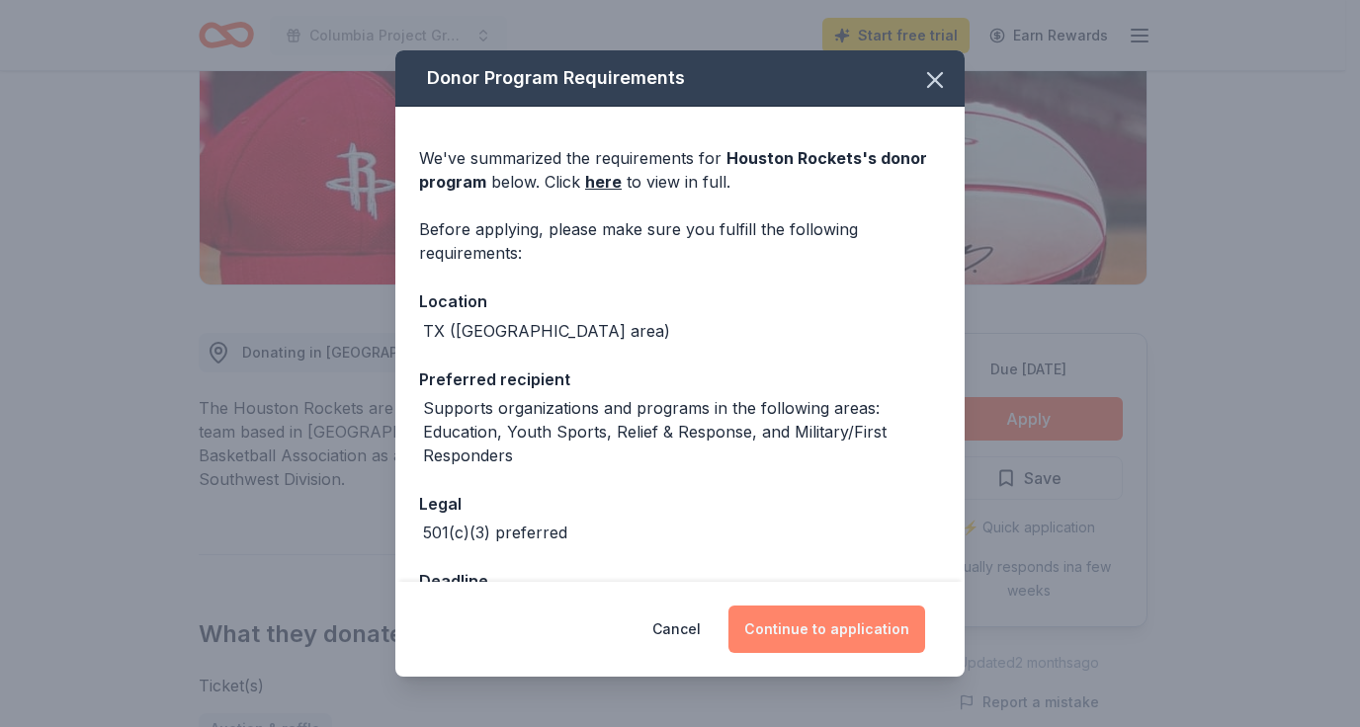
click at [803, 630] on button "Continue to application" at bounding box center [826, 629] width 197 height 47
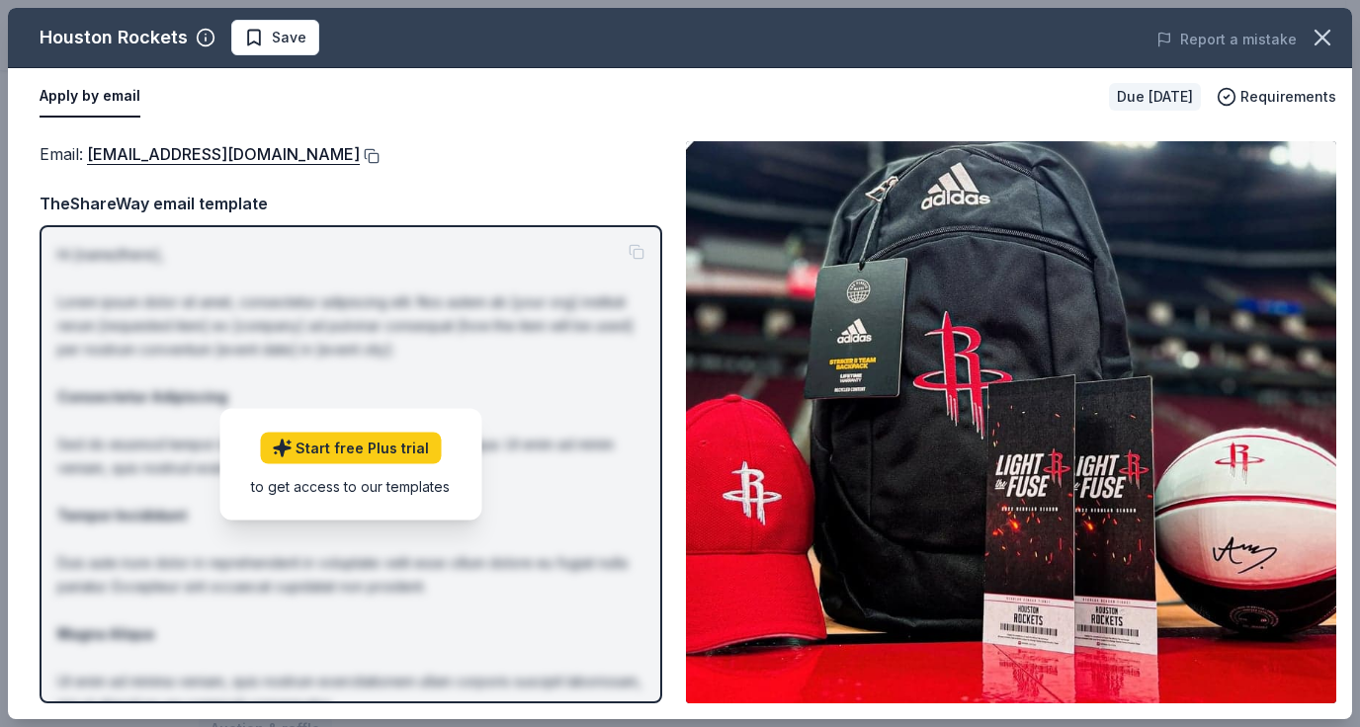
click at [360, 154] on button at bounding box center [370, 156] width 20 height 16
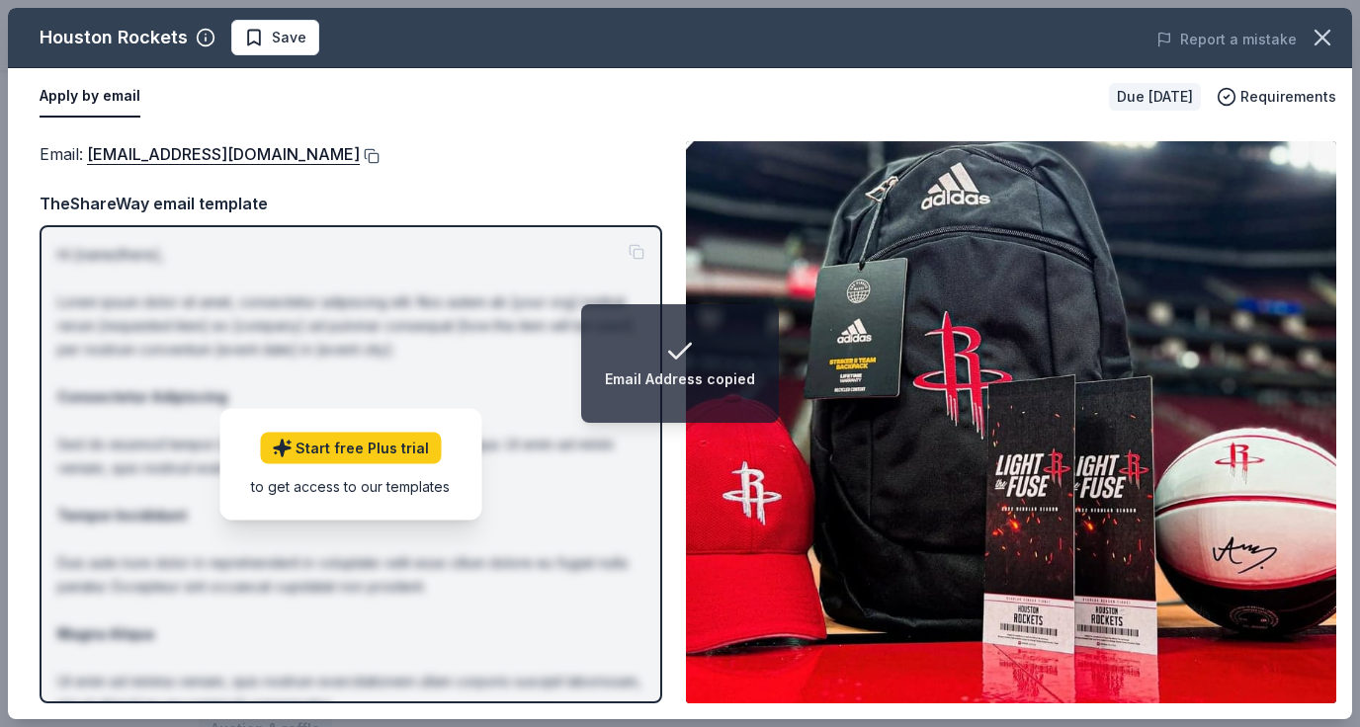
click at [360, 160] on button at bounding box center [370, 156] width 20 height 16
click at [1325, 44] on icon "button" at bounding box center [1322, 38] width 28 height 28
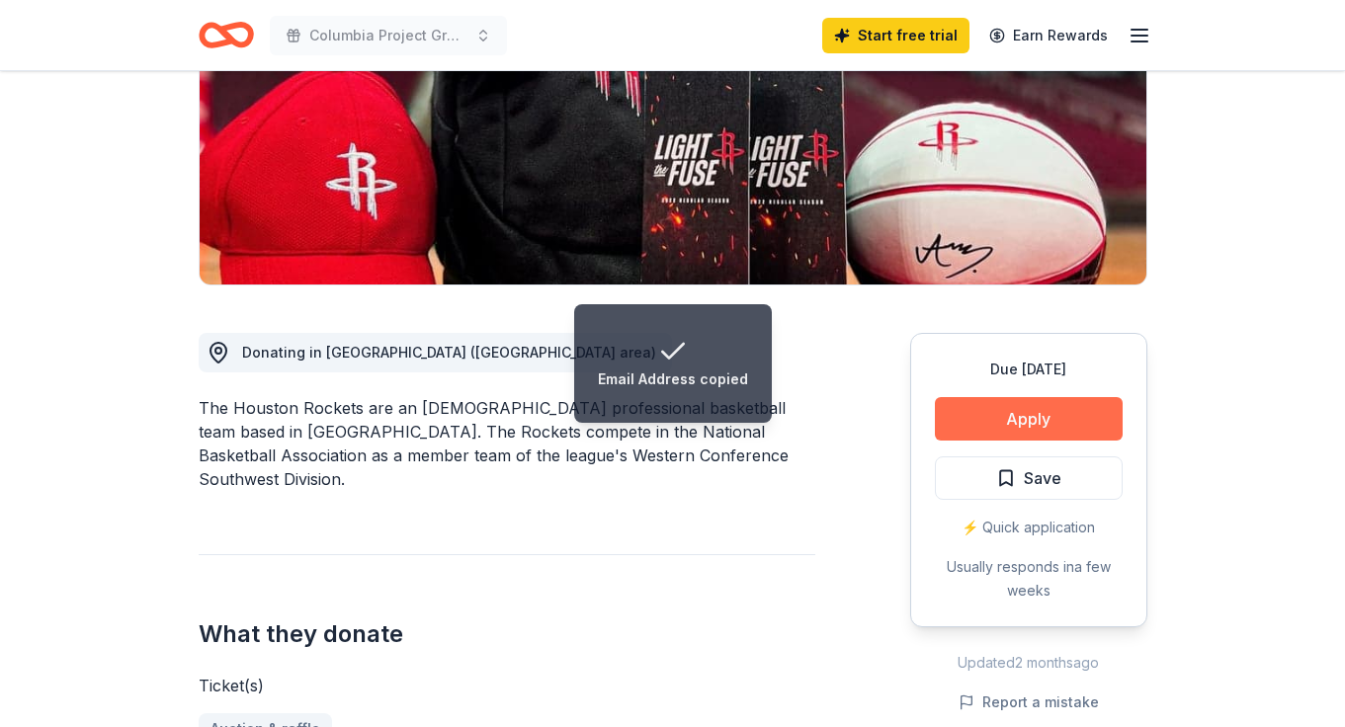
click at [1042, 415] on button "Apply" at bounding box center [1029, 418] width 188 height 43
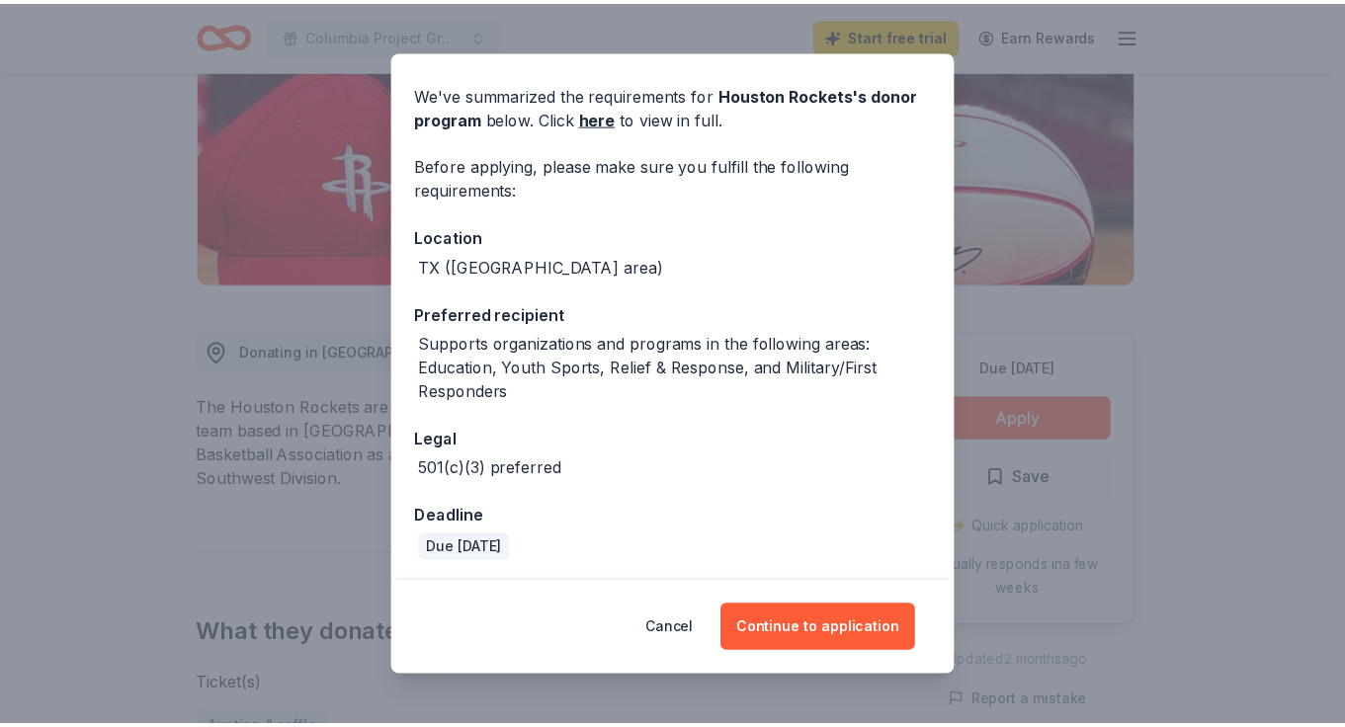
scroll to position [68, 0]
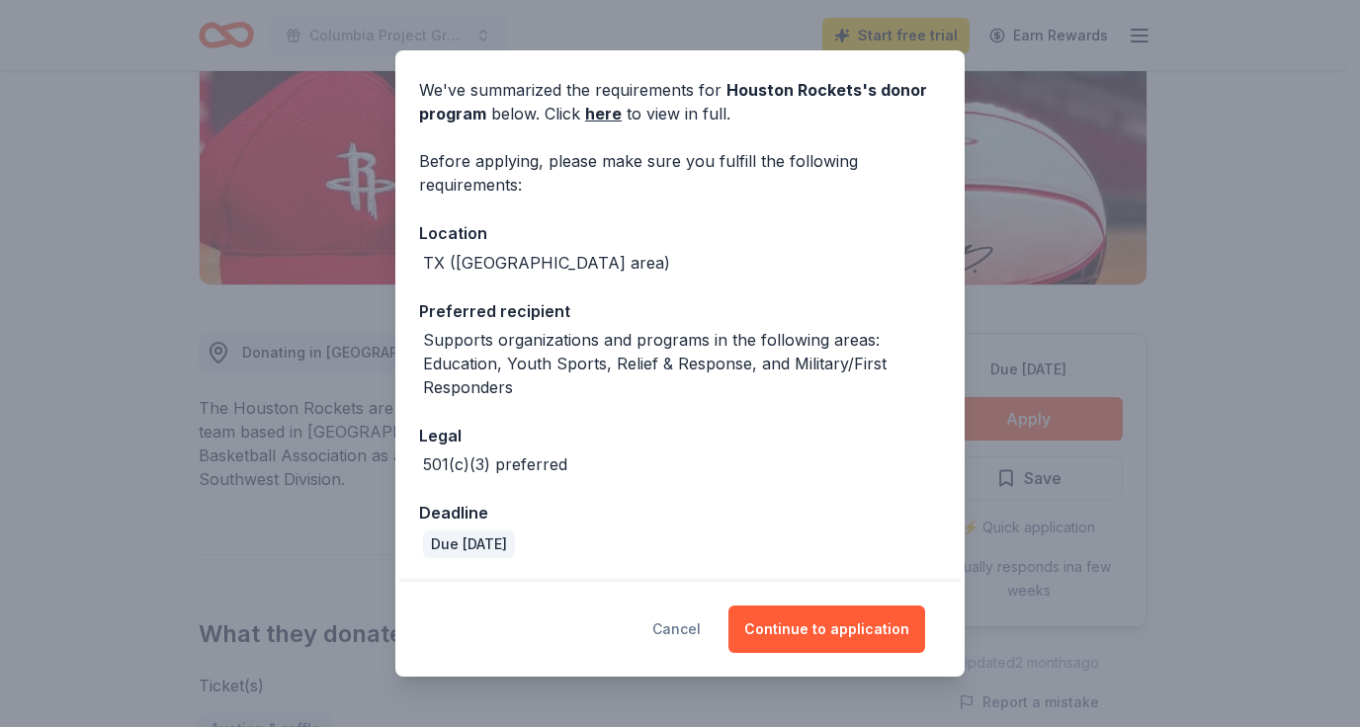
click at [700, 628] on button "Cancel" at bounding box center [676, 629] width 48 height 47
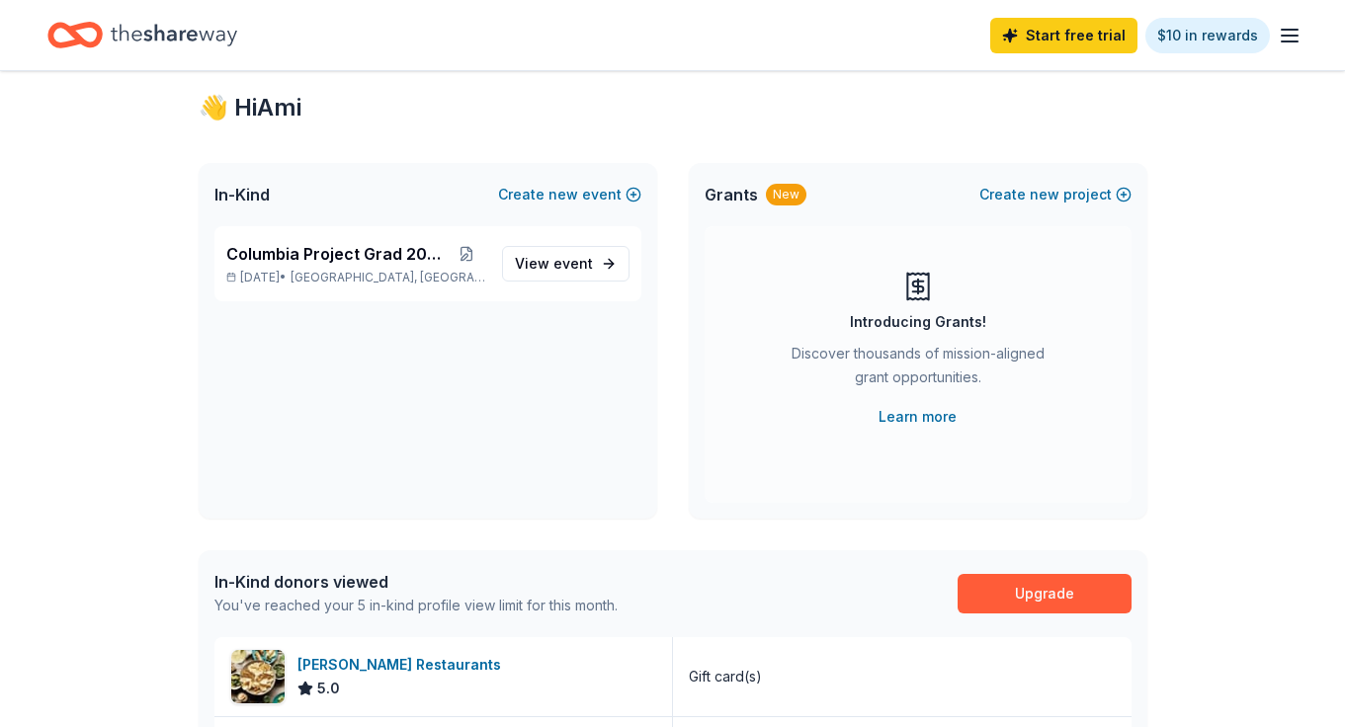
scroll to position [53, 0]
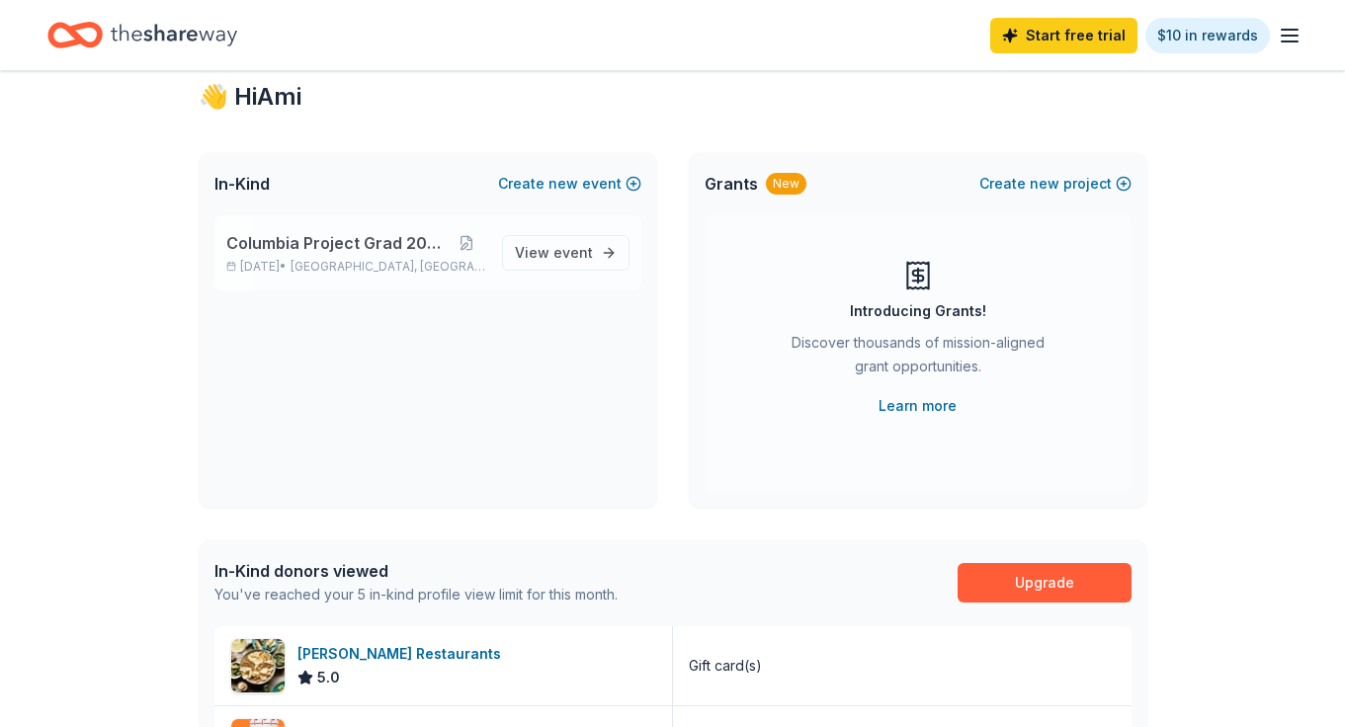
click at [404, 257] on div "Columbia Project Grad [DATE], 2026 • [GEOGRAPHIC_DATA], [GEOGRAPHIC_DATA]" at bounding box center [356, 252] width 260 height 43
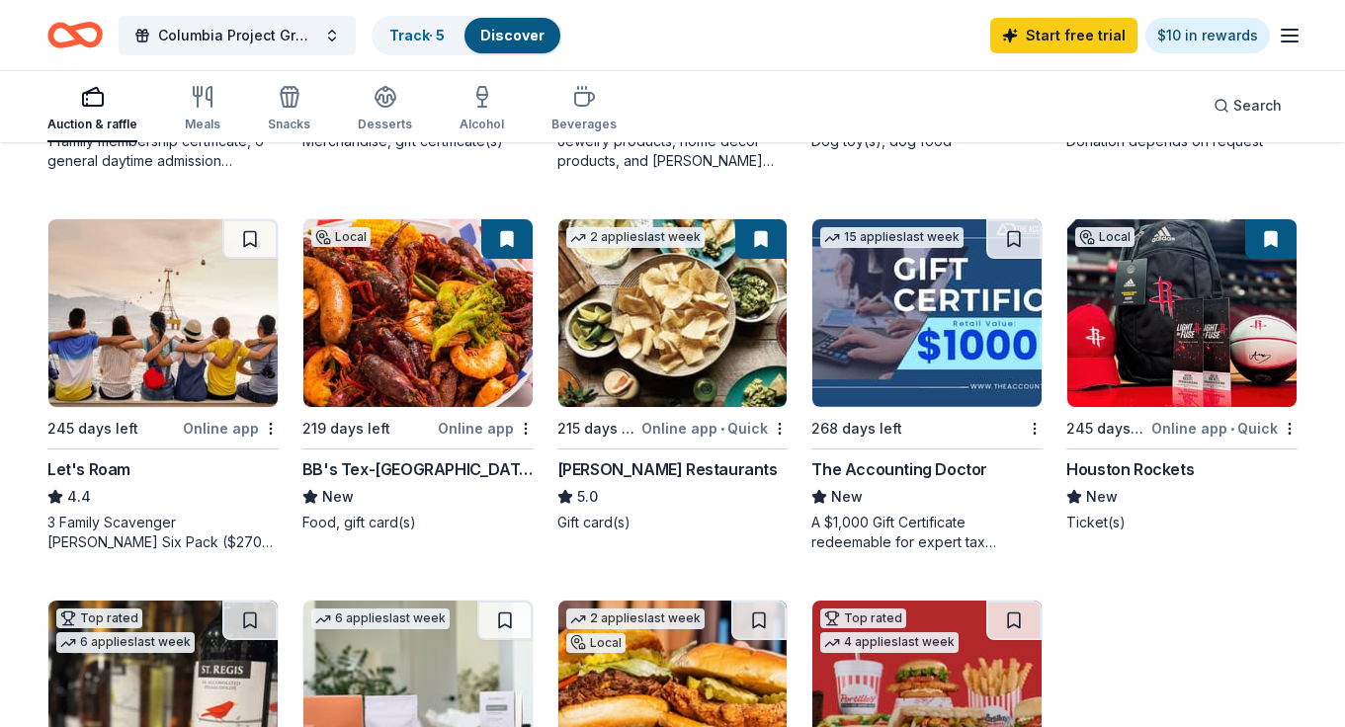
scroll to position [538, 0]
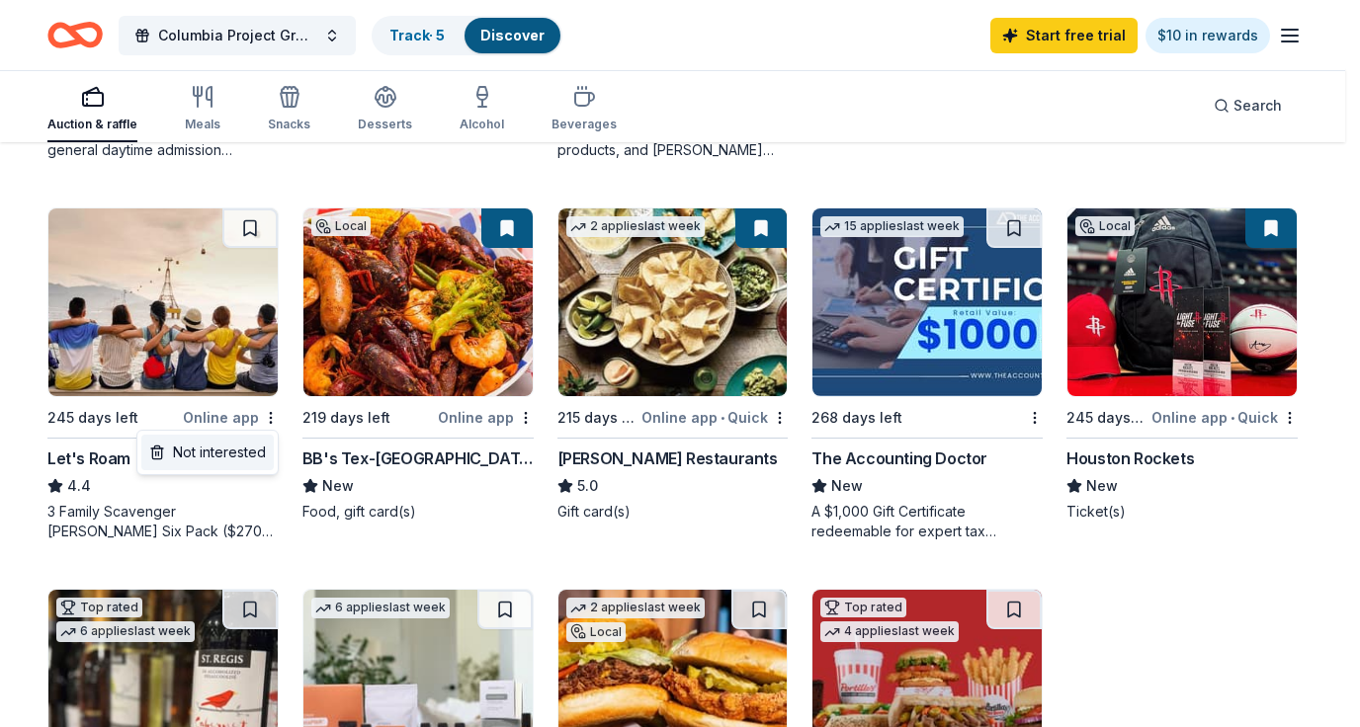
click at [239, 464] on div "Not interested" at bounding box center [207, 453] width 132 height 36
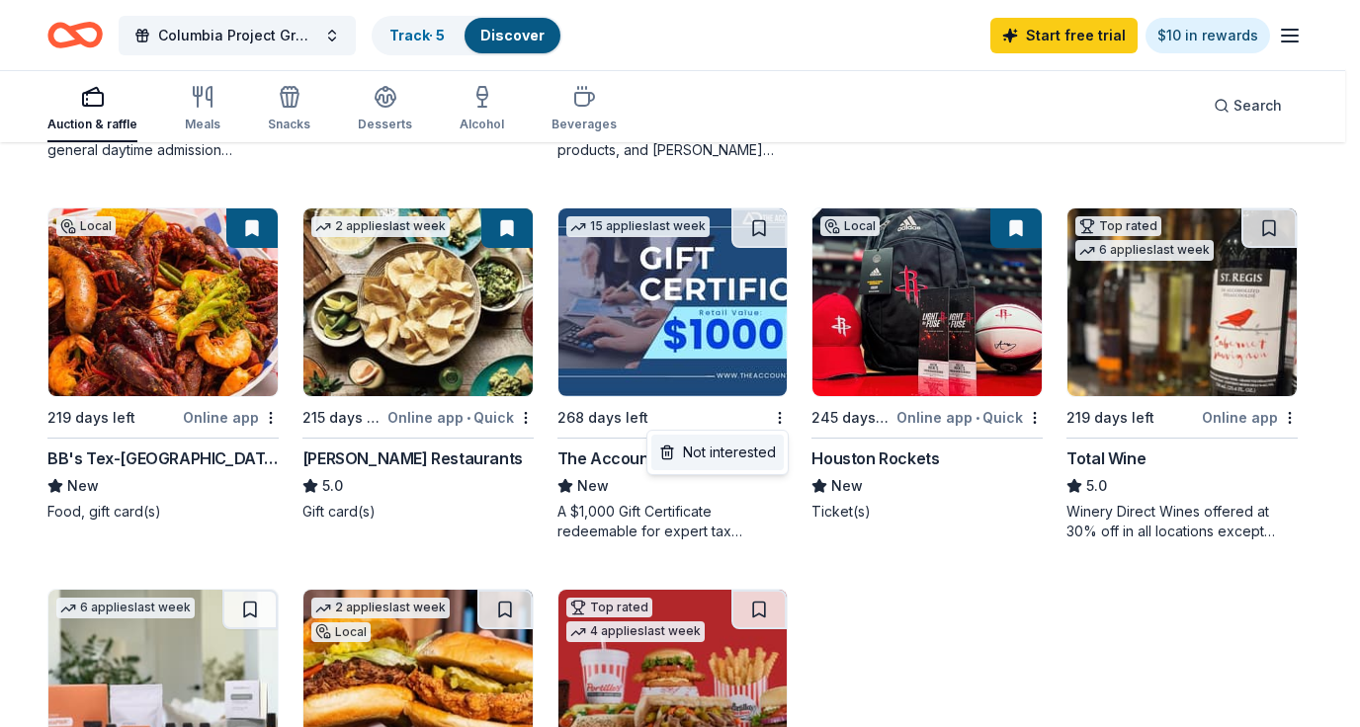
click at [736, 461] on div "Not interested" at bounding box center [717, 453] width 132 height 36
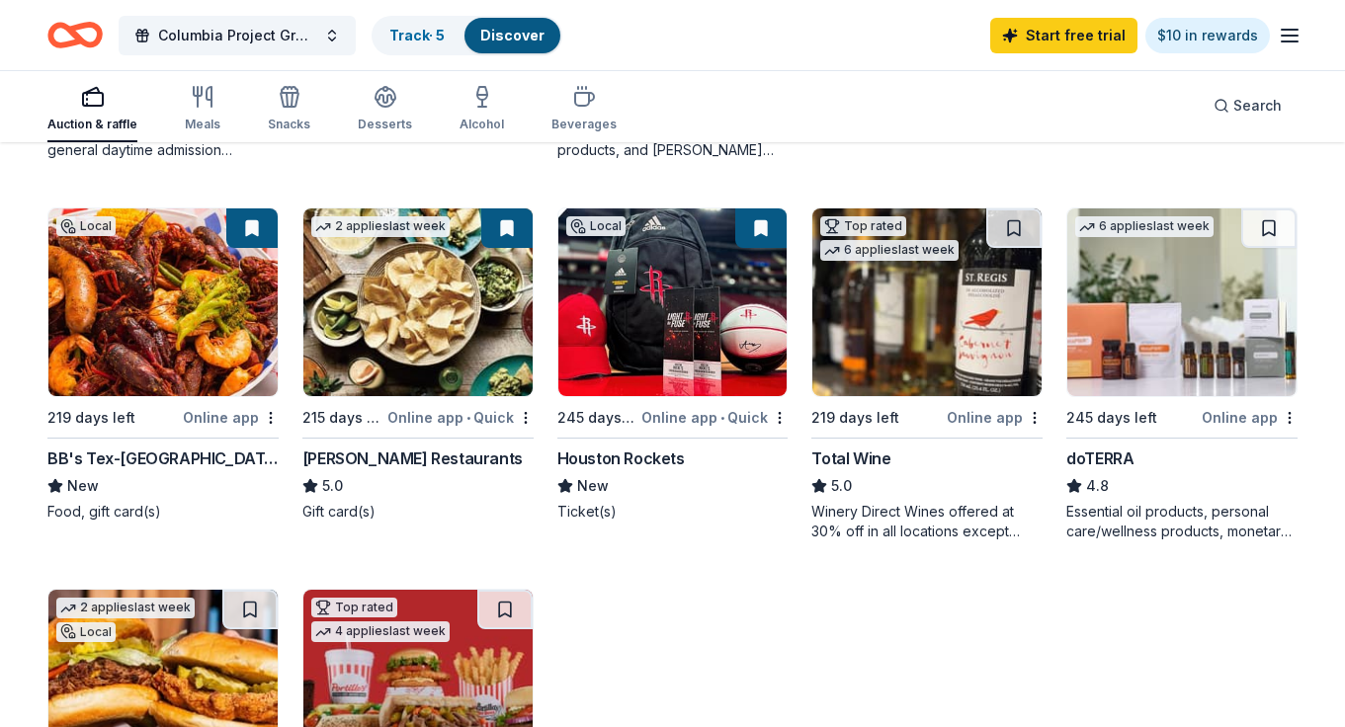
click at [1026, 418] on div "Online app" at bounding box center [995, 417] width 96 height 25
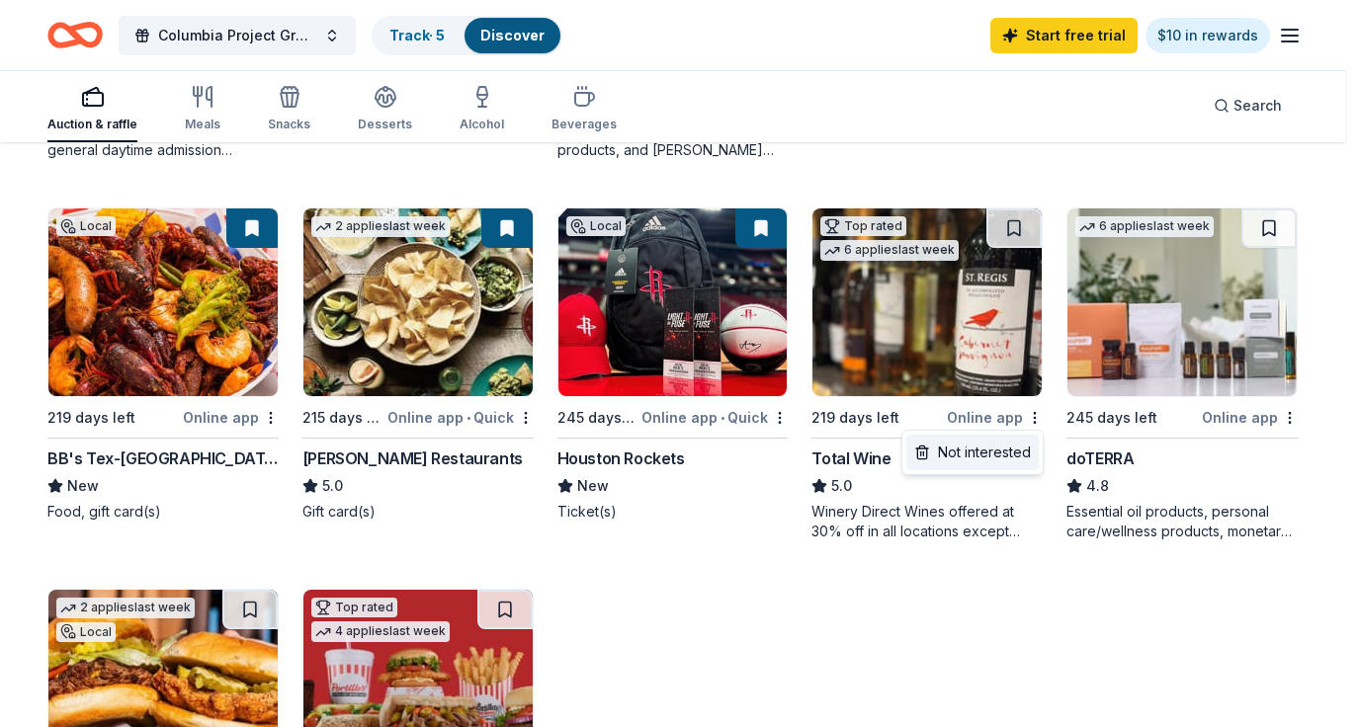
click at [1007, 452] on div "Not interested" at bounding box center [972, 453] width 132 height 36
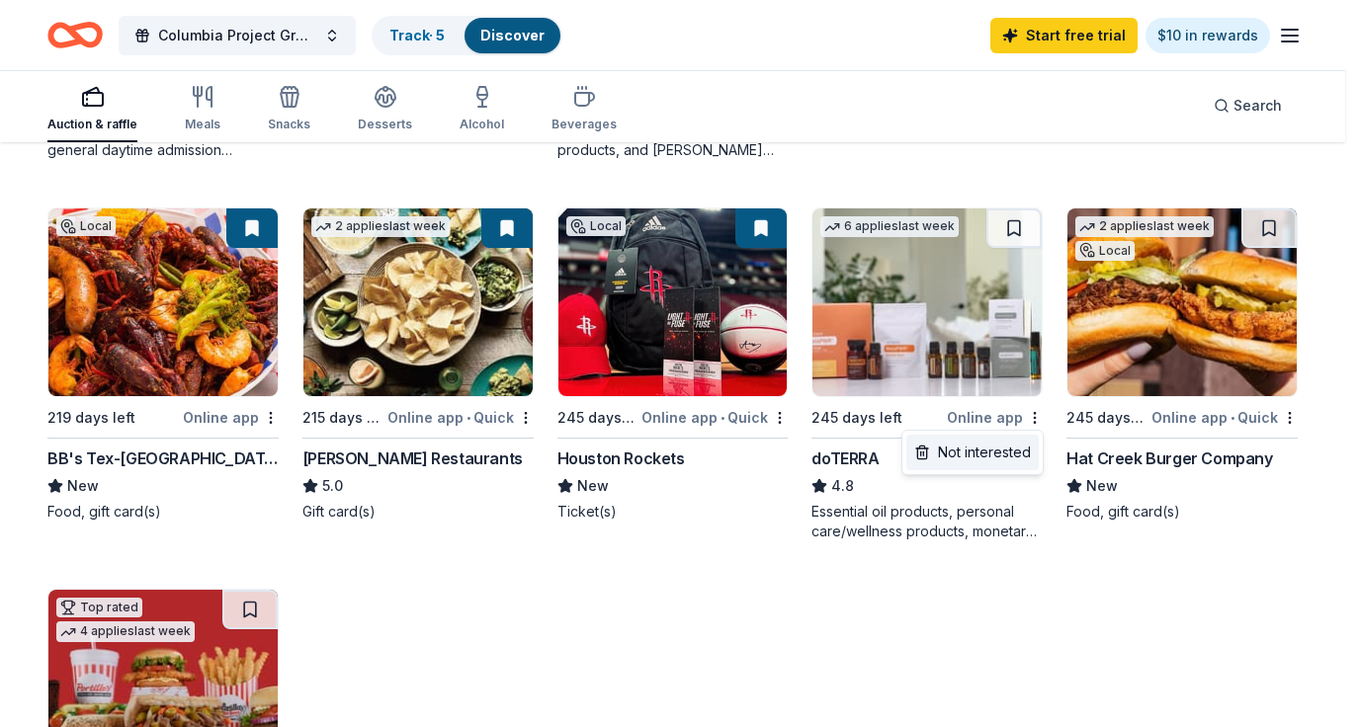
click at [998, 459] on div "Not interested" at bounding box center [972, 453] width 132 height 36
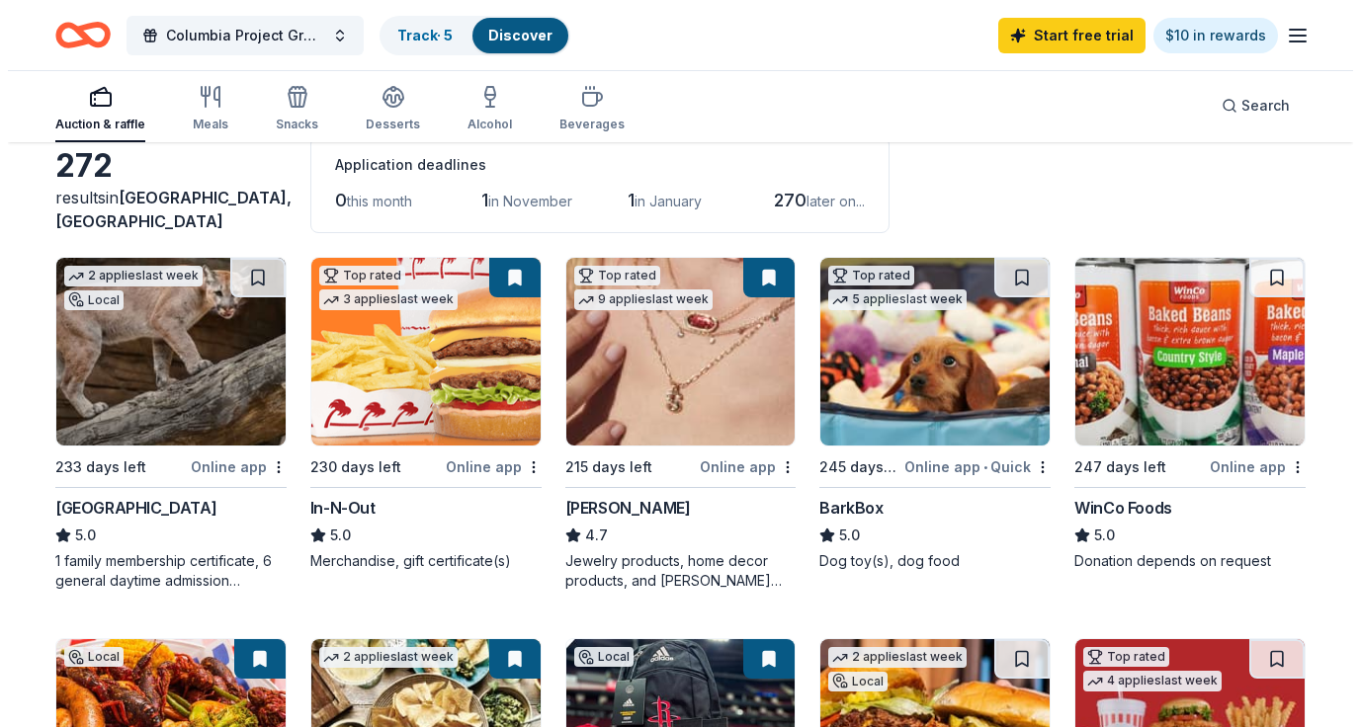
scroll to position [0, 0]
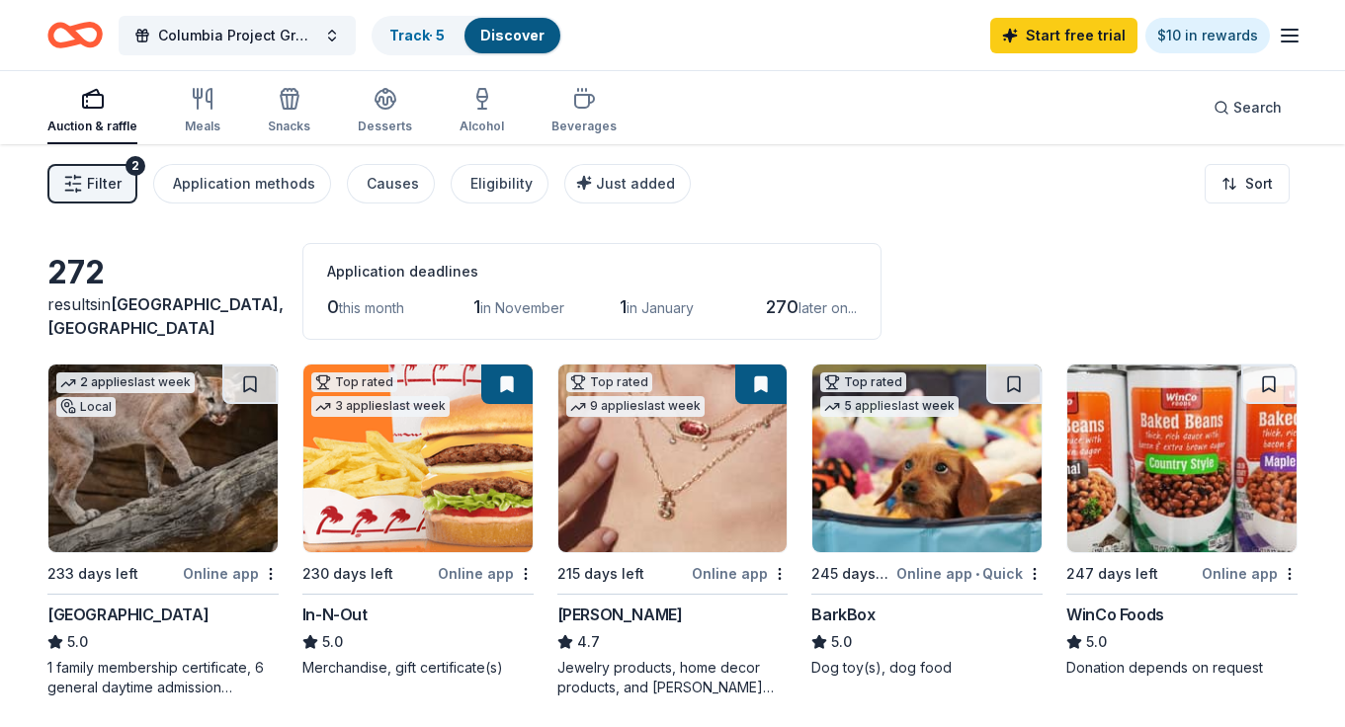
click at [102, 179] on span "Filter" at bounding box center [104, 184] width 35 height 24
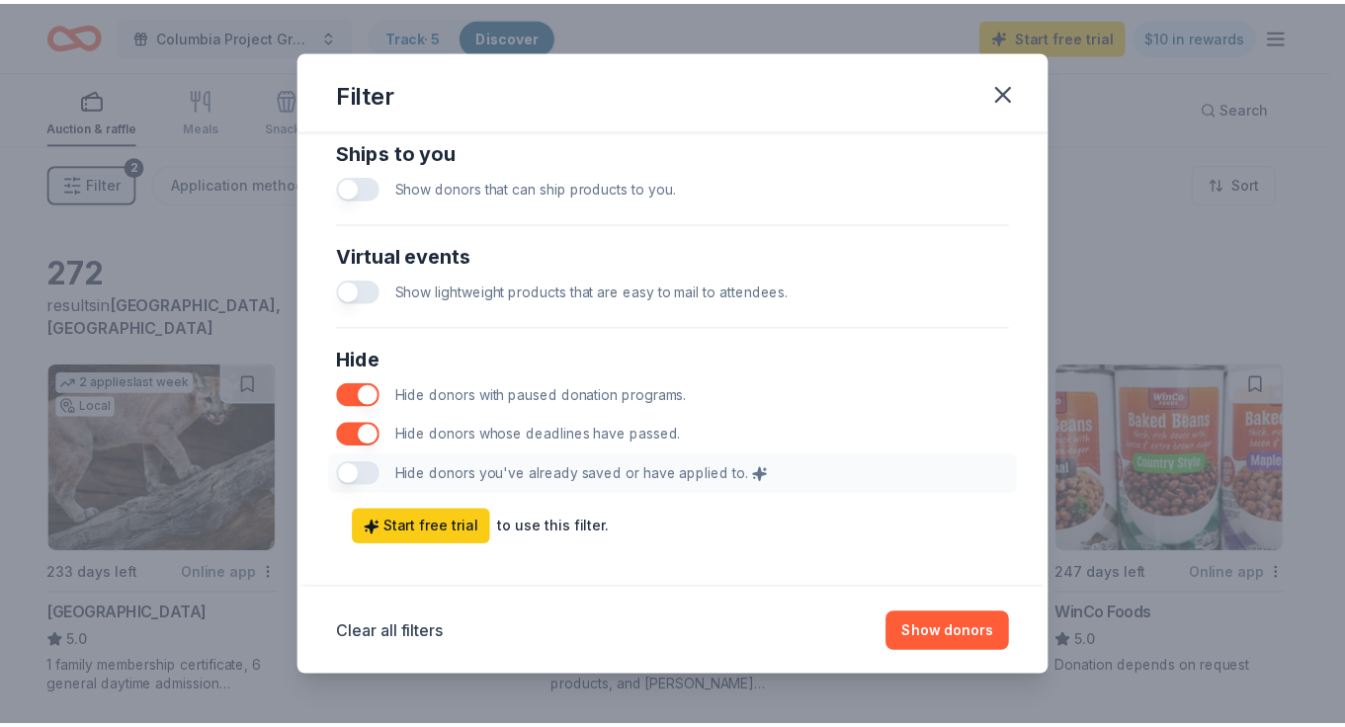
scroll to position [977, 0]
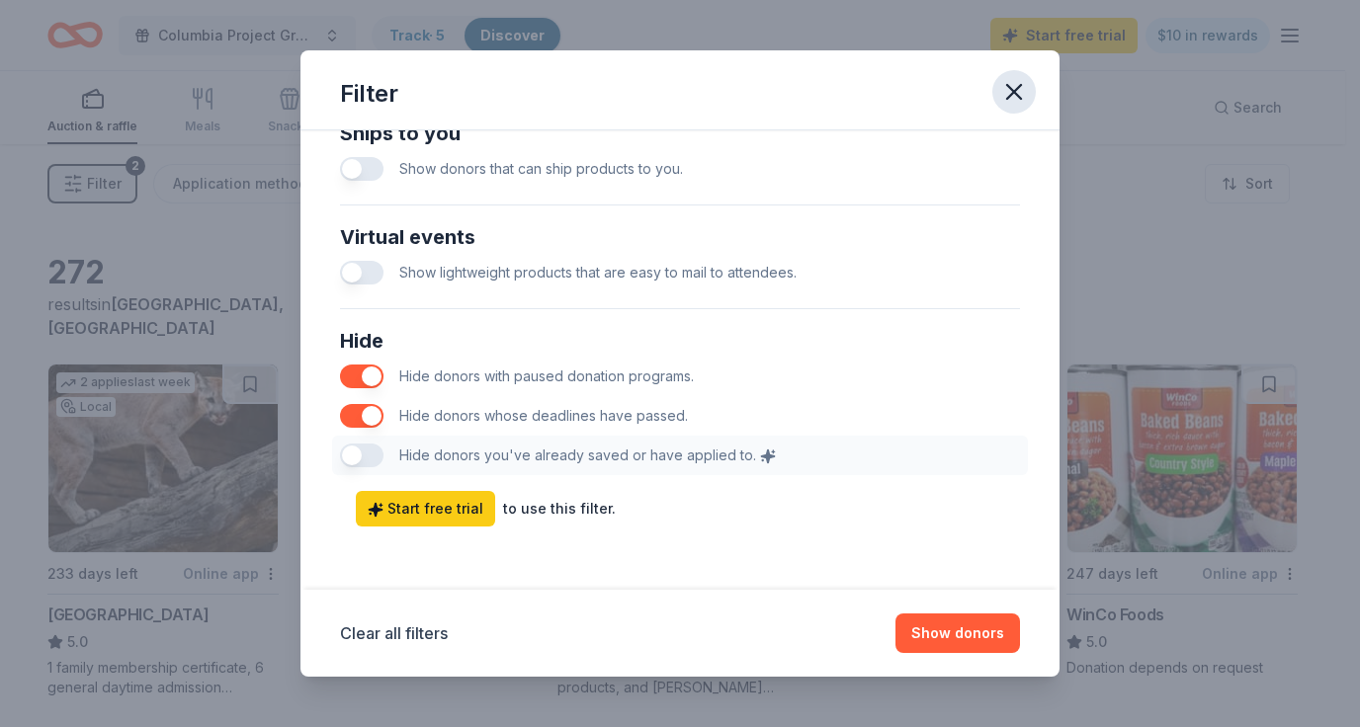
click at [1006, 91] on icon "button" at bounding box center [1014, 92] width 28 height 28
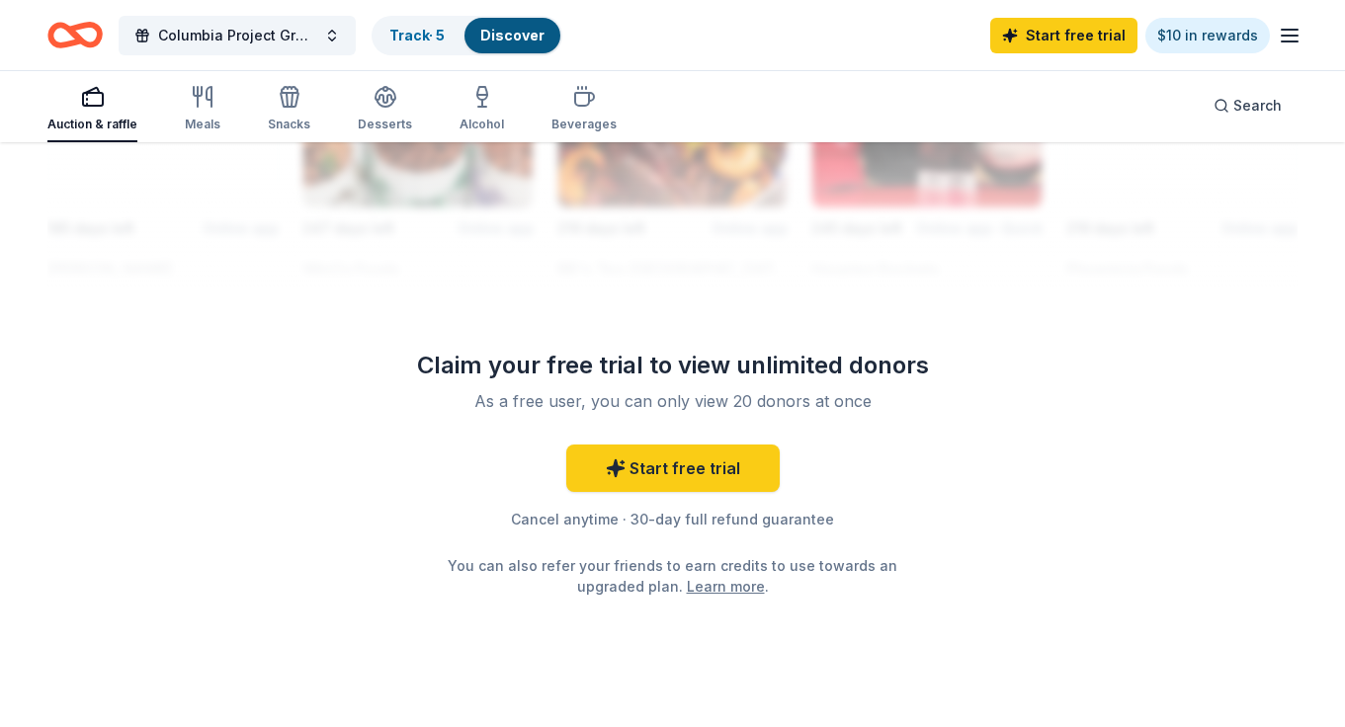
scroll to position [1172, 0]
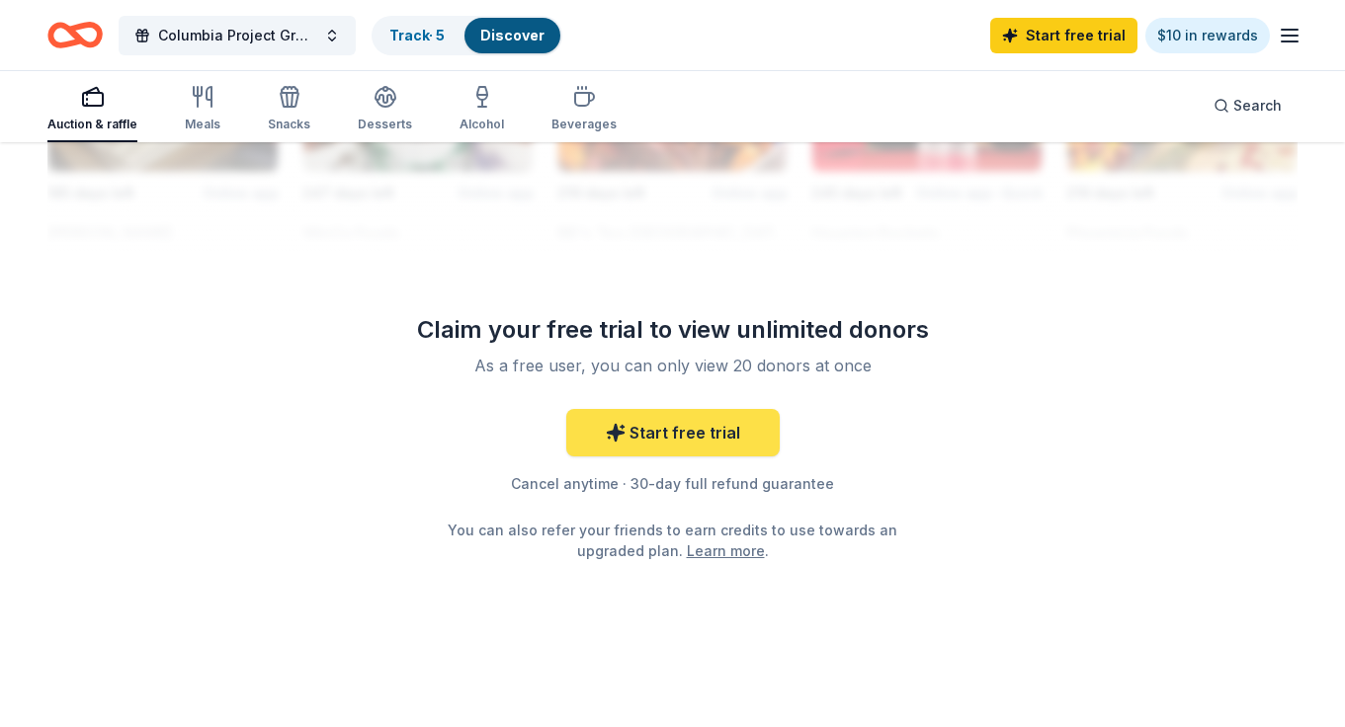
click at [655, 436] on link "Start free trial" at bounding box center [672, 432] width 213 height 47
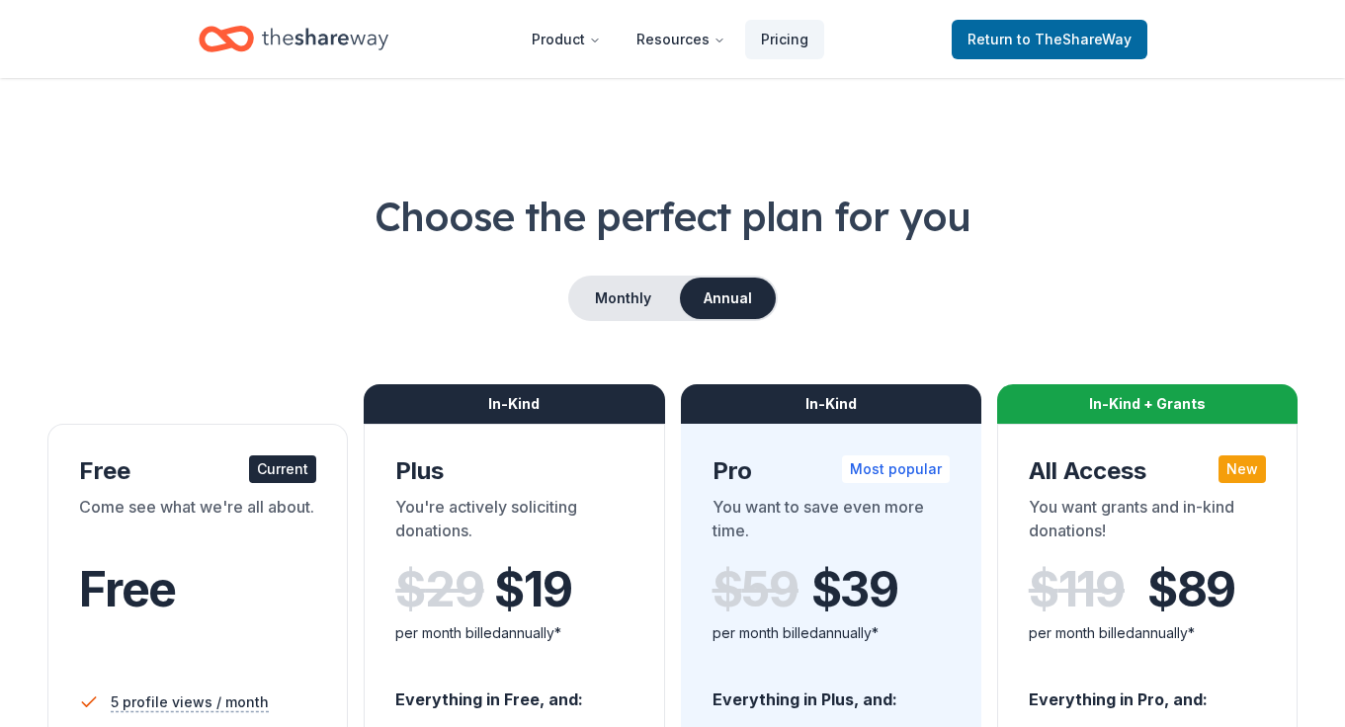
click at [289, 31] on icon "Home" at bounding box center [325, 39] width 126 height 41
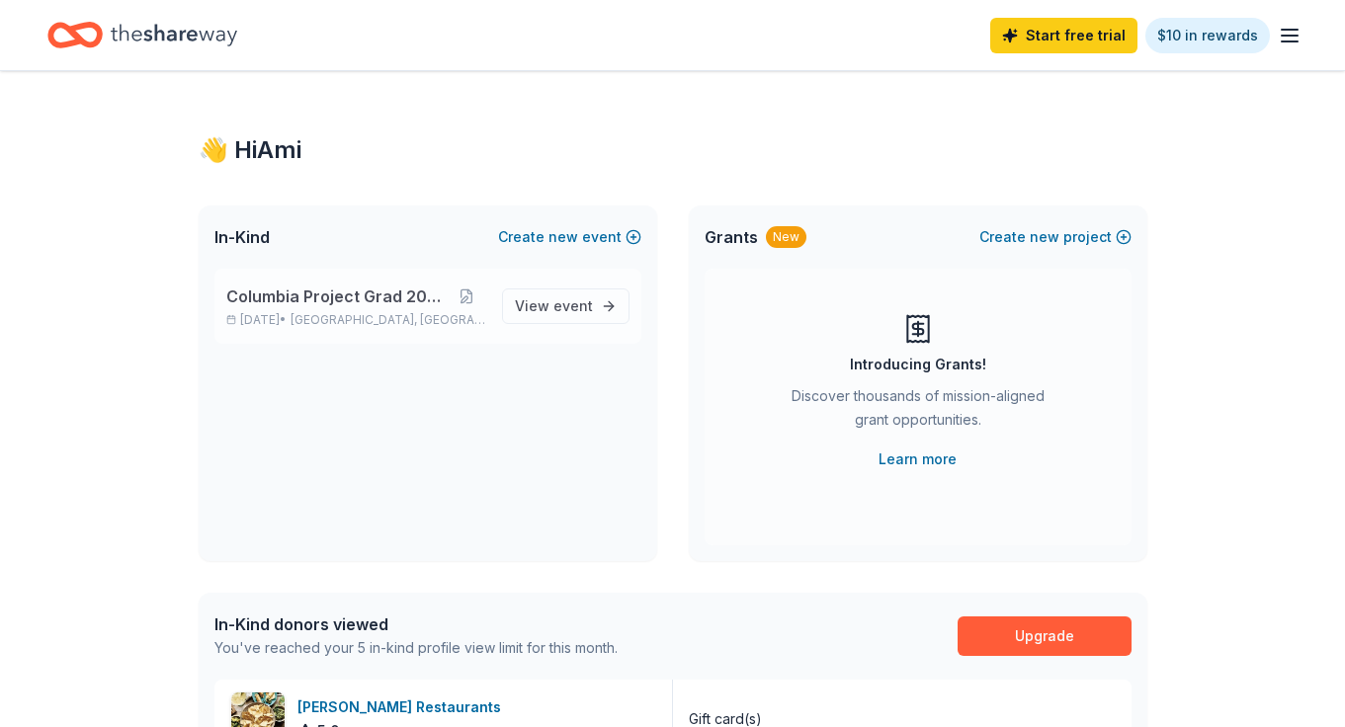
click at [333, 305] on span "Columbia Project Grad 2026" at bounding box center [336, 297] width 220 height 24
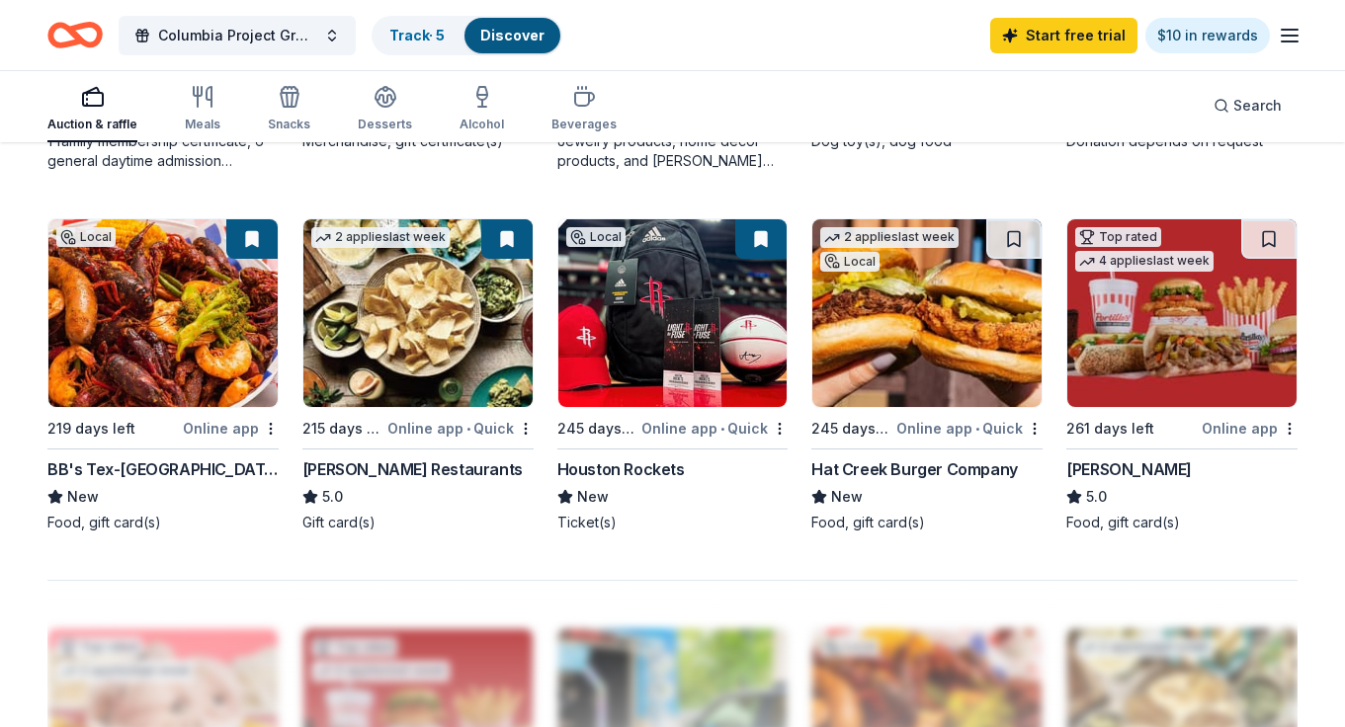
scroll to position [443, 0]
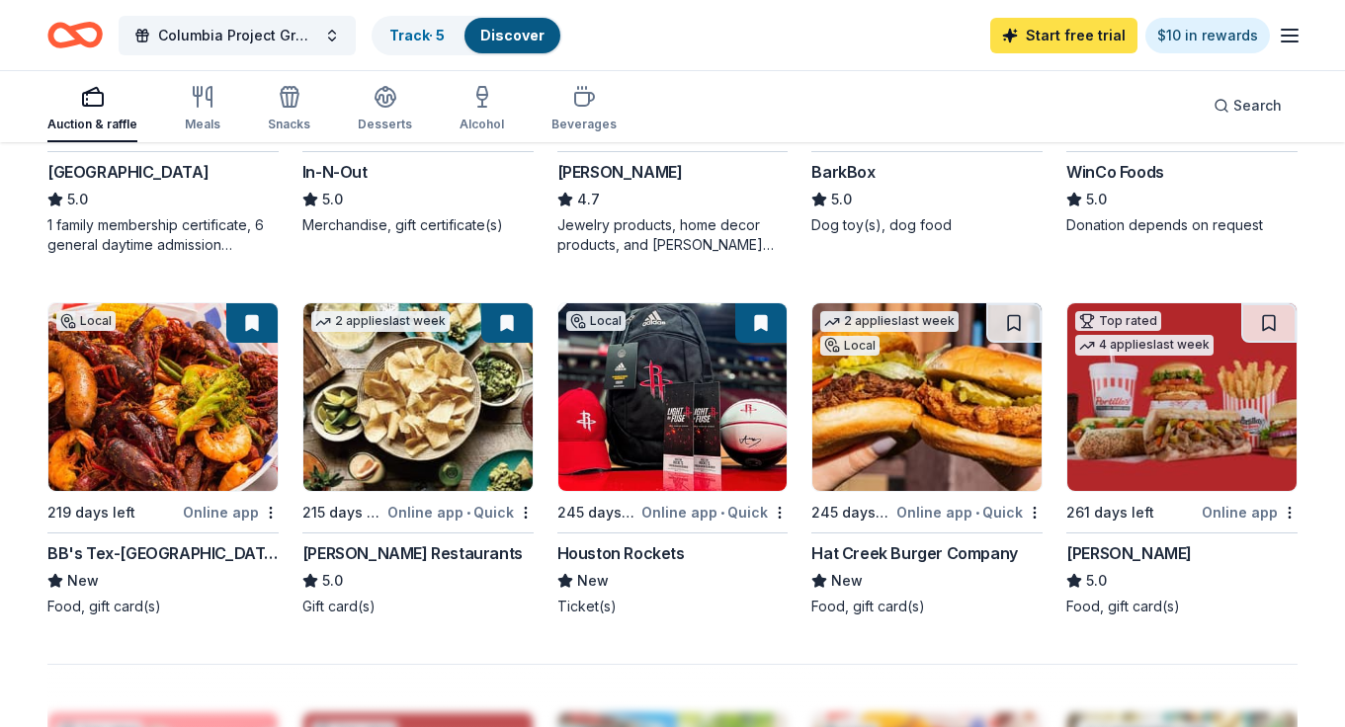
click at [1072, 42] on link "Start free trial" at bounding box center [1063, 36] width 147 height 36
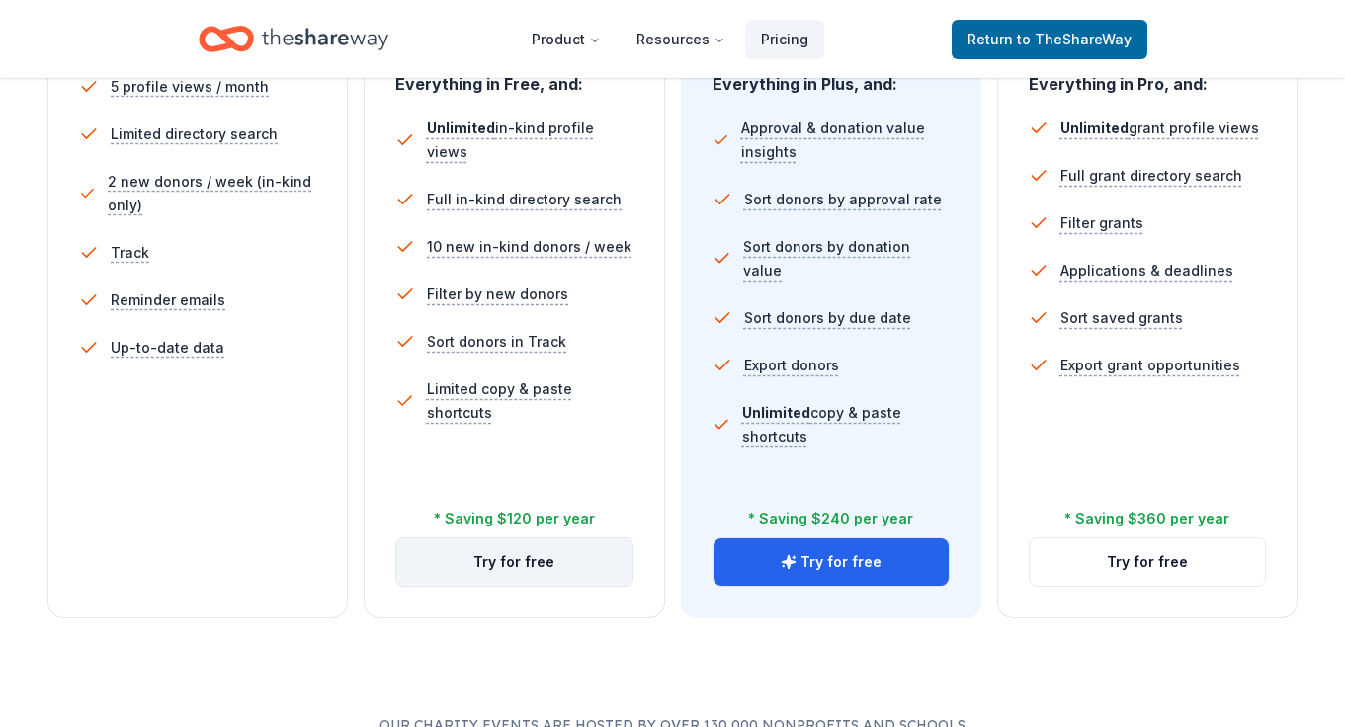
scroll to position [701, 0]
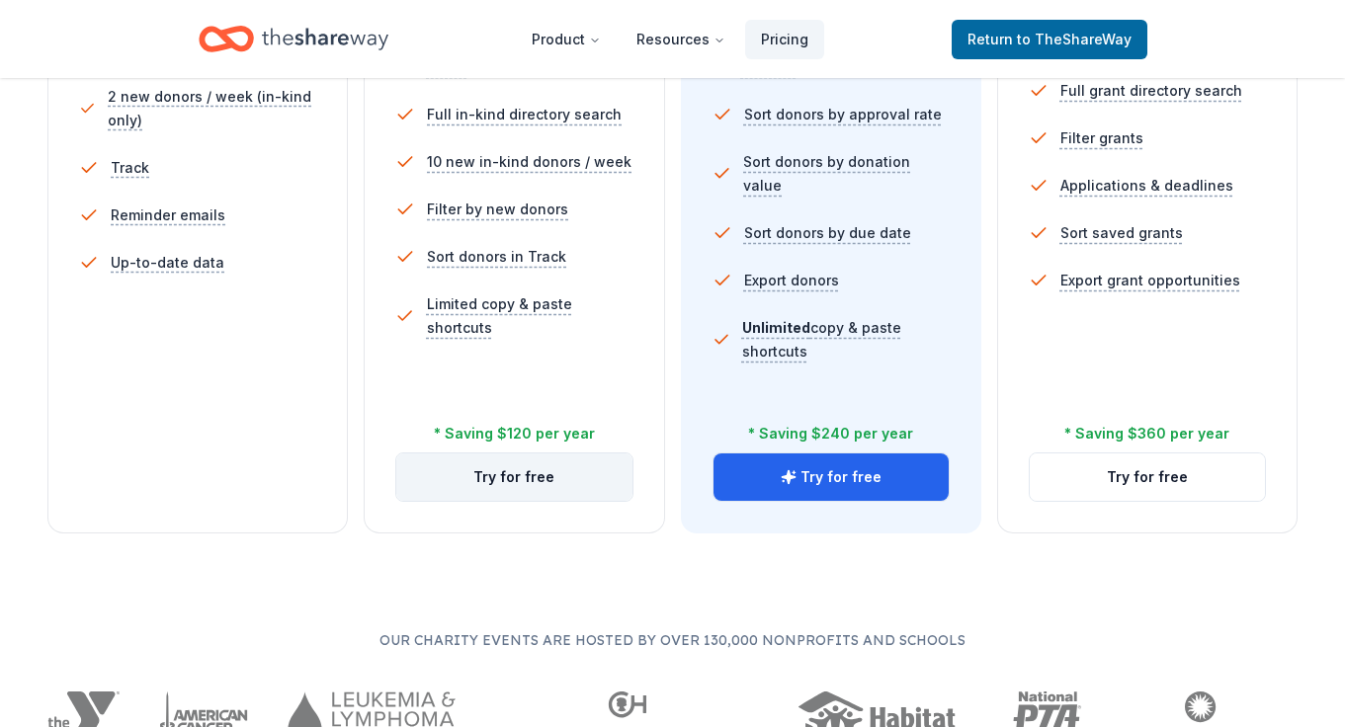
click at [565, 485] on button "Try for free" at bounding box center [513, 477] width 235 height 47
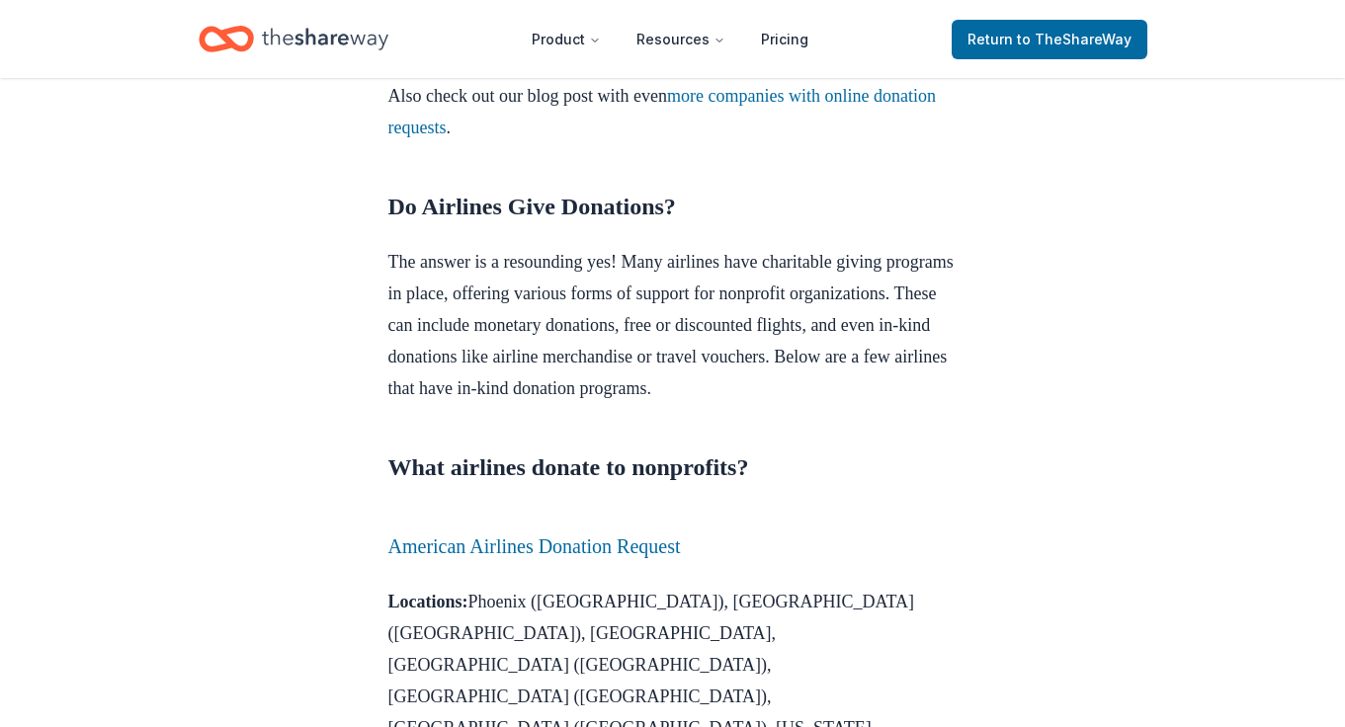
scroll to position [831, 0]
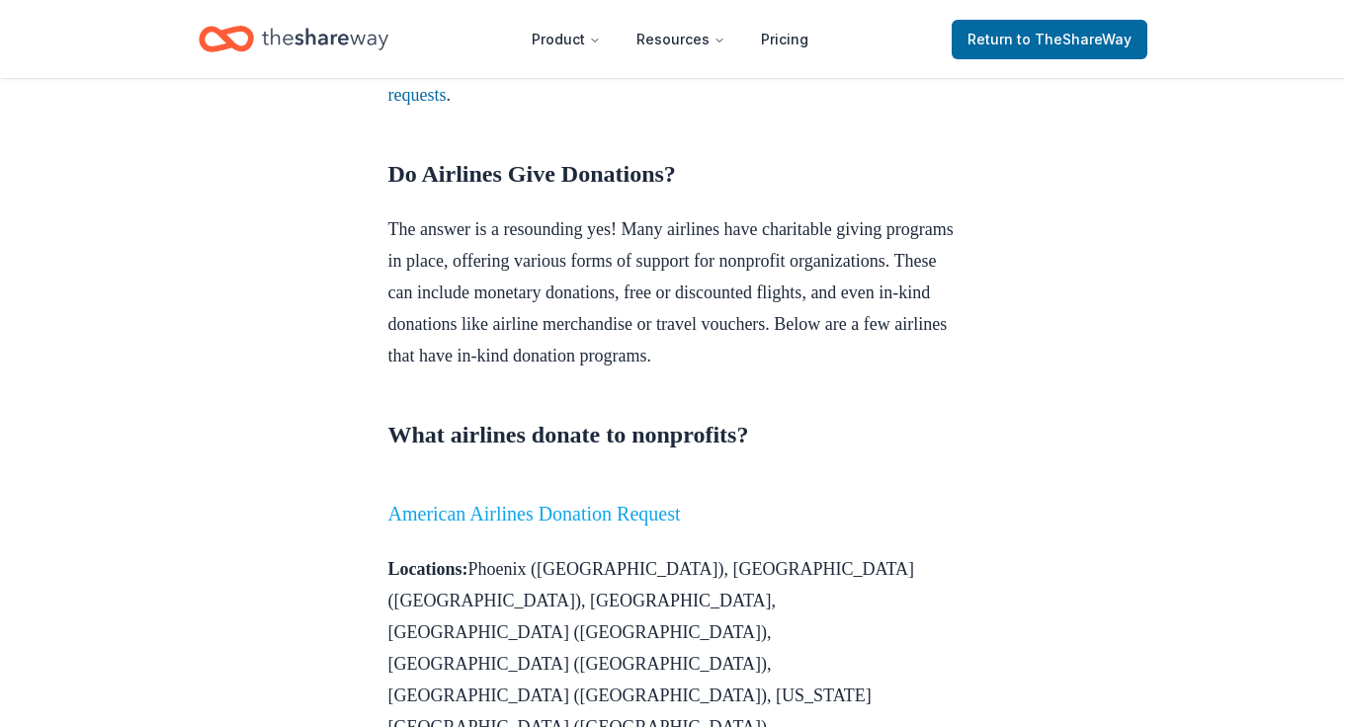
click at [661, 525] on link "American Airlines Donation Request" at bounding box center [534, 514] width 292 height 22
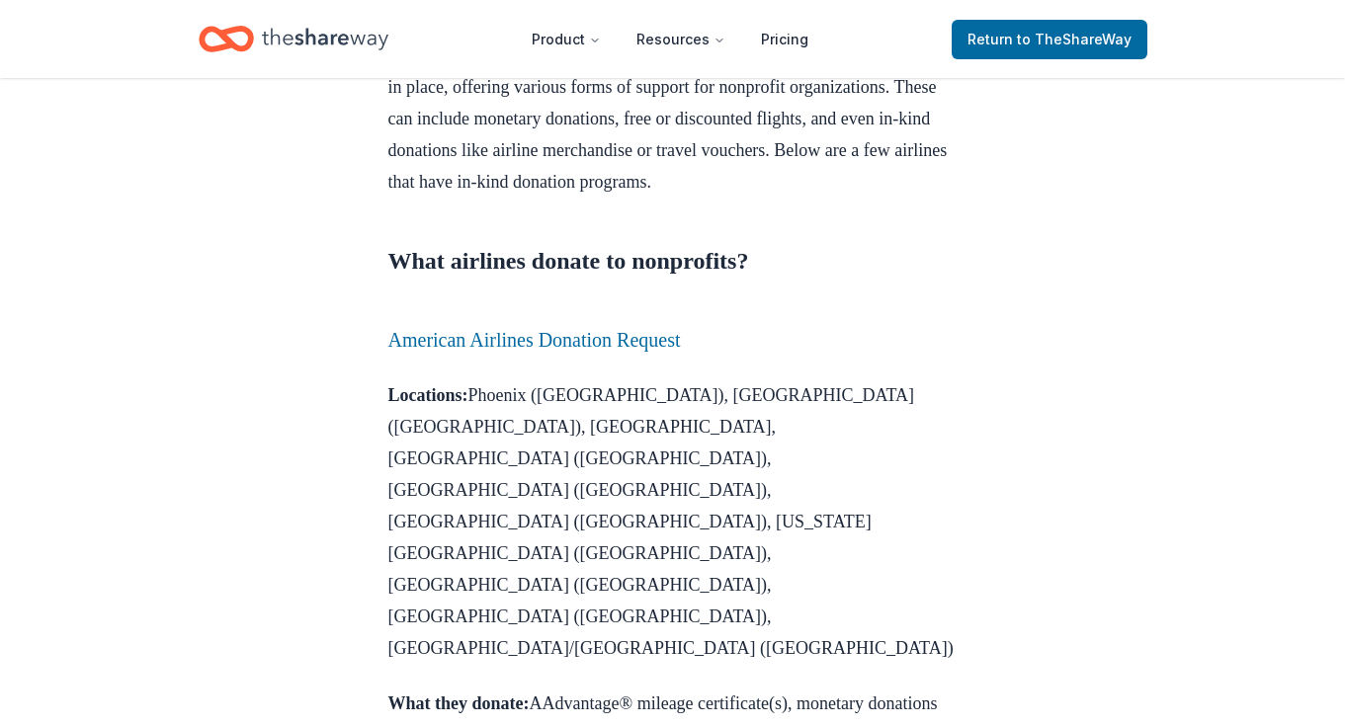
scroll to position [1035, 0]
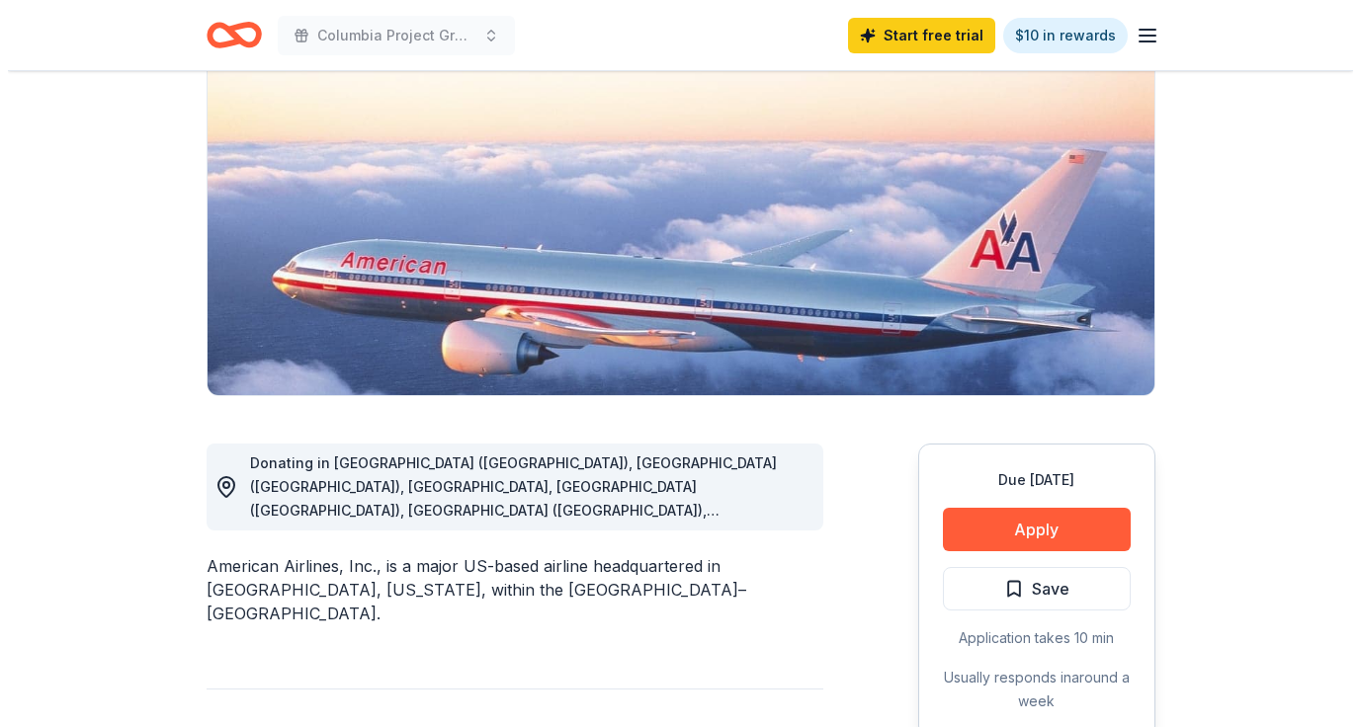
scroll to position [205, 0]
